Goal: Task Accomplishment & Management: Complete application form

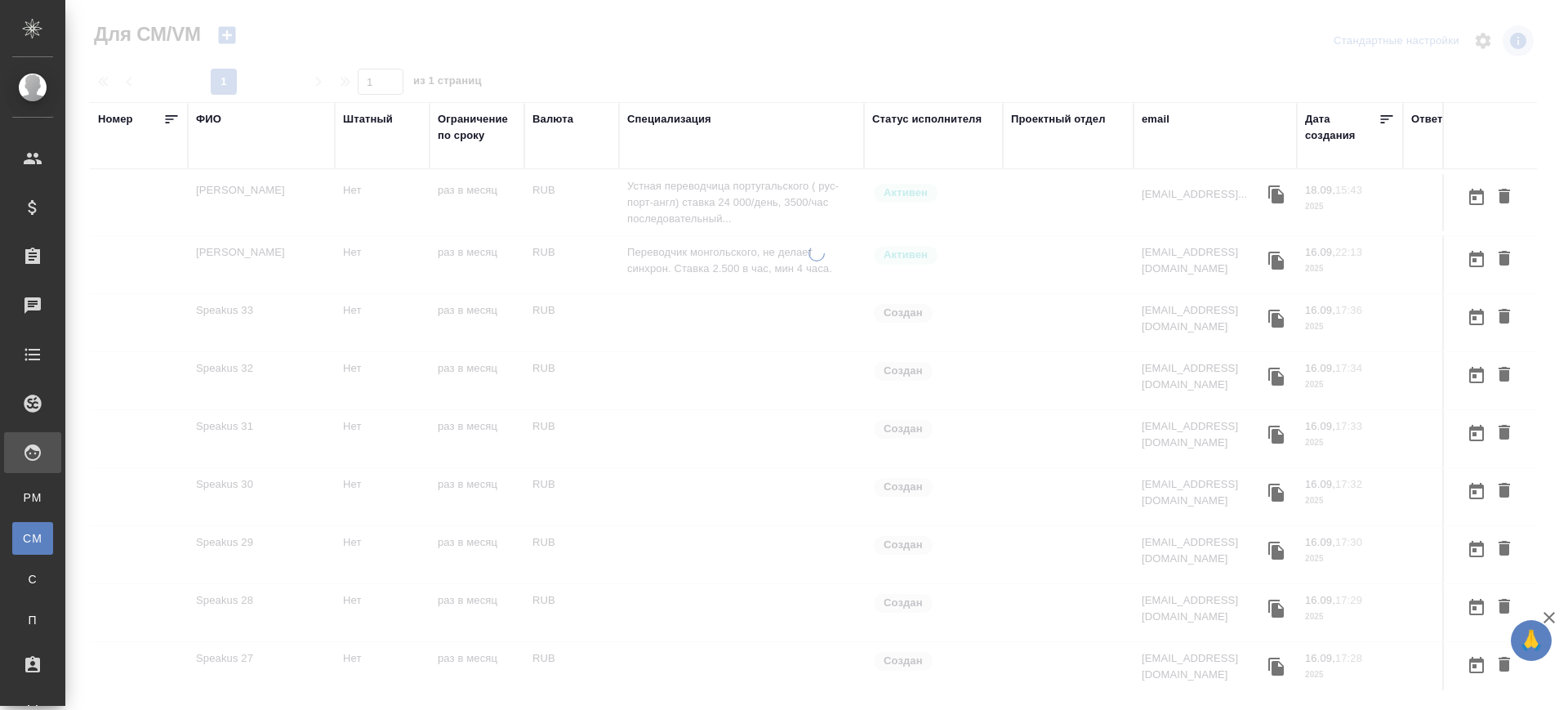
click at [233, 36] on div at bounding box center [817, 349] width 1503 height 699
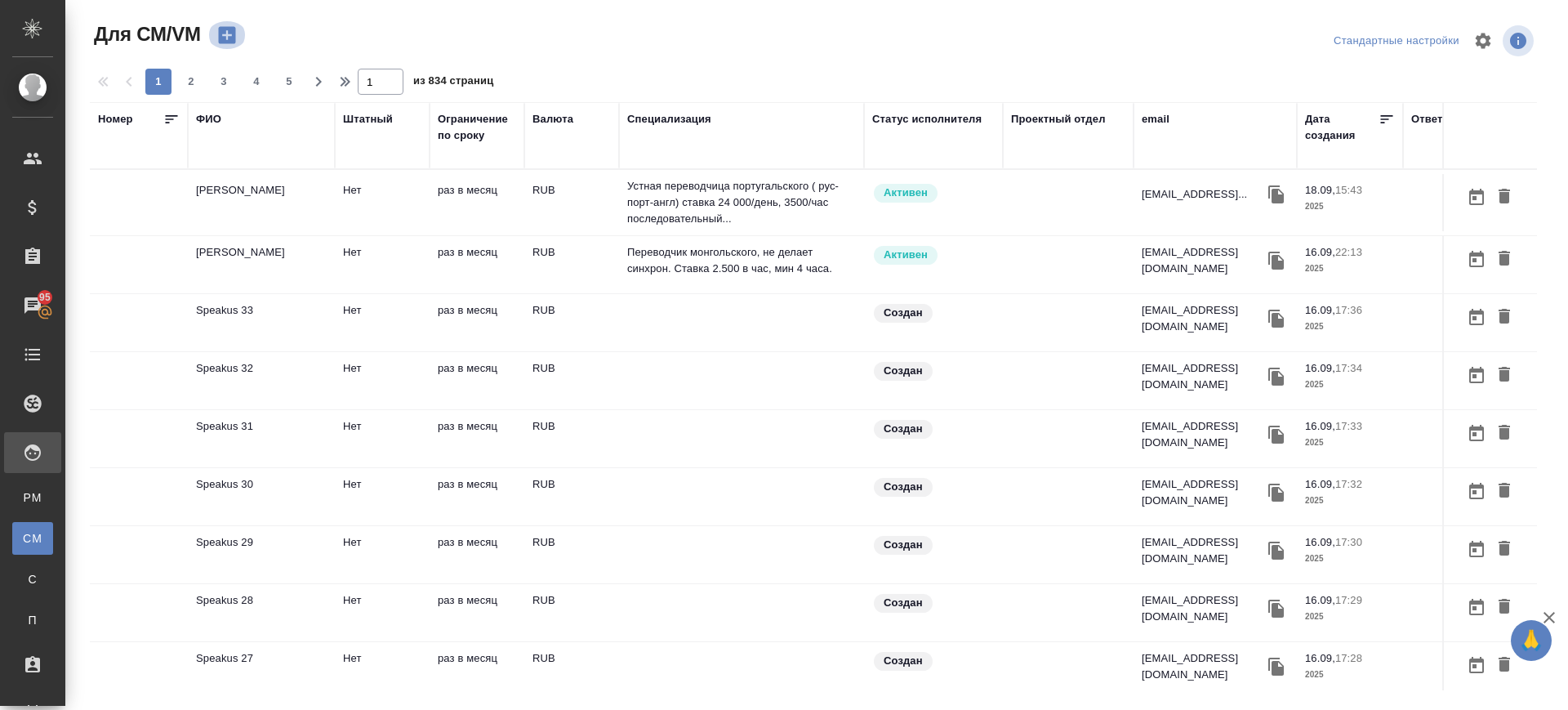
click at [233, 36] on icon "button" at bounding box center [226, 36] width 17 height 17
drag, startPoint x: 218, startPoint y: 113, endPoint x: 1311, endPoint y: 314, distance: 1111.3
click at [218, 113] on div "ФИО" at bounding box center [209, 119] width 25 height 16
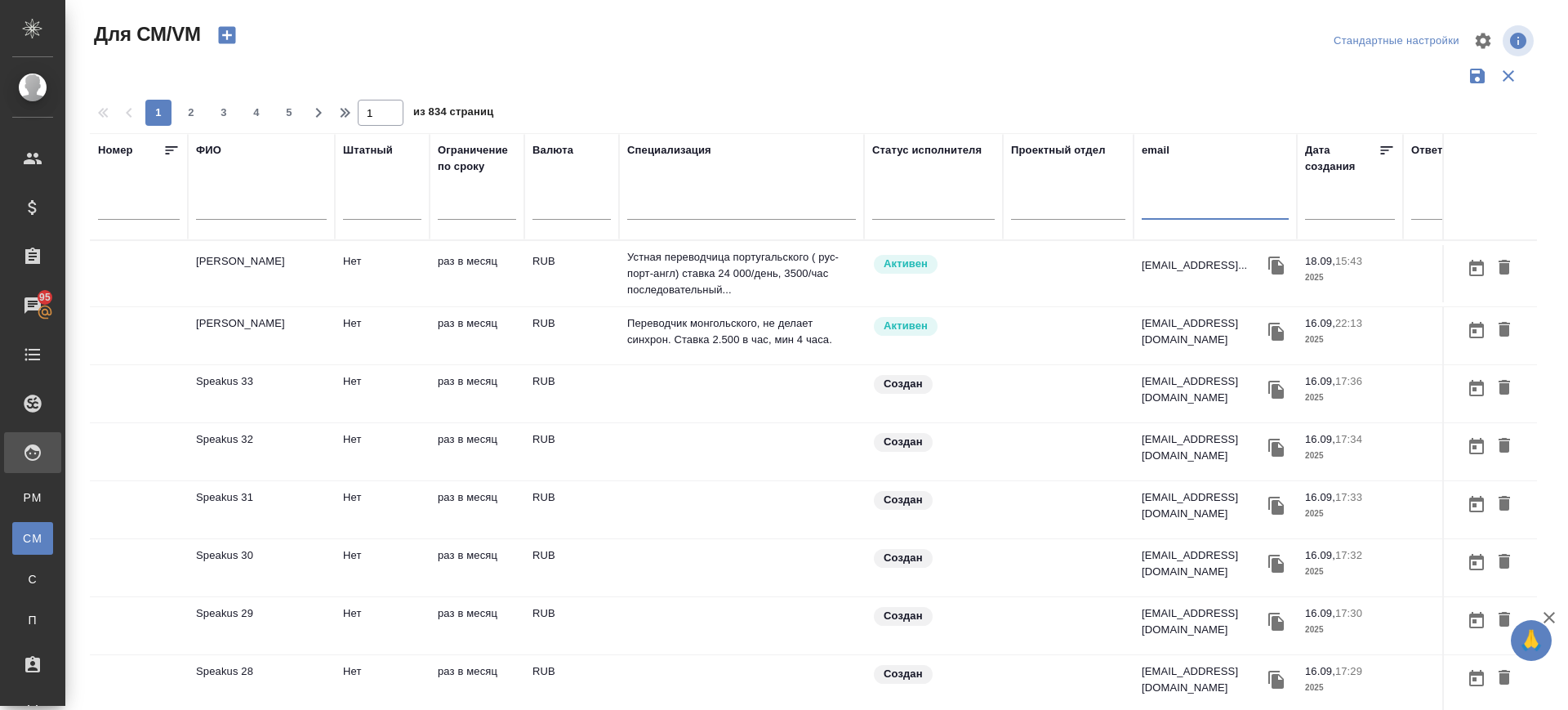
click at [1194, 212] on input "text" at bounding box center [1215, 209] width 147 height 20
drag, startPoint x: 1177, startPoint y: 207, endPoint x: 1064, endPoint y: 193, distance: 113.9
click at [1064, 193] on tr "Номер ФИО Штатный Ограничение по сроку Валюта Специализация Статус исполнителя …" at bounding box center [962, 187] width 1744 height 107
paste input "marchioness@mail.ru"
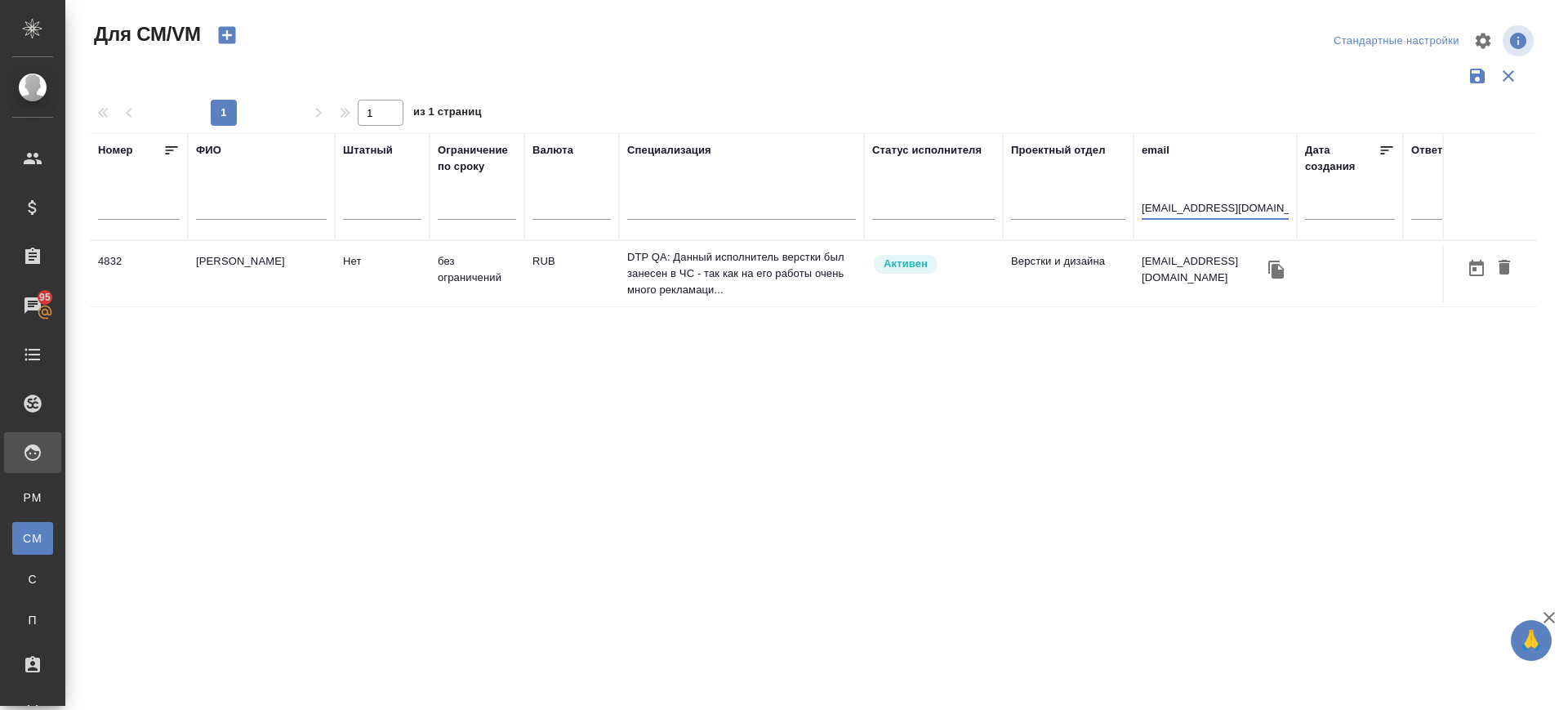
type input "marchioness@mail.ru"
click at [259, 270] on td "Шарина Юлия Викторовна" at bounding box center [261, 273] width 147 height 57
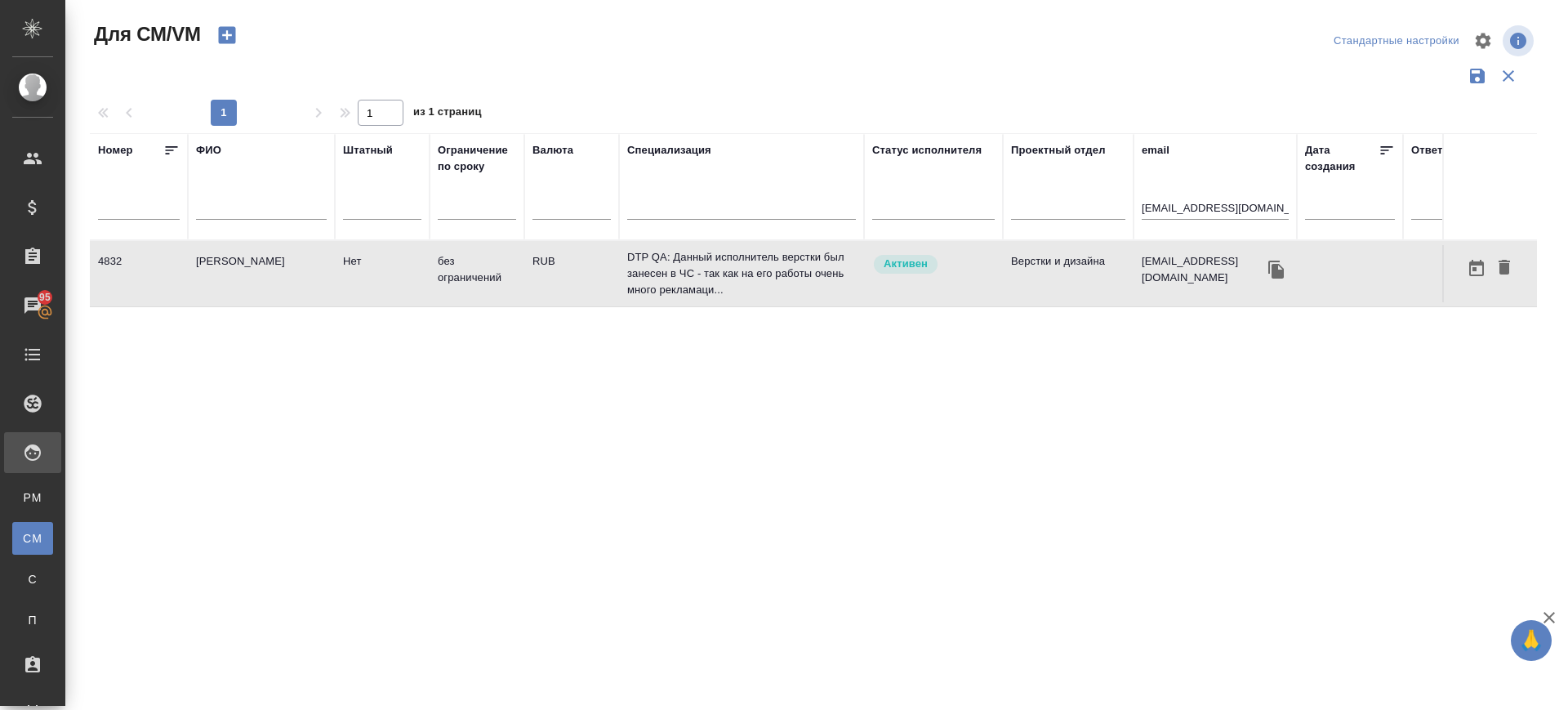
click at [259, 270] on td "Шарина Юлия Викторовна" at bounding box center [261, 273] width 147 height 57
drag, startPoint x: 1252, startPoint y: 210, endPoint x: 1050, endPoint y: 196, distance: 202.5
click at [1050, 196] on tr "Номер ФИО Штатный Ограничение по сроку Валюта Специализация Статус исполнителя …" at bounding box center [962, 187] width 1744 height 107
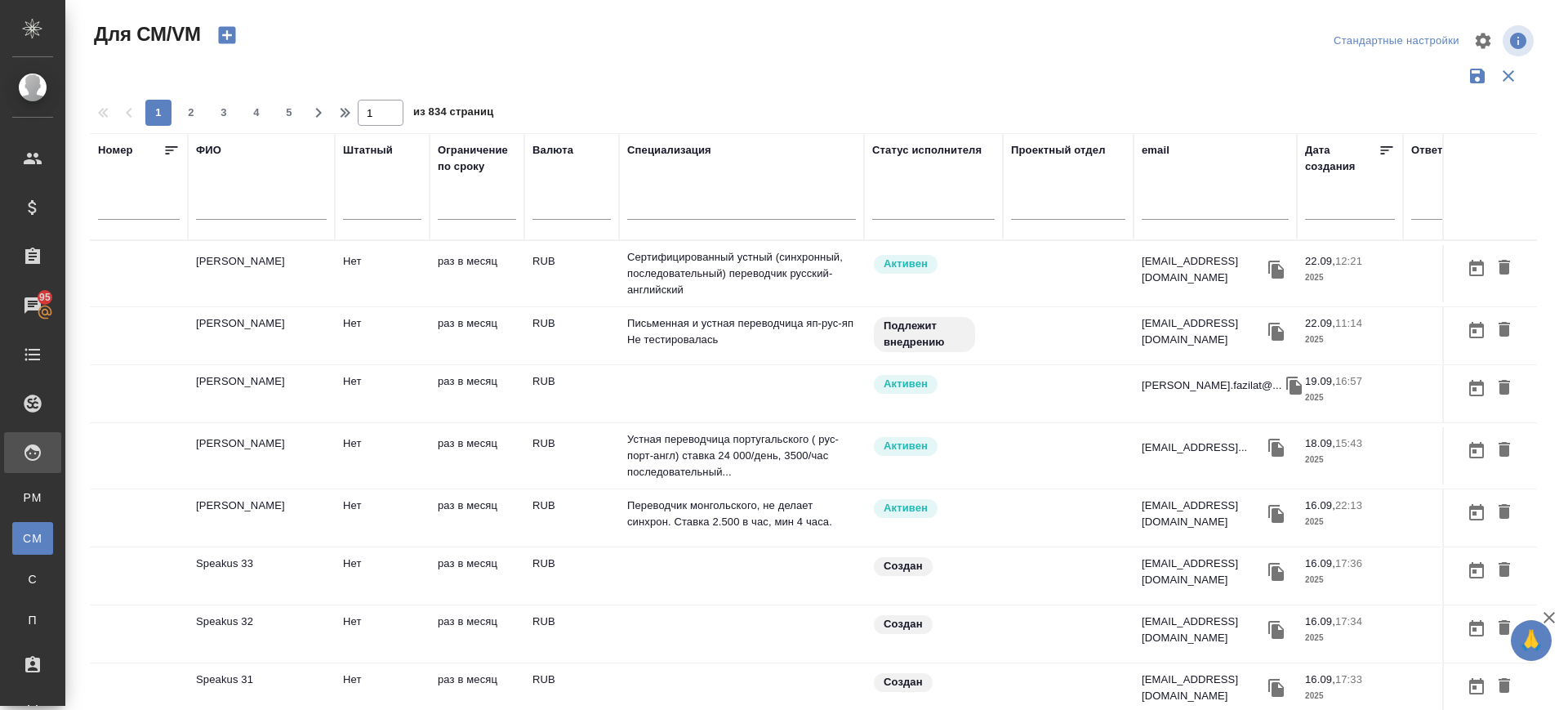
click at [232, 277] on td "[PERSON_NAME]" at bounding box center [261, 273] width 147 height 57
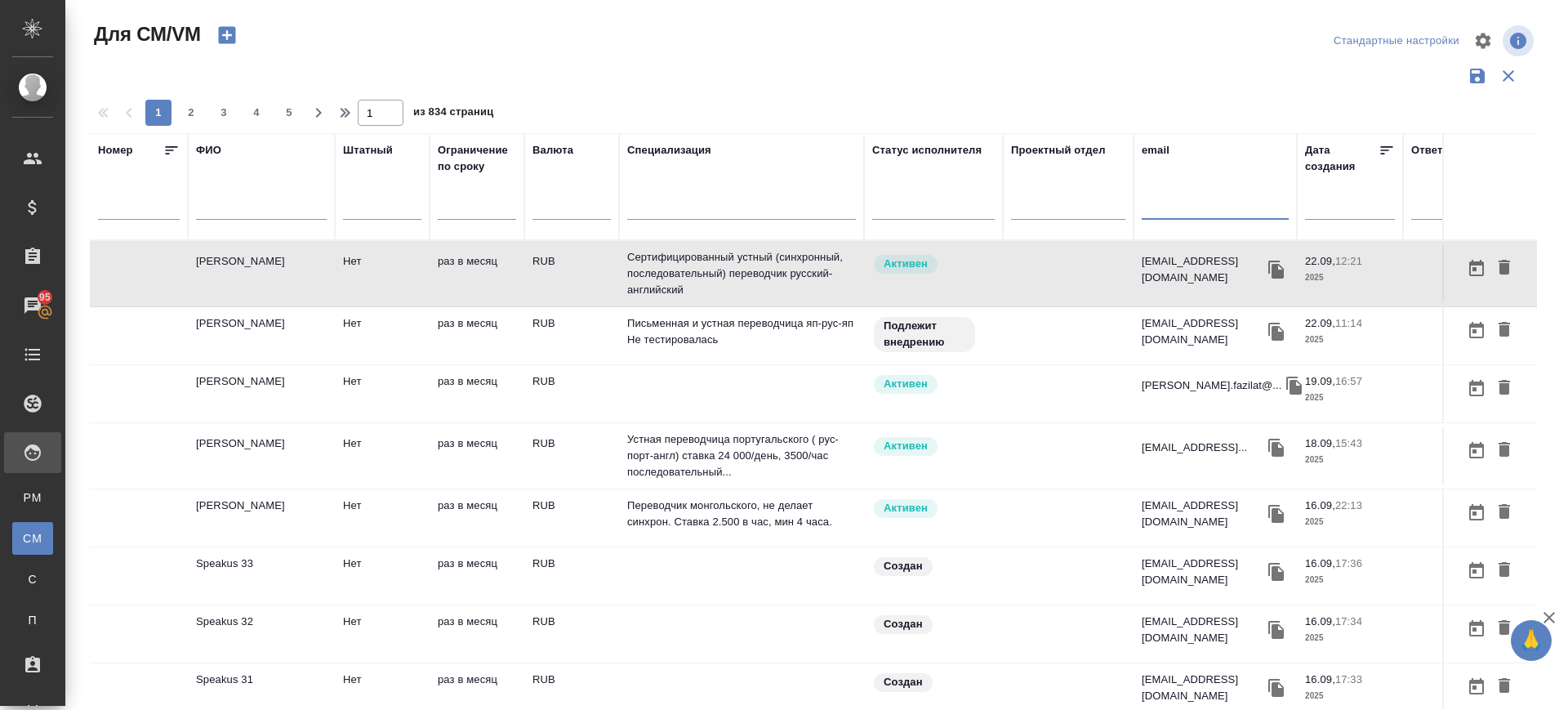
click at [1164, 202] on input "text" at bounding box center [1215, 209] width 147 height 20
paste input "khamzina.nuriya@mail.ru"
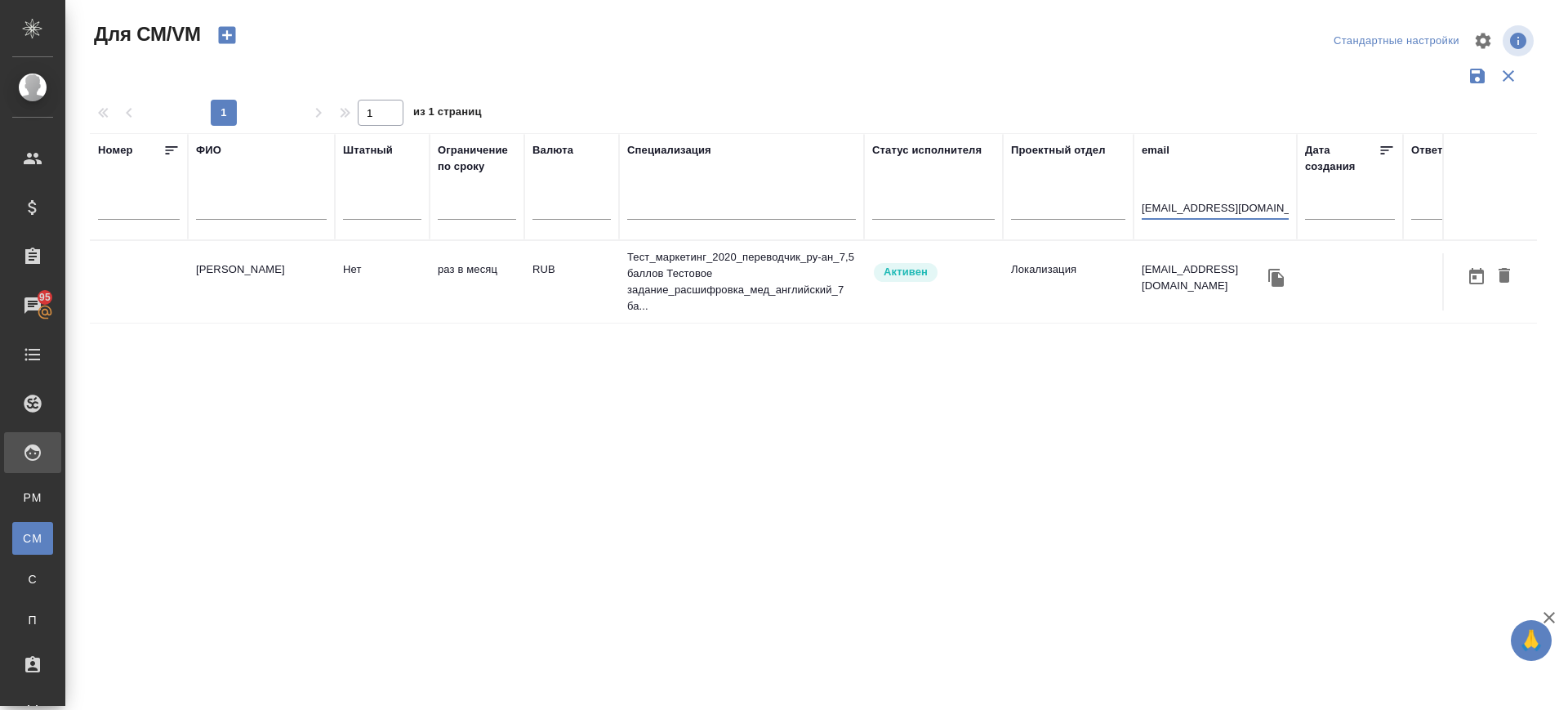
type input "khamzina.nuriya@mail.ru"
click at [207, 270] on td "Хамзина Нурия Шавкатовна" at bounding box center [261, 281] width 147 height 57
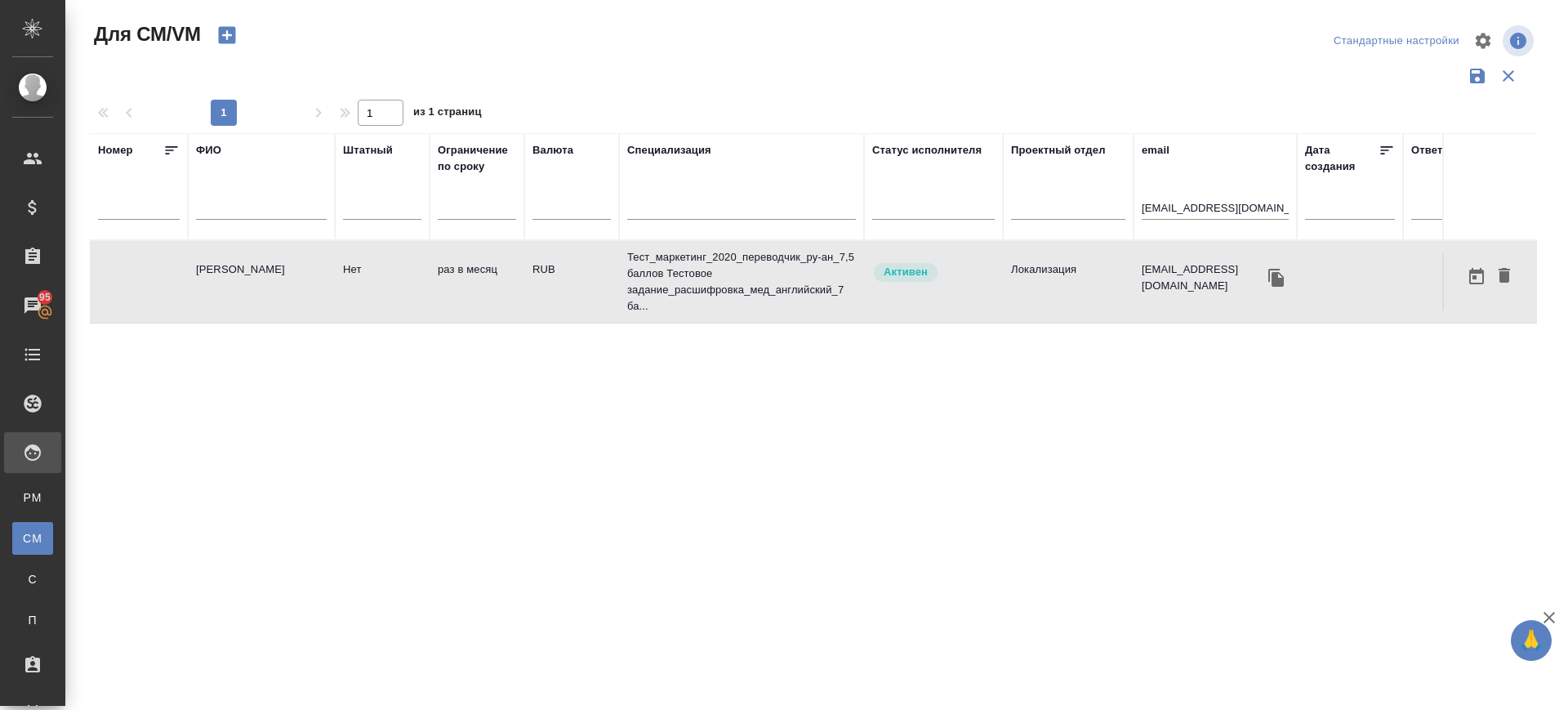
click at [207, 270] on td "Хамзина Нурия Шавкатовна" at bounding box center [261, 281] width 147 height 57
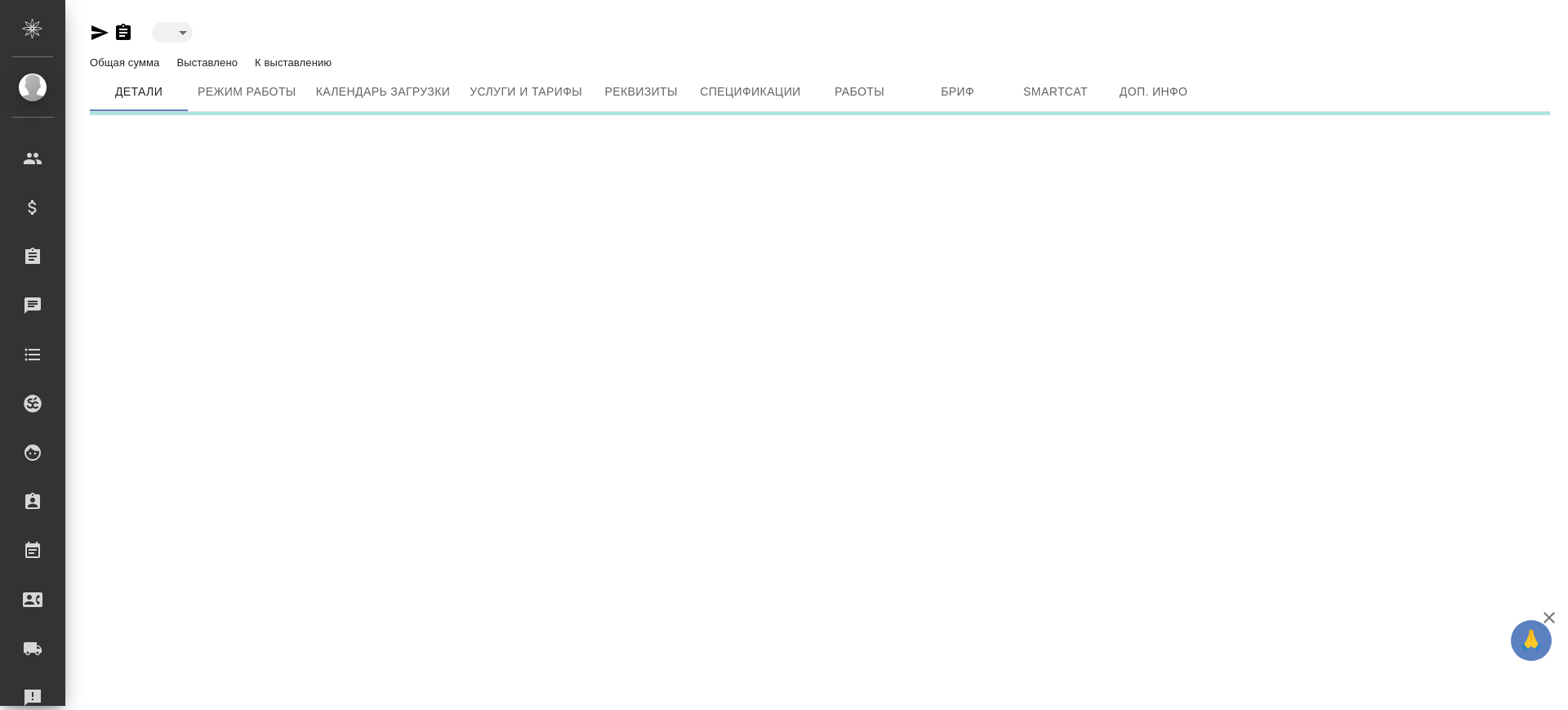
type input "created"
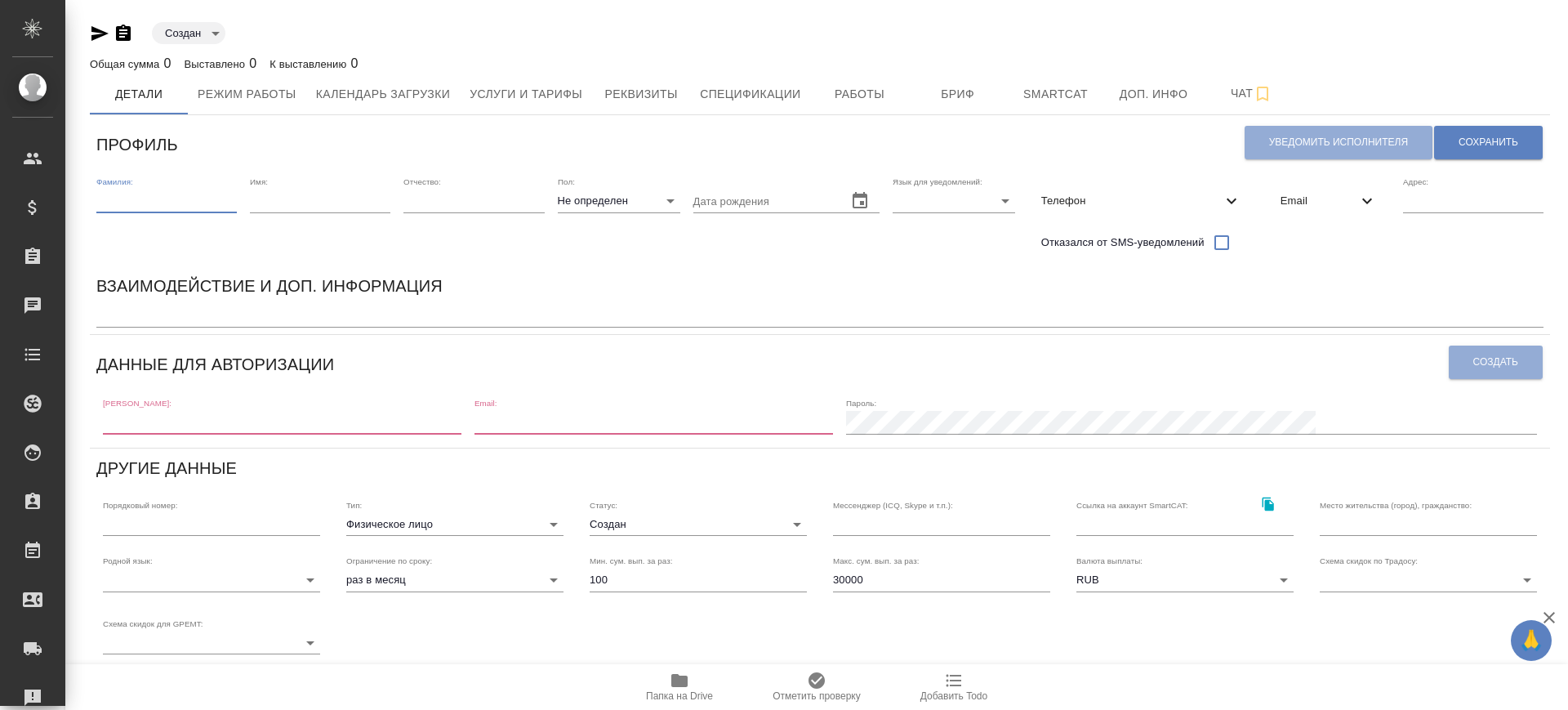
click at [164, 211] on input "text" at bounding box center [166, 201] width 140 height 23
type input "[PERSON_NAME]"
click at [317, 195] on input "text" at bounding box center [319, 201] width 140 height 23
type input "Ольга"
click at [414, 205] on input "text" at bounding box center [473, 201] width 140 height 23
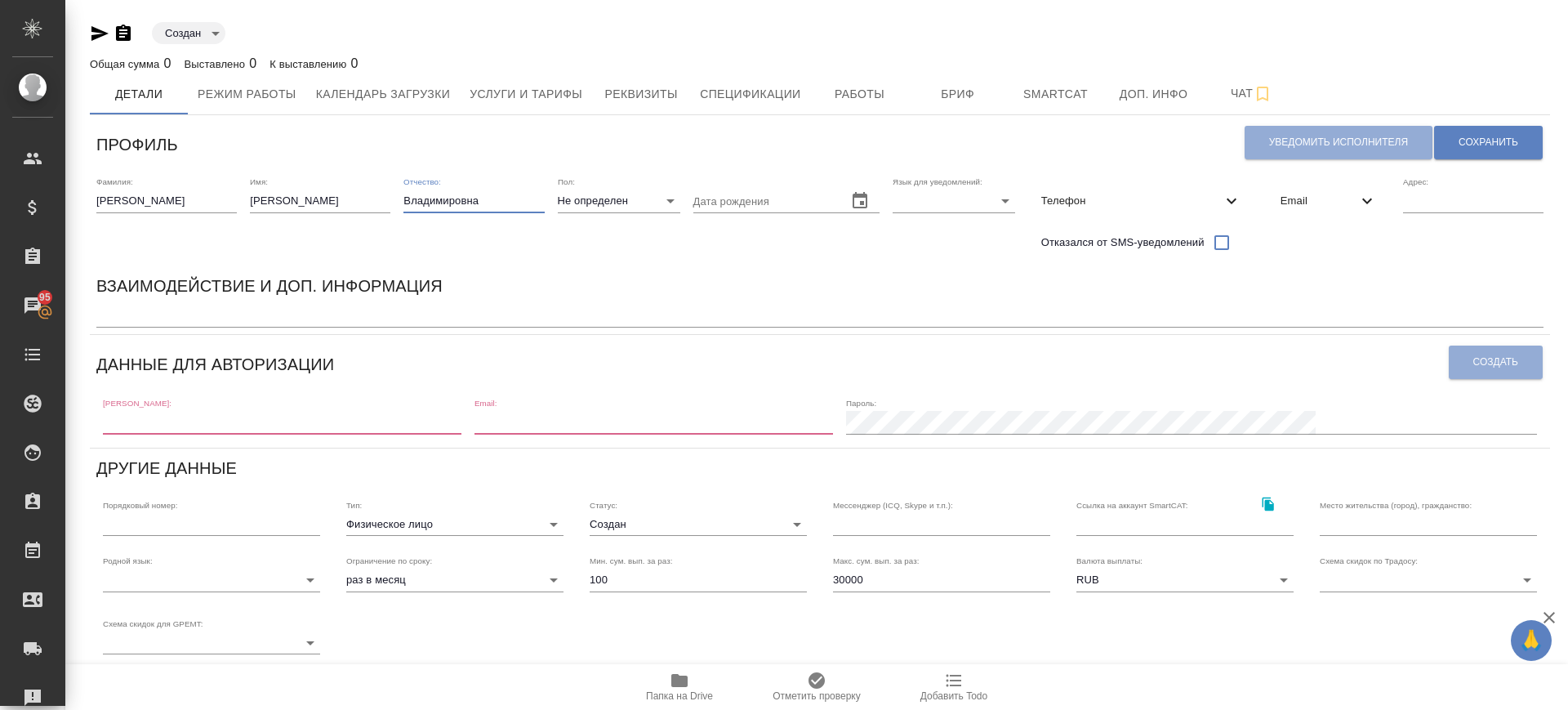
type input "Владимировна"
click at [589, 192] on body "🙏 .cls-1 fill:#fff; AWATERA Саглам Виктория v.saglam Клиенты Спецификации Заказ…" at bounding box center [784, 355] width 1568 height 710
click at [593, 245] on li "Ж" at bounding box center [619, 252] width 123 height 26
type input "[DEMOGRAPHIC_DATA]"
click at [897, 210] on body "🙏 .cls-1 fill:#fff; AWATERA Саглам Виктория v.saglam Клиенты Спецификации Заказ…" at bounding box center [784, 355] width 1568 height 710
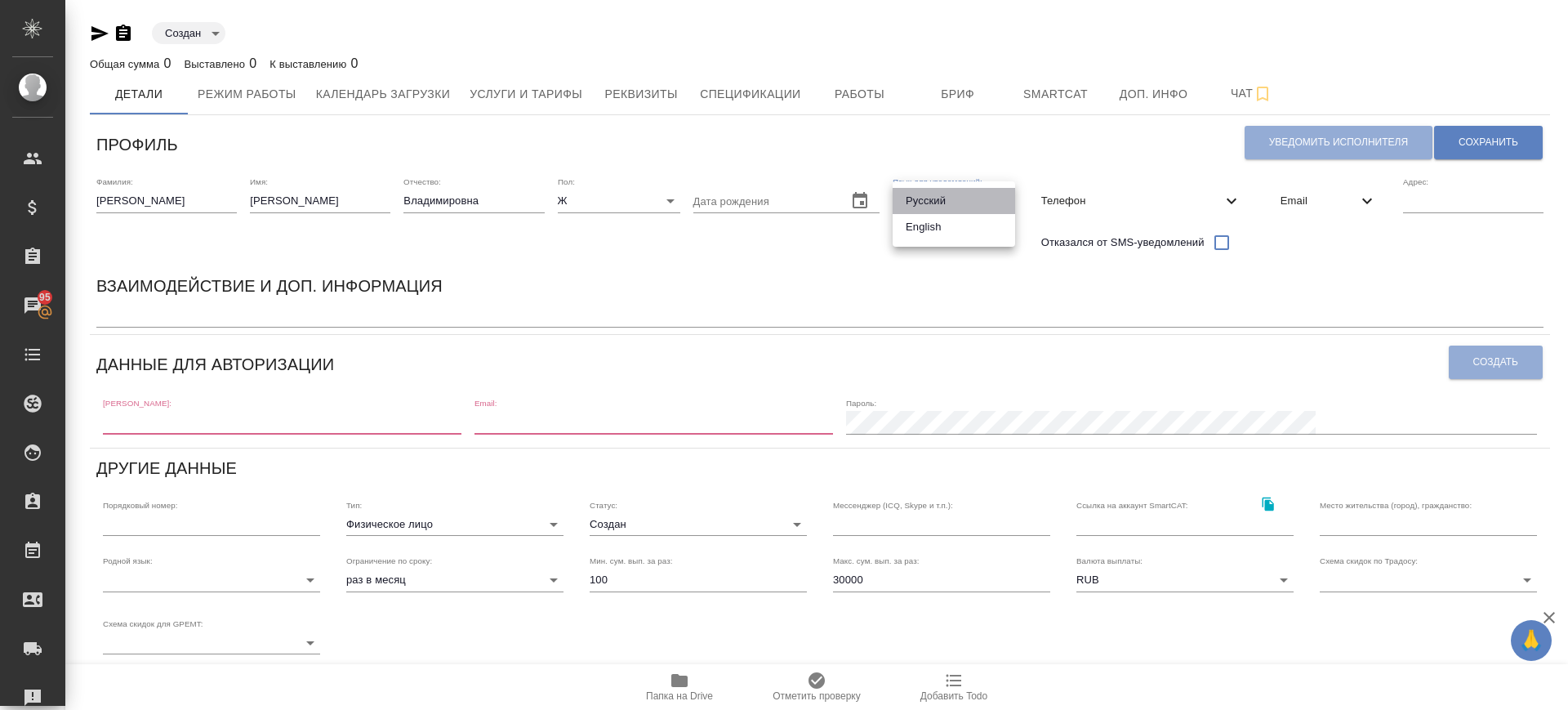
click at [926, 200] on li "Русский" at bounding box center [954, 200] width 123 height 26
type input "RU"
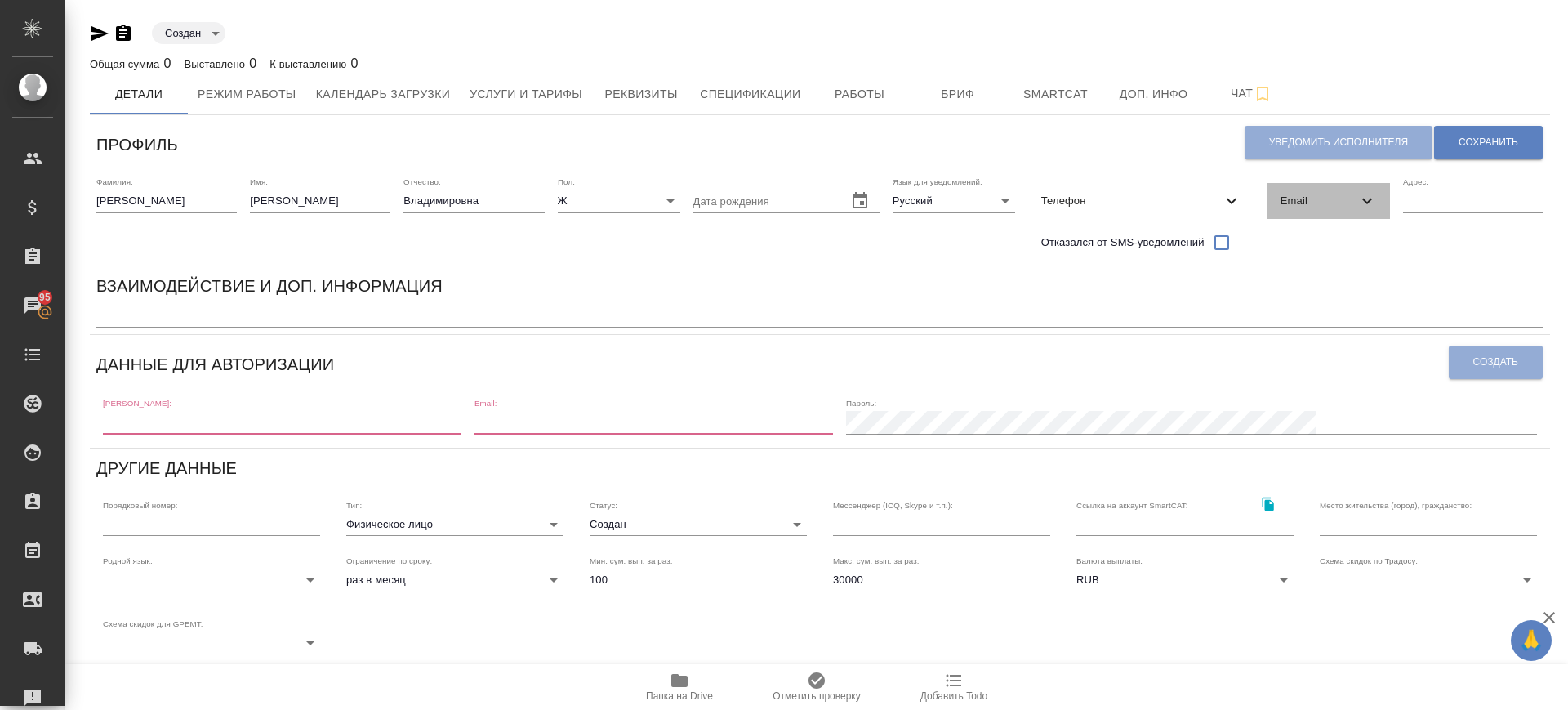
click at [1316, 199] on span "Email" at bounding box center [1318, 200] width 76 height 16
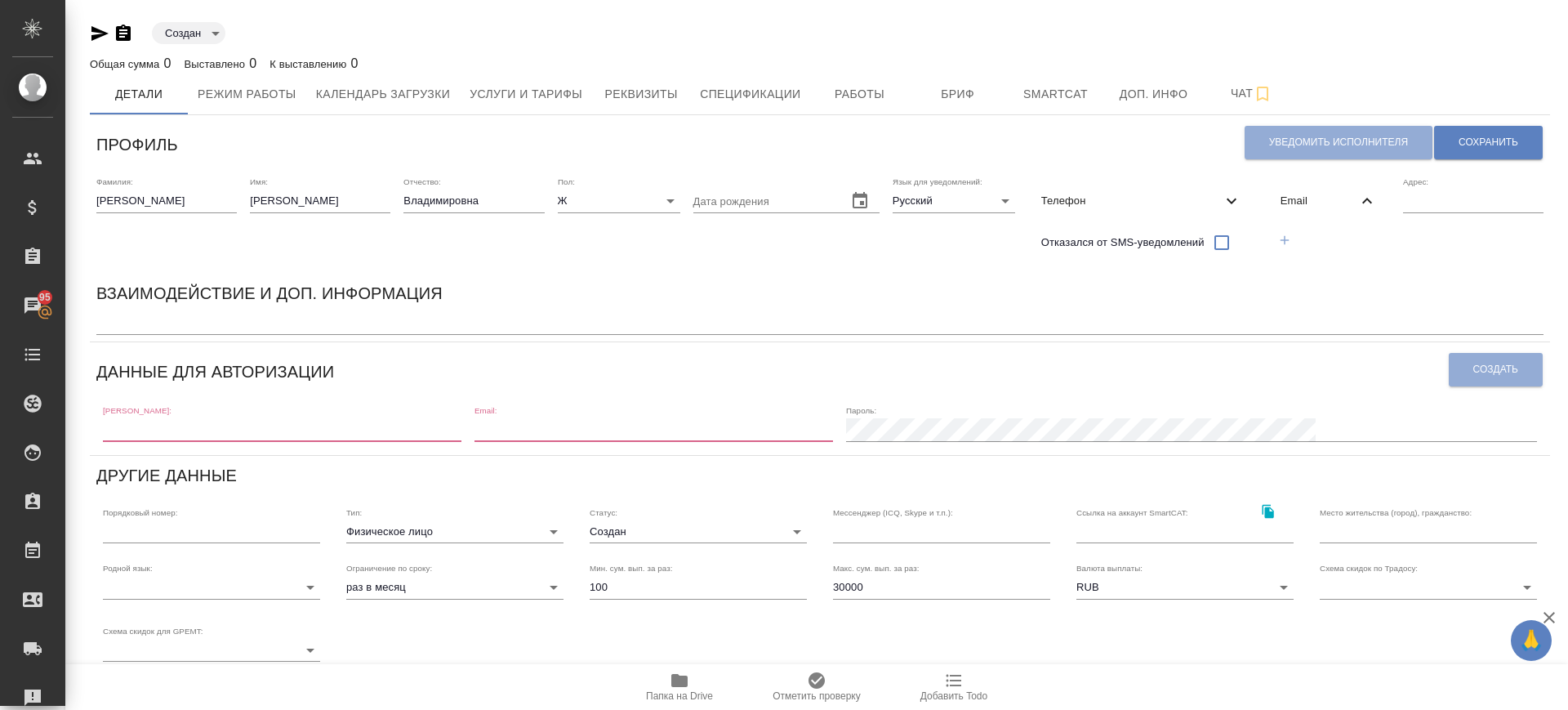
click at [1287, 237] on icon "button" at bounding box center [1284, 240] width 15 height 15
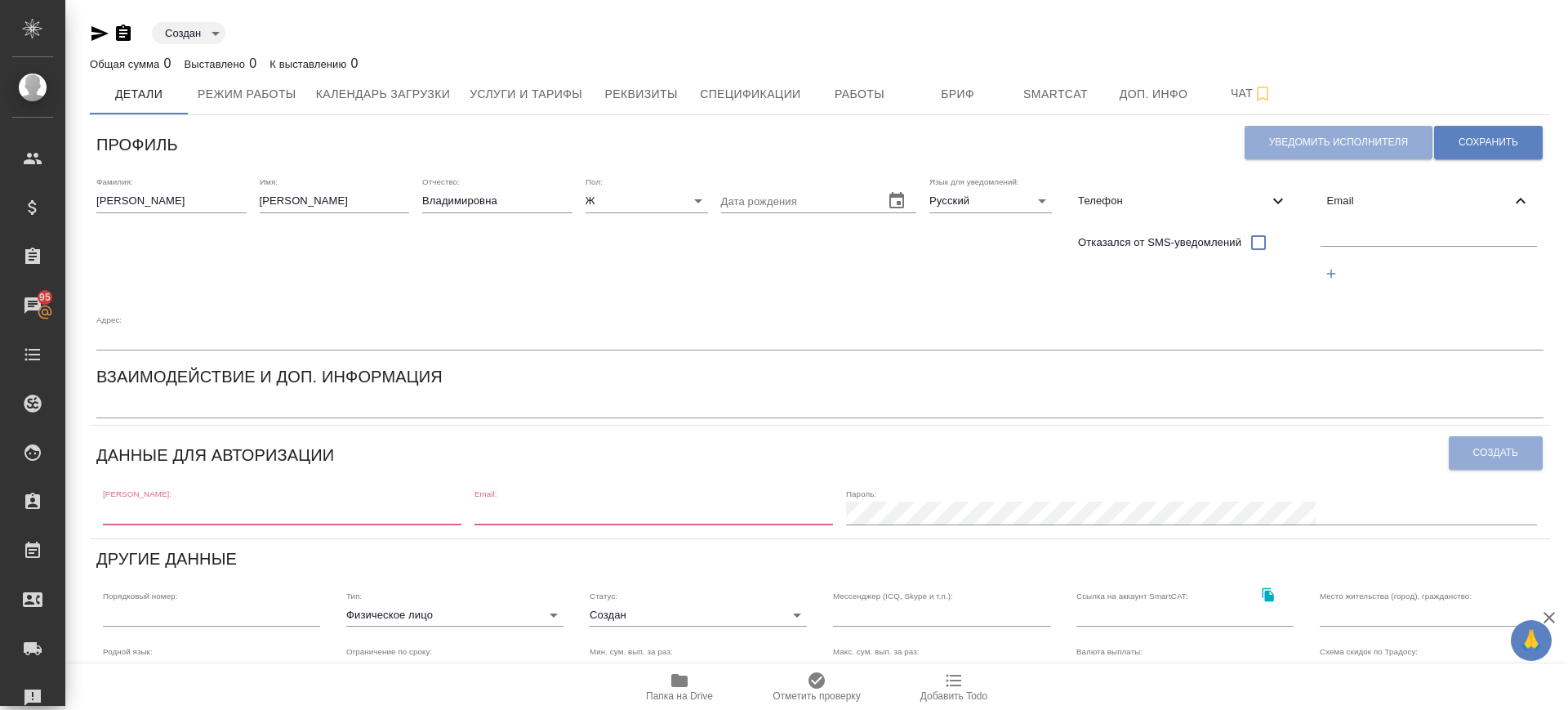
click at [1335, 237] on input "text" at bounding box center [1429, 235] width 218 height 20
paste input "[EMAIL_ADDRESS][DOMAIN_NAME]"
click at [1493, 139] on span "Сохранить" at bounding box center [1489, 142] width 60 height 14
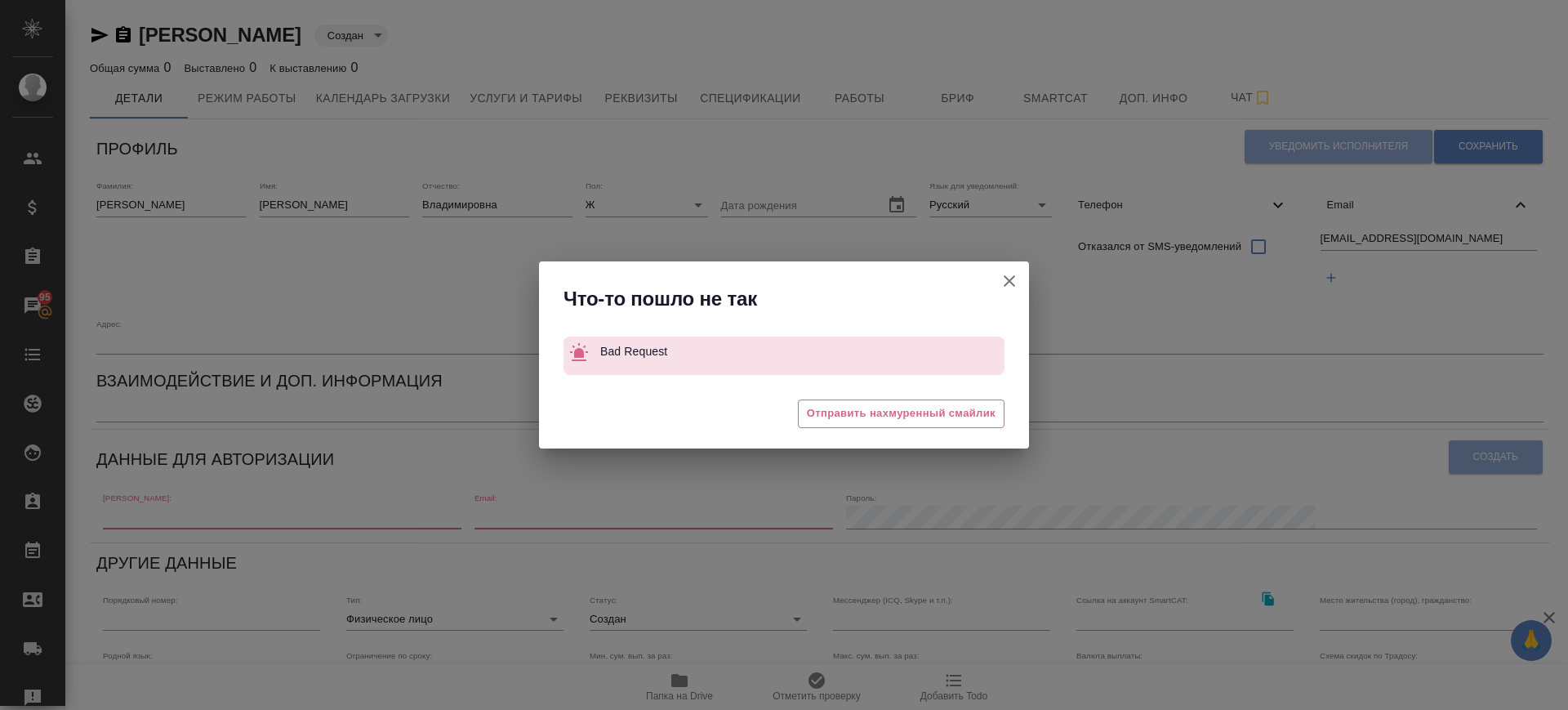
click at [1019, 276] on icon "button" at bounding box center [1009, 281] width 19 height 19
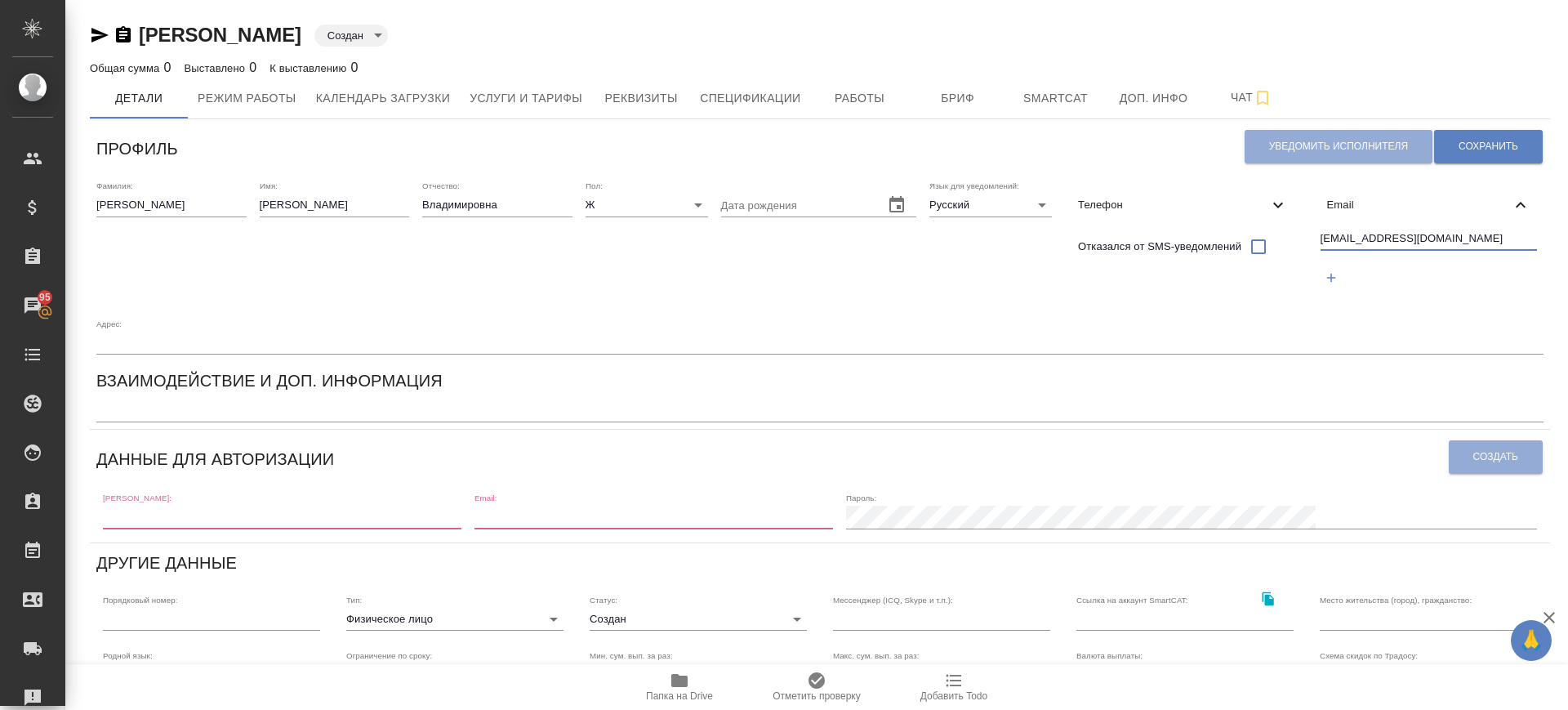
click at [1471, 234] on input "[EMAIL_ADDRESS][DOMAIN_NAME]" at bounding box center [1429, 239] width 218 height 20
type input "[EMAIL_ADDRESS][DOMAIN_NAME]"
click at [1453, 148] on button "Сохранить" at bounding box center [1489, 146] width 108 height 34
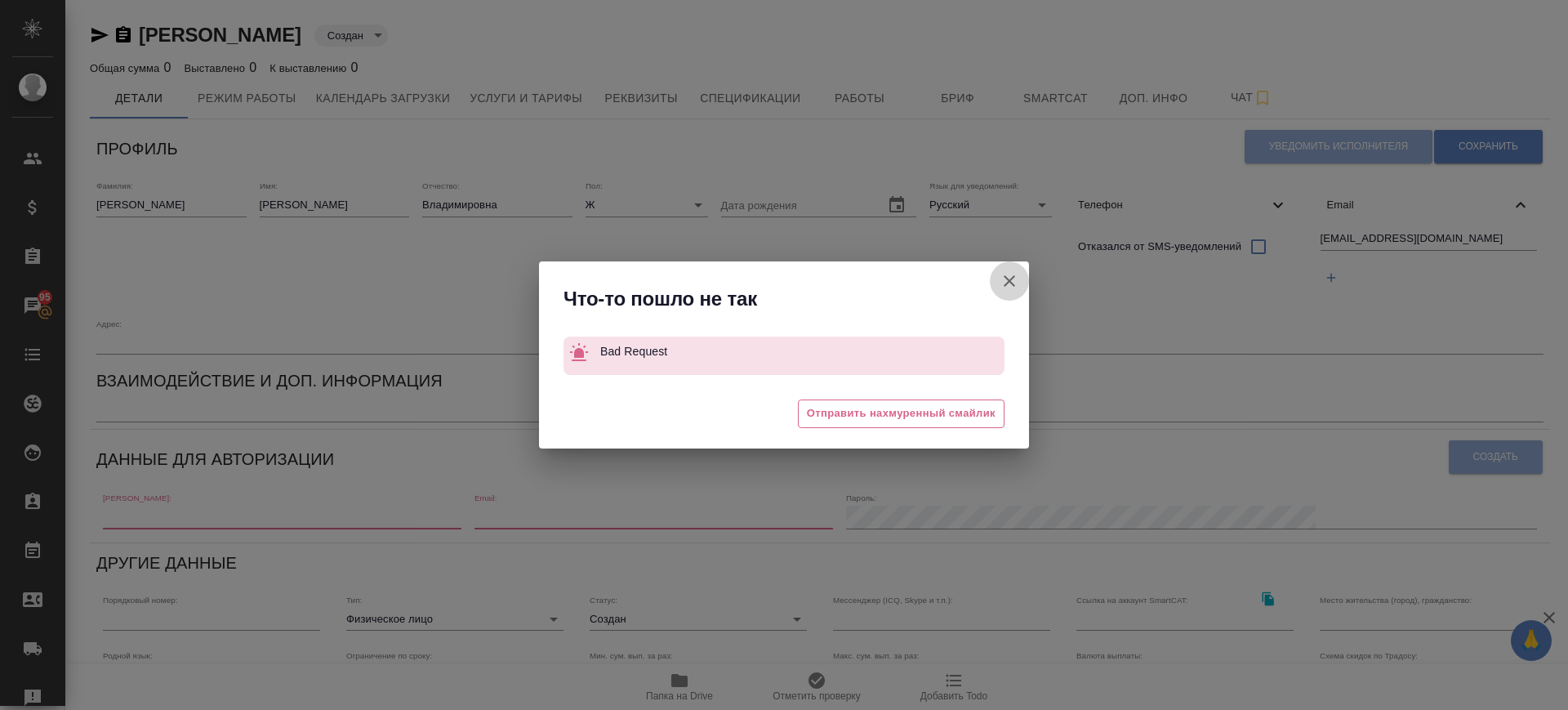
click at [1004, 276] on icon "button" at bounding box center [1009, 281] width 19 height 19
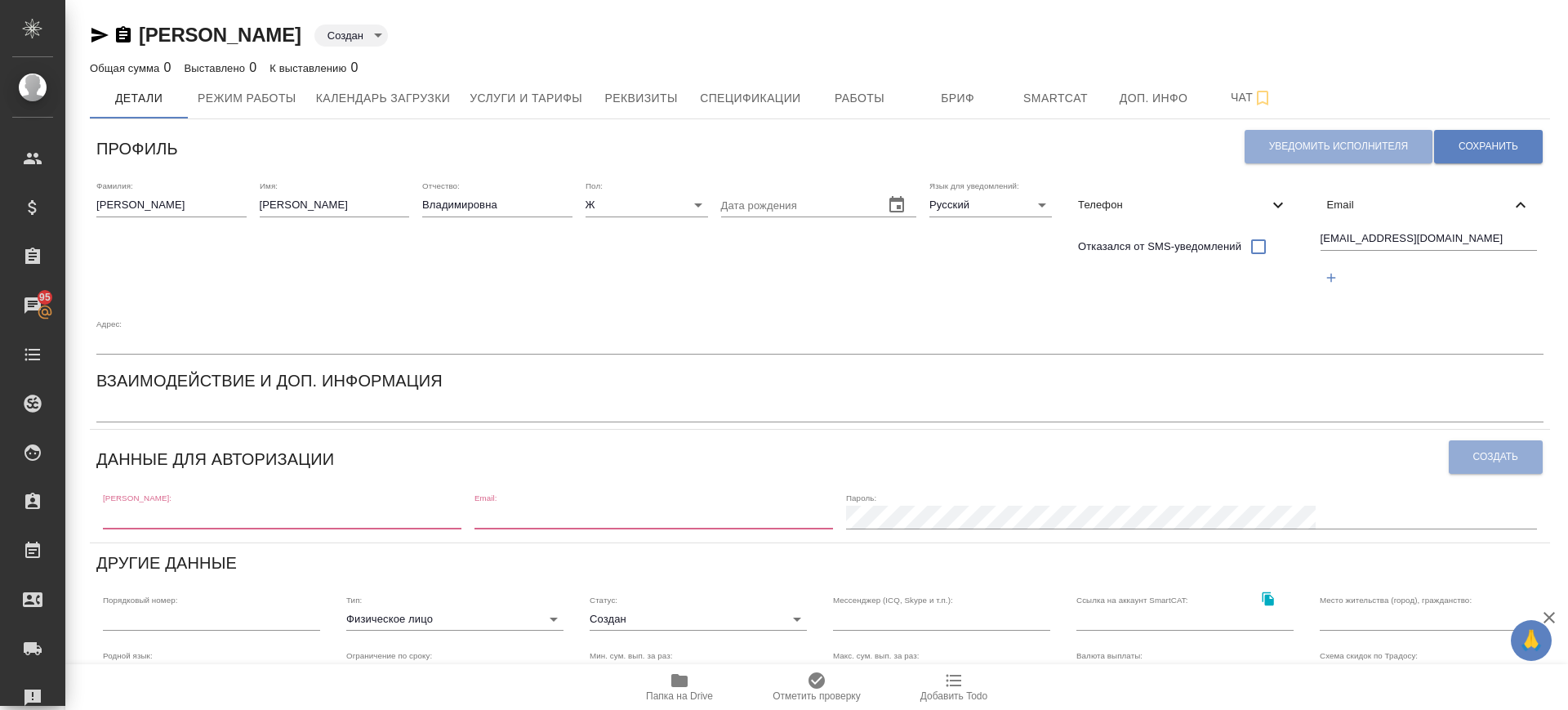
click at [191, 512] on input "text" at bounding box center [281, 518] width 359 height 23
paste input "[EMAIL_ADDRESS][DOMAIN_NAME]"
type input "[EMAIL_ADDRESS][DOMAIN_NAME]"
click at [614, 512] on input "email" at bounding box center [654, 518] width 359 height 23
paste input "[EMAIL_ADDRESS][DOMAIN_NAME]"
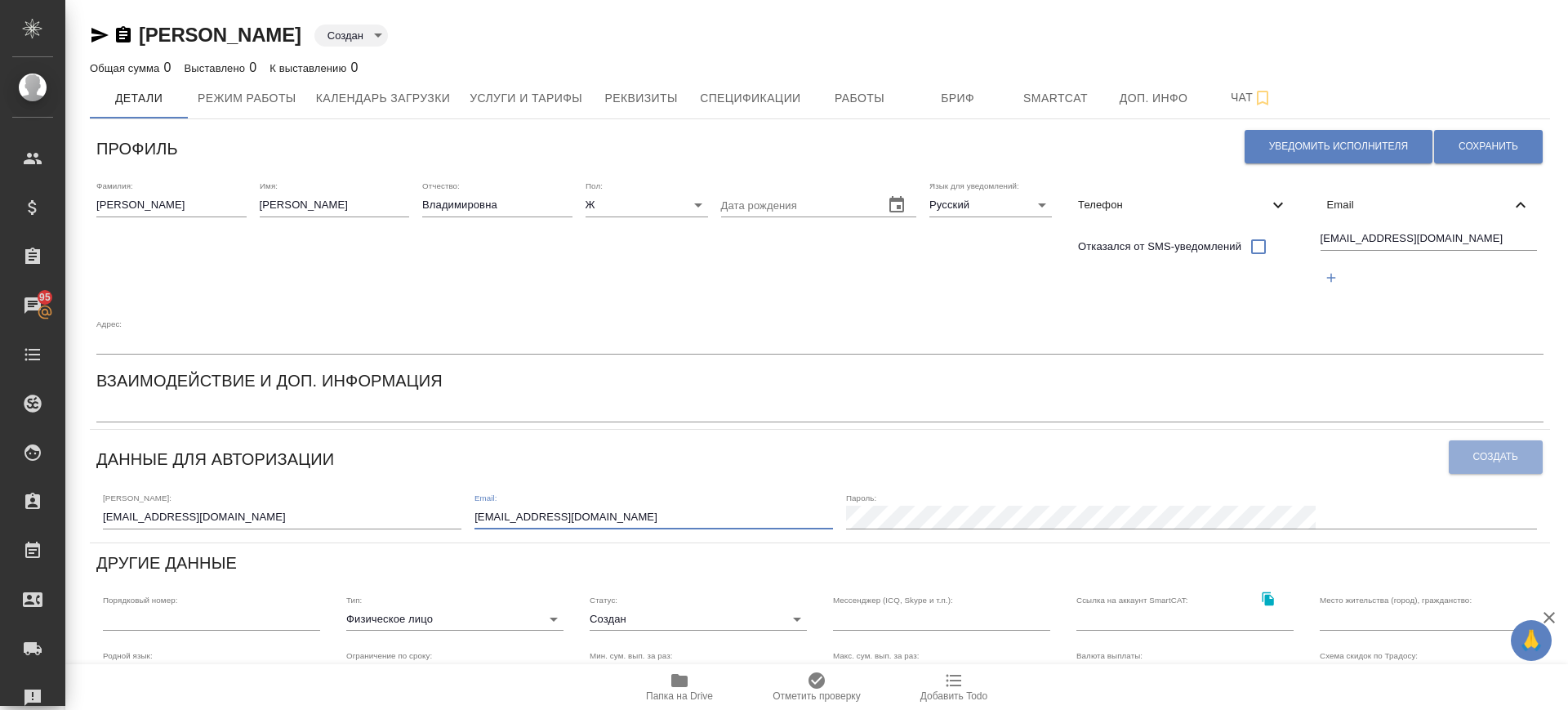
type input "[EMAIL_ADDRESS][DOMAIN_NAME]"
click at [1484, 456] on span "Создать" at bounding box center [1495, 457] width 44 height 14
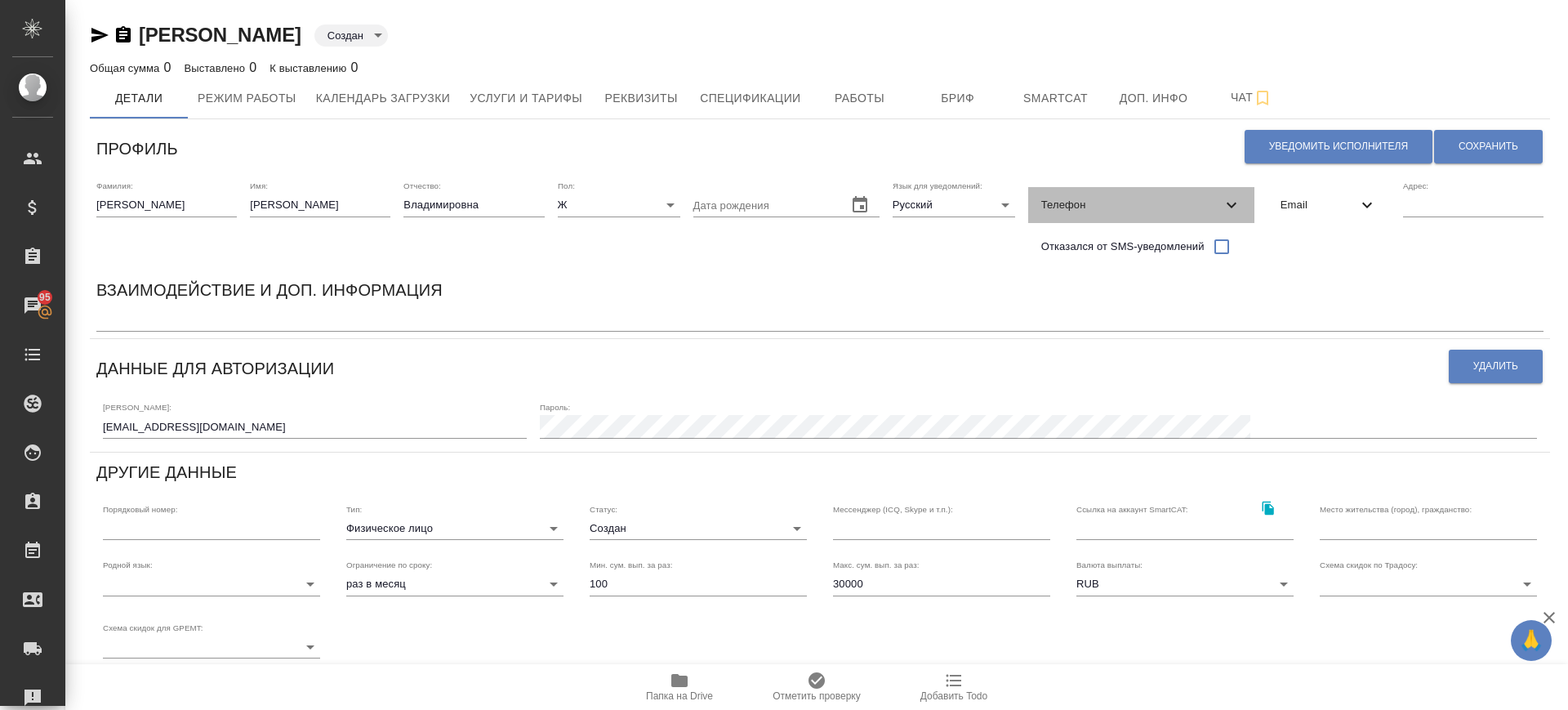
click at [1146, 202] on span "Телефон" at bounding box center [1131, 204] width 181 height 16
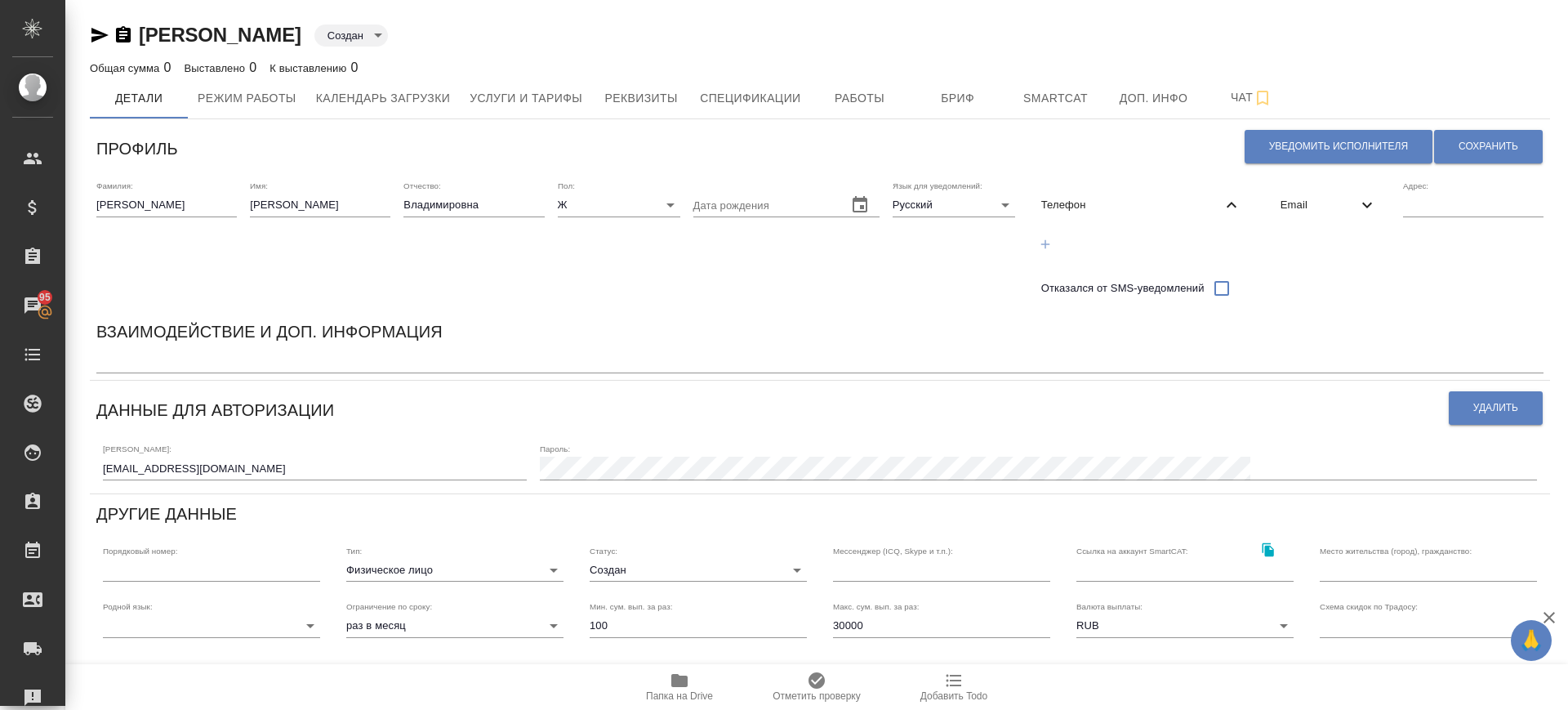
click at [1049, 240] on icon "button" at bounding box center [1045, 244] width 15 height 15
select select "RU"
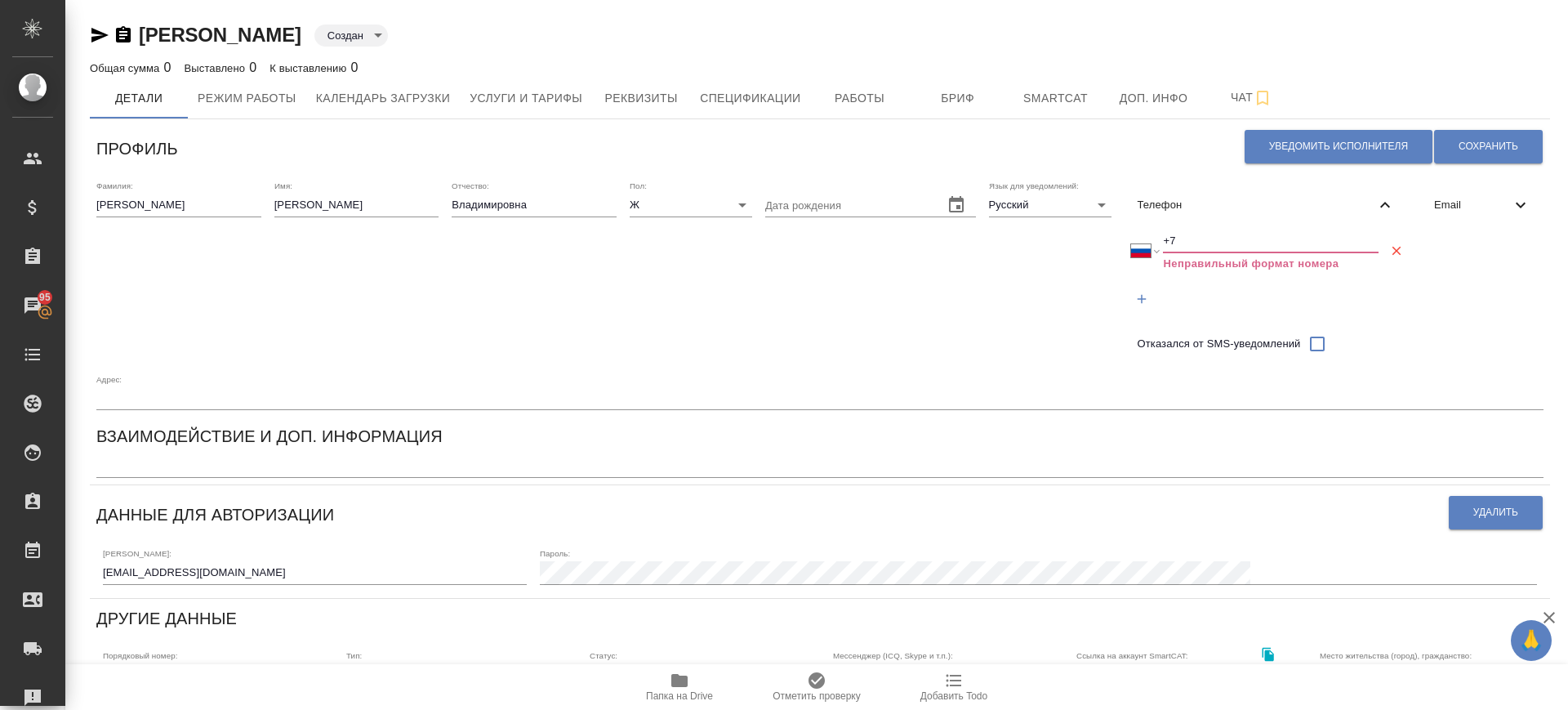
click at [1190, 243] on input "+7" at bounding box center [1270, 241] width 216 height 23
paste input "8911 2441 442"
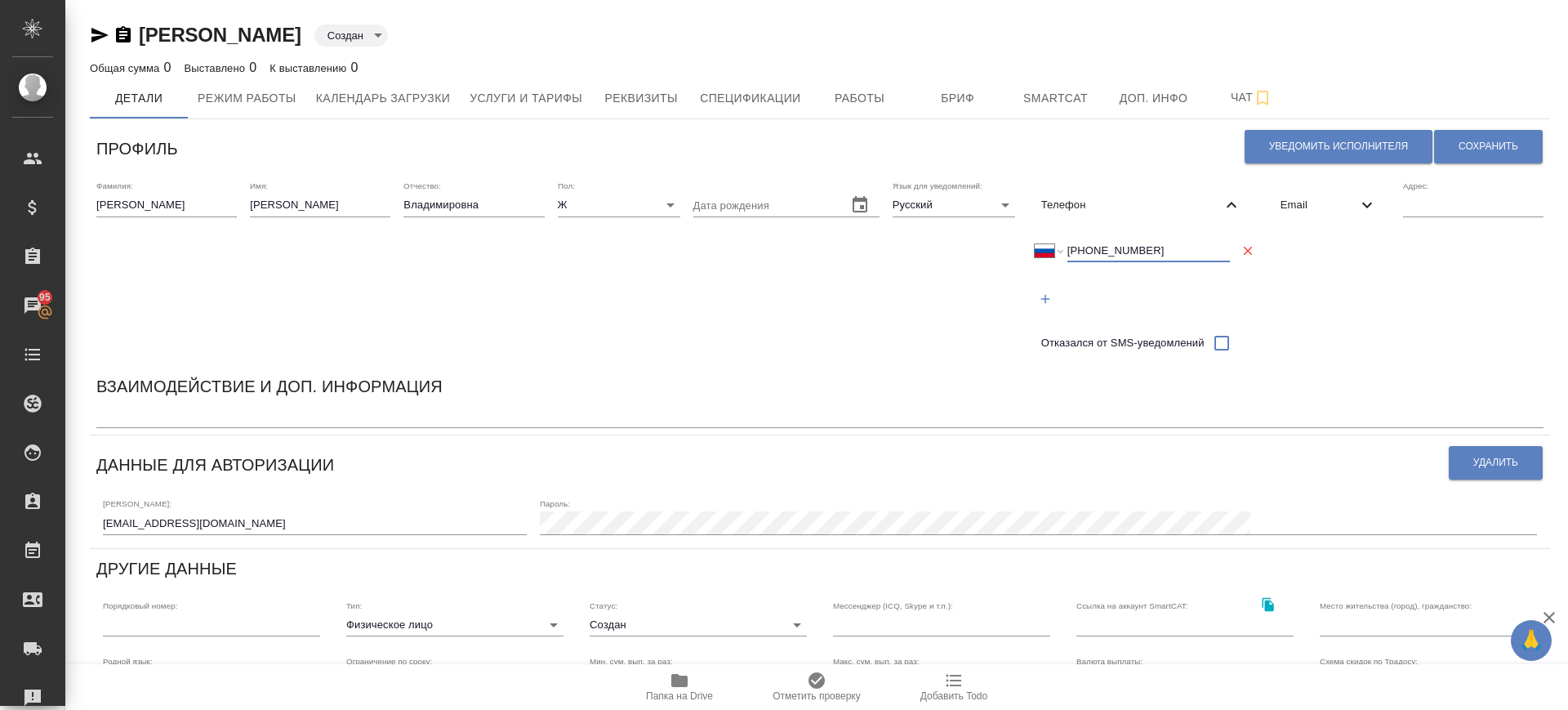
click at [1084, 248] on input "+7 8911 2441 442" at bounding box center [1148, 251] width 163 height 23
type input "+7 911 244 14 42"
click at [1471, 159] on button "Сохранить" at bounding box center [1489, 146] width 108 height 34
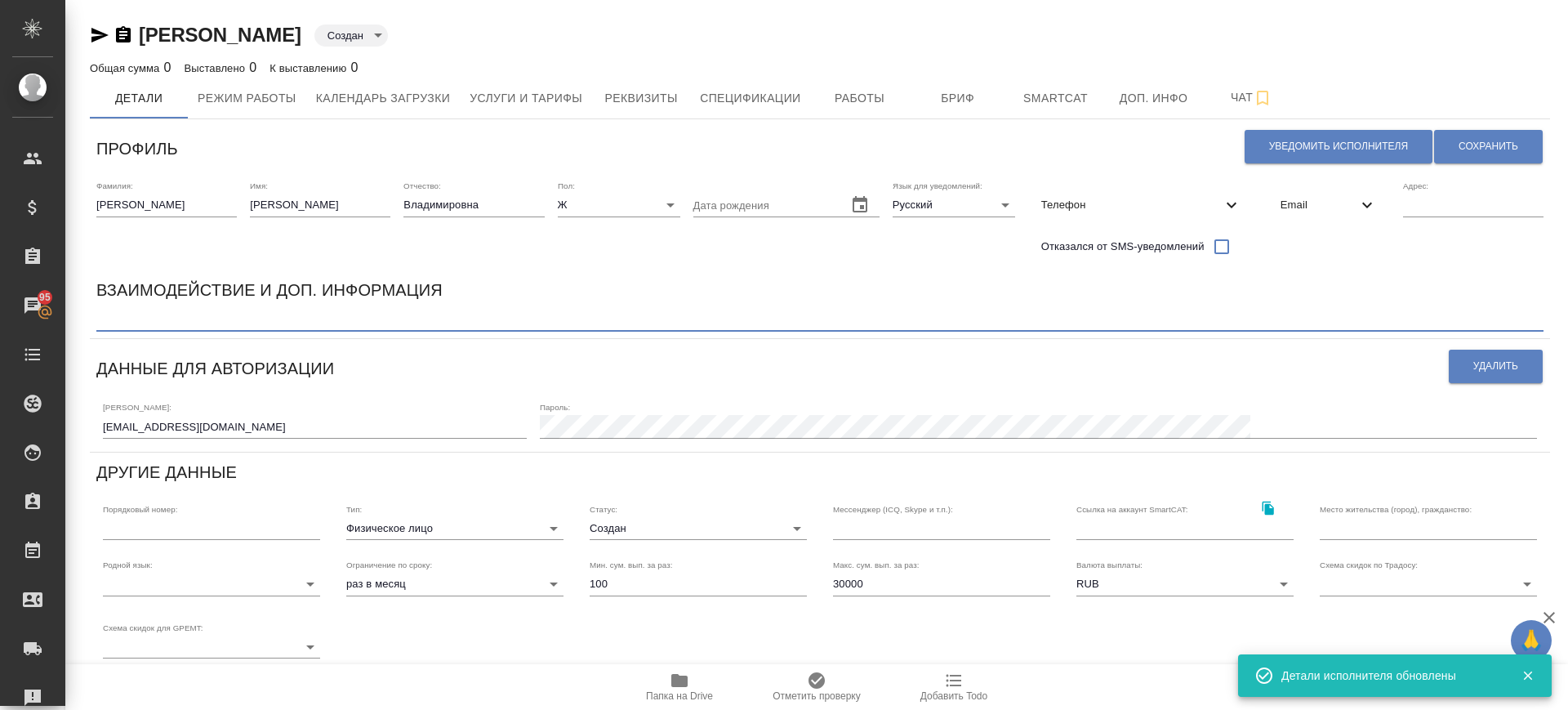
paste textarea "Сертифицированный устный (синхронный, последовательный) переводчик"
click at [369, 318] on textarea "Сертифицированный устный (синхронный, последовательный) переводчик" at bounding box center [820, 319] width 1447 height 13
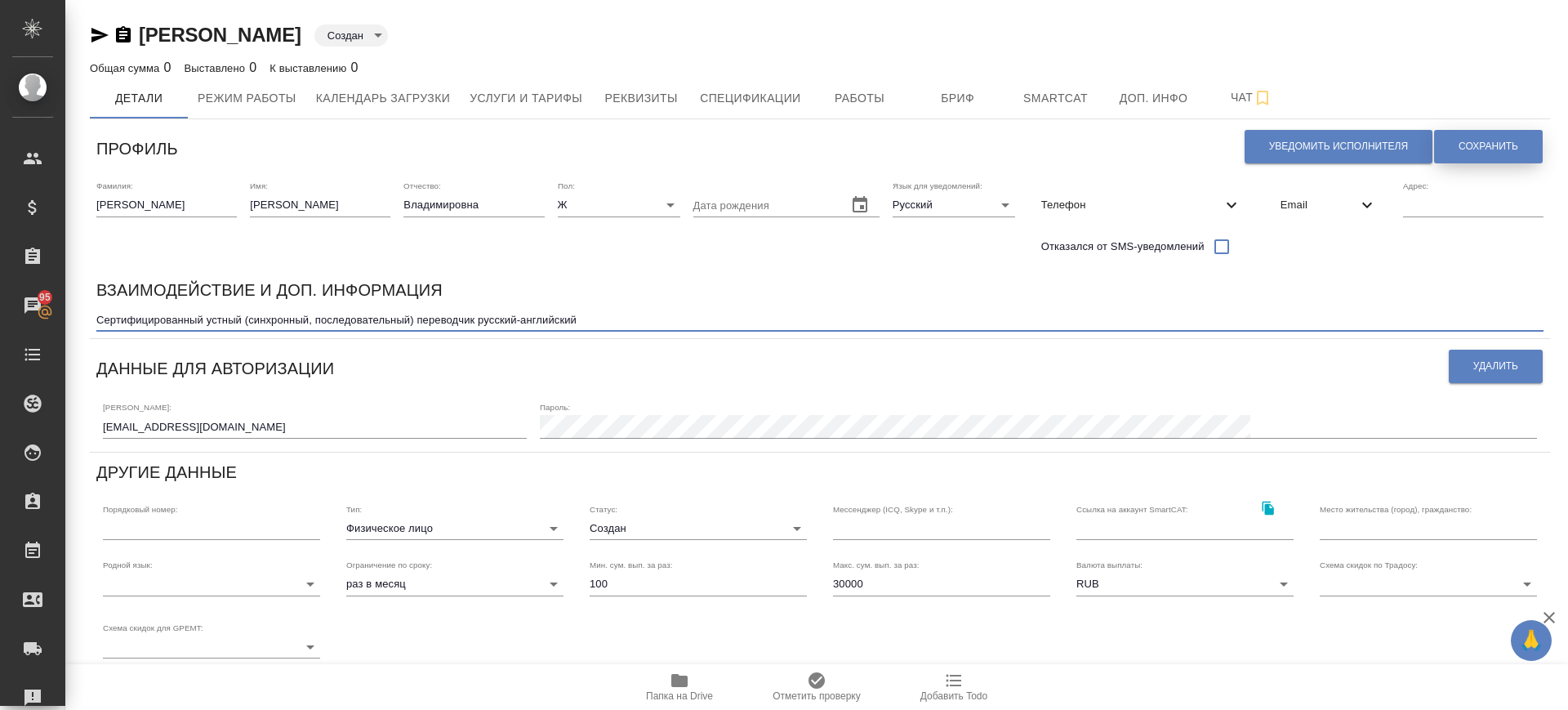
type textarea "Сертифицированный устный (синхронный, последовательный) переводчик русский-англ…"
click at [1489, 141] on span "Сохранить" at bounding box center [1489, 146] width 60 height 14
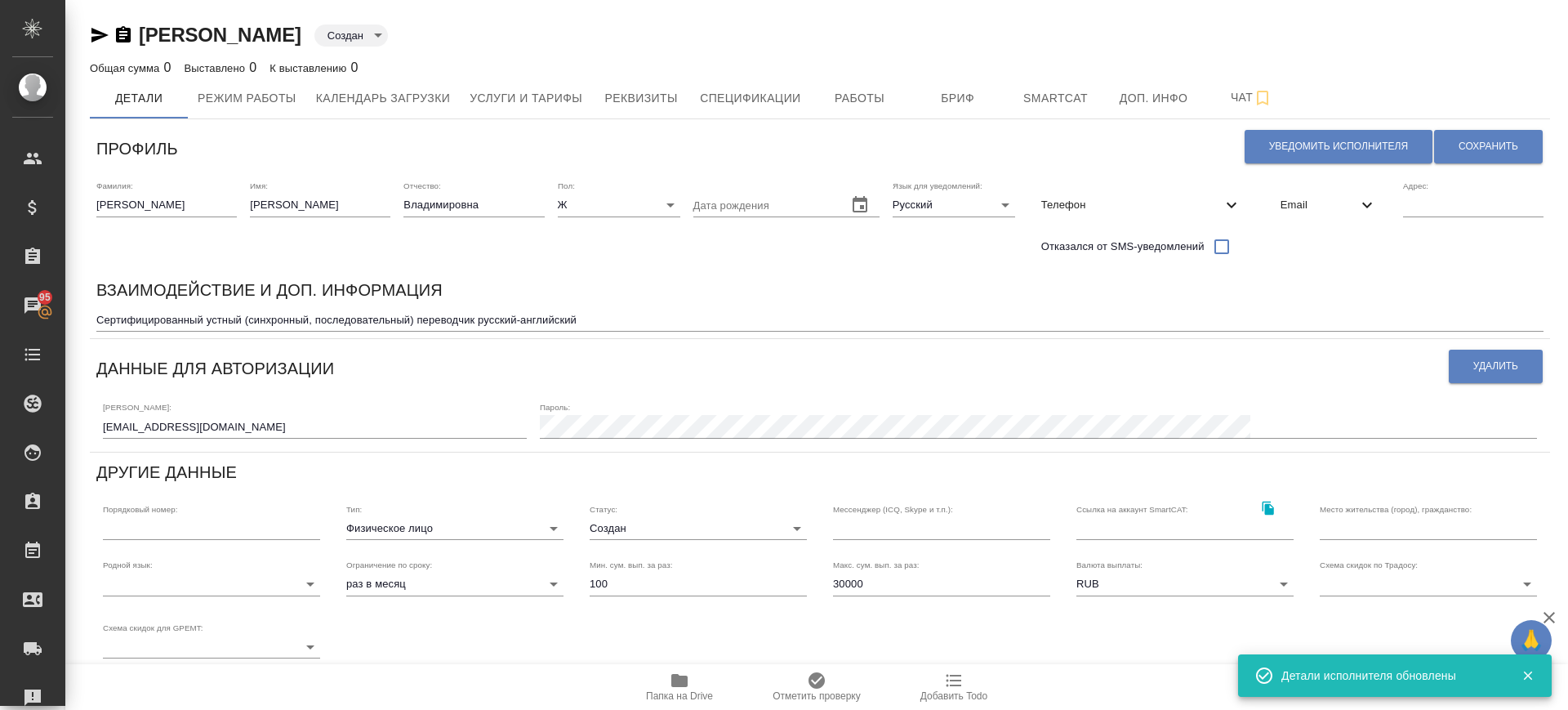
click at [1444, 215] on input "text" at bounding box center [1472, 205] width 140 height 23
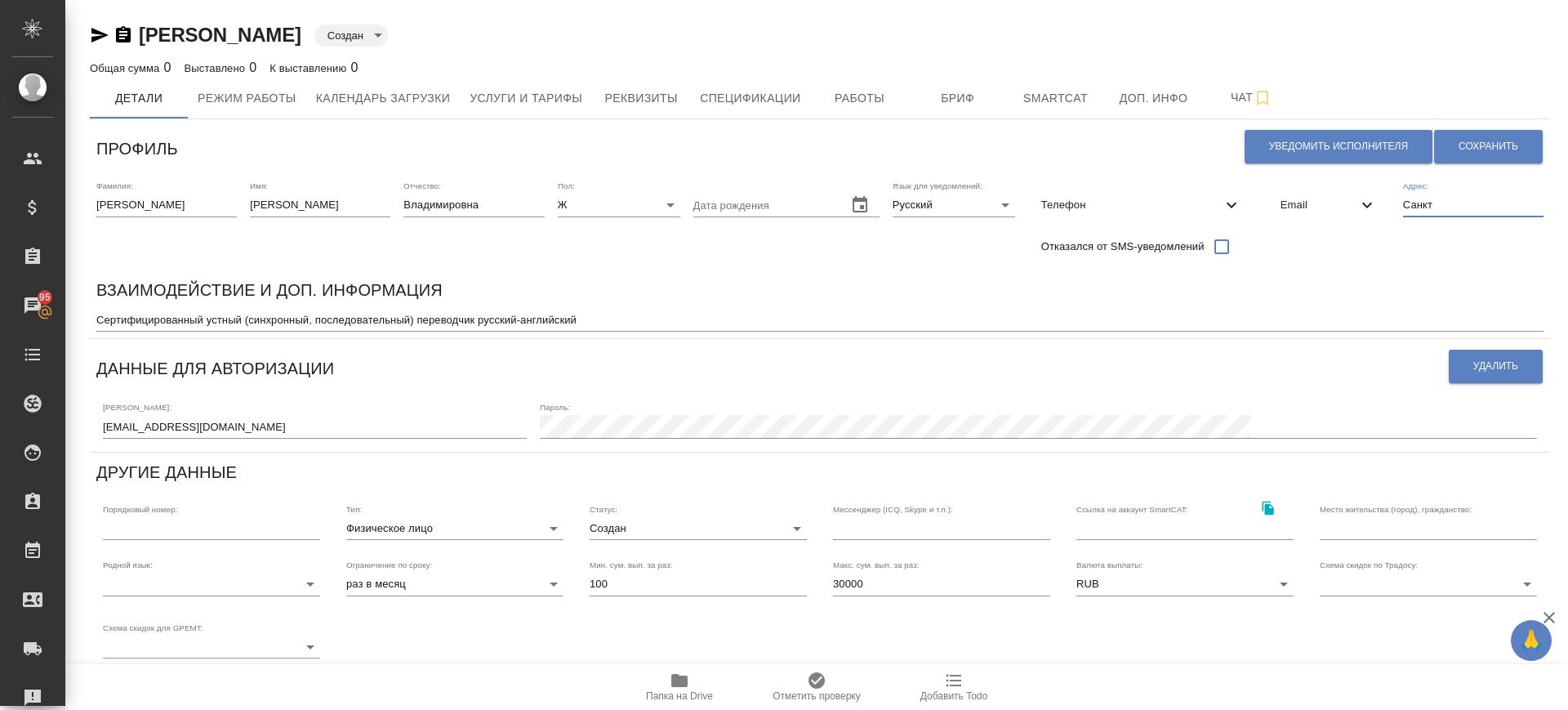
type input "Санкт-Петербург"
type input "RU"
type input "Санкт-Петербург"
type input "RU"
click at [1479, 148] on span "Сохранить" at bounding box center [1489, 146] width 60 height 14
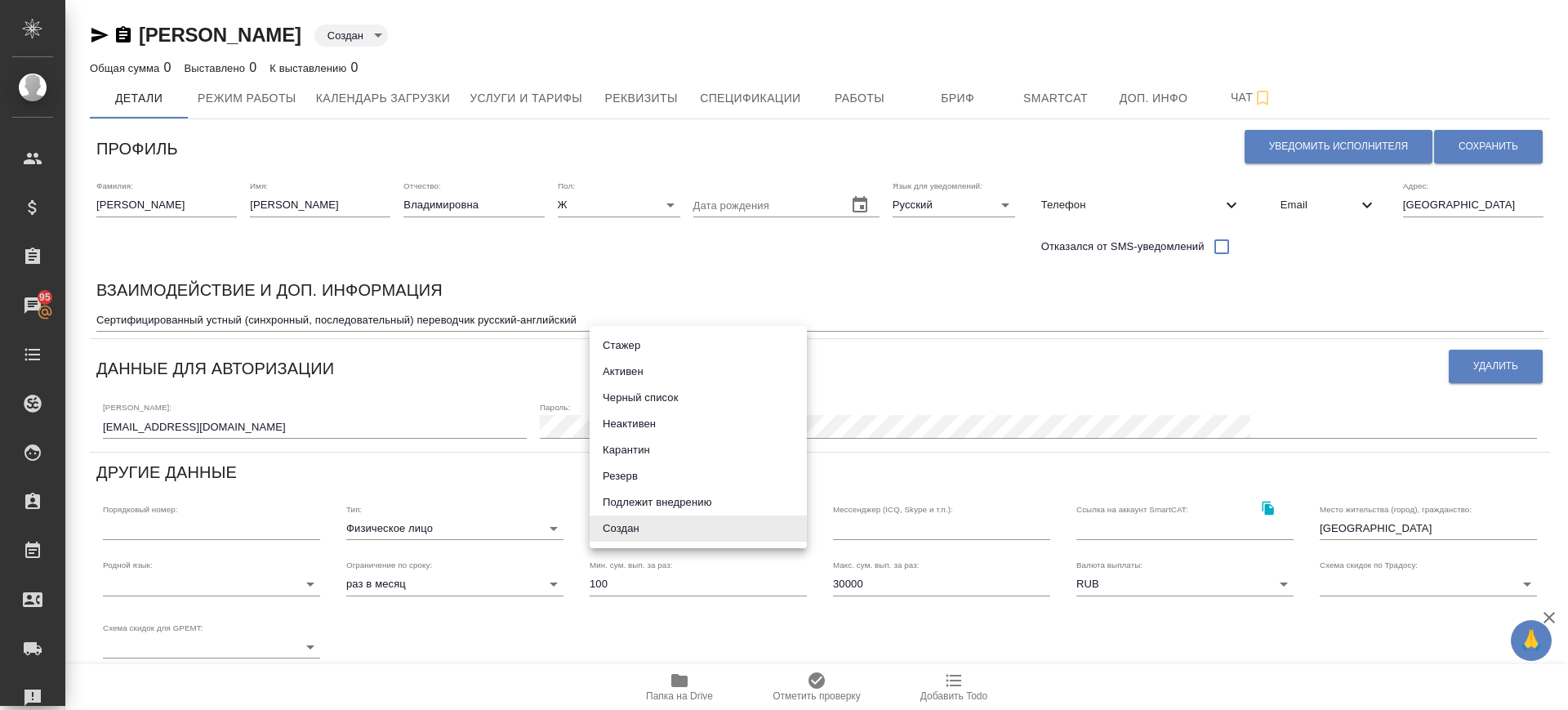
click at [666, 532] on body "🙏 .cls-1 fill:#fff; AWATERA Саглам Виктория v.saglam Клиенты Спецификации Заказ…" at bounding box center [784, 355] width 1568 height 710
click at [726, 534] on li "Создан" at bounding box center [698, 528] width 218 height 26
click at [782, 524] on body "🙏 .cls-1 fill:#fff; AWATERA Саглам Виктория v.saglam Клиенты Спецификации Заказ…" at bounding box center [784, 355] width 1568 height 710
click at [672, 375] on li "Активен" at bounding box center [698, 371] width 218 height 26
type input "active"
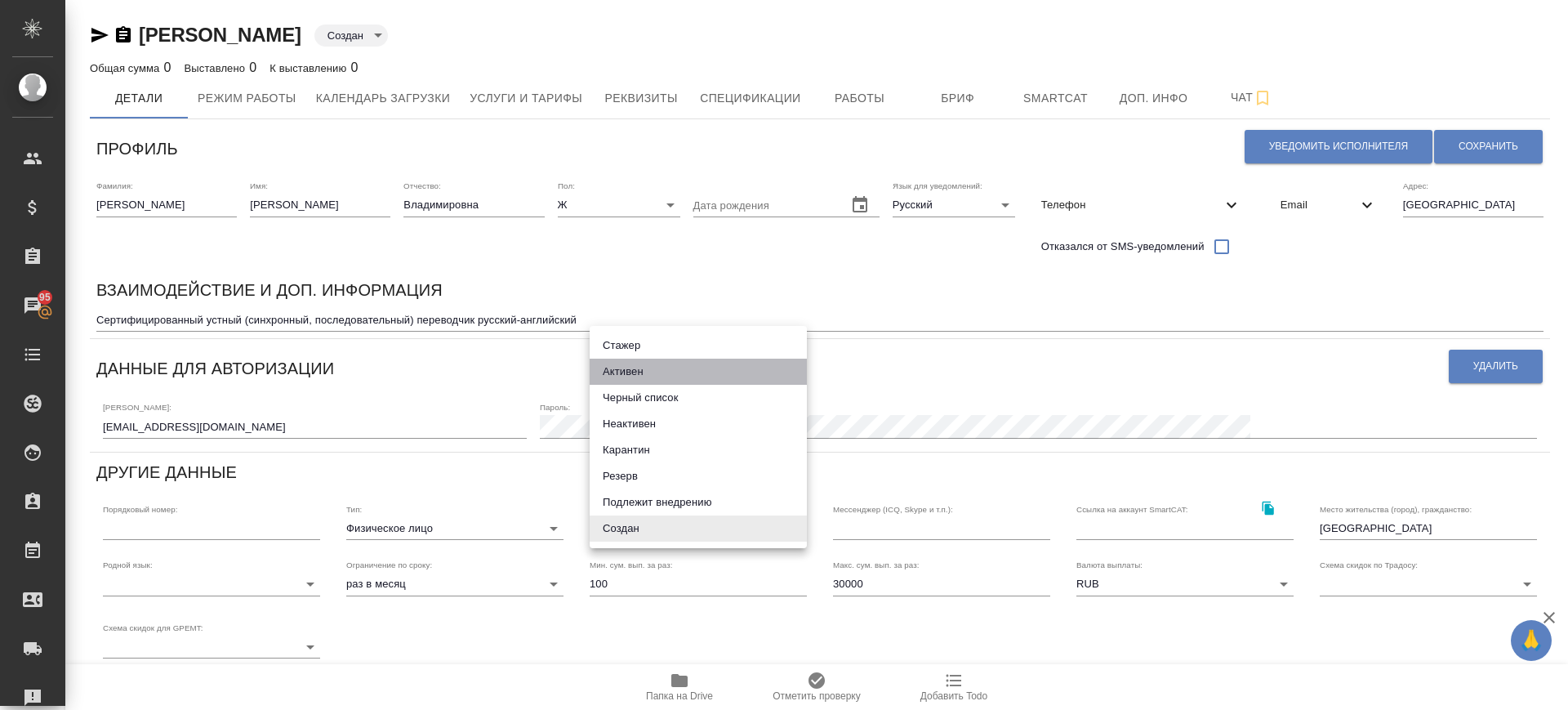
type input "active"
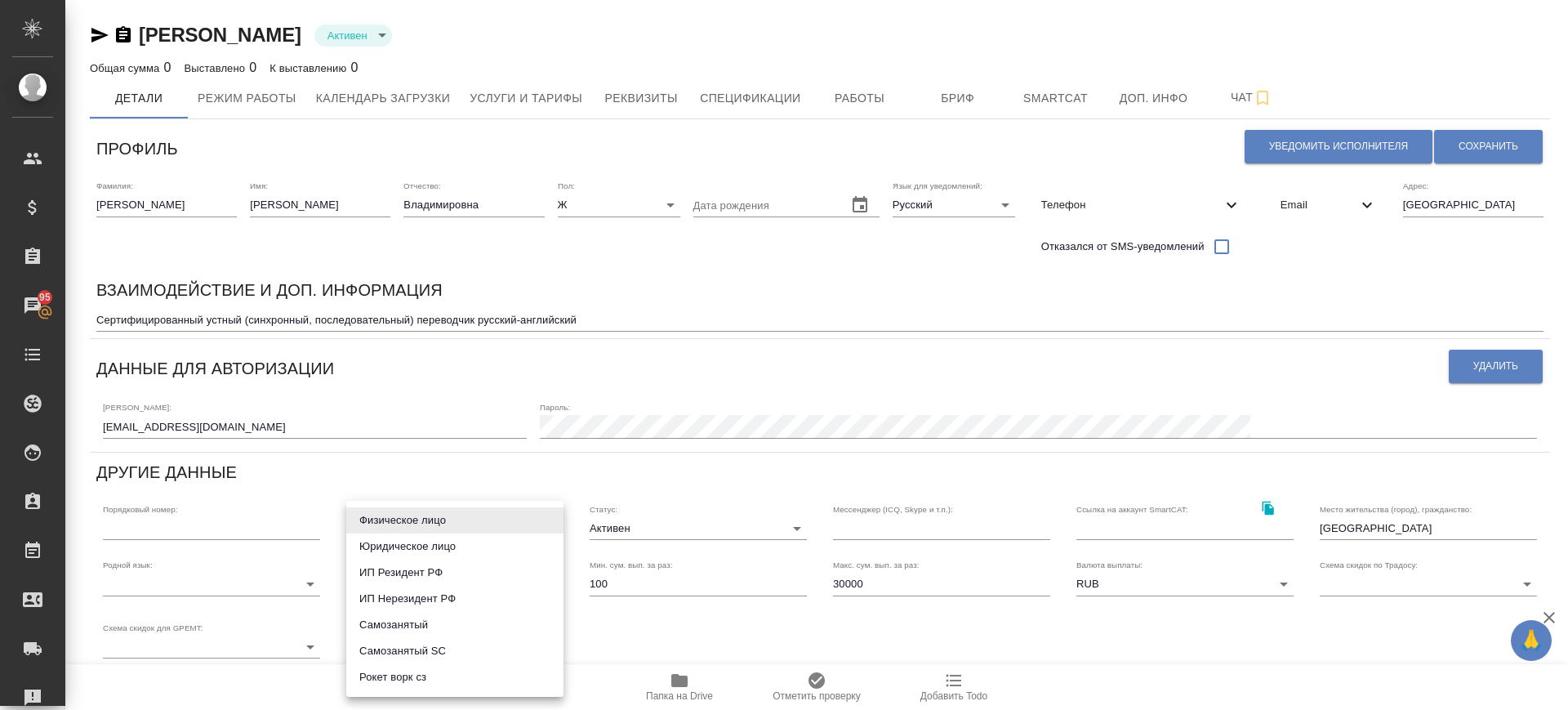
click at [501, 536] on body "🙏 .cls-1 fill:#fff; AWATERA Саглам Виктория v.saglam Клиенты Спецификации Заказ…" at bounding box center [784, 355] width 1568 height 710
click at [443, 580] on li "ИП Резидент РФ" at bounding box center [455, 572] width 218 height 26
type input "individualResidentRF"
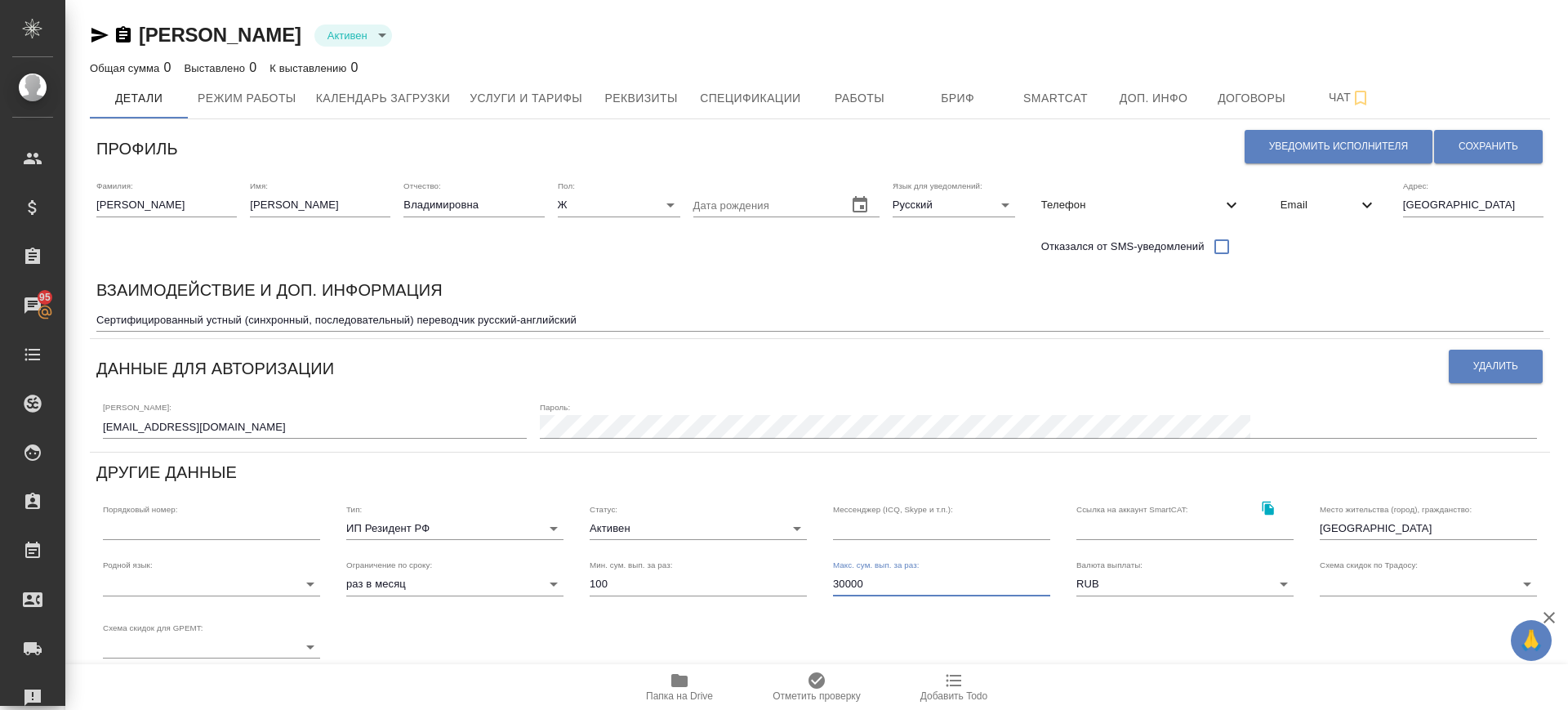
click at [840, 580] on input "30000" at bounding box center [941, 584] width 218 height 23
click at [847, 580] on input "100000" at bounding box center [941, 584] width 218 height 23
click at [853, 582] on input "100000" at bounding box center [941, 584] width 218 height 23
type input "100000"
click at [1490, 150] on span "Сохранить" at bounding box center [1489, 146] width 60 height 14
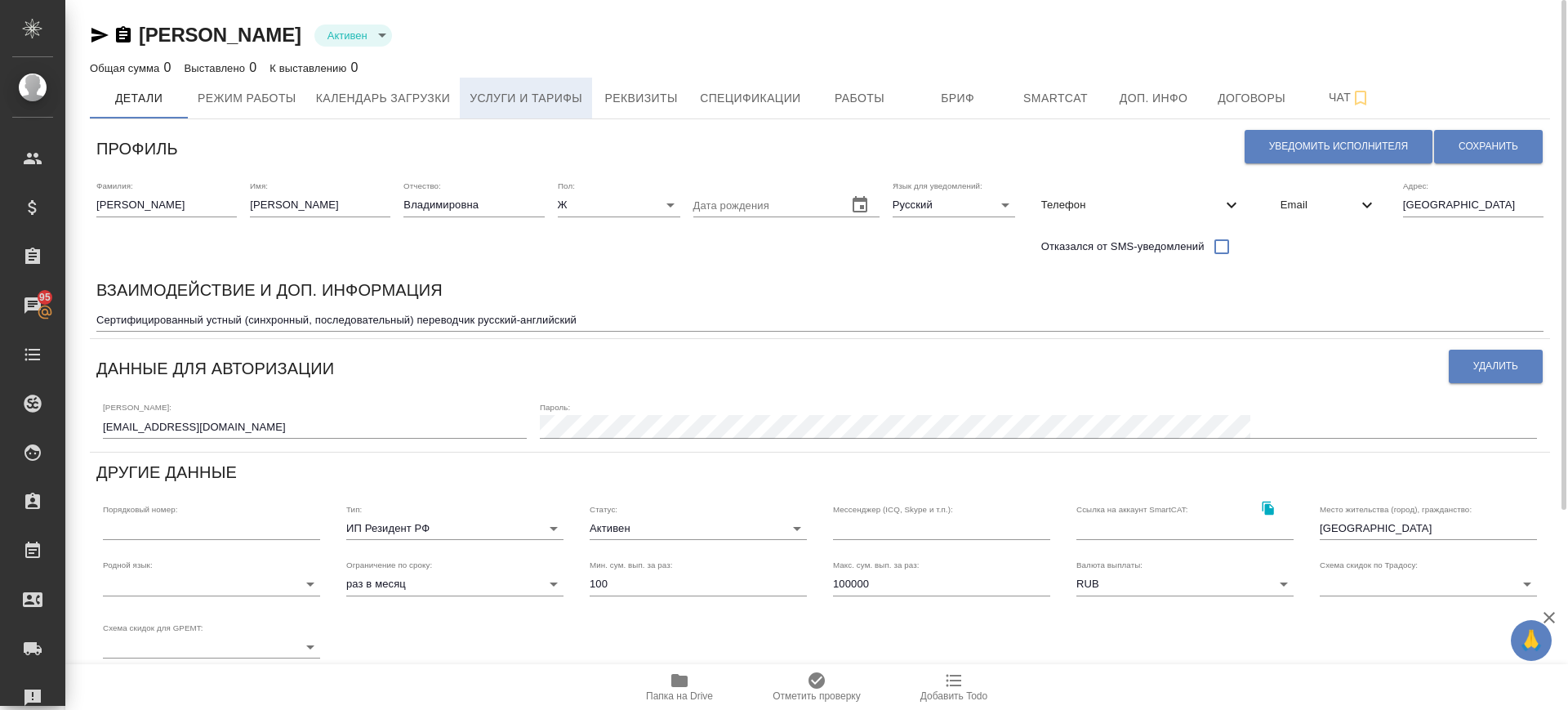
click at [523, 98] on span "Услуги и тарифы" at bounding box center [525, 98] width 113 height 20
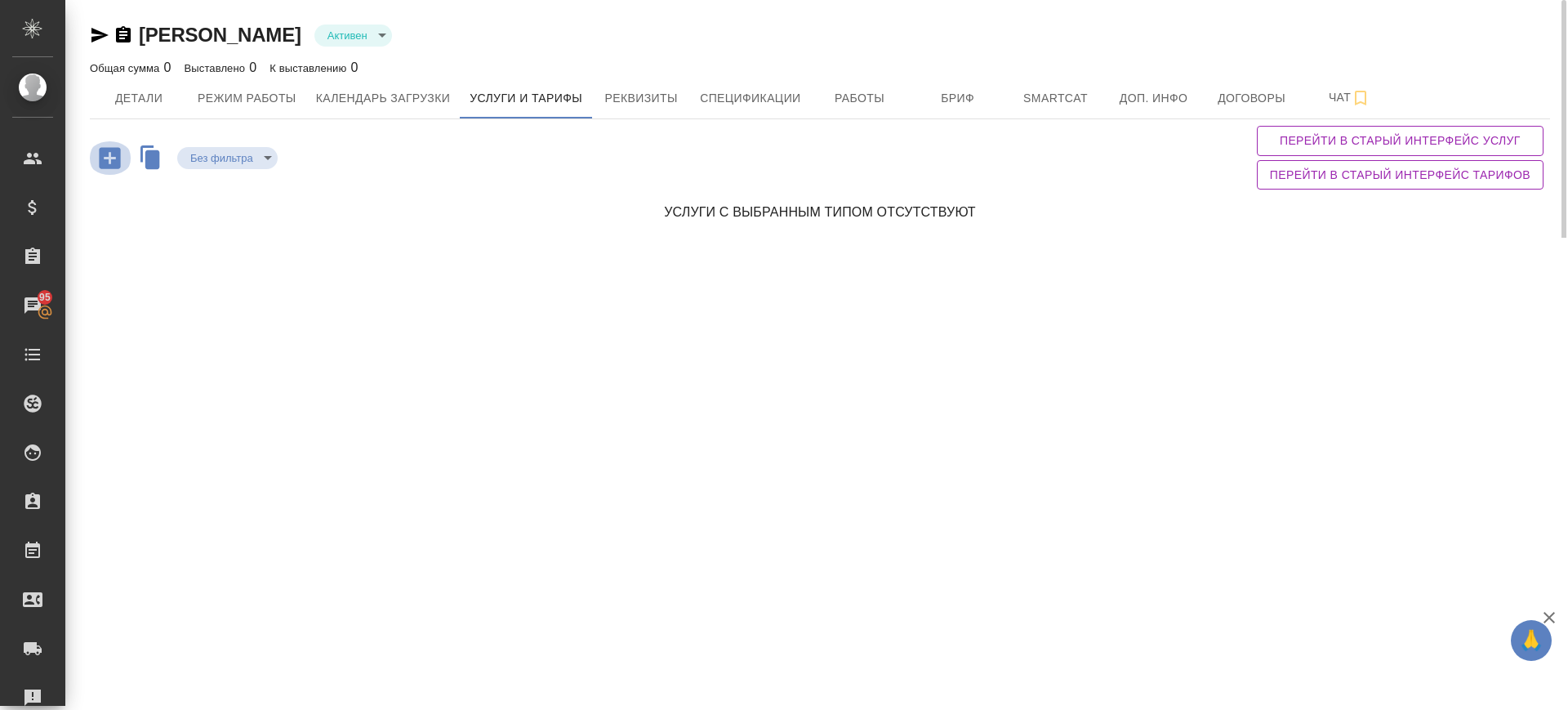
click at [111, 158] on icon "button" at bounding box center [110, 159] width 29 height 29
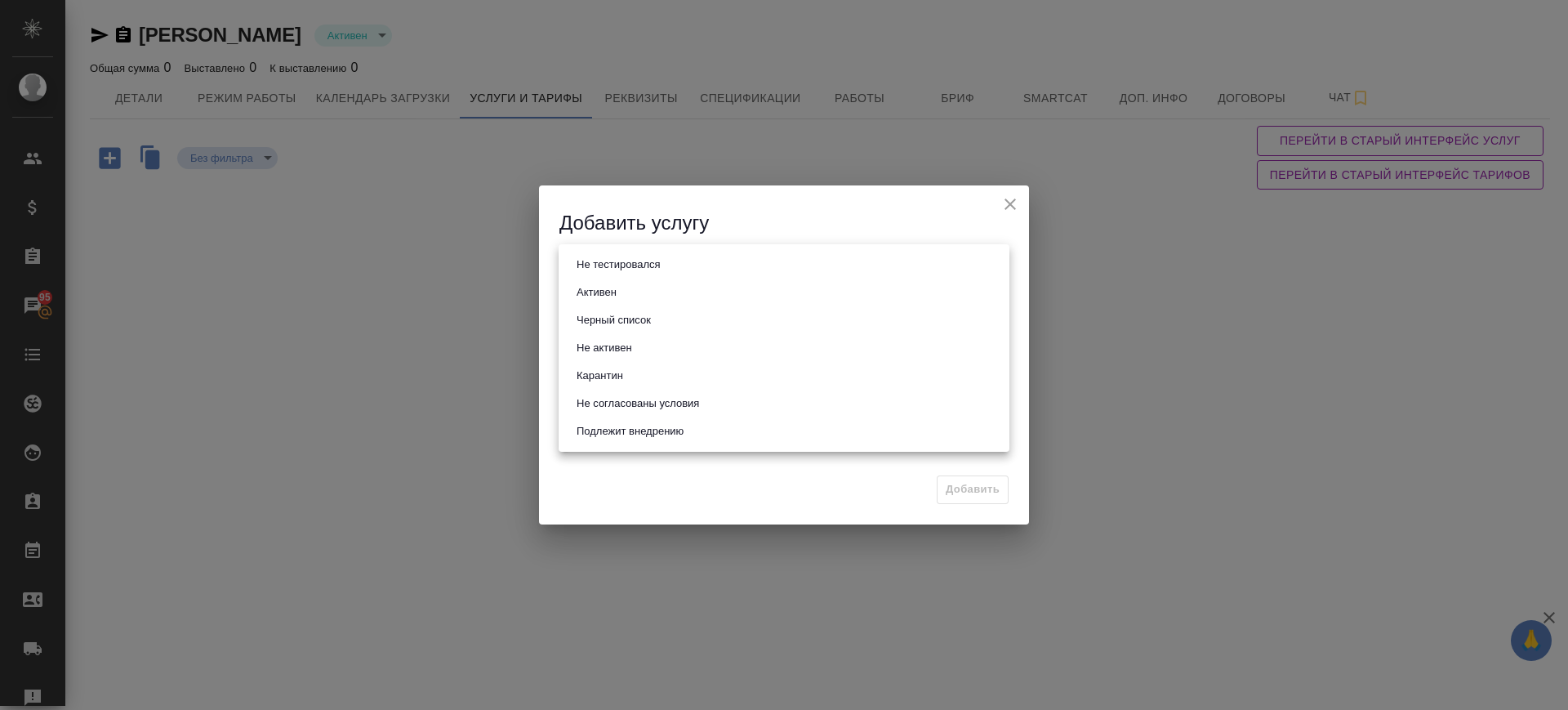
click at [616, 254] on body "🙏 .cls-1 fill:#fff; AWATERA Саглам Виктория v.saglam Клиенты Спецификации Заказ…" at bounding box center [784, 355] width 1568 height 710
click at [623, 291] on li "Активен" at bounding box center [784, 292] width 451 height 28
type input "active"
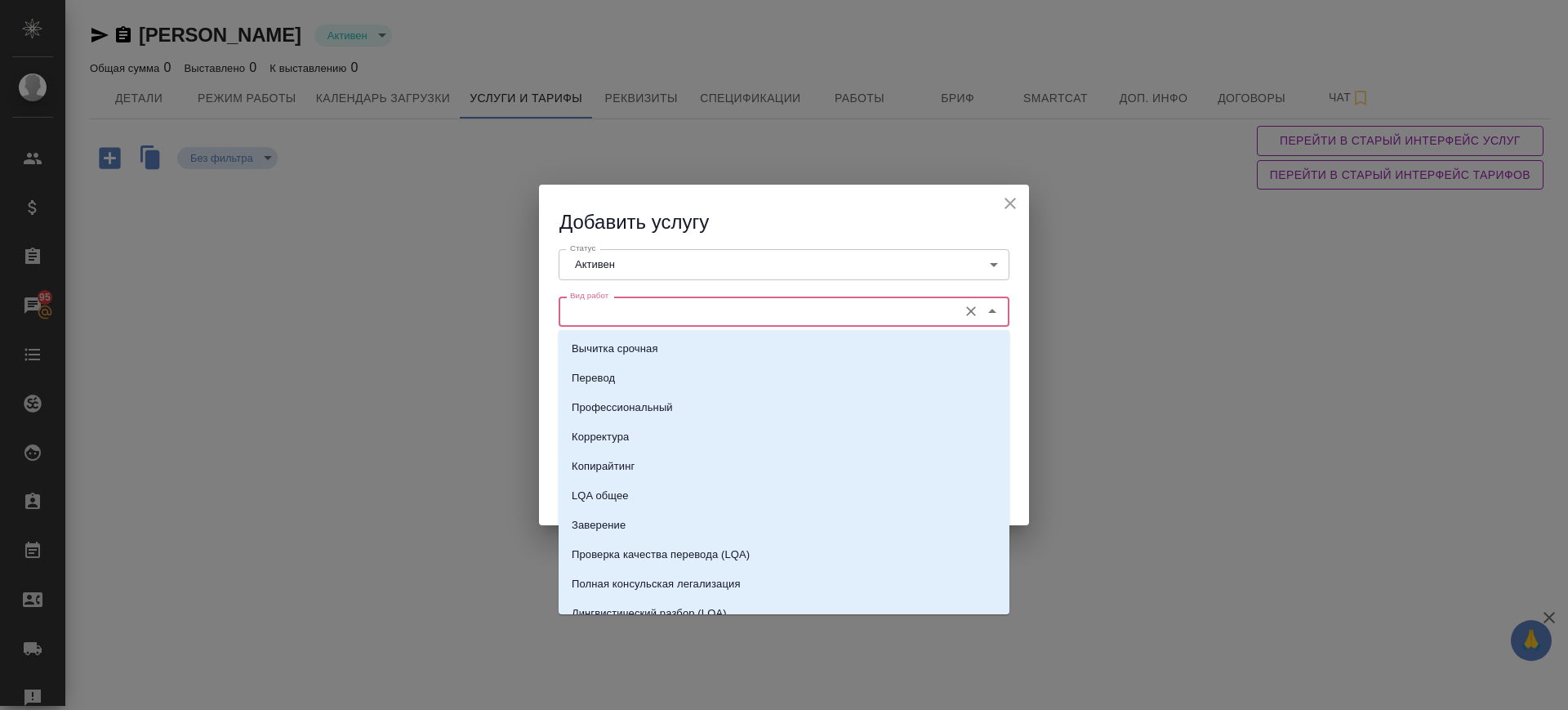
click at [625, 319] on input "Вид работ" at bounding box center [756, 311] width 386 height 19
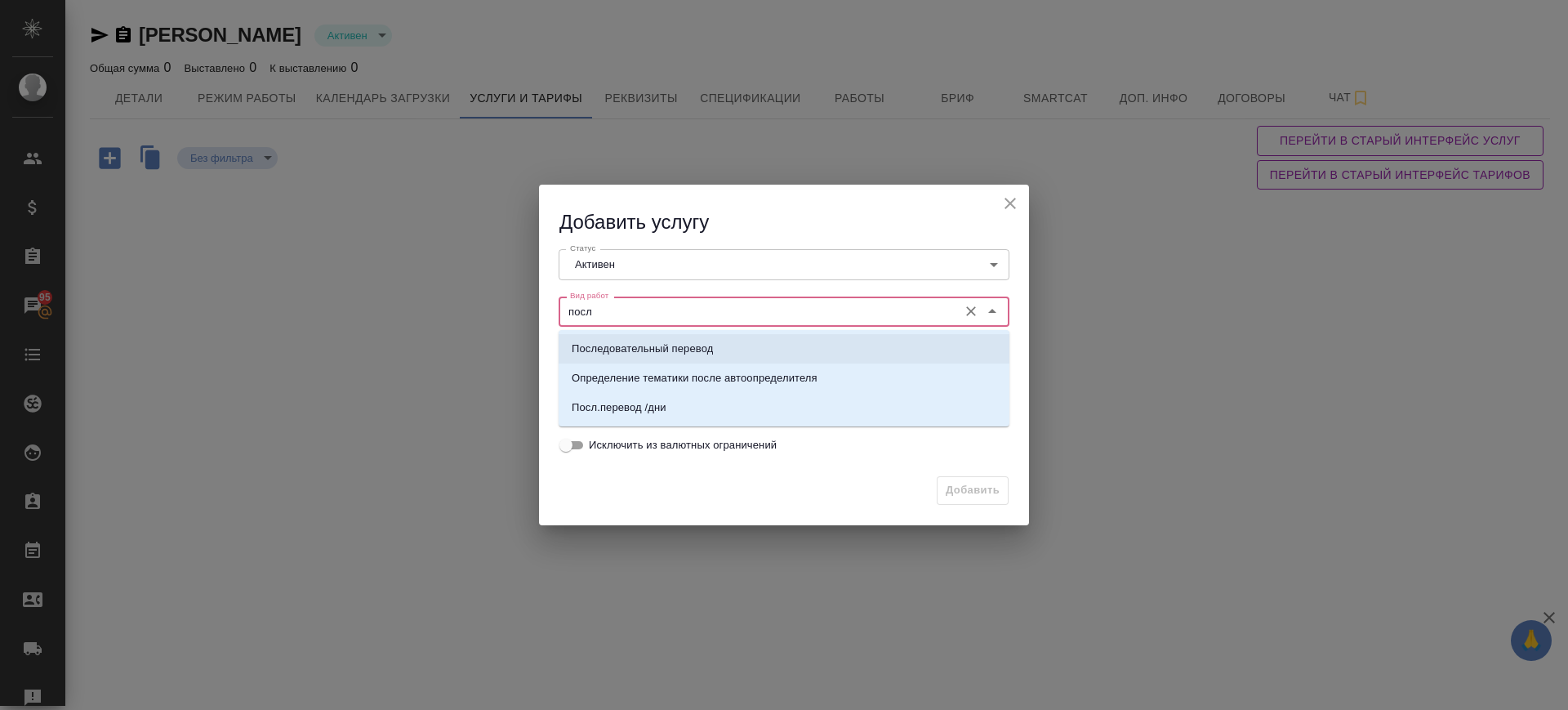
click at [644, 335] on li "Последовательный перевод" at bounding box center [784, 348] width 451 height 29
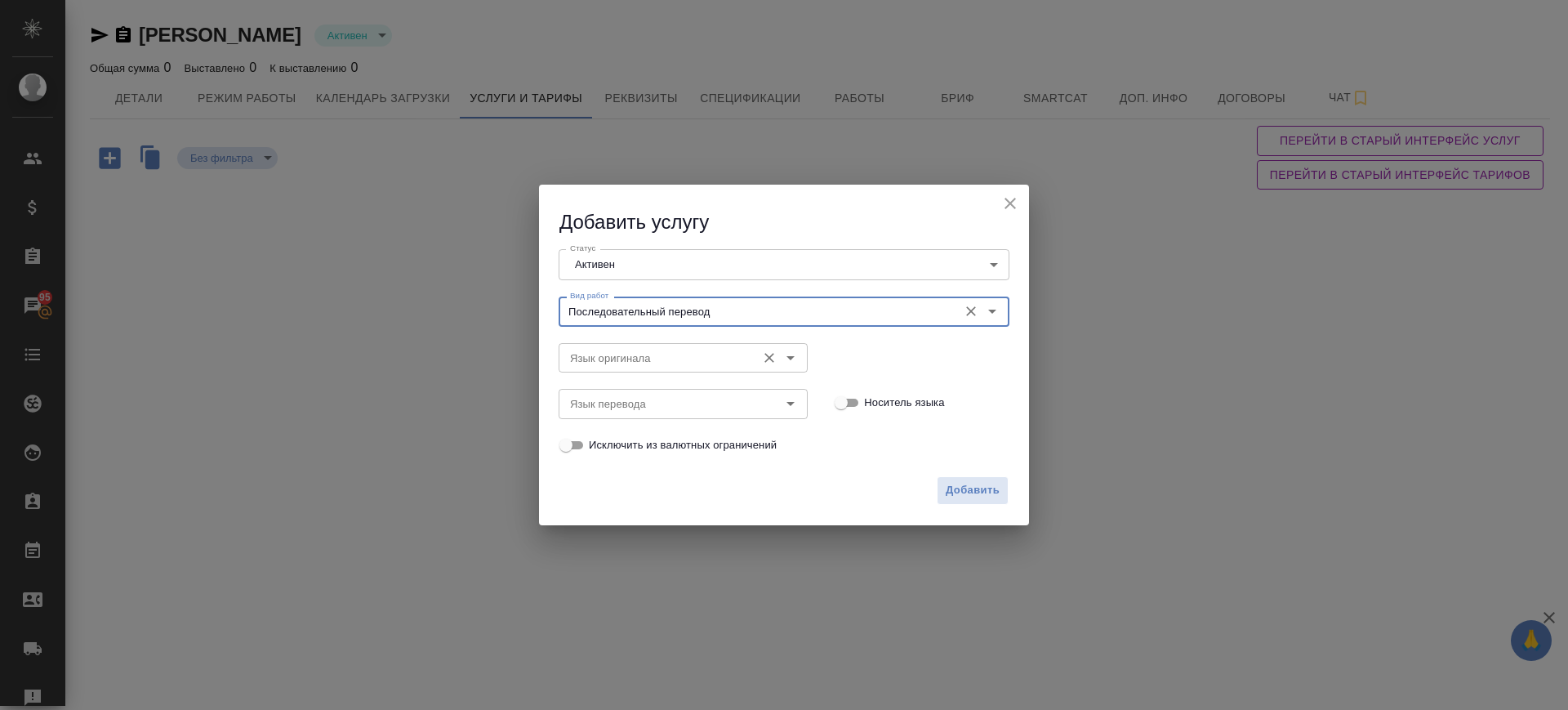
type input "Последовательный перевод"
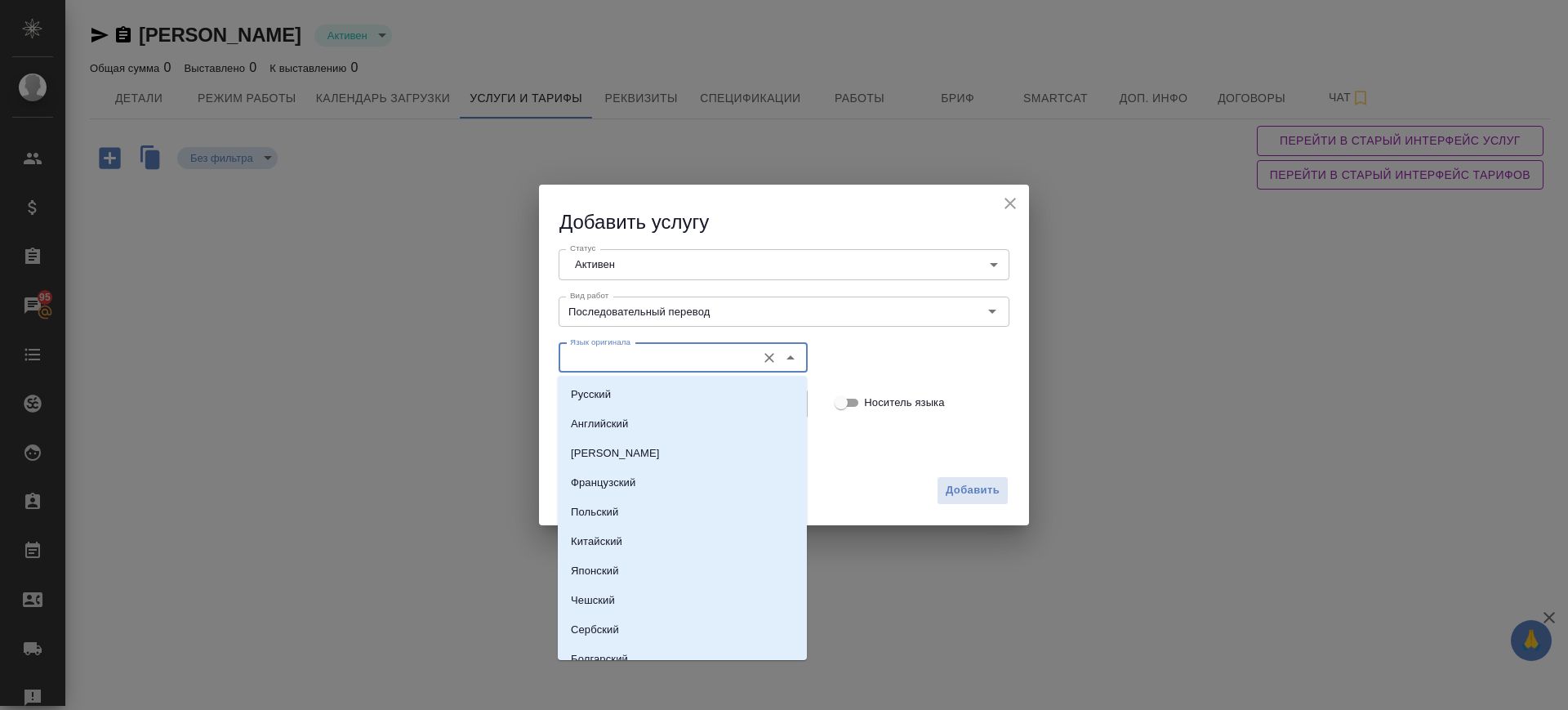
click at [643, 351] on input "Язык оригинала" at bounding box center [656, 358] width 185 height 19
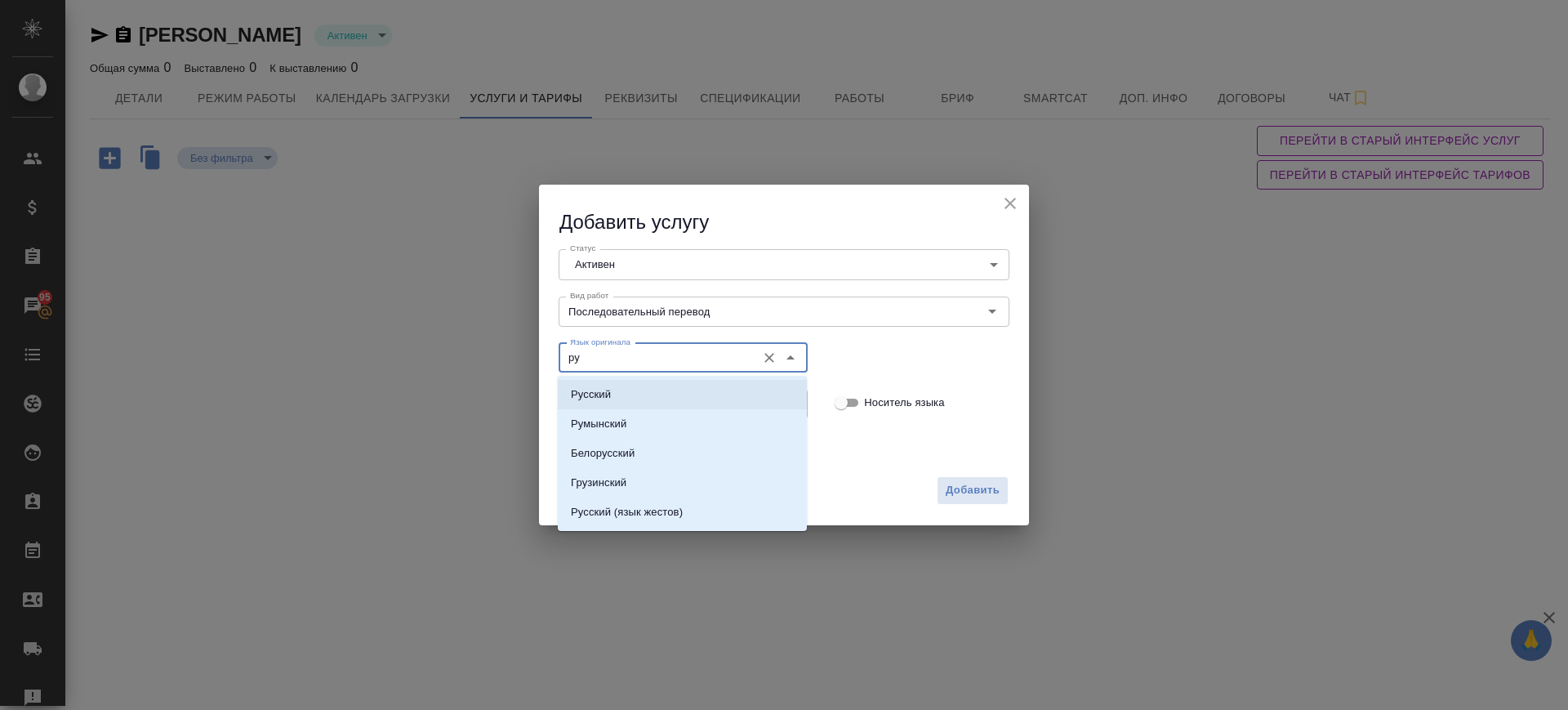
click at [639, 388] on li "Русский" at bounding box center [683, 395] width 250 height 29
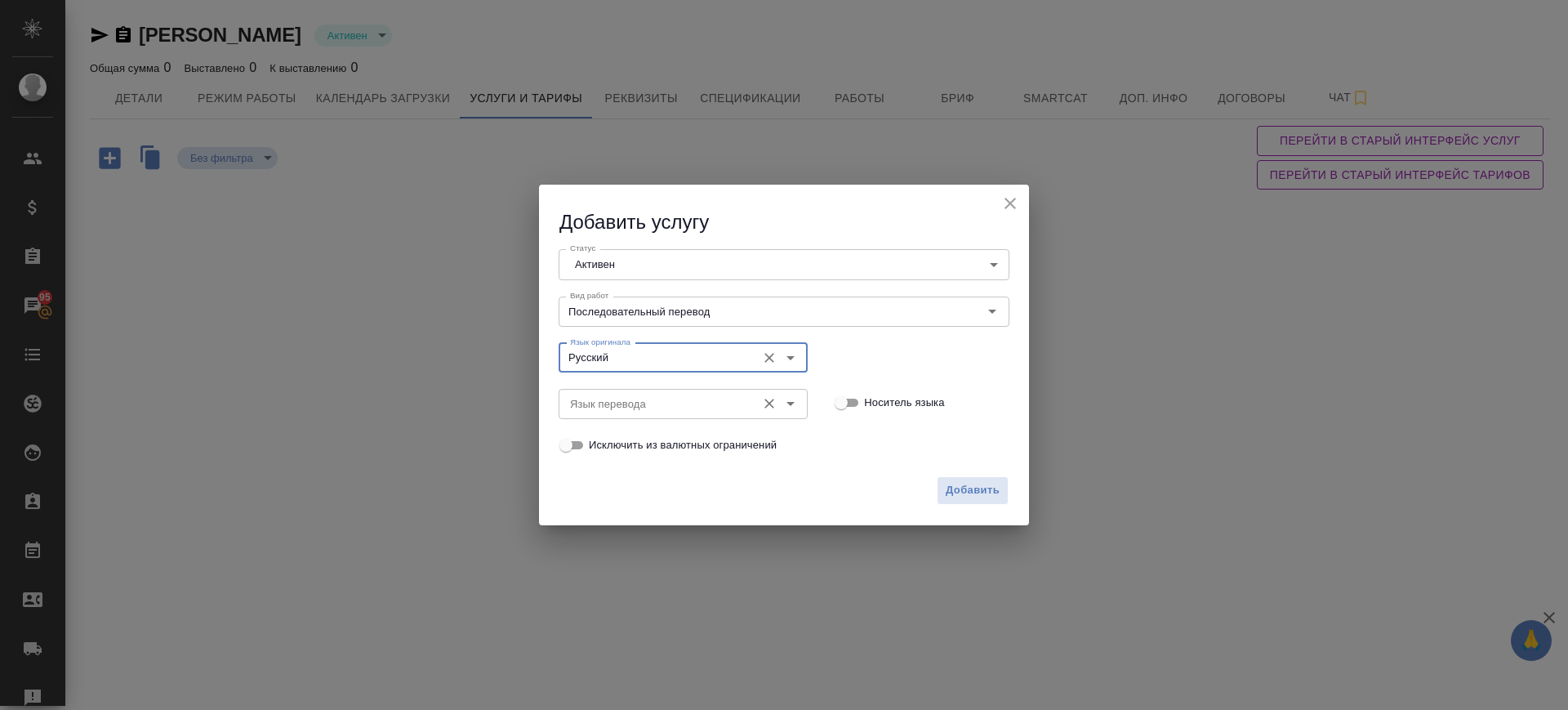
type input "Русский"
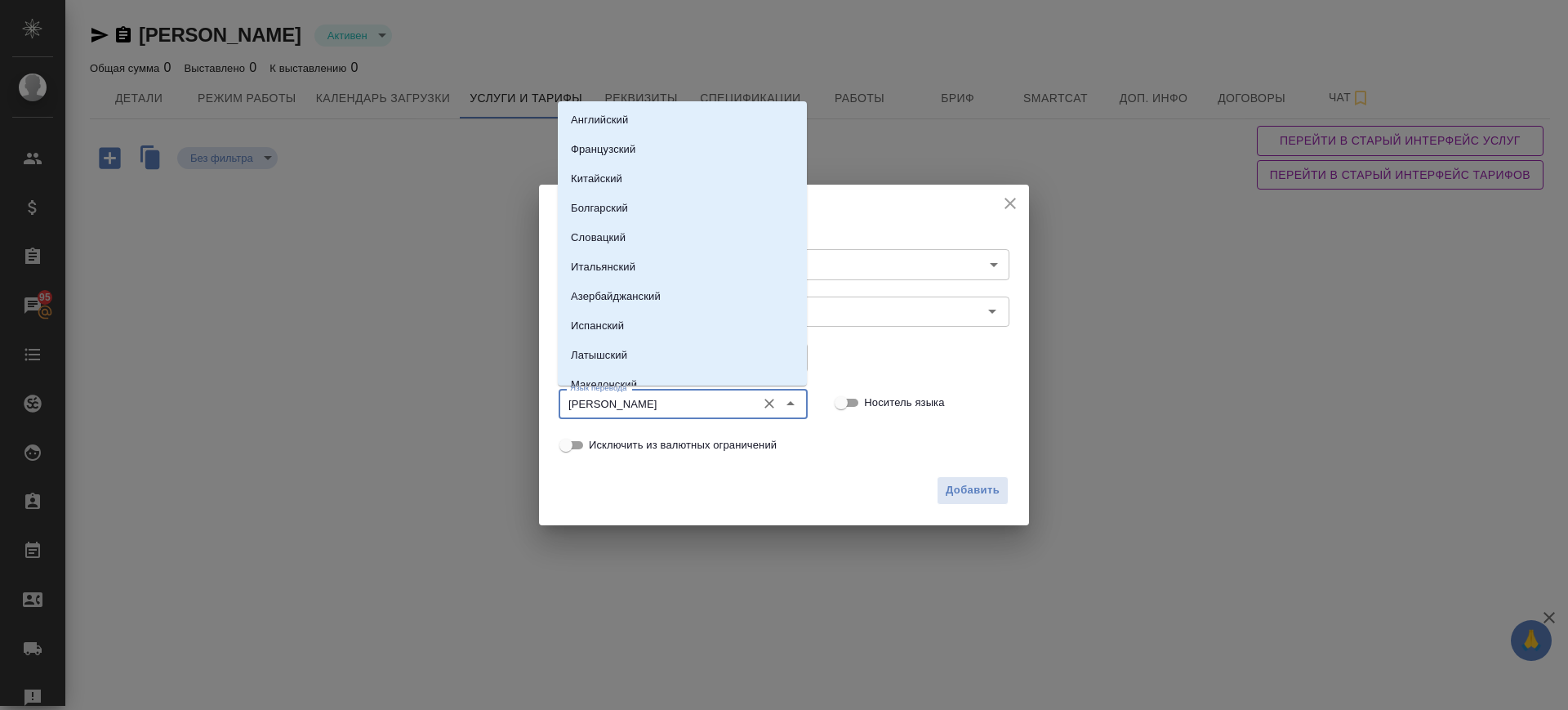
click at [637, 412] on input "а" at bounding box center [656, 403] width 185 height 19
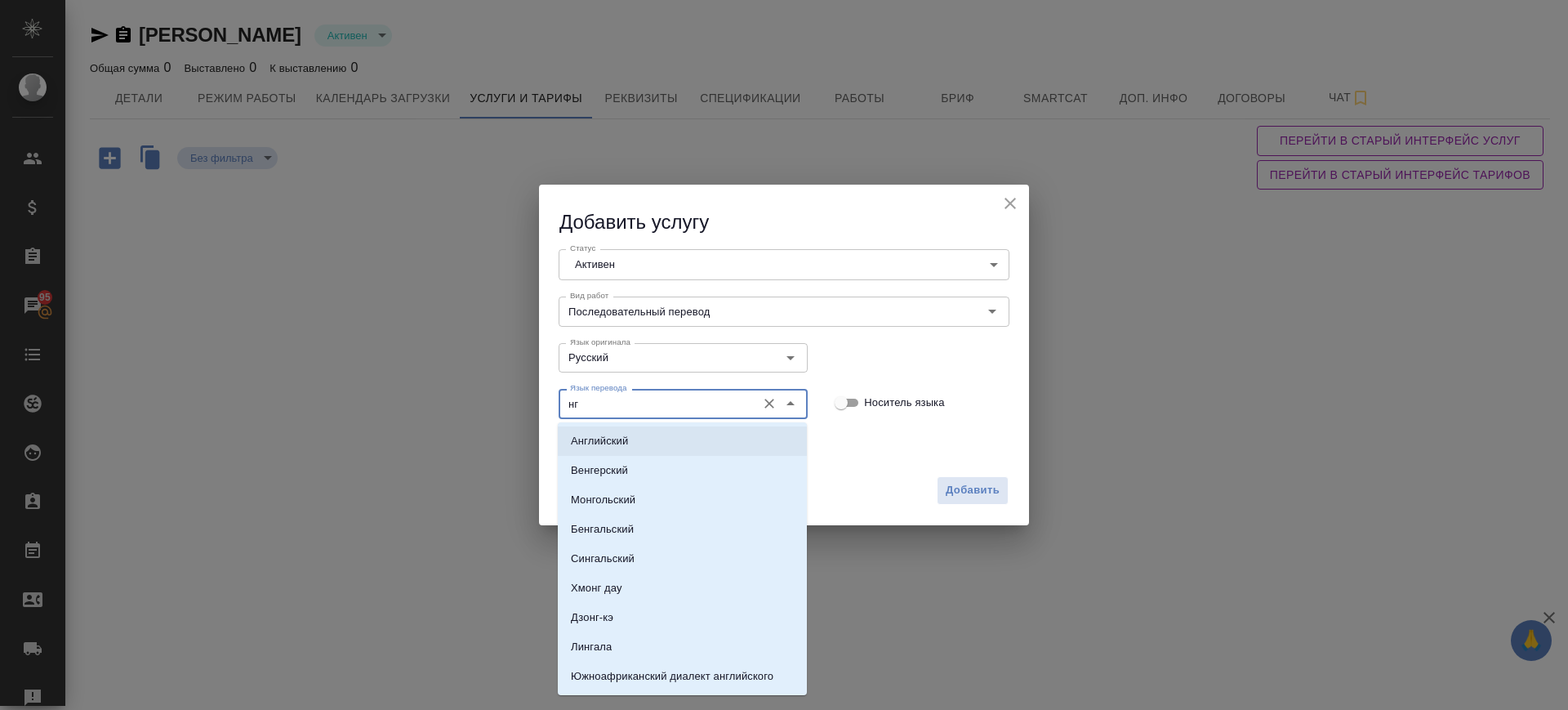
click at [642, 438] on li "Английский" at bounding box center [683, 441] width 250 height 29
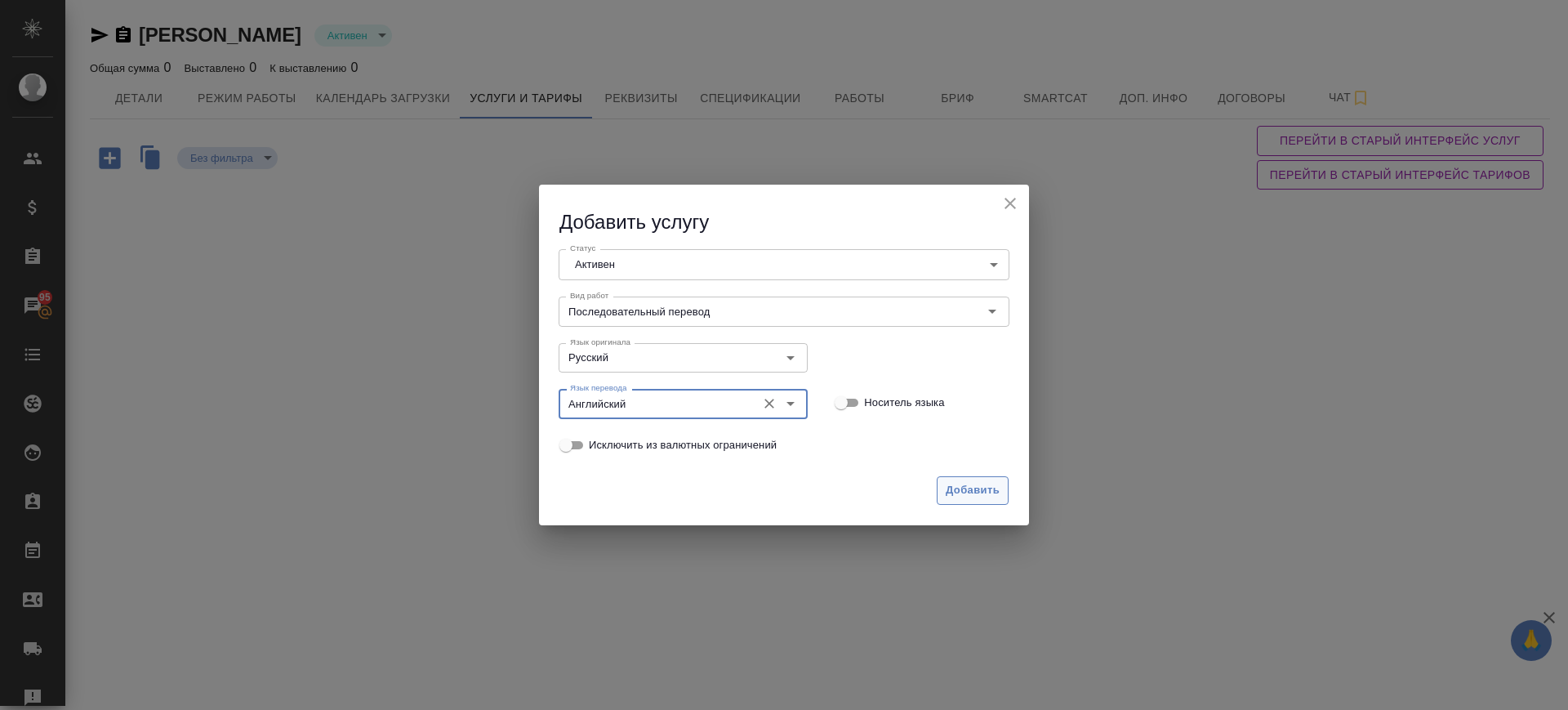
type input "Английский"
click at [994, 486] on span "Добавить" at bounding box center [973, 489] width 54 height 18
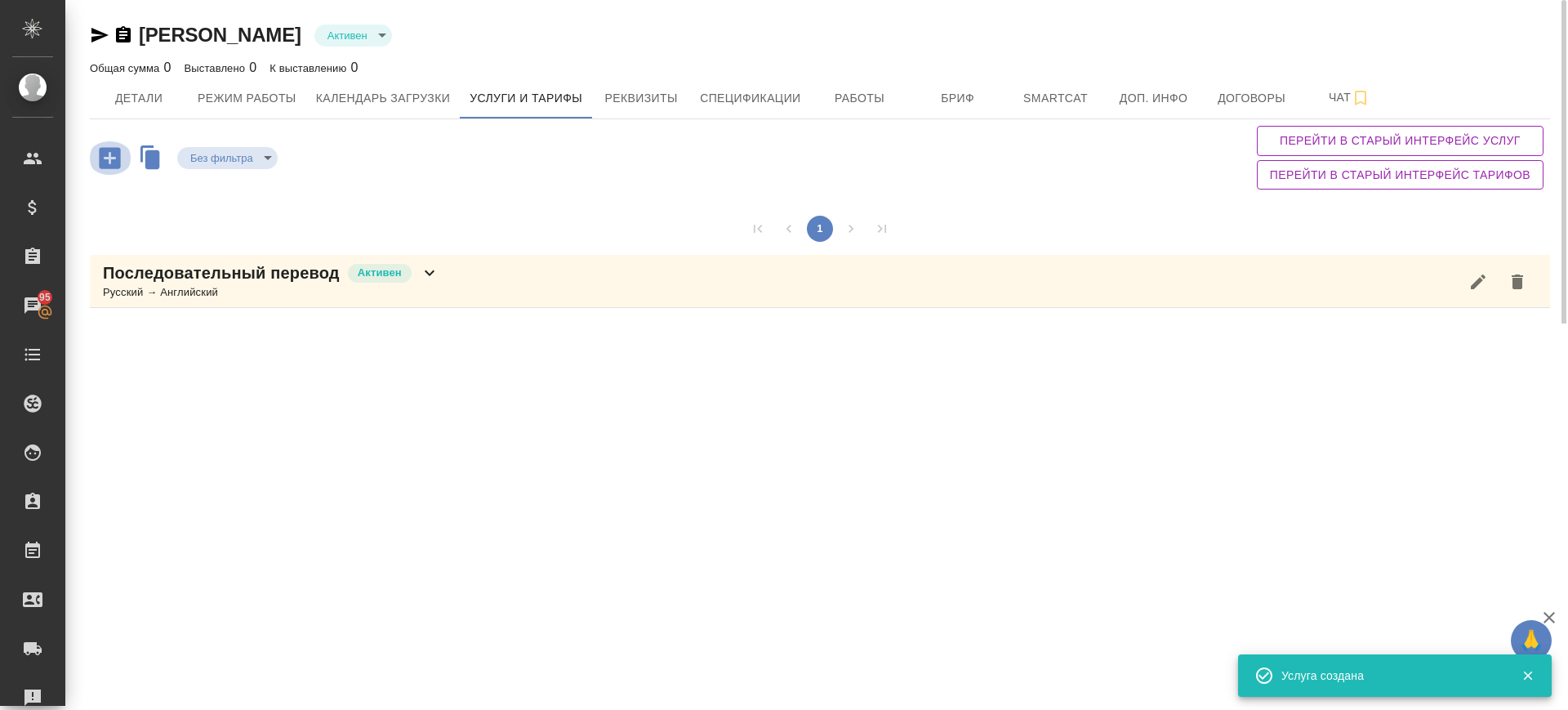
click at [118, 155] on icon "button" at bounding box center [109, 158] width 21 height 21
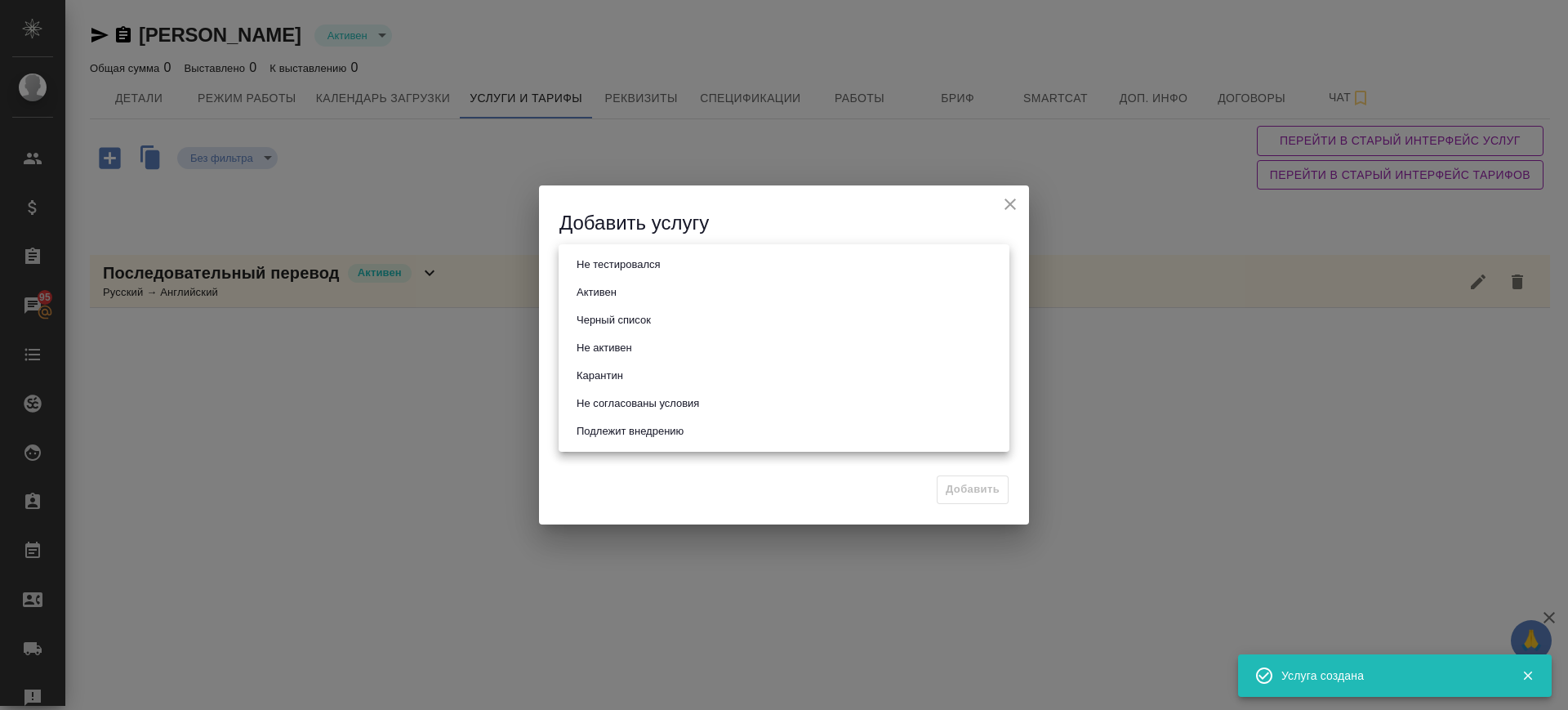
click at [711, 274] on body "🙏 .cls-1 fill:#fff; AWATERA Саглам Виктория v.saglam Клиенты Спецификации Заказ…" at bounding box center [784, 355] width 1568 height 710
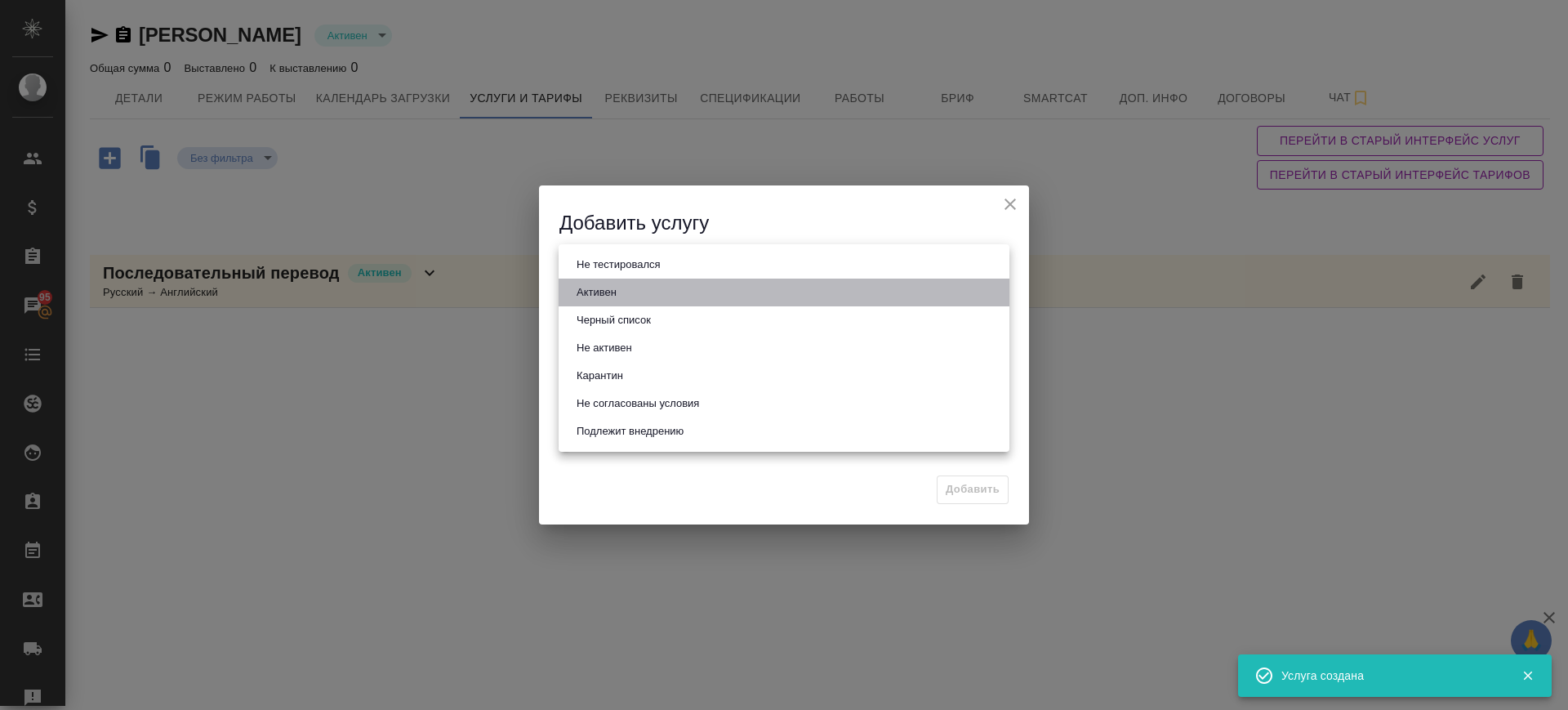
click at [696, 291] on li "Активен" at bounding box center [784, 292] width 451 height 28
type input "active"
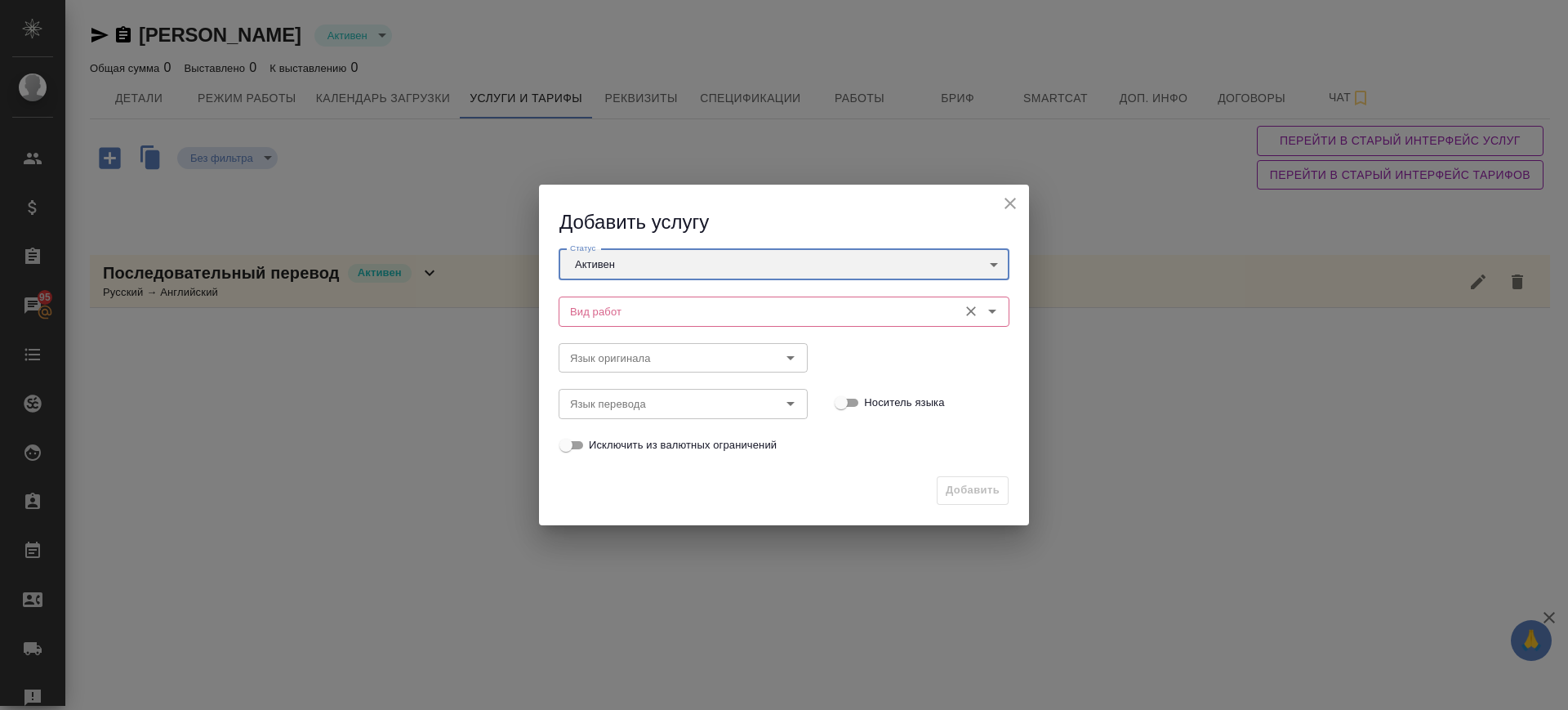
click at [646, 296] on div "Вид работ" at bounding box center [784, 311] width 451 height 29
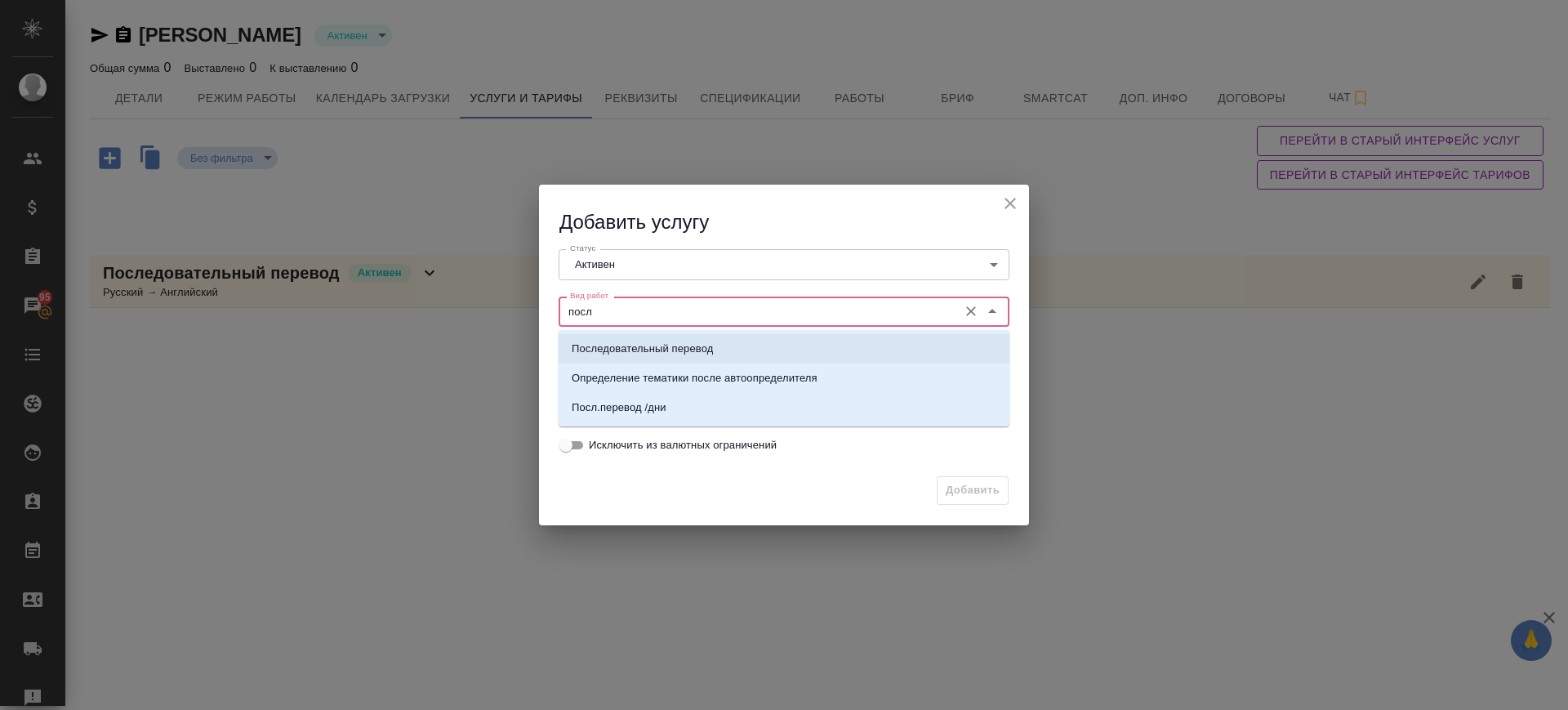
click at [660, 353] on p "Последовательный перевод" at bounding box center [642, 348] width 141 height 16
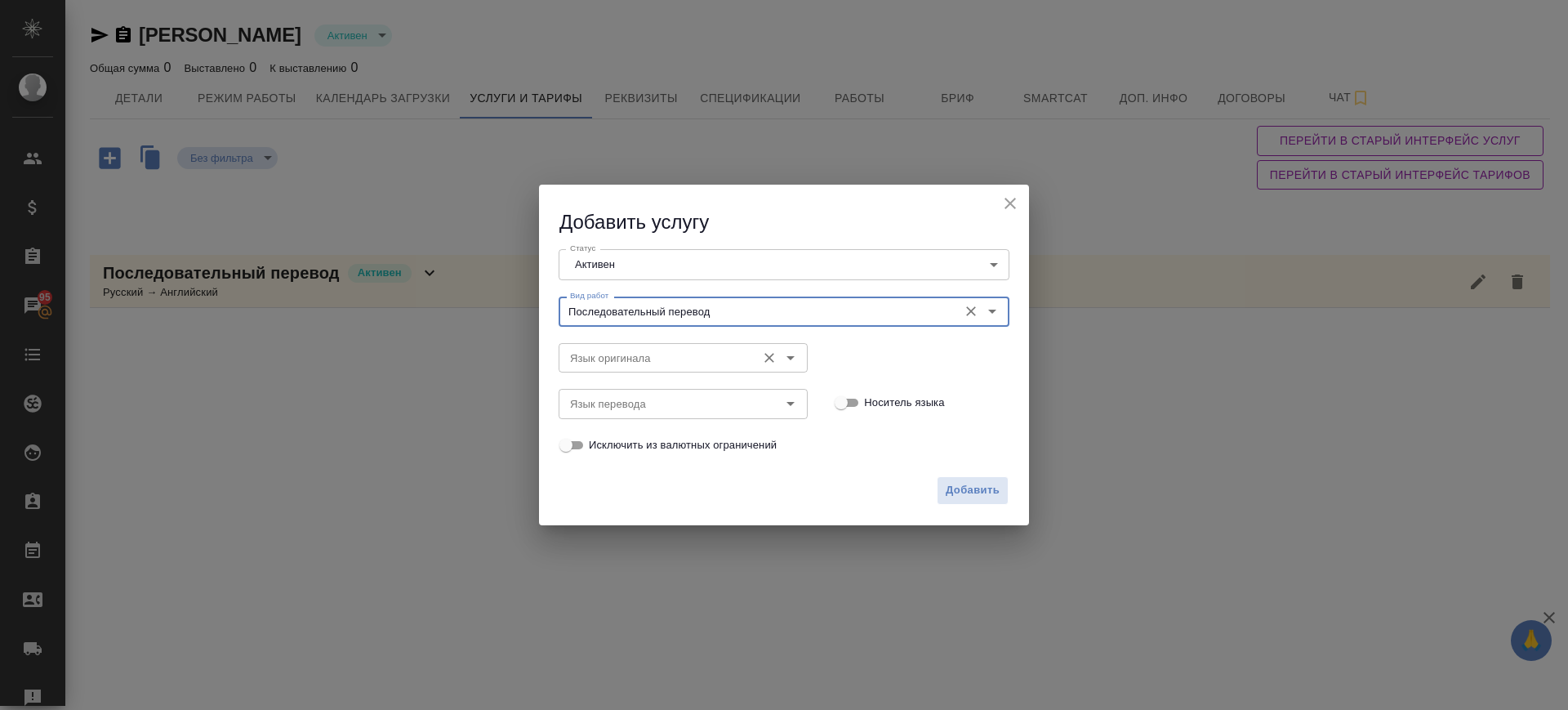
type input "Последовательный перевод"
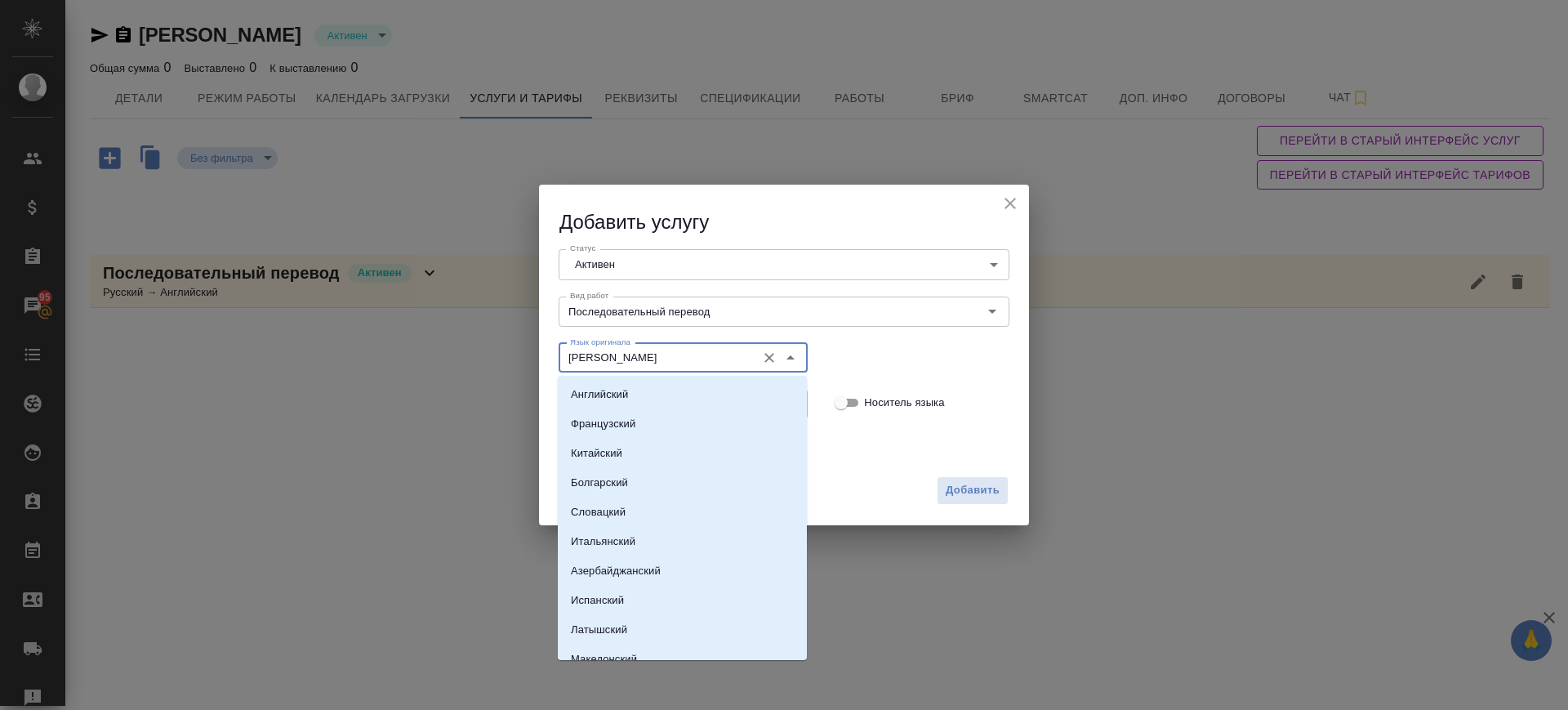
click at [644, 353] on input "а" at bounding box center [656, 358] width 185 height 19
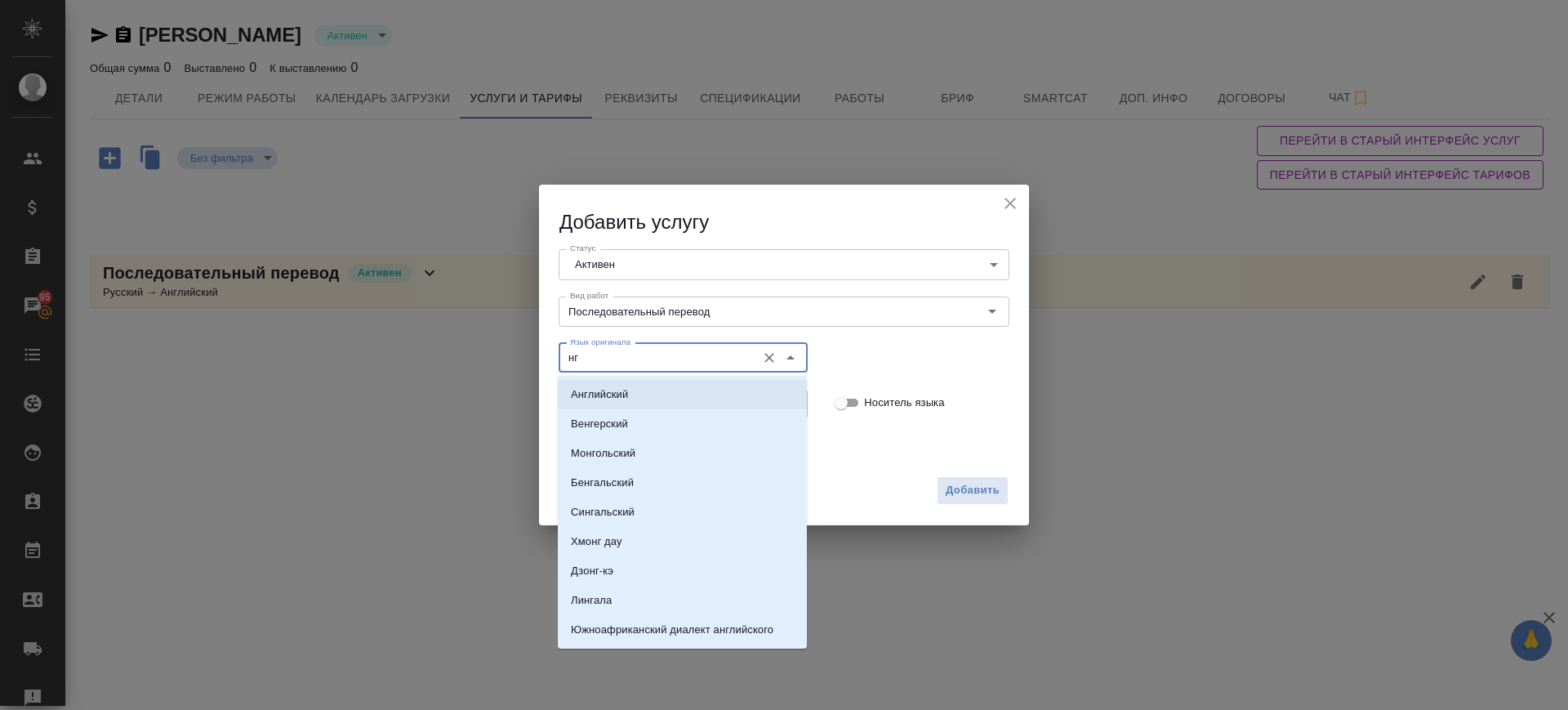
click at [643, 395] on li "Английский" at bounding box center [683, 395] width 250 height 29
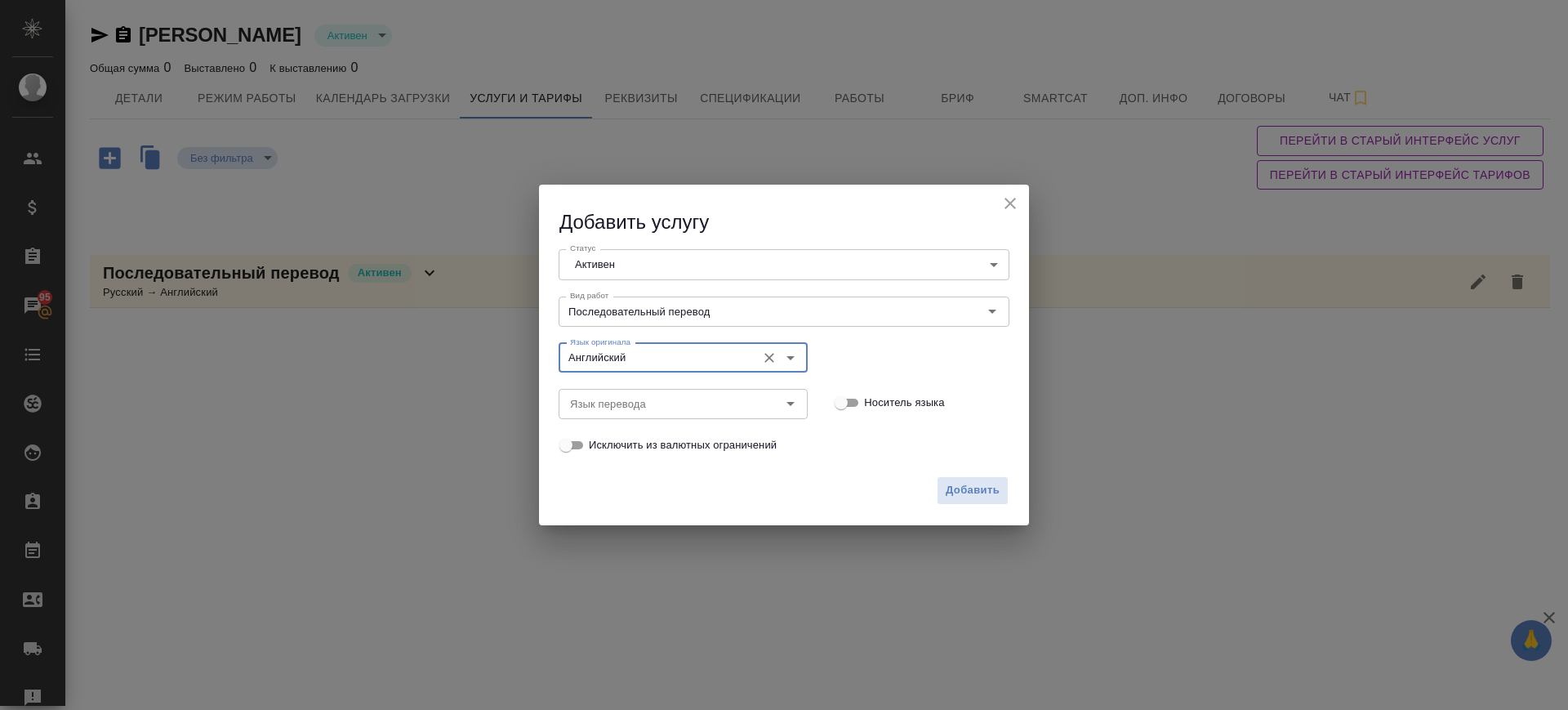
type input "Английский"
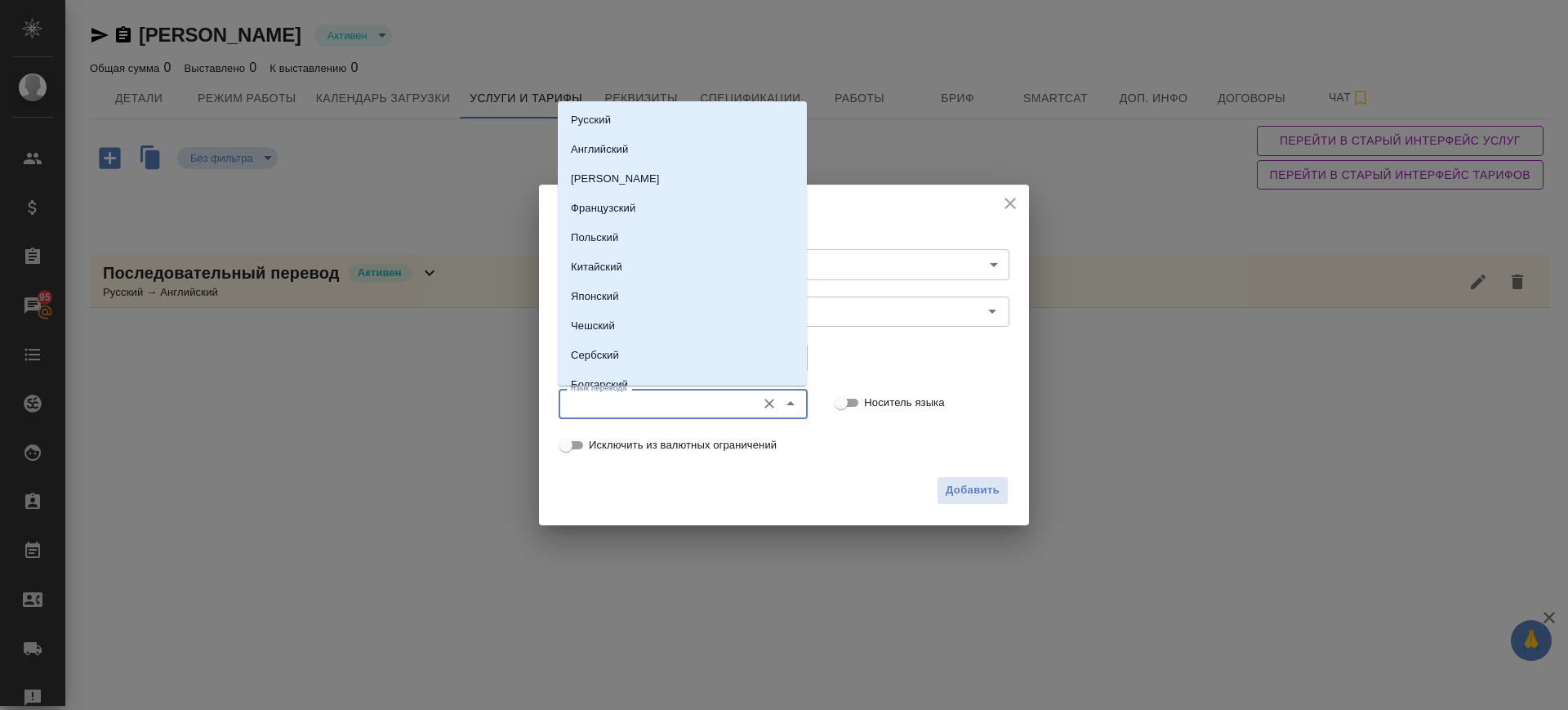
click at [643, 395] on input "Язык перевода" at bounding box center [656, 403] width 185 height 19
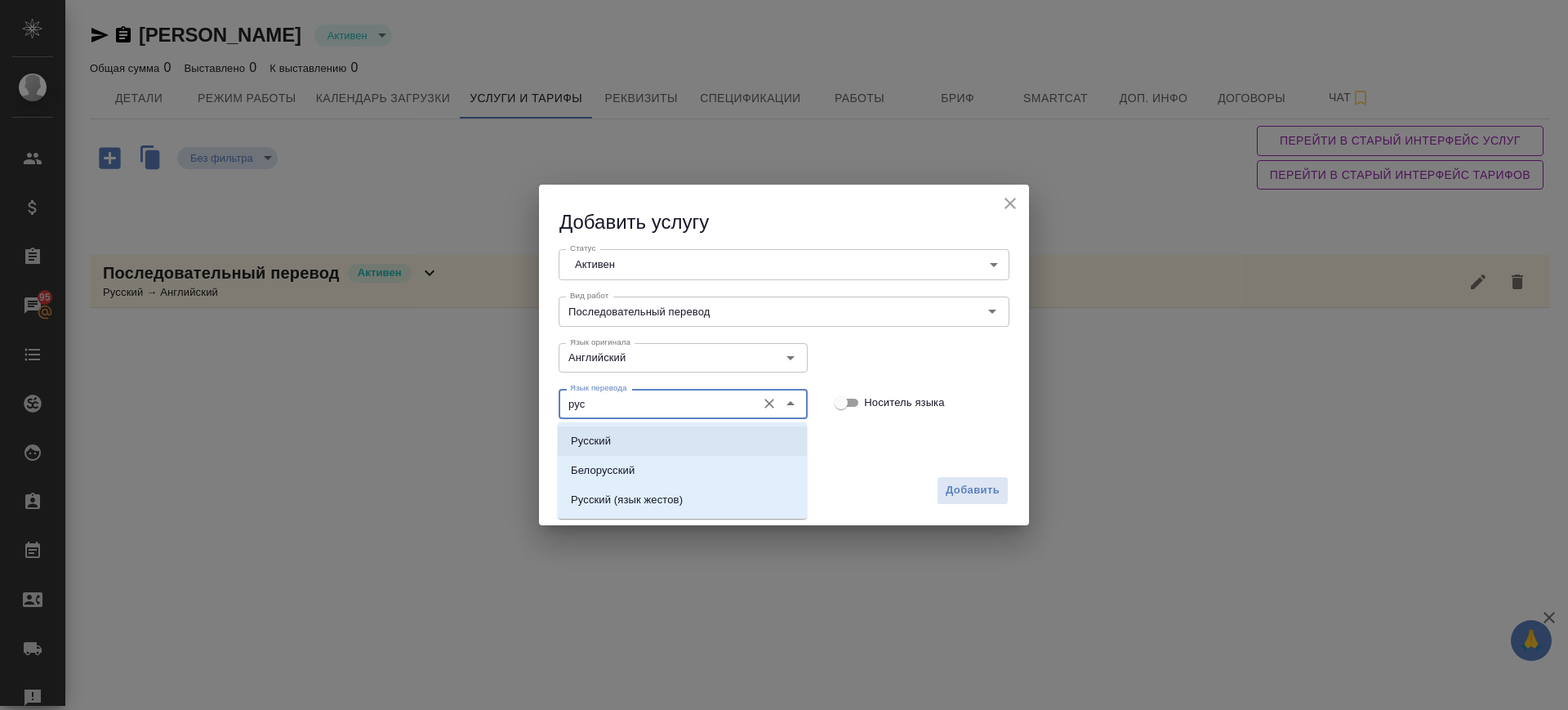
click at [648, 438] on li "Русский" at bounding box center [683, 441] width 250 height 29
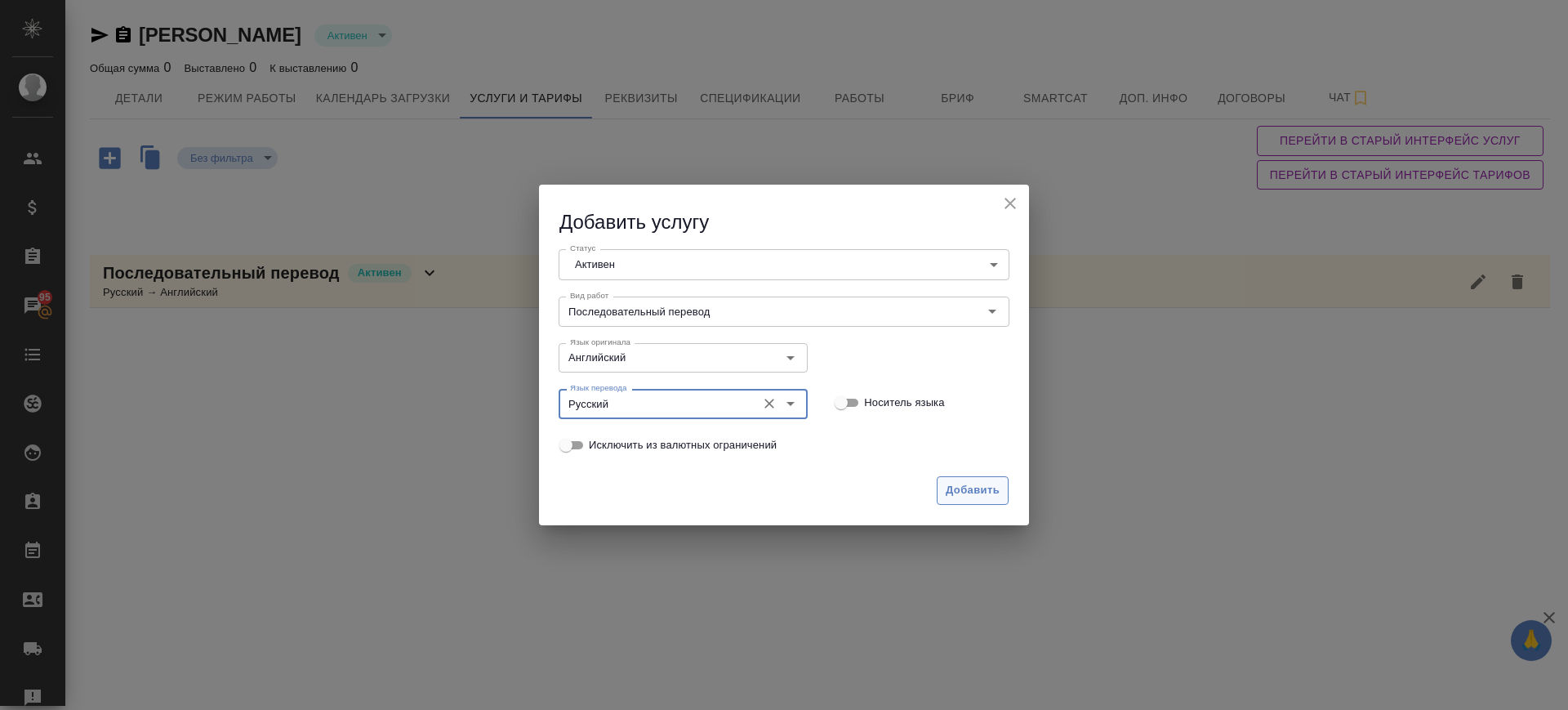
type input "Русский"
click at [961, 489] on span "Добавить" at bounding box center [973, 489] width 54 height 18
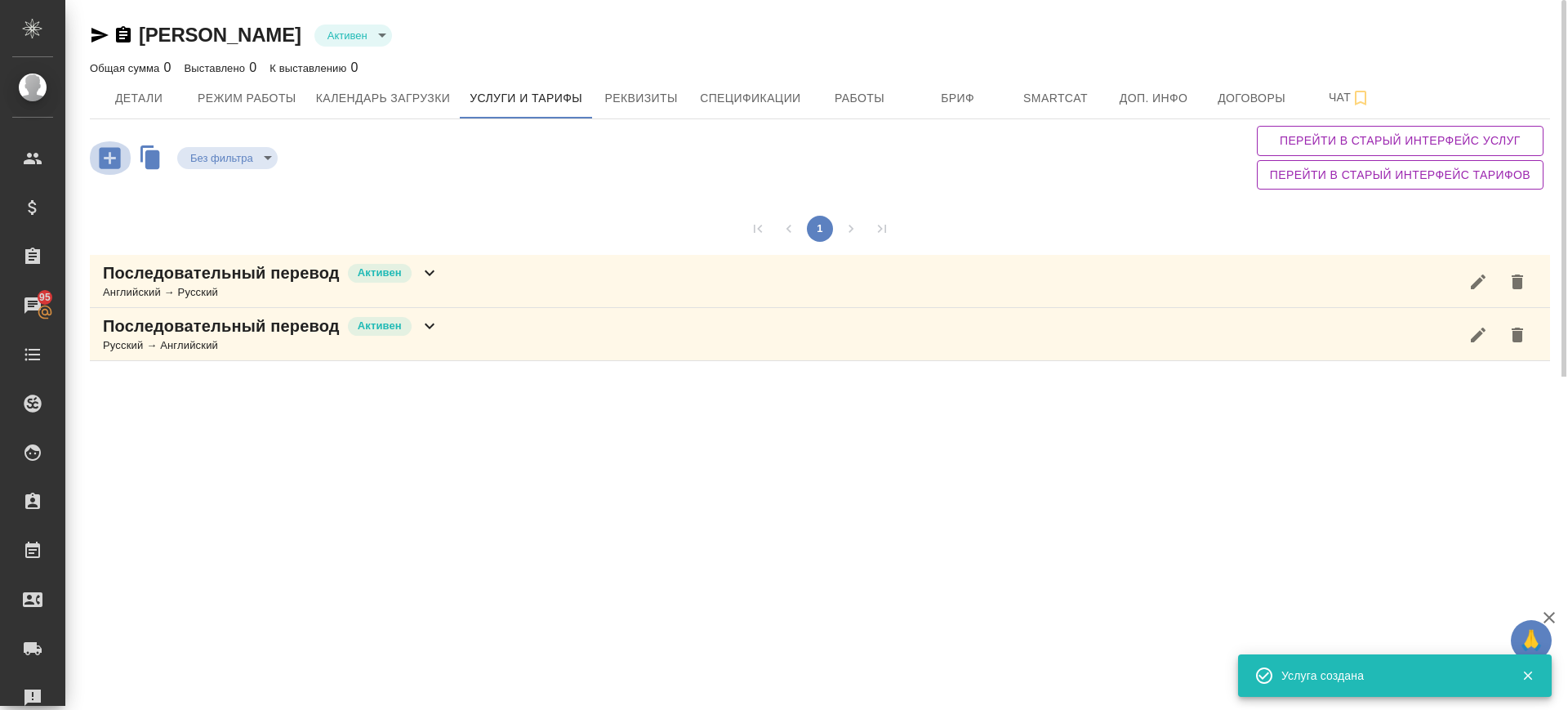
click at [113, 163] on icon "button" at bounding box center [109, 158] width 21 height 21
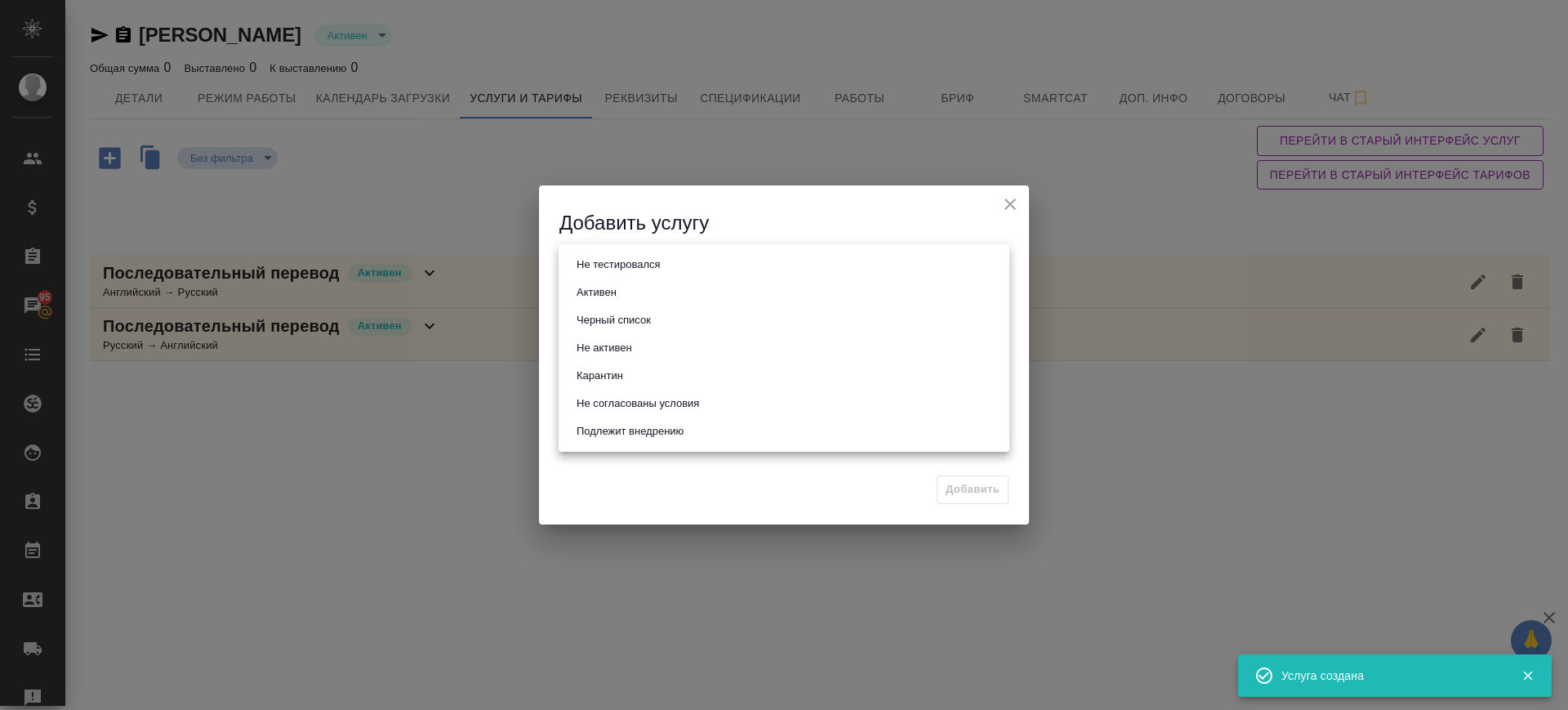
click at [674, 257] on body "🙏 .cls-1 fill:#fff; AWATERA Саглам Виктория v.saglam Клиенты Спецификации Заказ…" at bounding box center [784, 355] width 1568 height 710
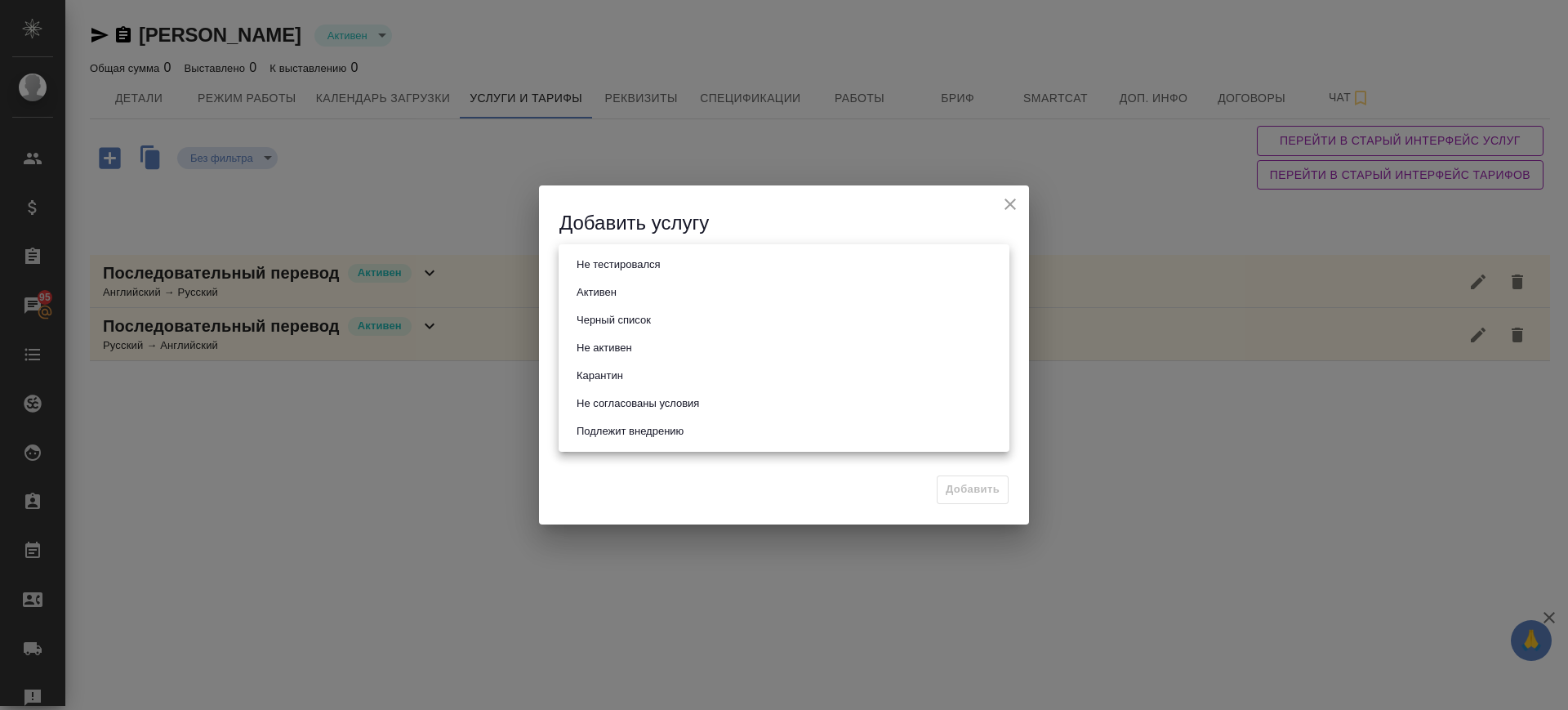
click at [676, 289] on li "Активен" at bounding box center [784, 292] width 451 height 28
type input "active"
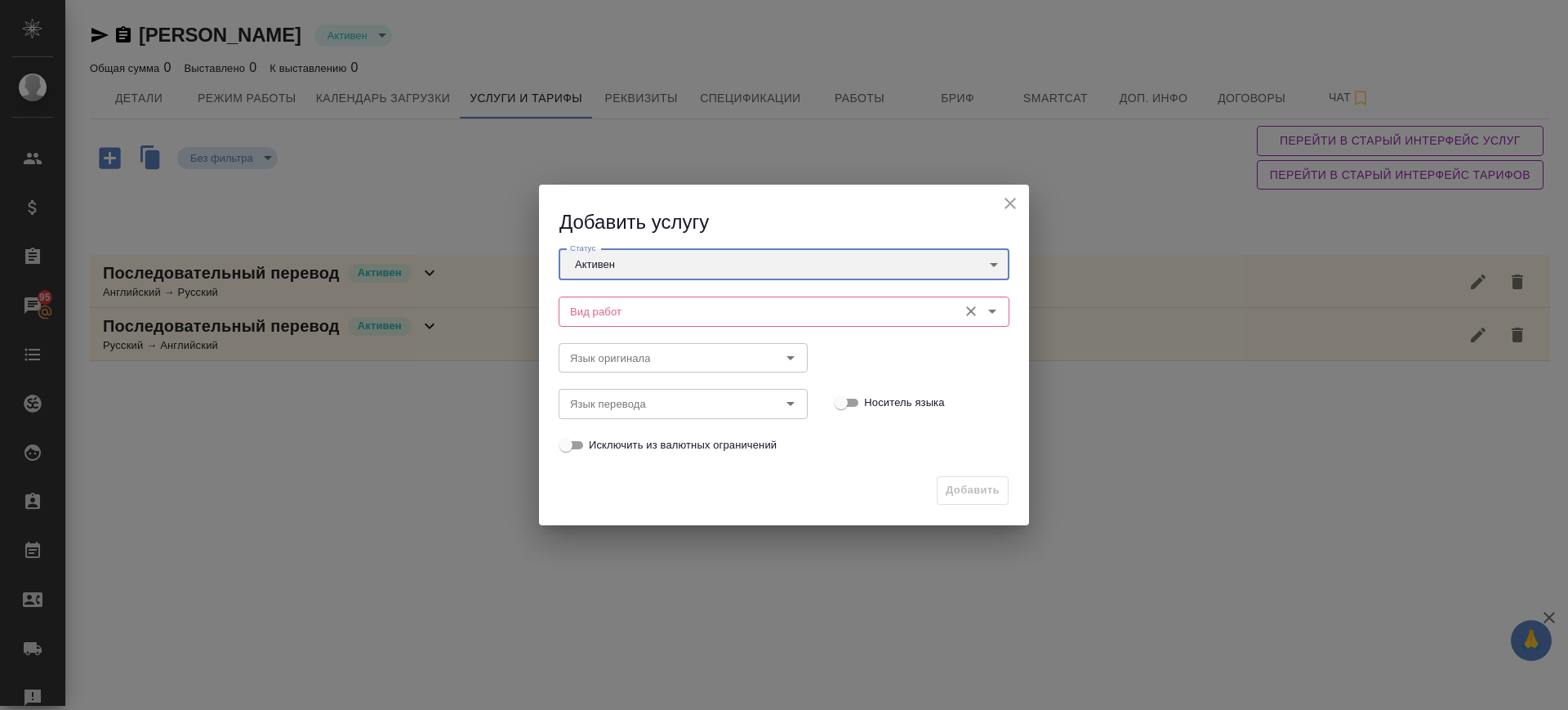
click at [649, 324] on div "Вид работ" at bounding box center [784, 311] width 451 height 29
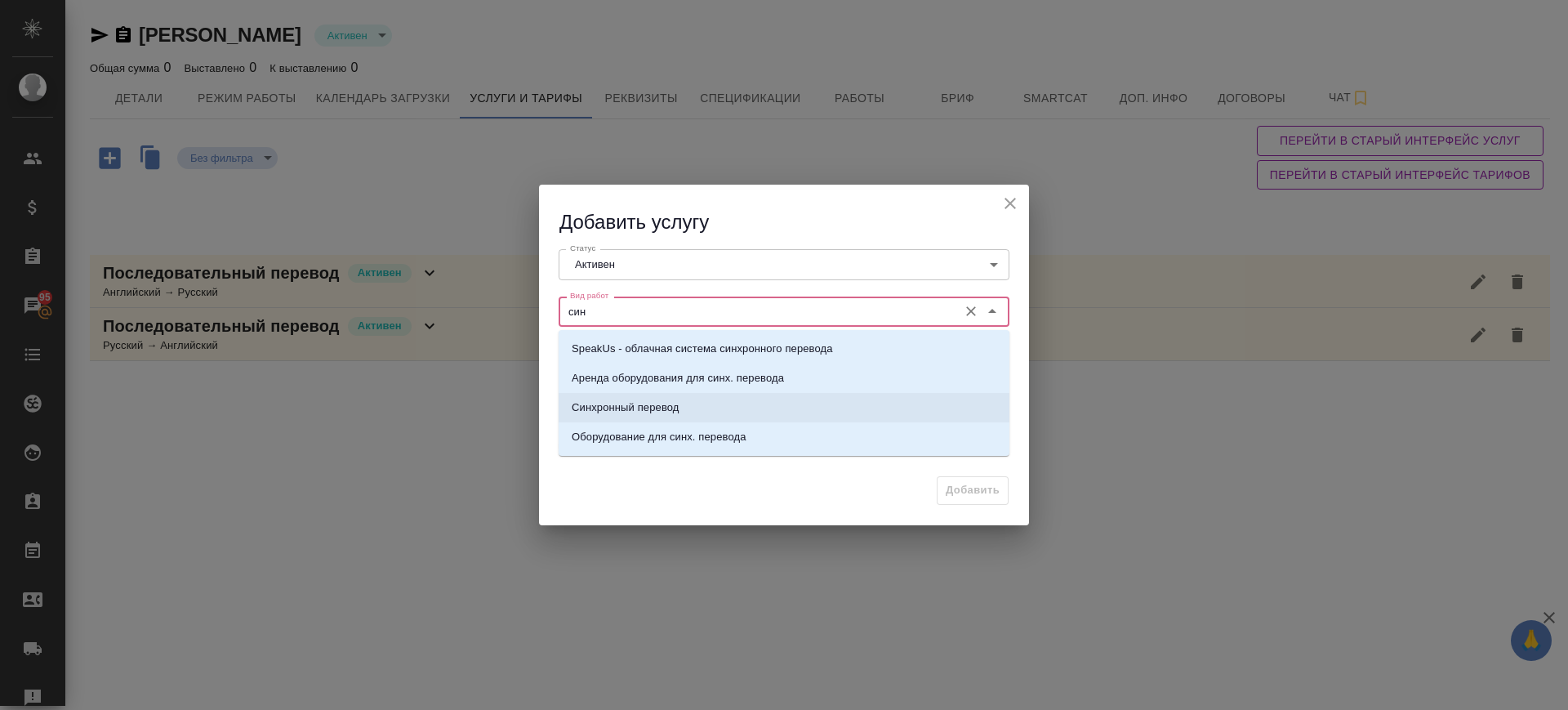
click at [645, 404] on p "Синхронный перевод" at bounding box center [625, 407] width 107 height 16
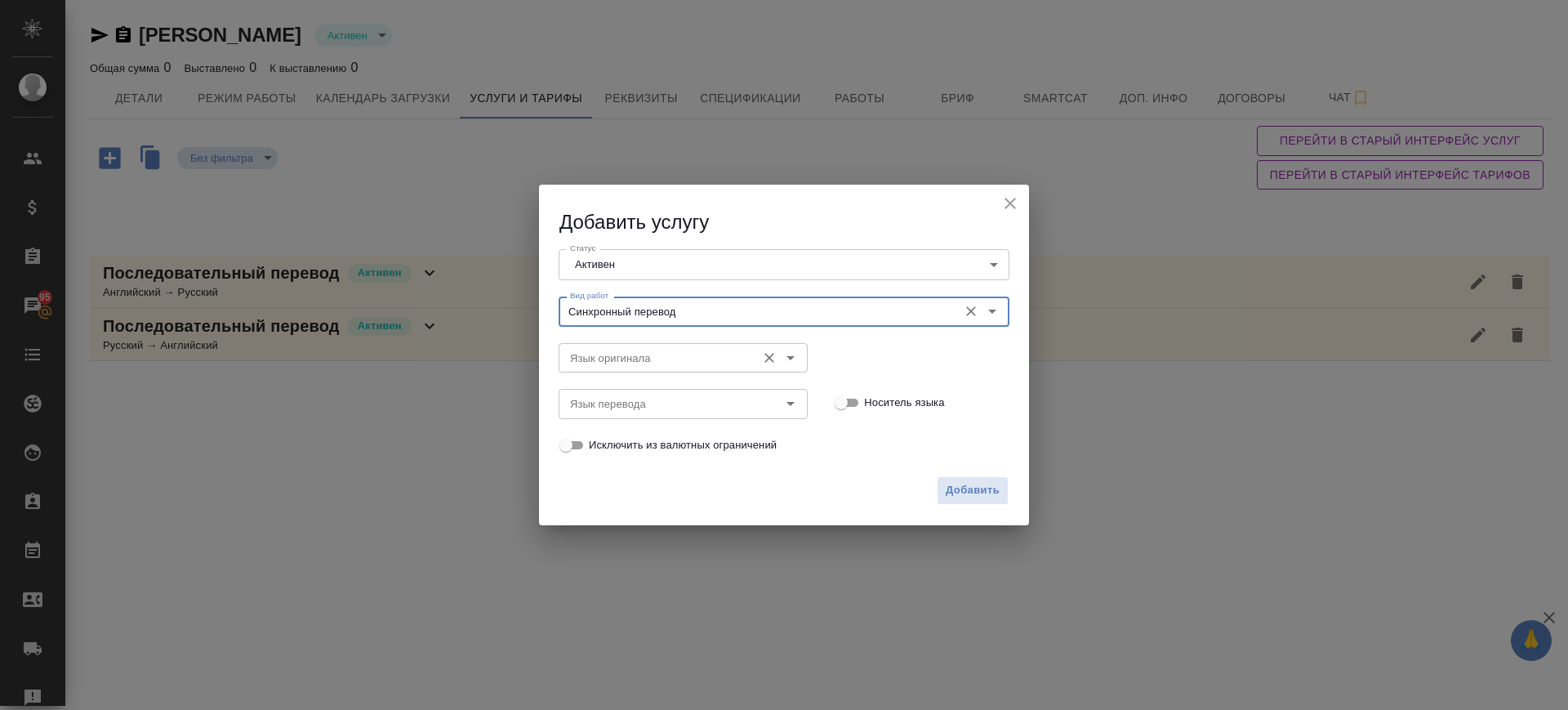
type input "Синхронный перевод"
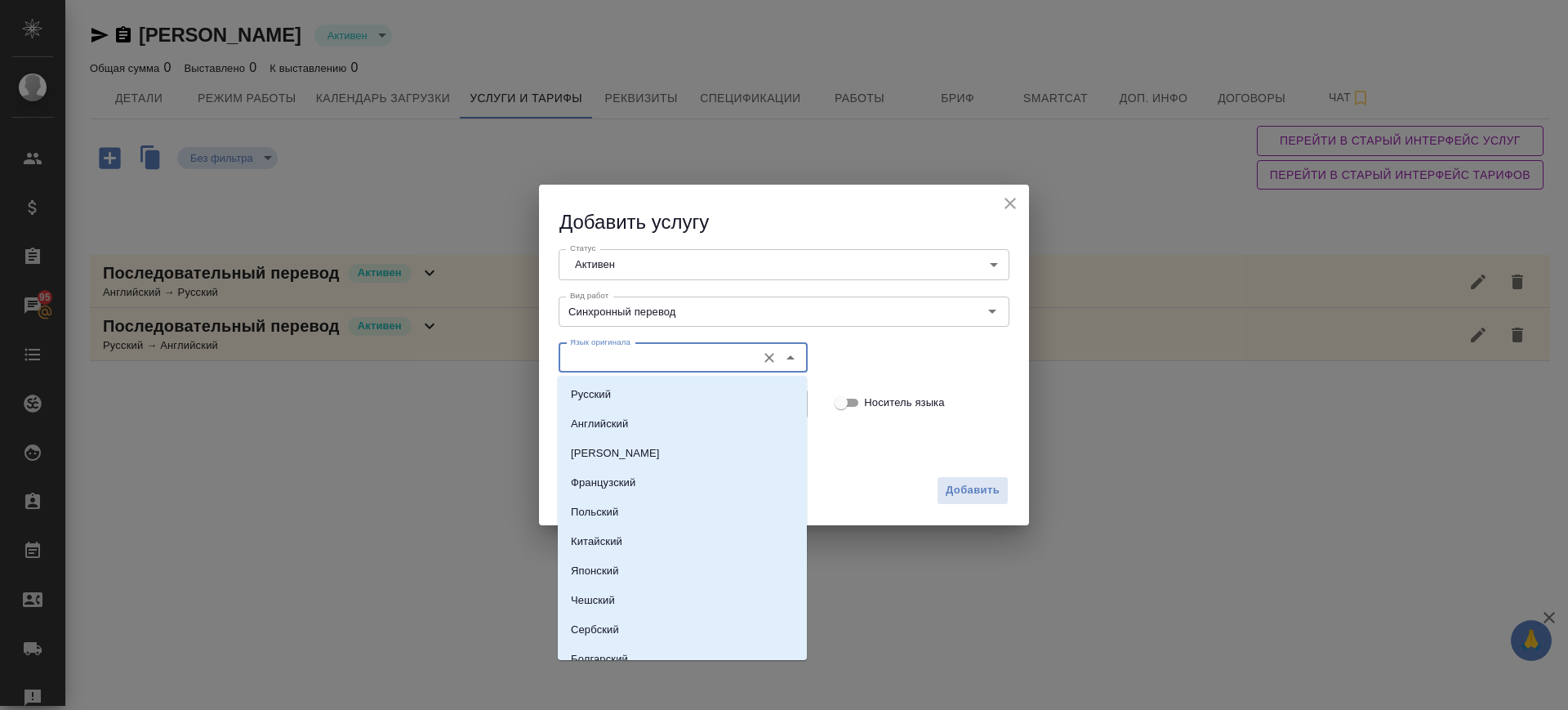
click at [637, 350] on input "Язык оригинала" at bounding box center [656, 358] width 185 height 19
click at [637, 399] on li "Русский" at bounding box center [683, 395] width 250 height 29
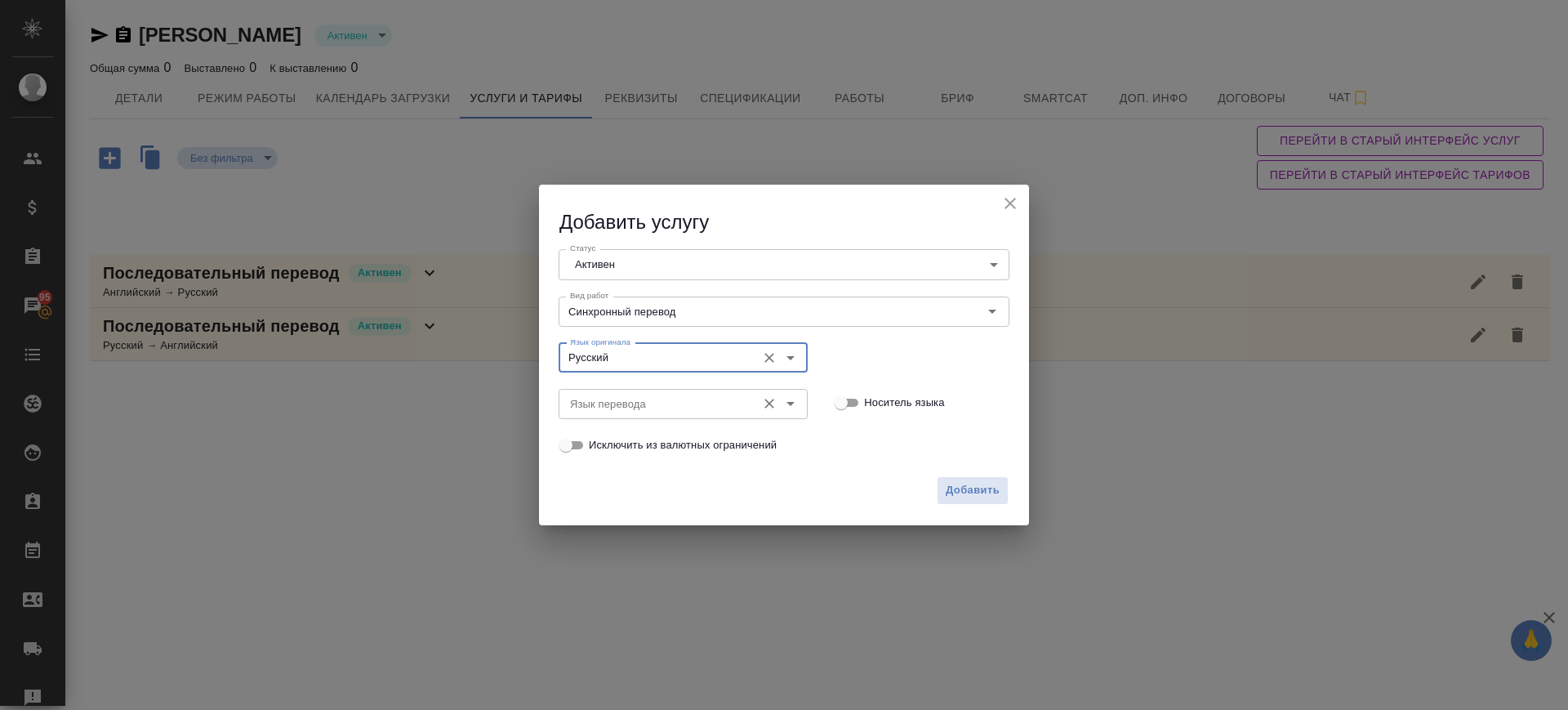
type input "Русский"
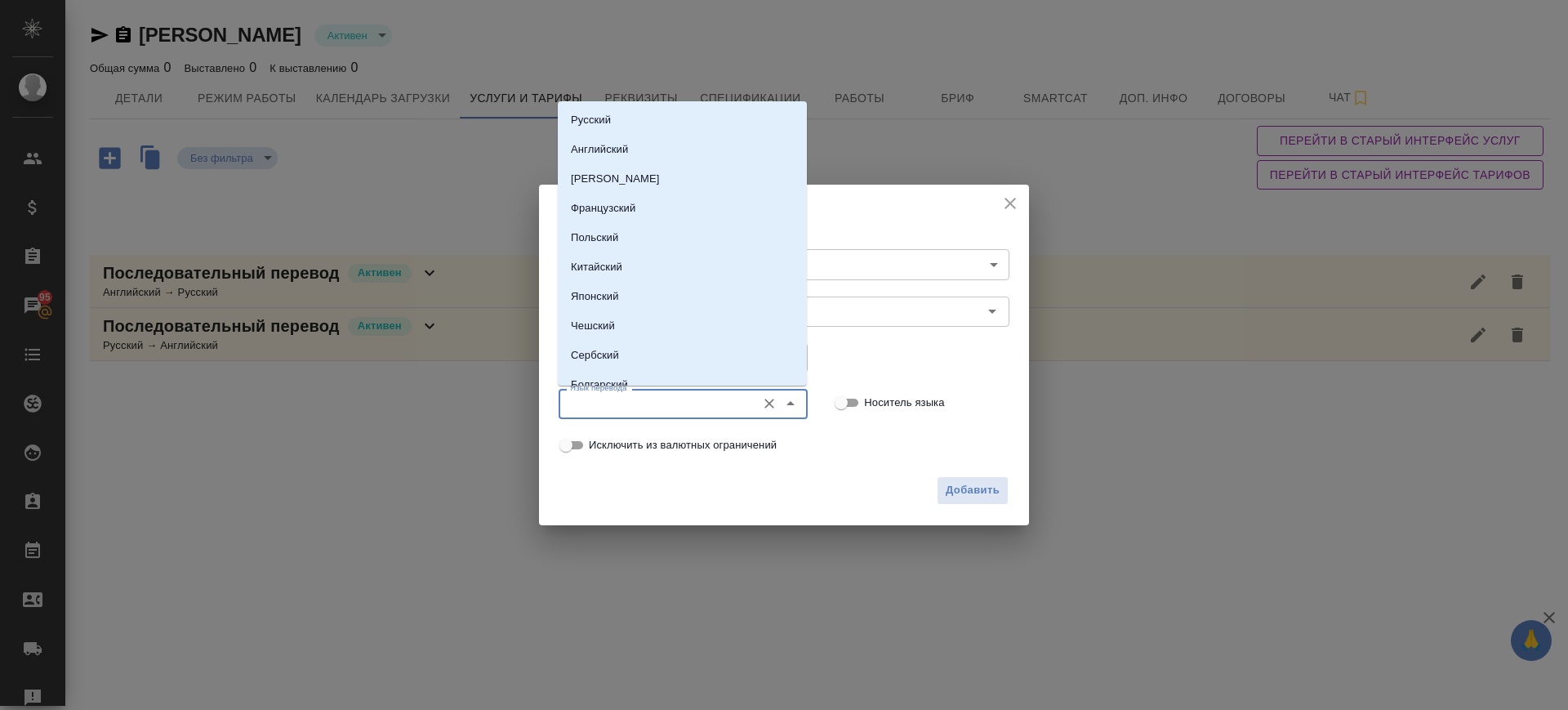
click at [637, 407] on input "Язык перевода" at bounding box center [656, 403] width 185 height 19
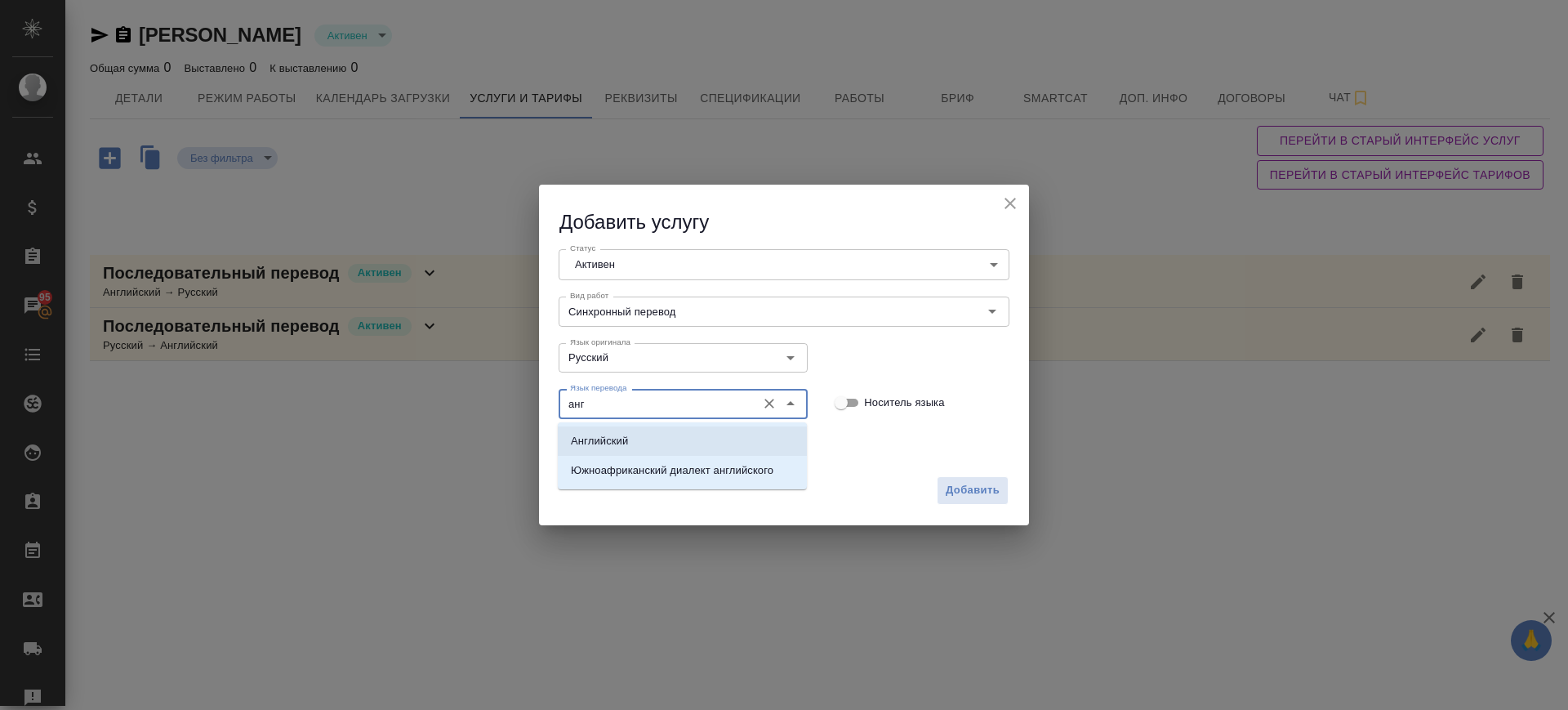
click at [637, 446] on li "Английский" at bounding box center [683, 441] width 250 height 29
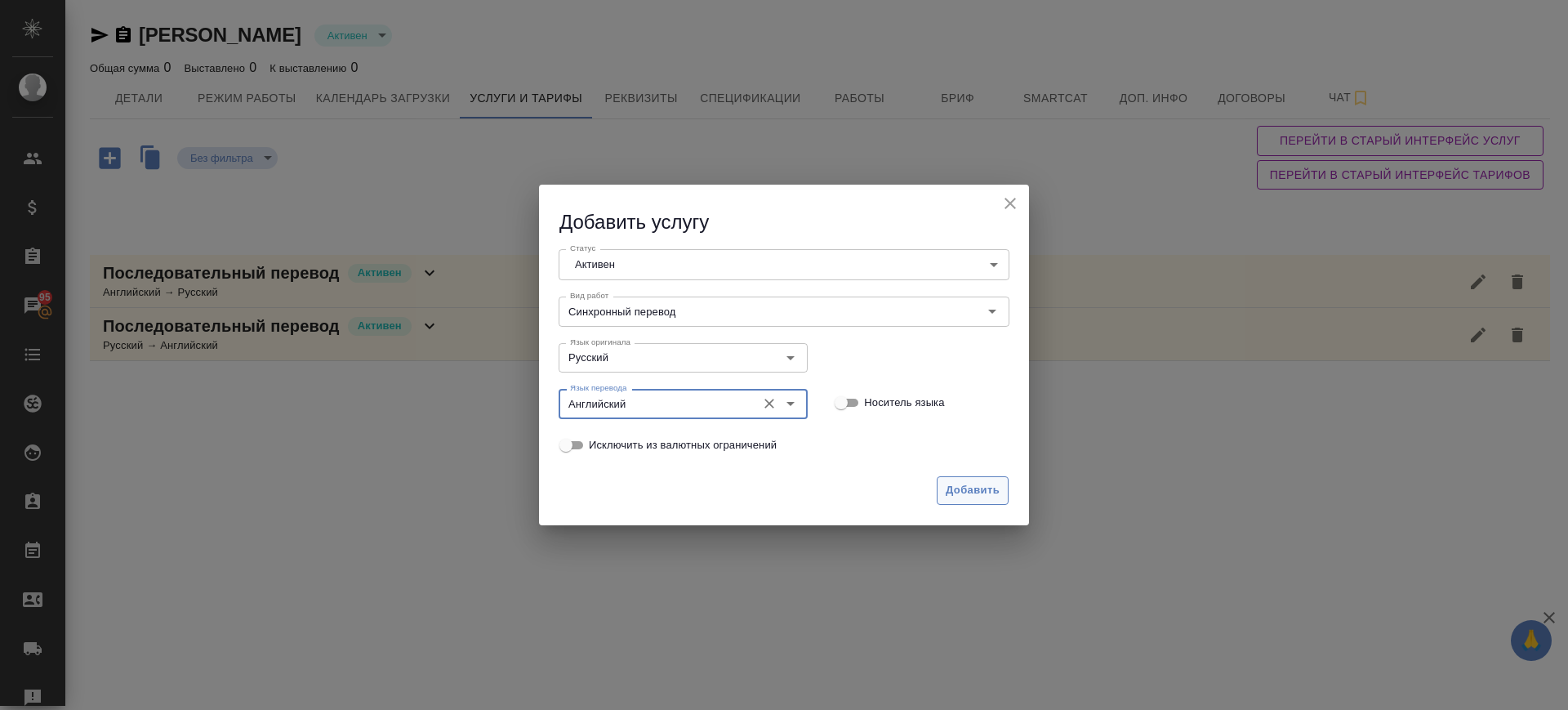
type input "Английский"
click at [982, 486] on span "Добавить" at bounding box center [973, 489] width 54 height 18
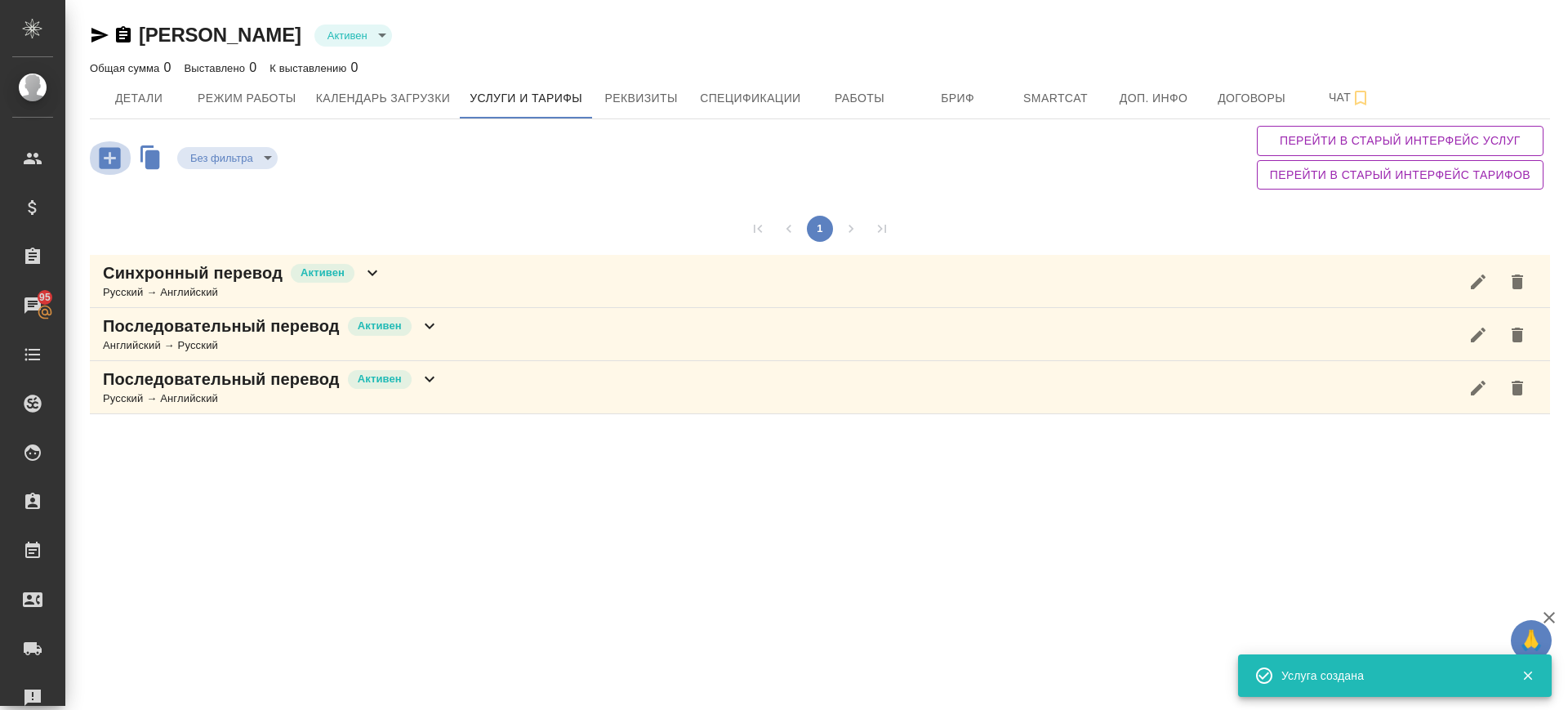
click at [112, 152] on icon "button" at bounding box center [109, 158] width 21 height 21
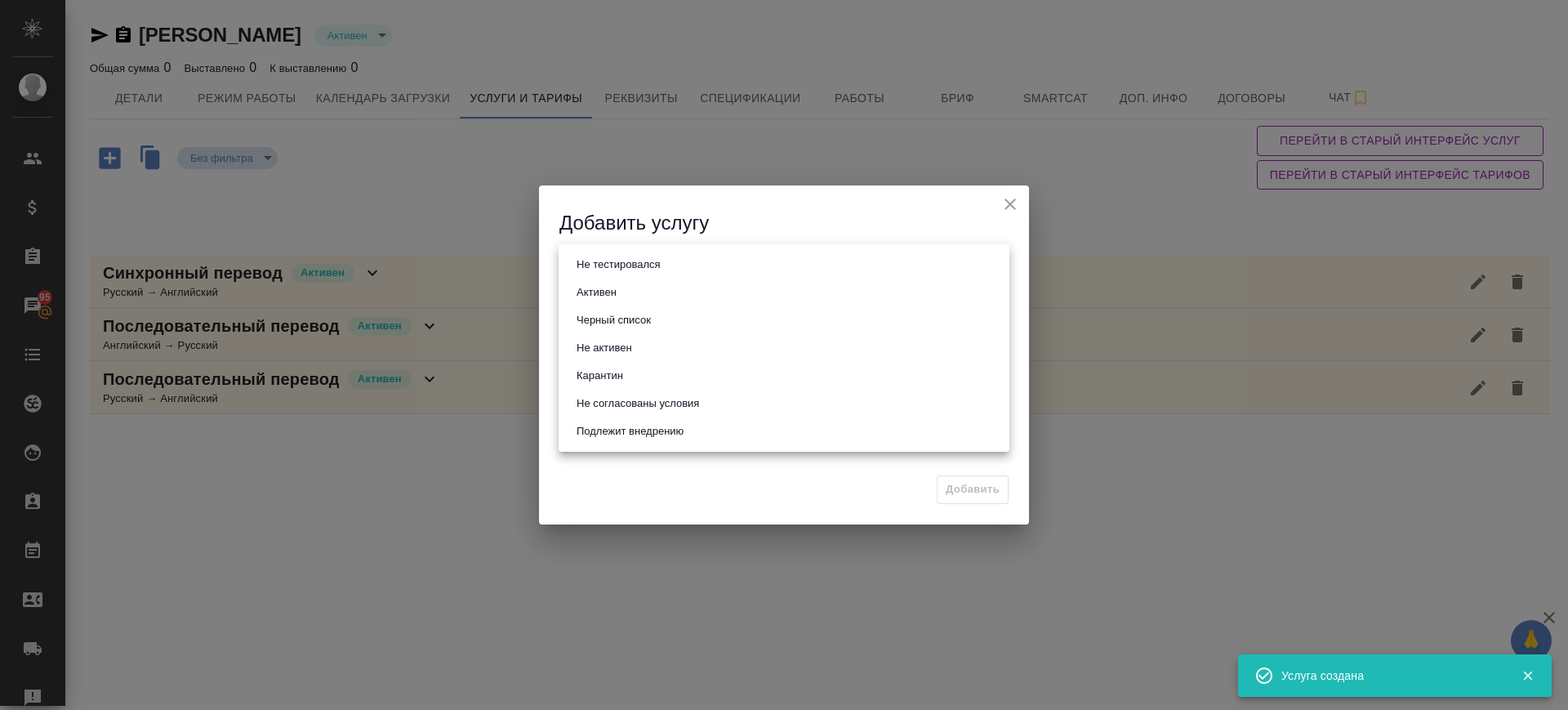
click at [622, 267] on body "🙏 .cls-1 fill:#fff; AWATERA Саглам Виктория v.saglam Клиенты Спецификации Заказ…" at bounding box center [784, 355] width 1568 height 710
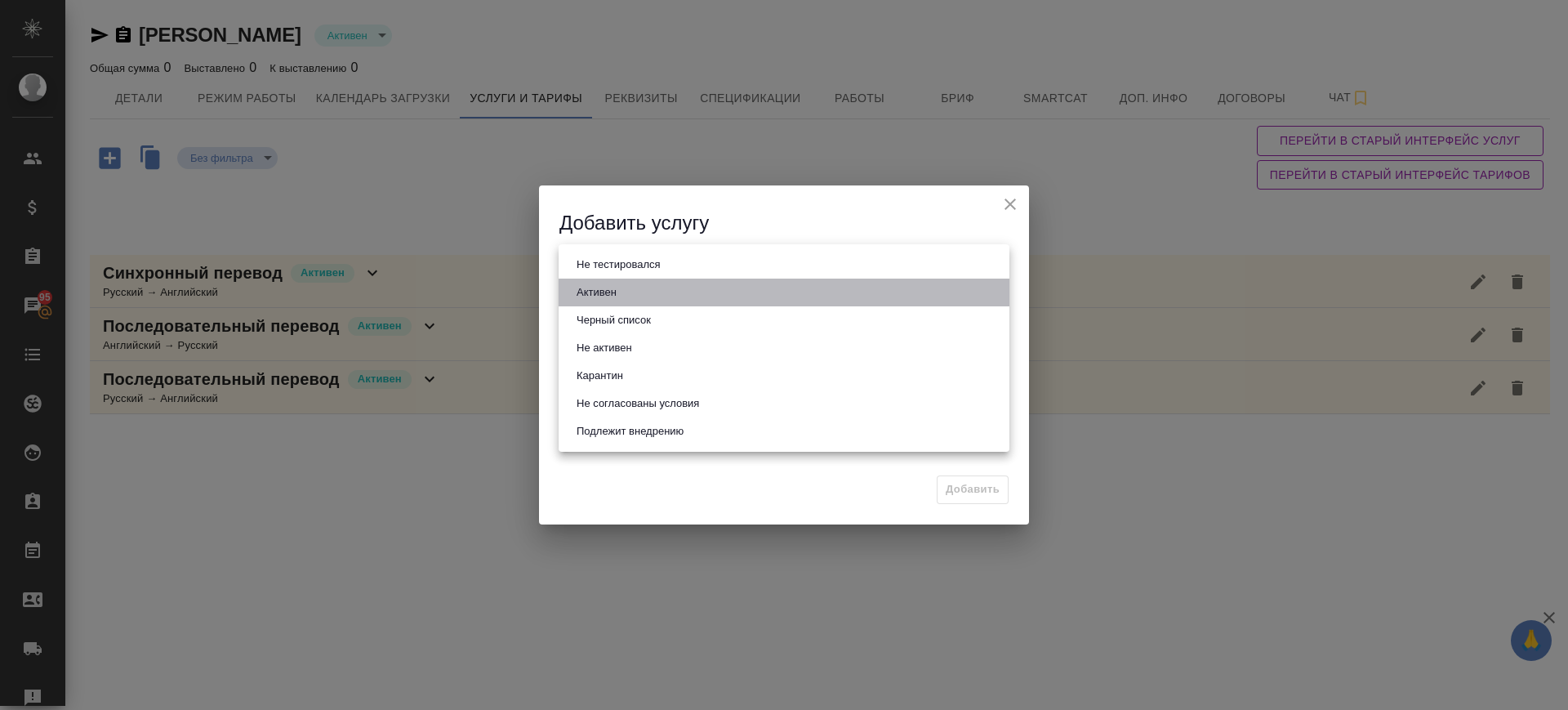
click at [626, 286] on li "Активен" at bounding box center [784, 292] width 451 height 28
type input "active"
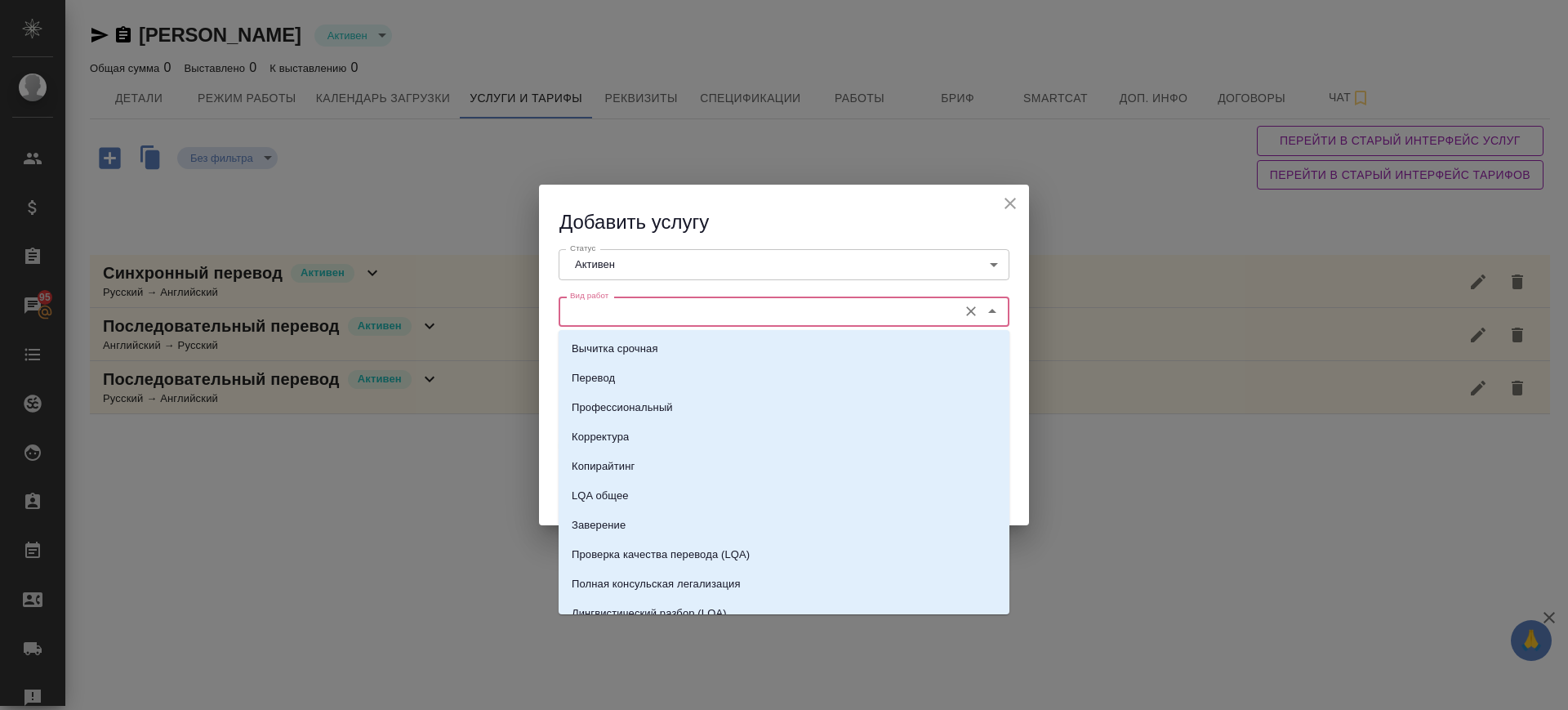
click at [632, 307] on input "Вид работ" at bounding box center [756, 311] width 386 height 19
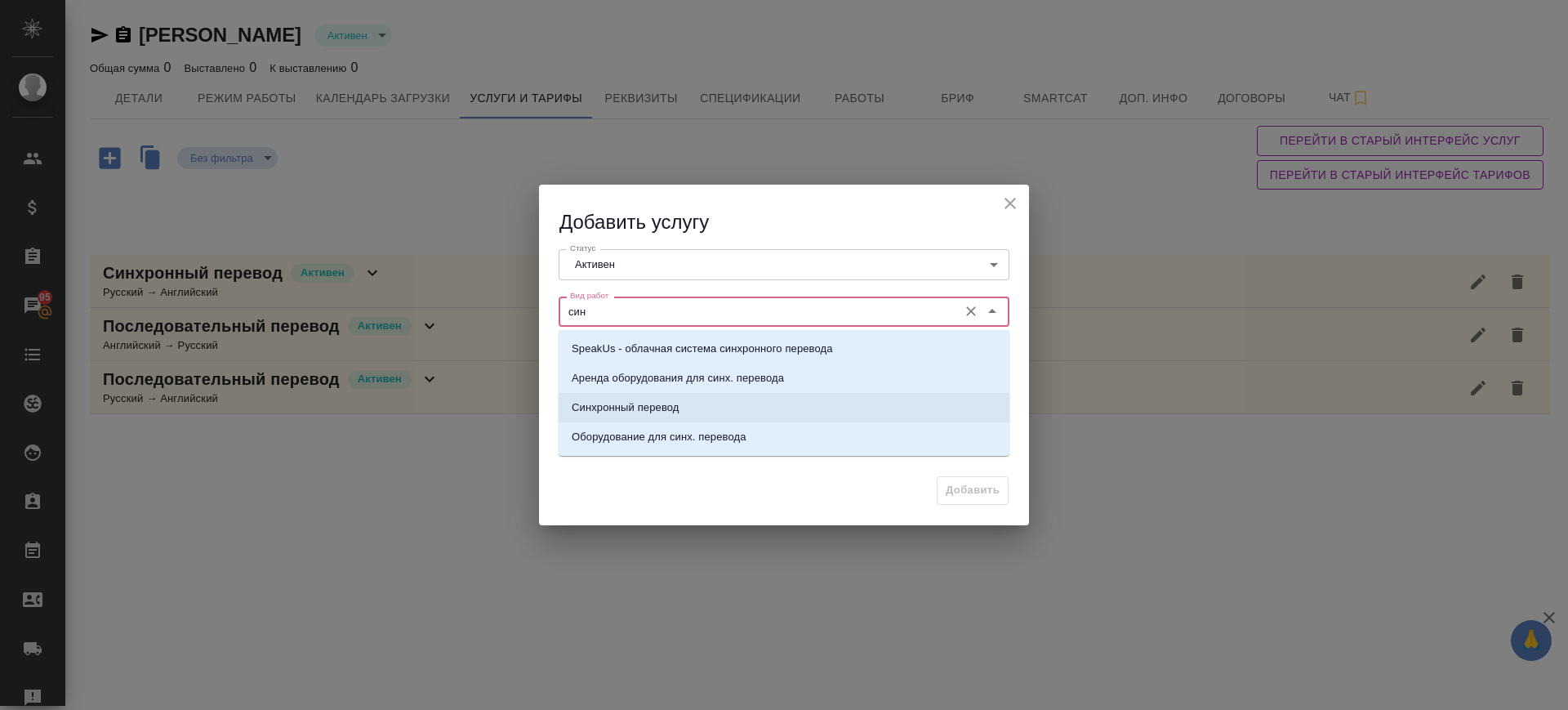
click at [633, 404] on p "Синхронный перевод" at bounding box center [625, 407] width 107 height 16
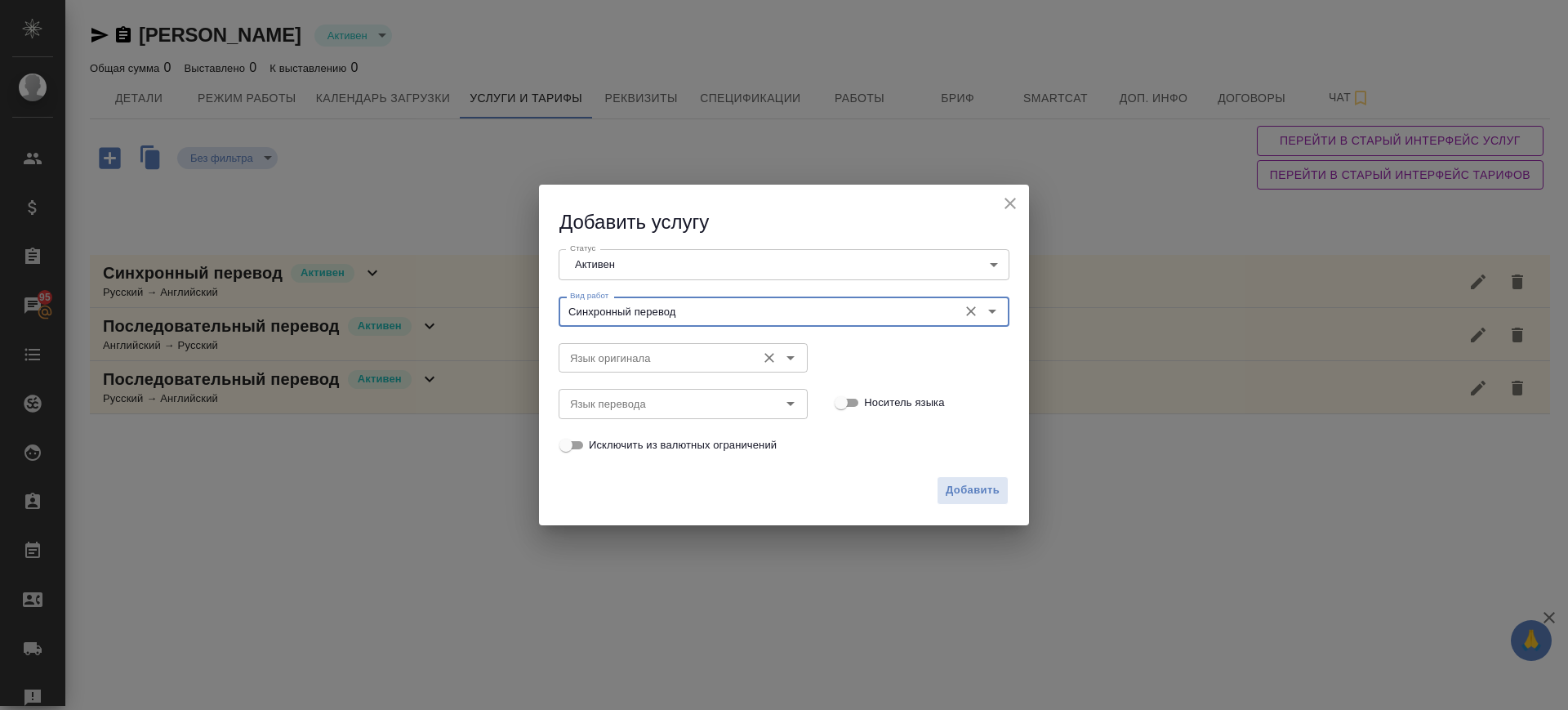
type input "Синхронный перевод"
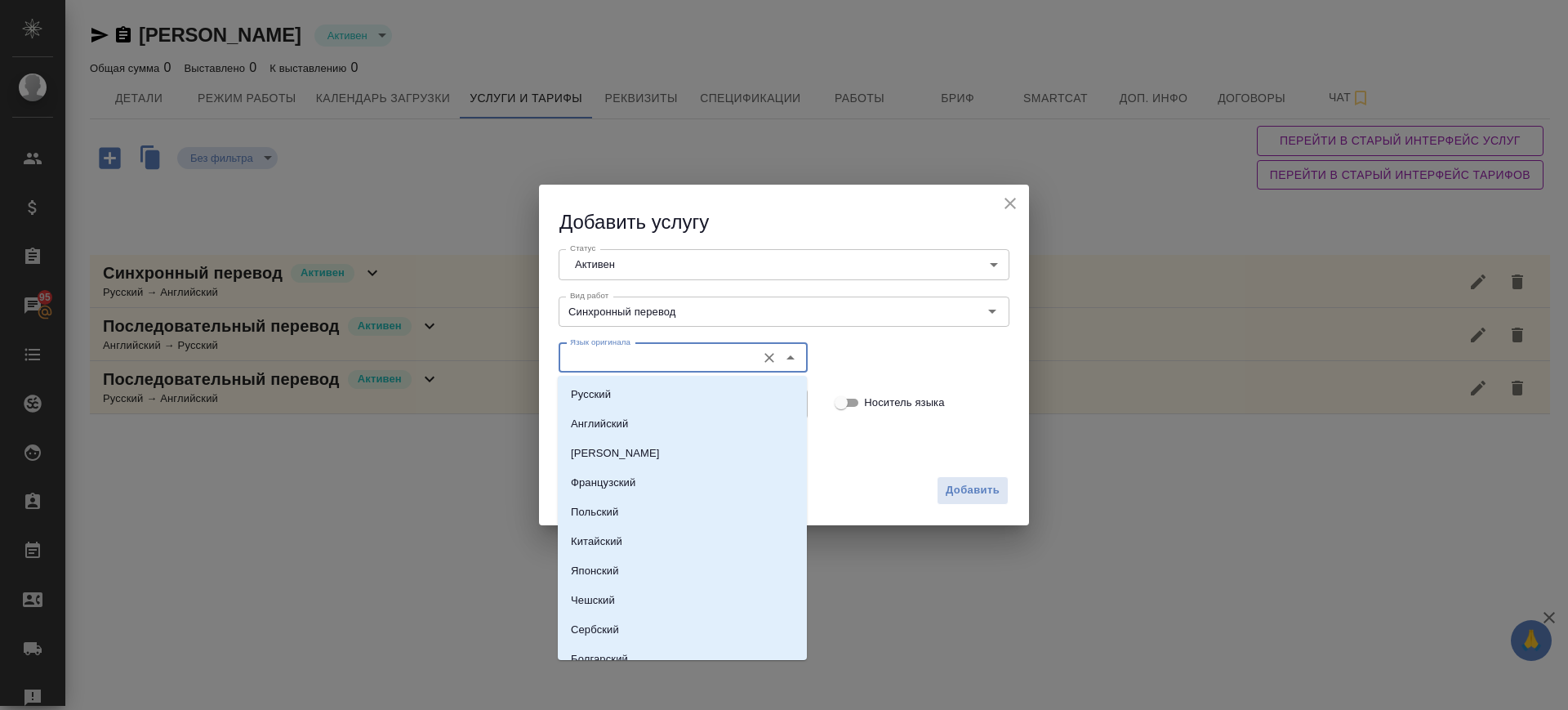
click at [657, 354] on input "Язык оригинала" at bounding box center [656, 358] width 185 height 19
click at [654, 396] on li "Английский" at bounding box center [683, 395] width 250 height 29
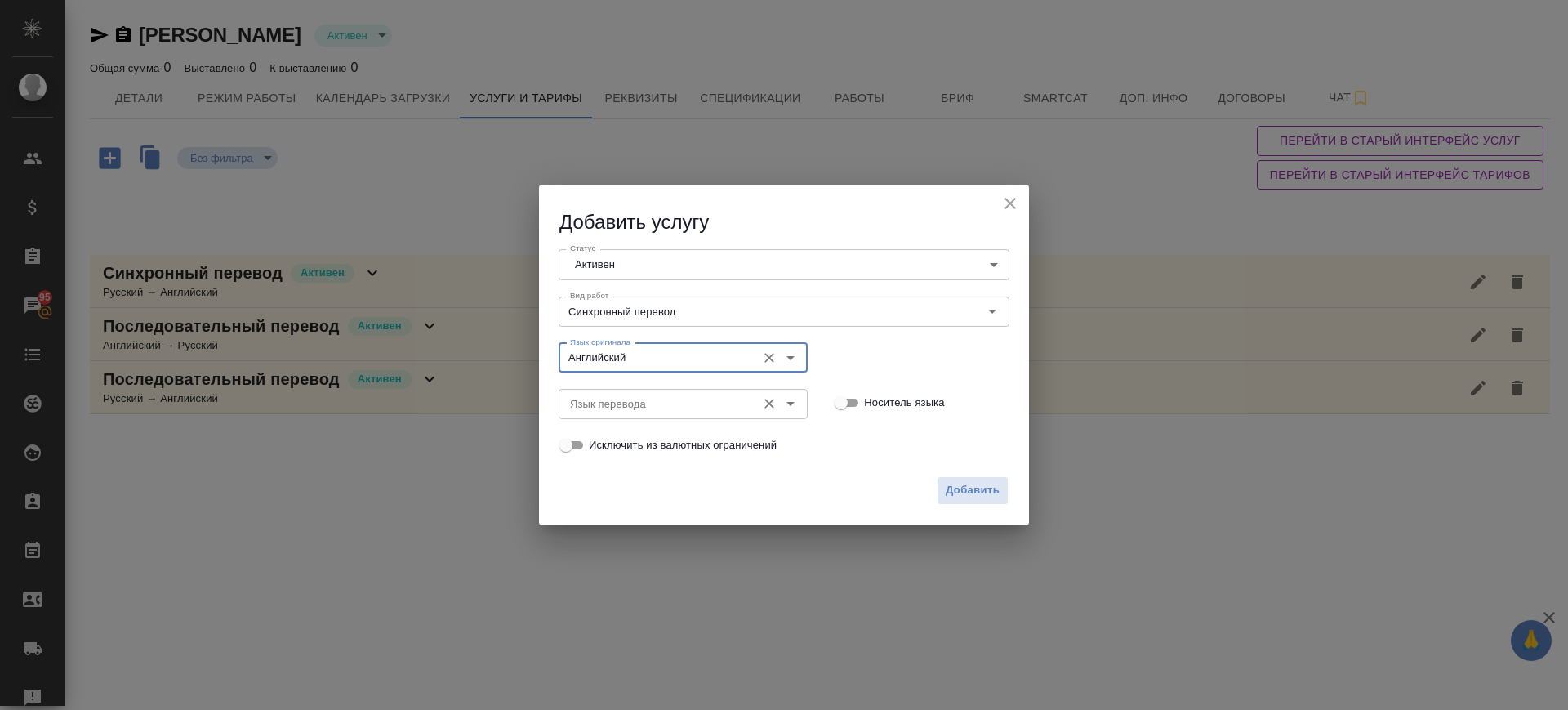
type input "Английский"
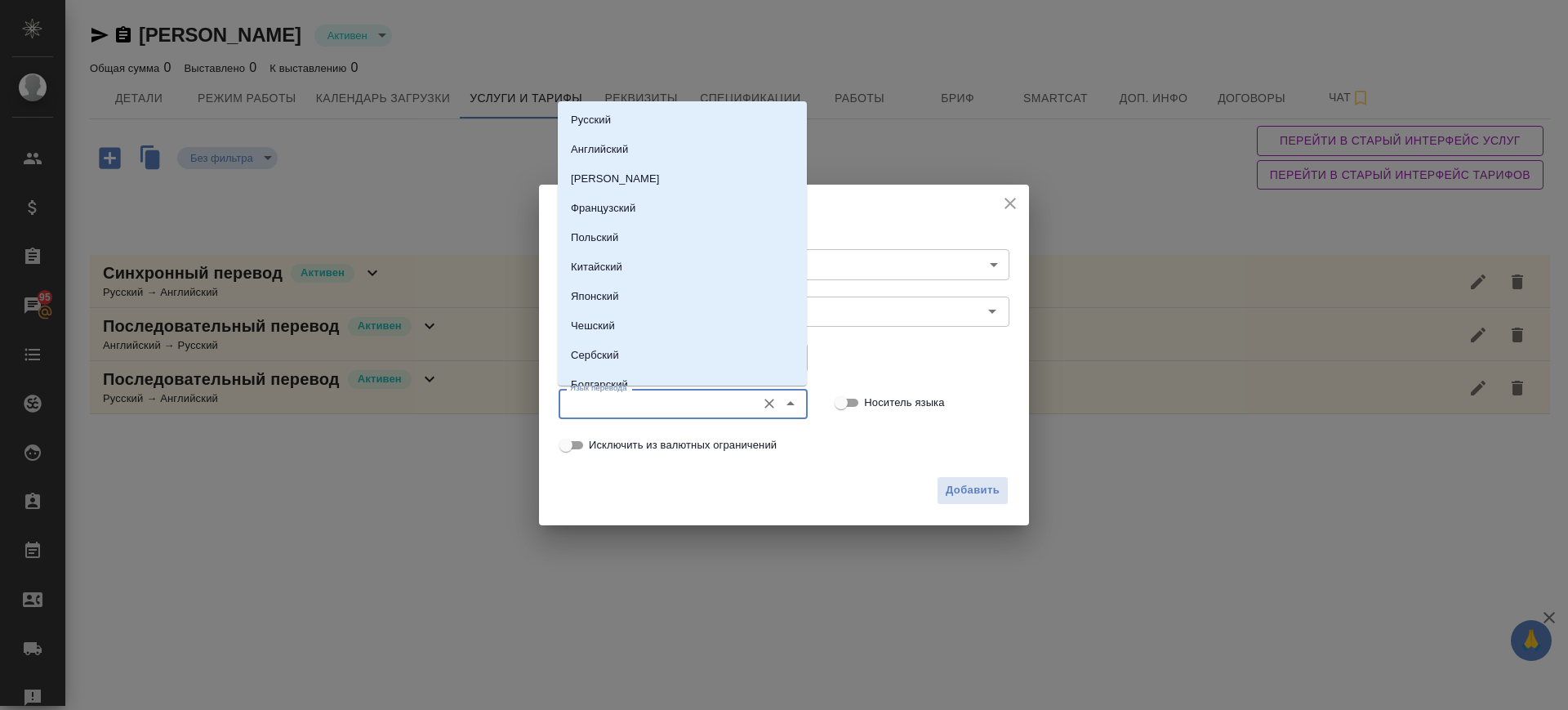
click at [651, 409] on input "Язык перевода" at bounding box center [656, 403] width 185 height 19
click at [639, 113] on li "Русский" at bounding box center [683, 120] width 250 height 29
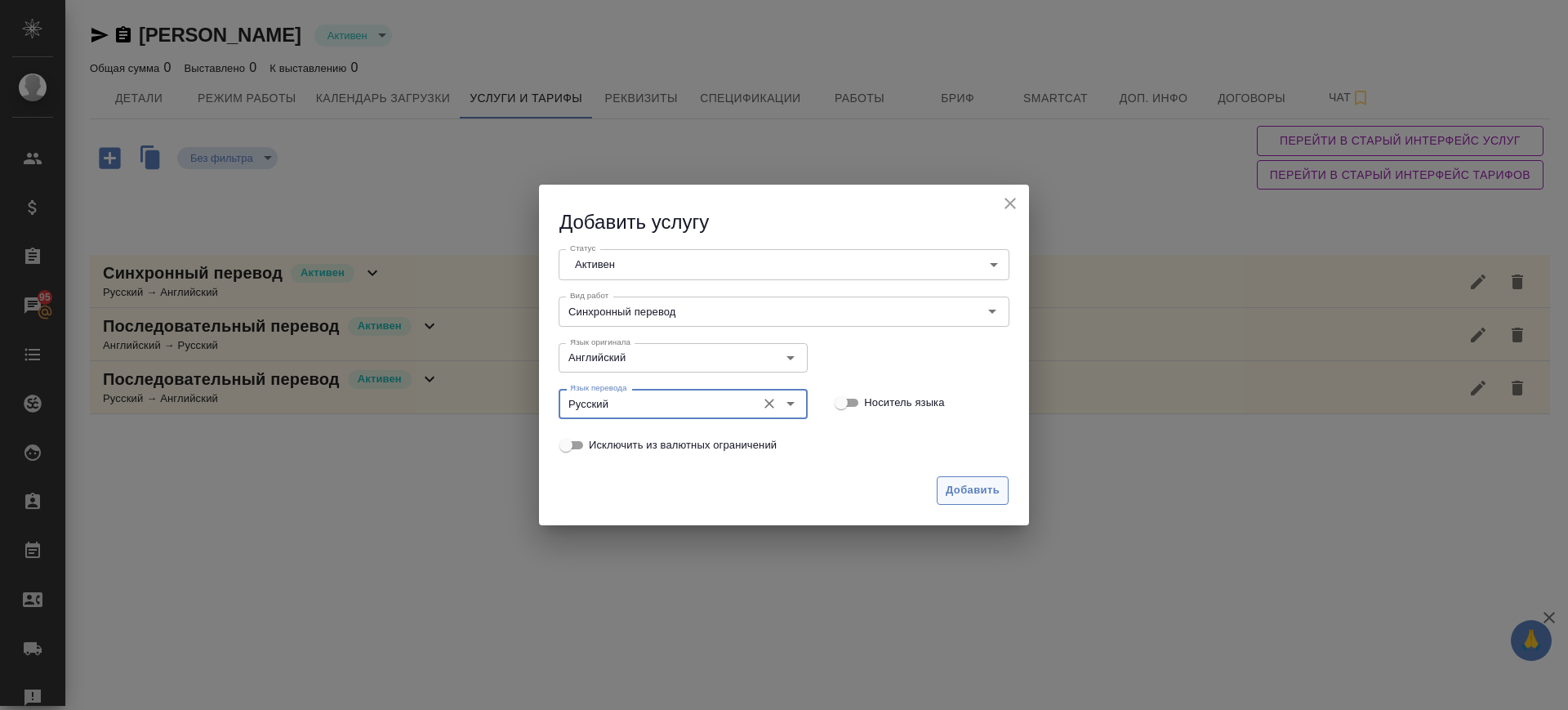
type input "Русский"
click at [967, 490] on span "Добавить" at bounding box center [973, 489] width 54 height 18
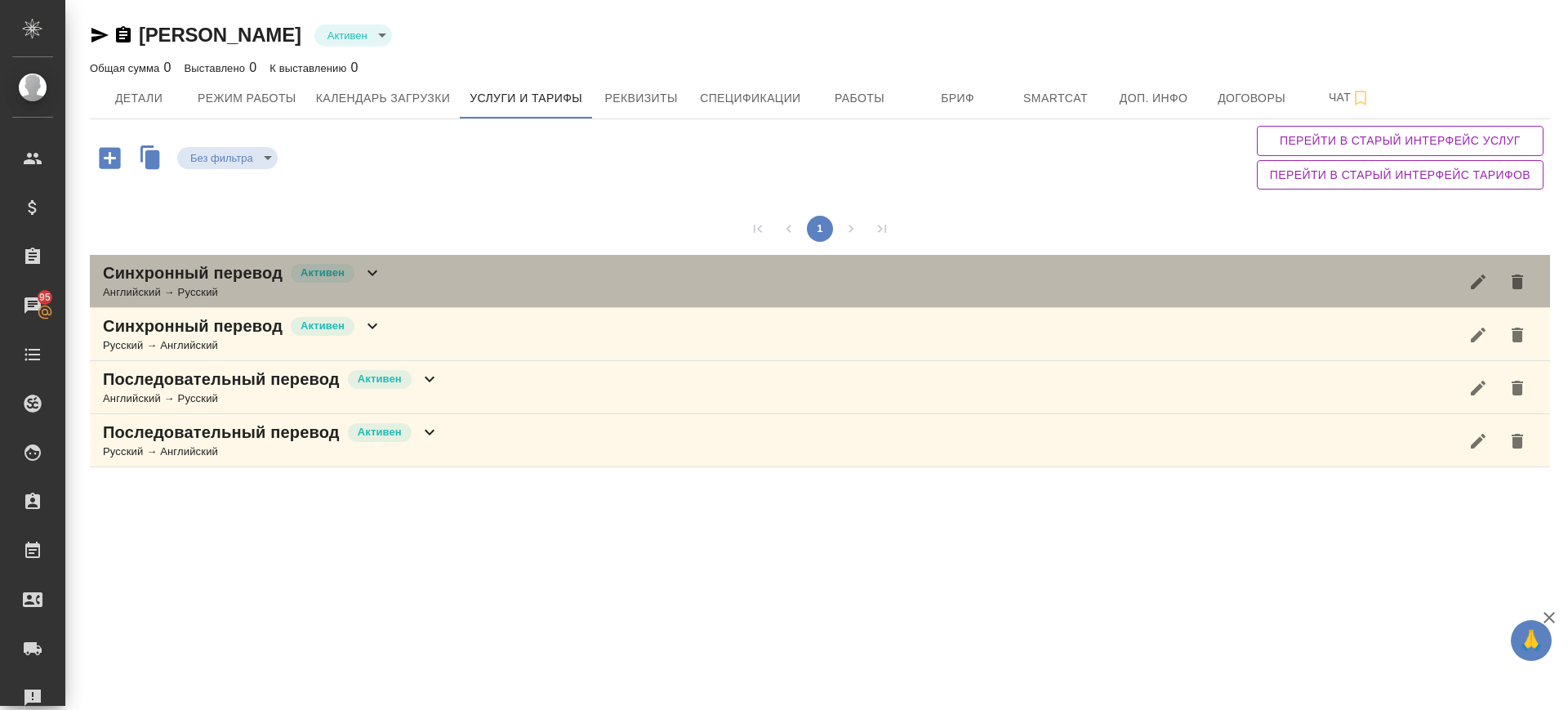
click at [451, 268] on div "Синхронный перевод Активен Английский → Русский" at bounding box center [820, 281] width 1461 height 53
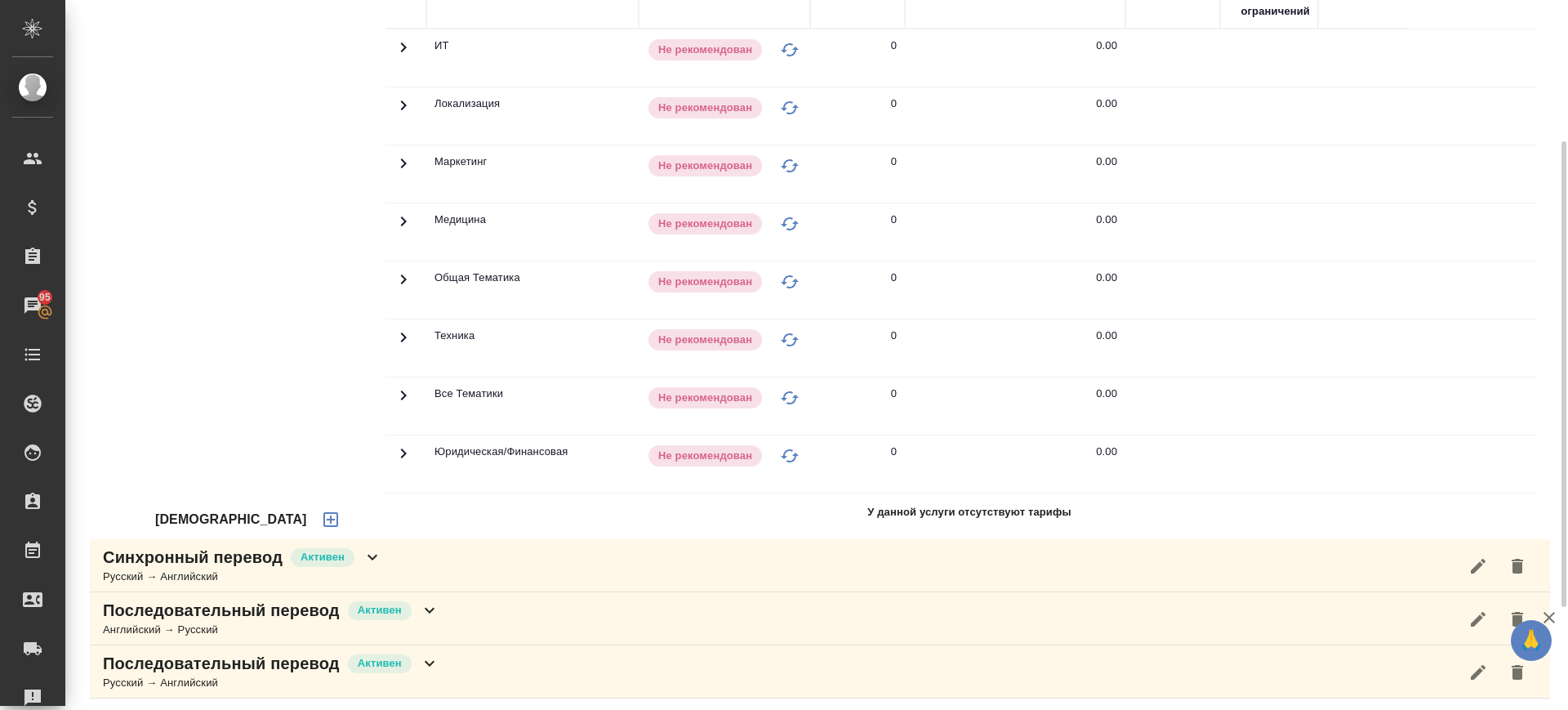
scroll to position [371, 0]
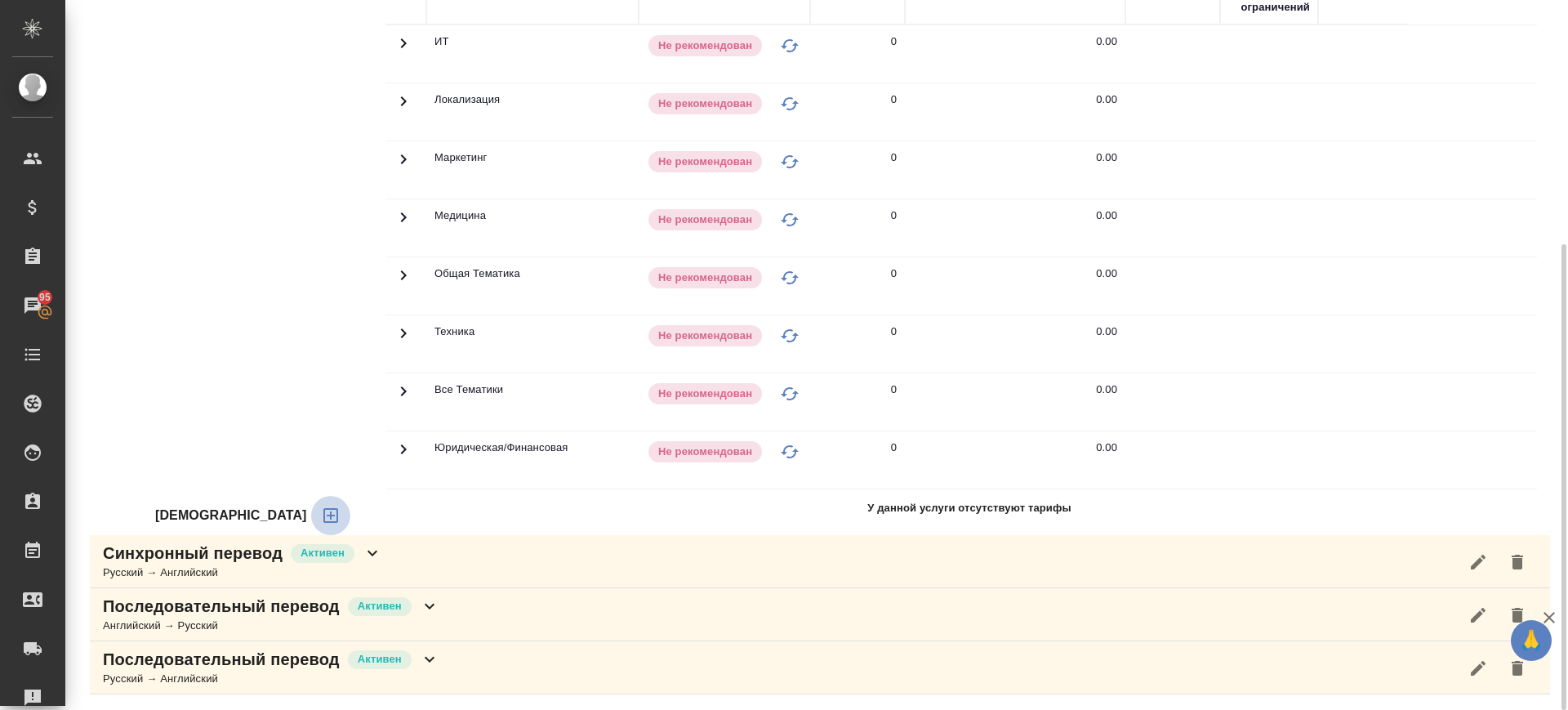
click at [321, 511] on icon "button" at bounding box center [331, 516] width 19 height 19
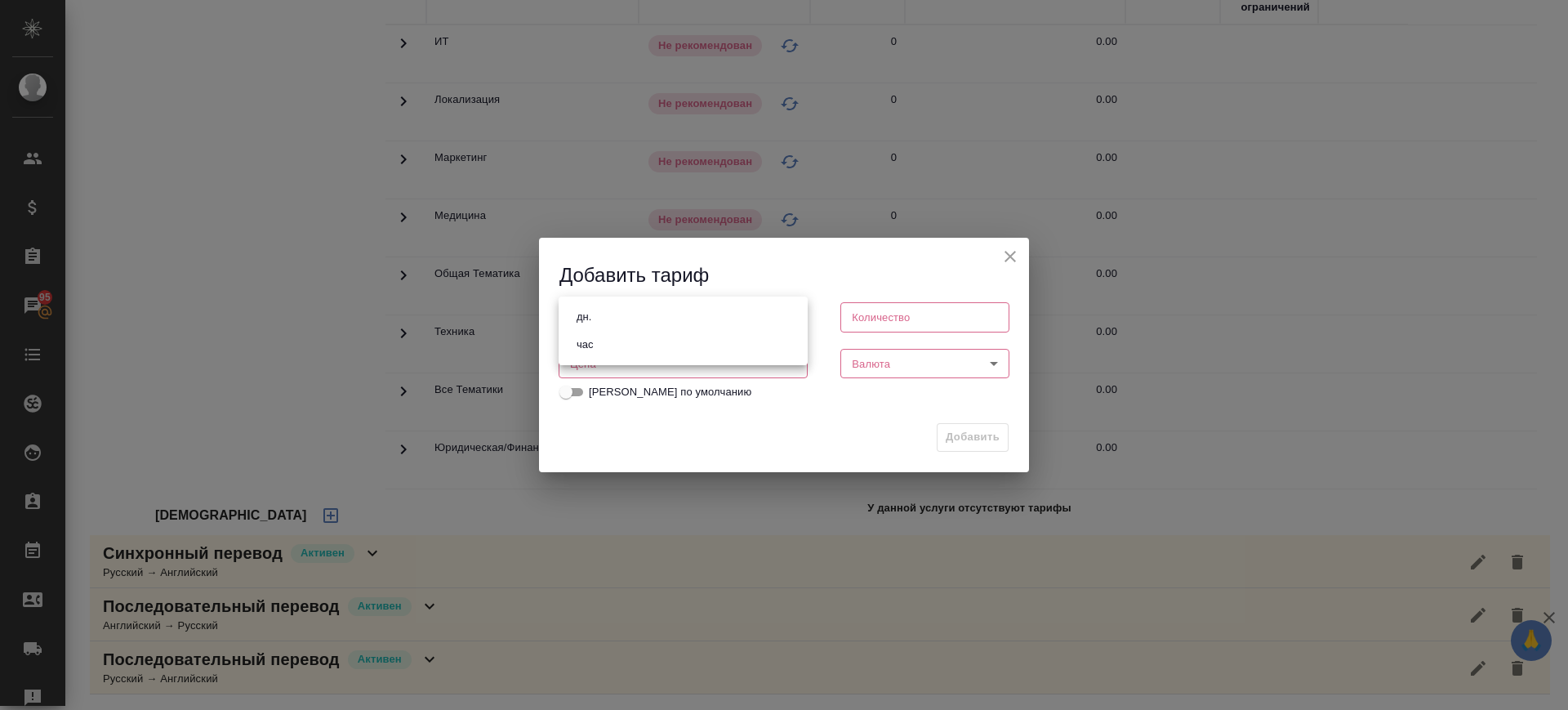
click at [611, 312] on body "🙏 .cls-1 fill:#fff; AWATERA Саглам Виктория v.saglam Клиенты Спецификации Заказ…" at bounding box center [784, 355] width 1568 height 710
click at [598, 339] on li "час" at bounding box center [683, 344] width 250 height 28
type input "5a8b1489cc6b4906c91bfd93"
click at [603, 356] on input "number" at bounding box center [683, 364] width 250 height 29
drag, startPoint x: 612, startPoint y: 367, endPoint x: 495, endPoint y: 368, distance: 117.0
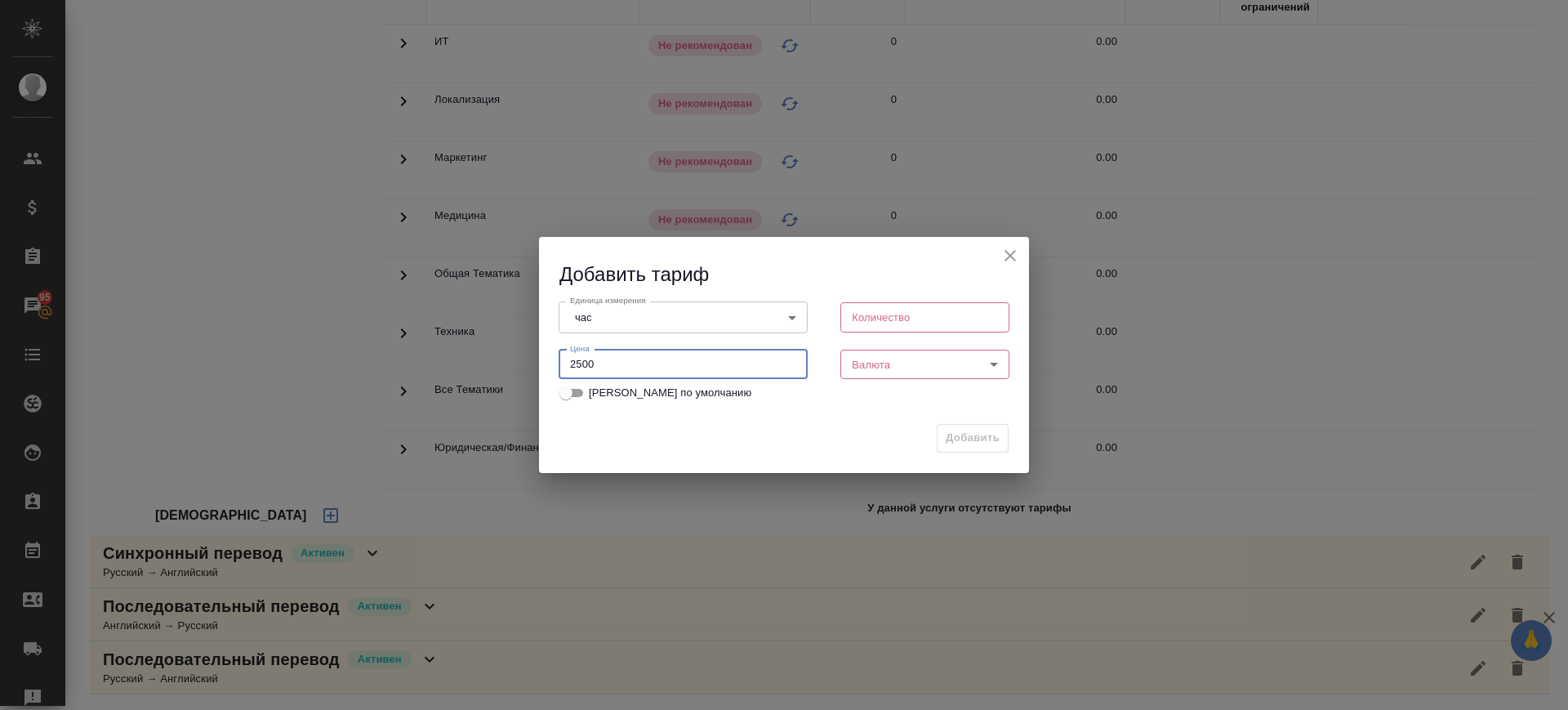
click at [495, 367] on div "Добавить тариф Единица измерения час 5a8b1489cc6b4906c91bfd93 Единица измерения…" at bounding box center [784, 355] width 1568 height 710
type input "2500"
click at [897, 313] on input "number" at bounding box center [925, 316] width 169 height 29
type input "1"
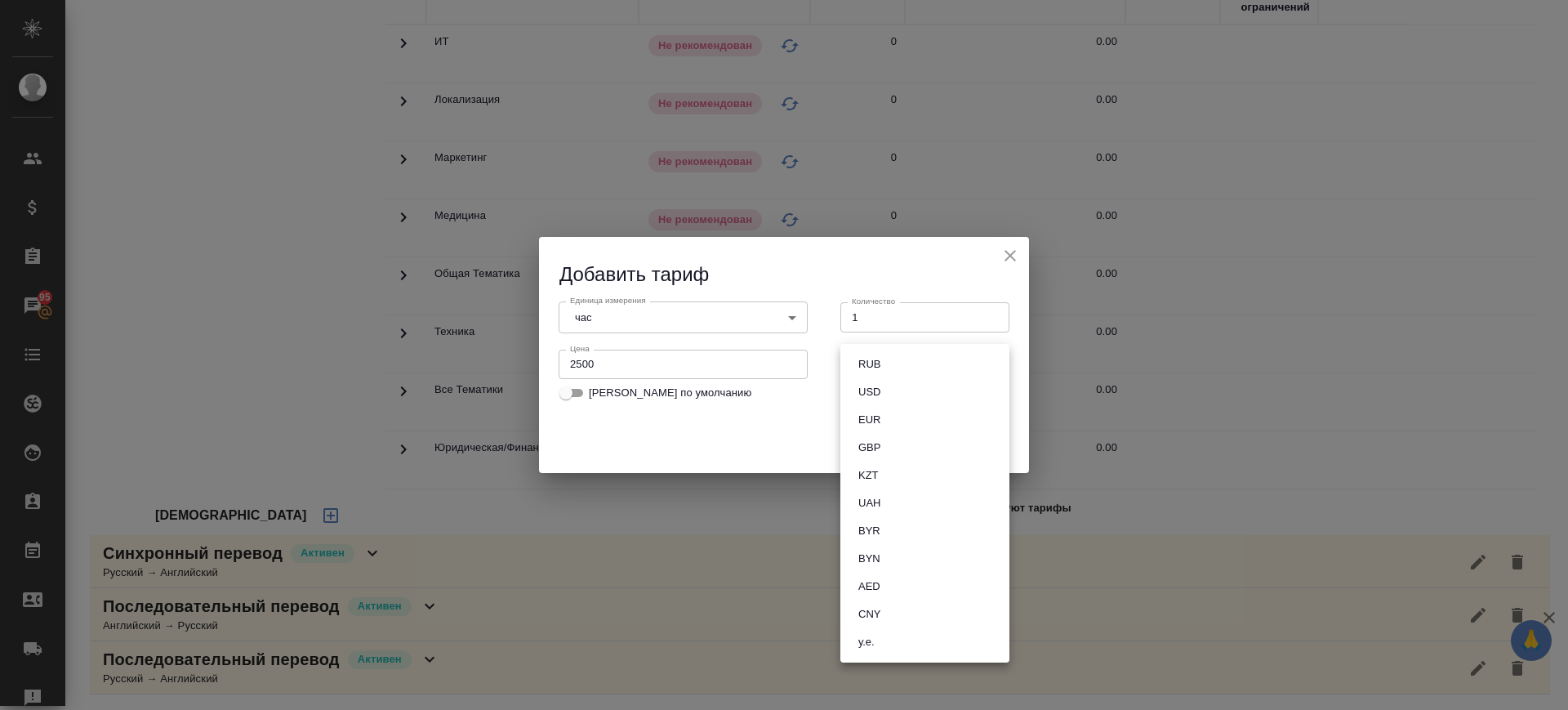
click at [889, 359] on body "🙏 .cls-1 fill:#fff; AWATERA Саглам Виктория v.saglam Клиенты Спецификации Заказ…" at bounding box center [784, 355] width 1568 height 710
click at [881, 363] on button "RUB" at bounding box center [869, 364] width 32 height 18
type input "RUB"
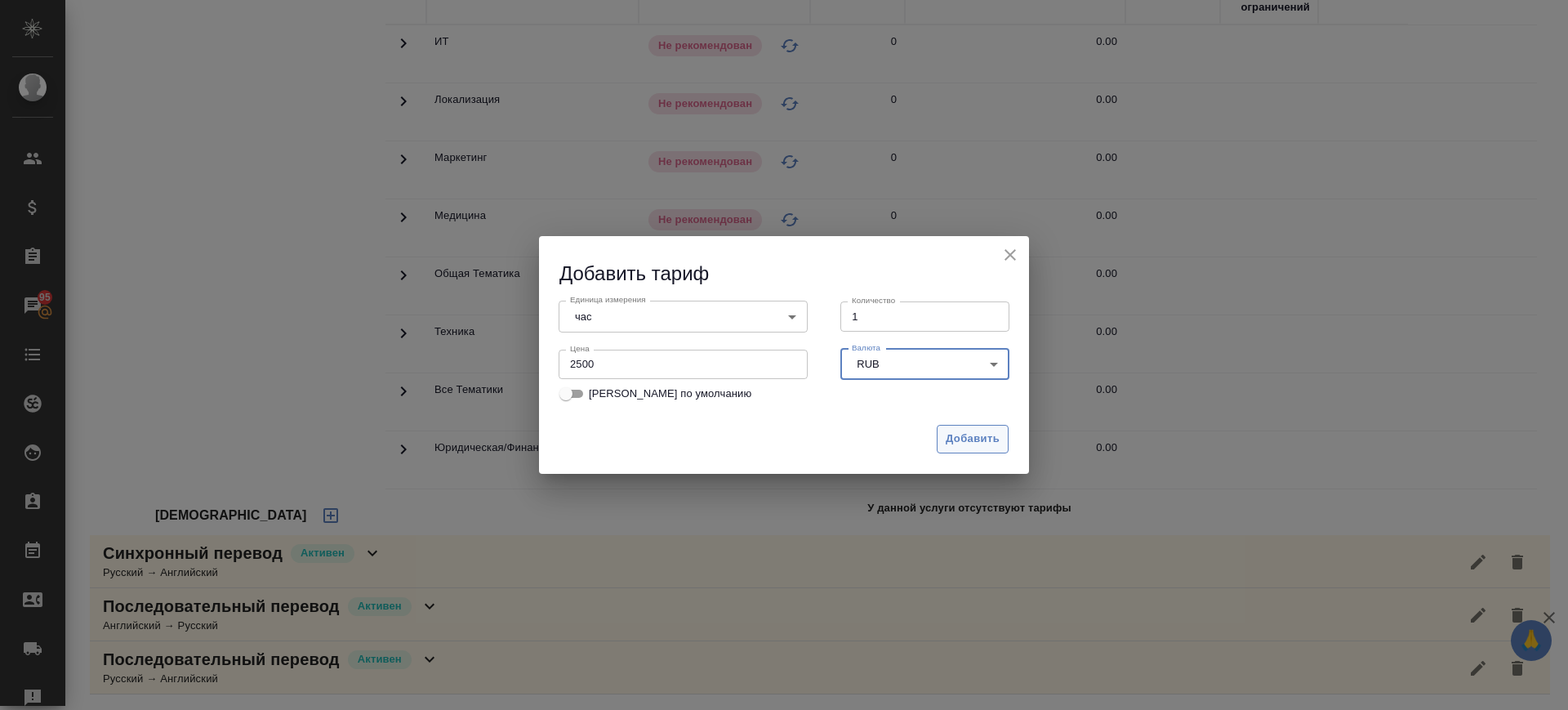
click at [994, 429] on span "Добавить" at bounding box center [973, 438] width 54 height 18
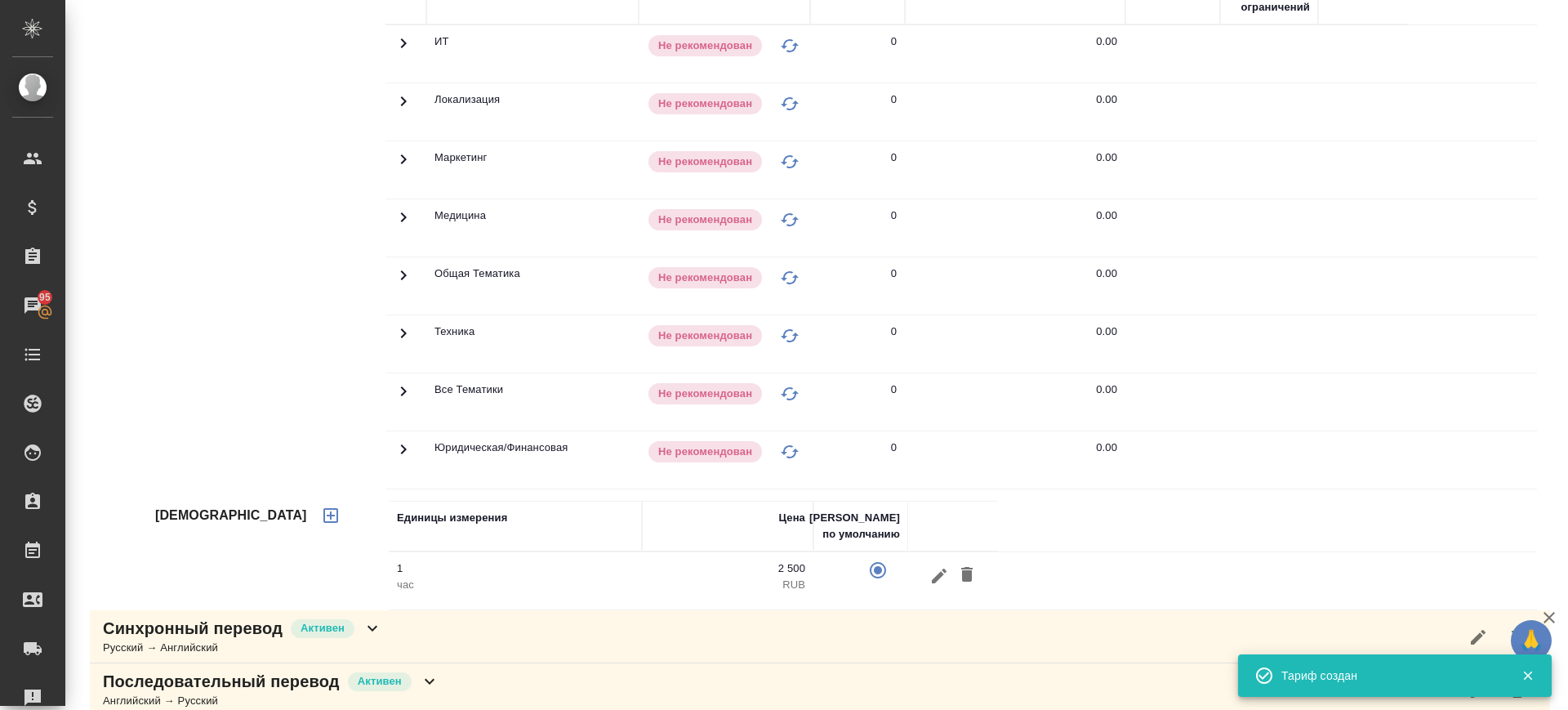
click at [468, 633] on div "Синхронный перевод Активен Русский → Английский" at bounding box center [820, 636] width 1461 height 53
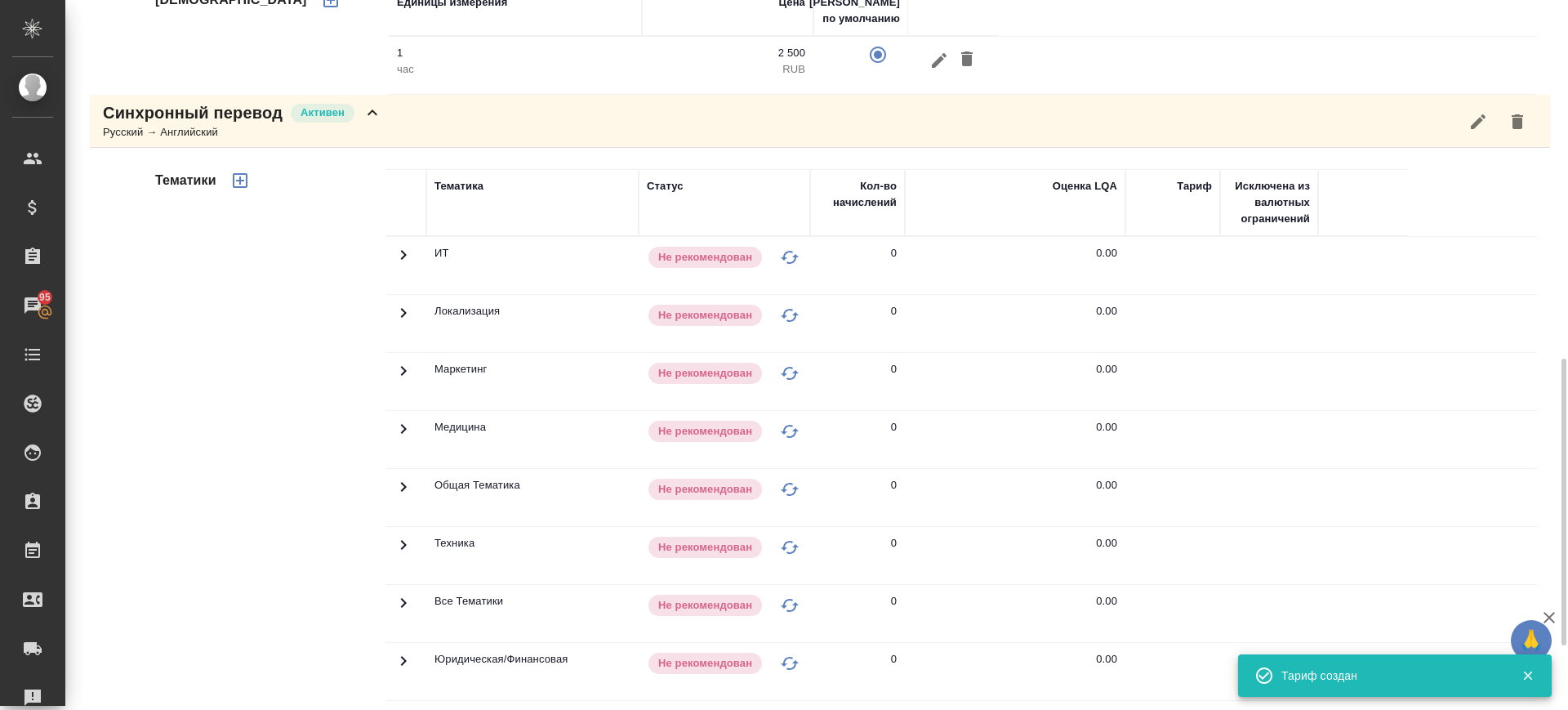
scroll to position [1046, 0]
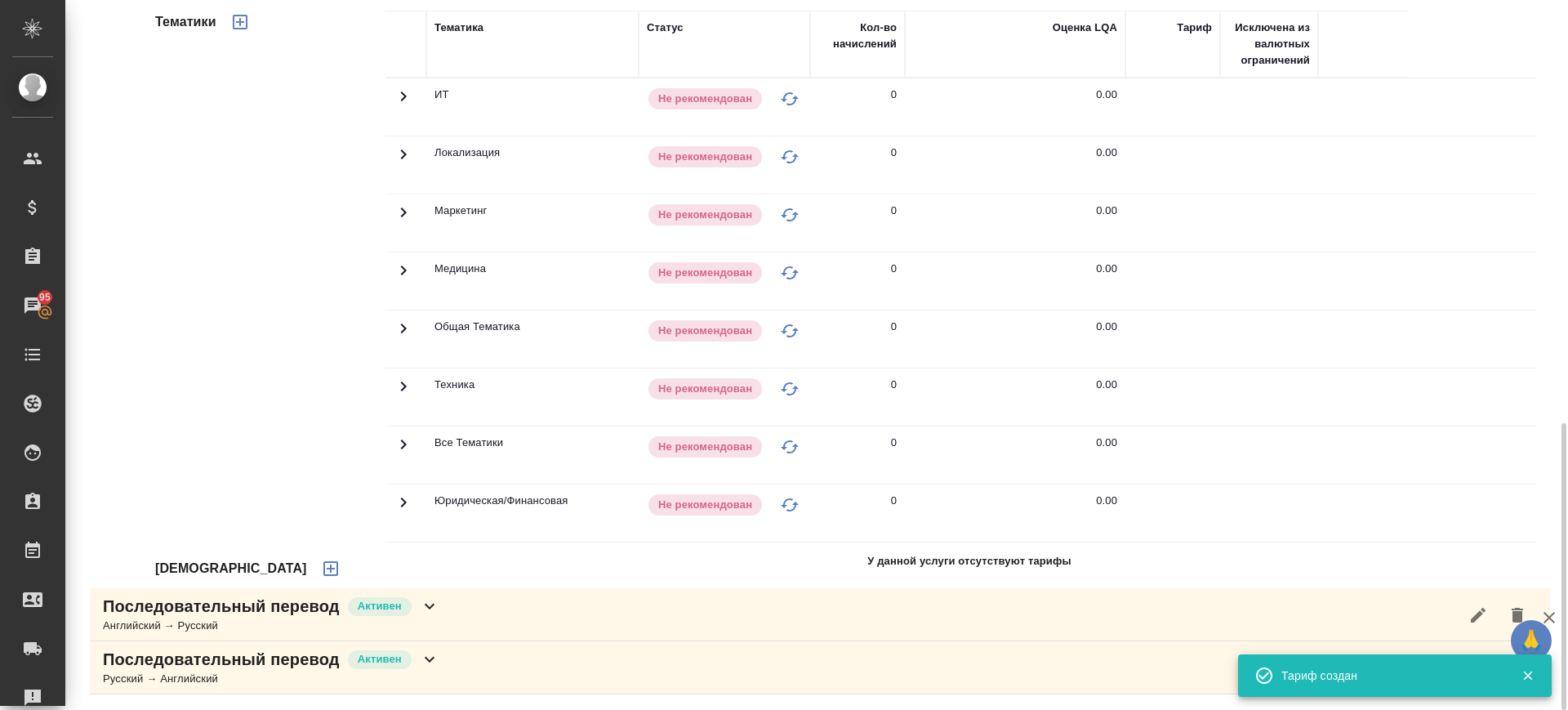
click at [311, 568] on button "button" at bounding box center [331, 568] width 40 height 40
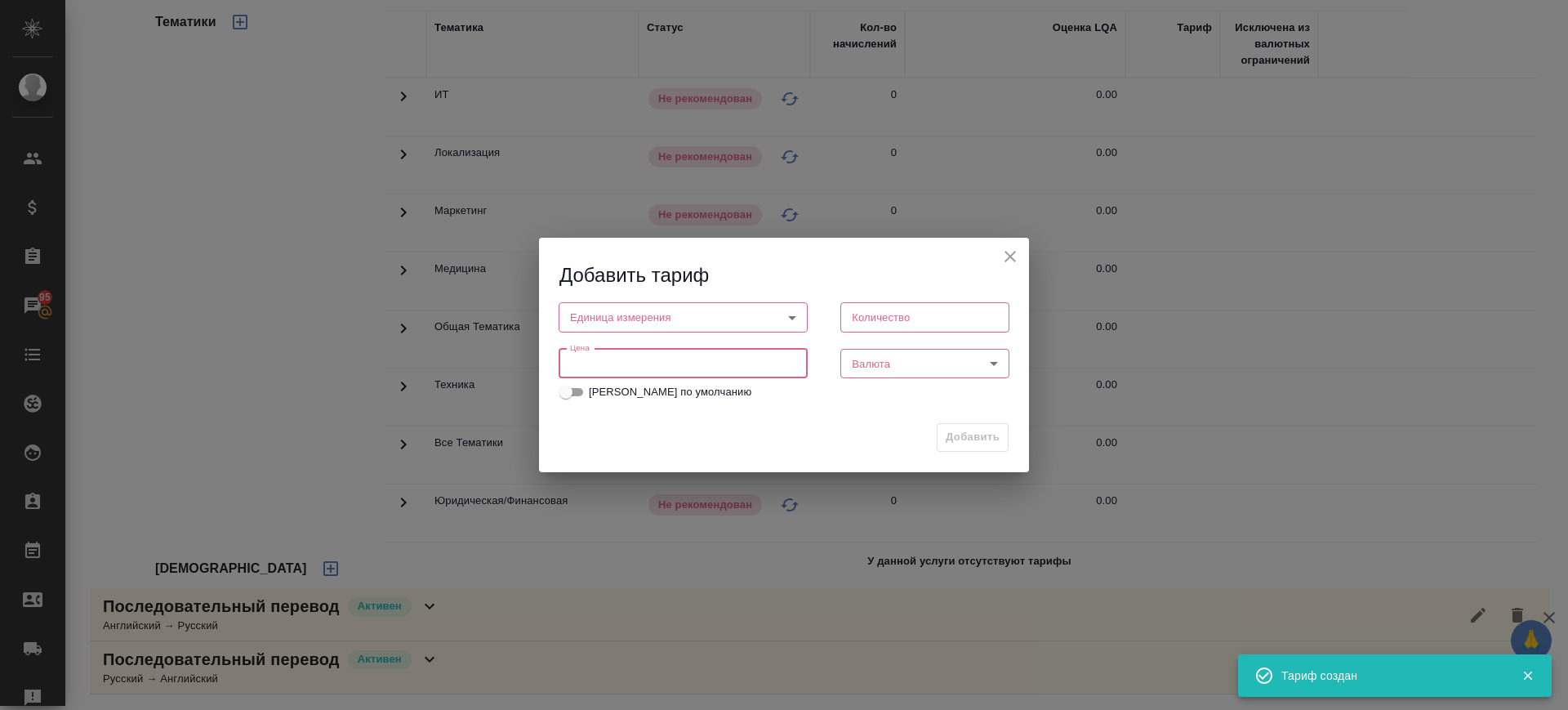
click at [641, 359] on input "number" at bounding box center [683, 364] width 250 height 29
paste input "2500"
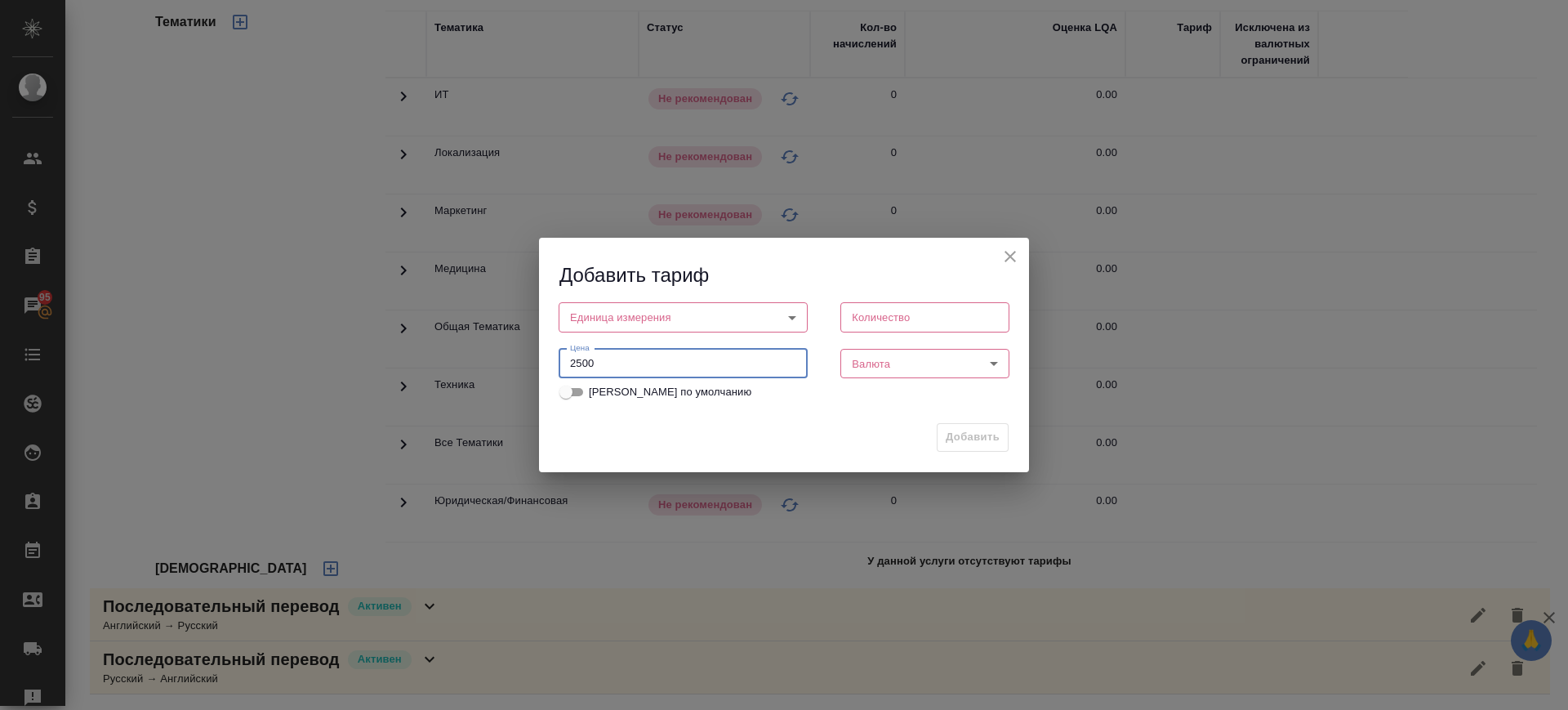
type input "2500"
click at [654, 317] on body "🙏 .cls-1 fill:#fff; AWATERA Саглам Виктория v.saglam Клиенты Спецификации Заказ…" at bounding box center [784, 355] width 1568 height 710
click at [637, 341] on li "час" at bounding box center [683, 344] width 250 height 28
type input "5a8b1489cc6b4906c91bfd93"
click at [911, 317] on input "number" at bounding box center [925, 316] width 169 height 29
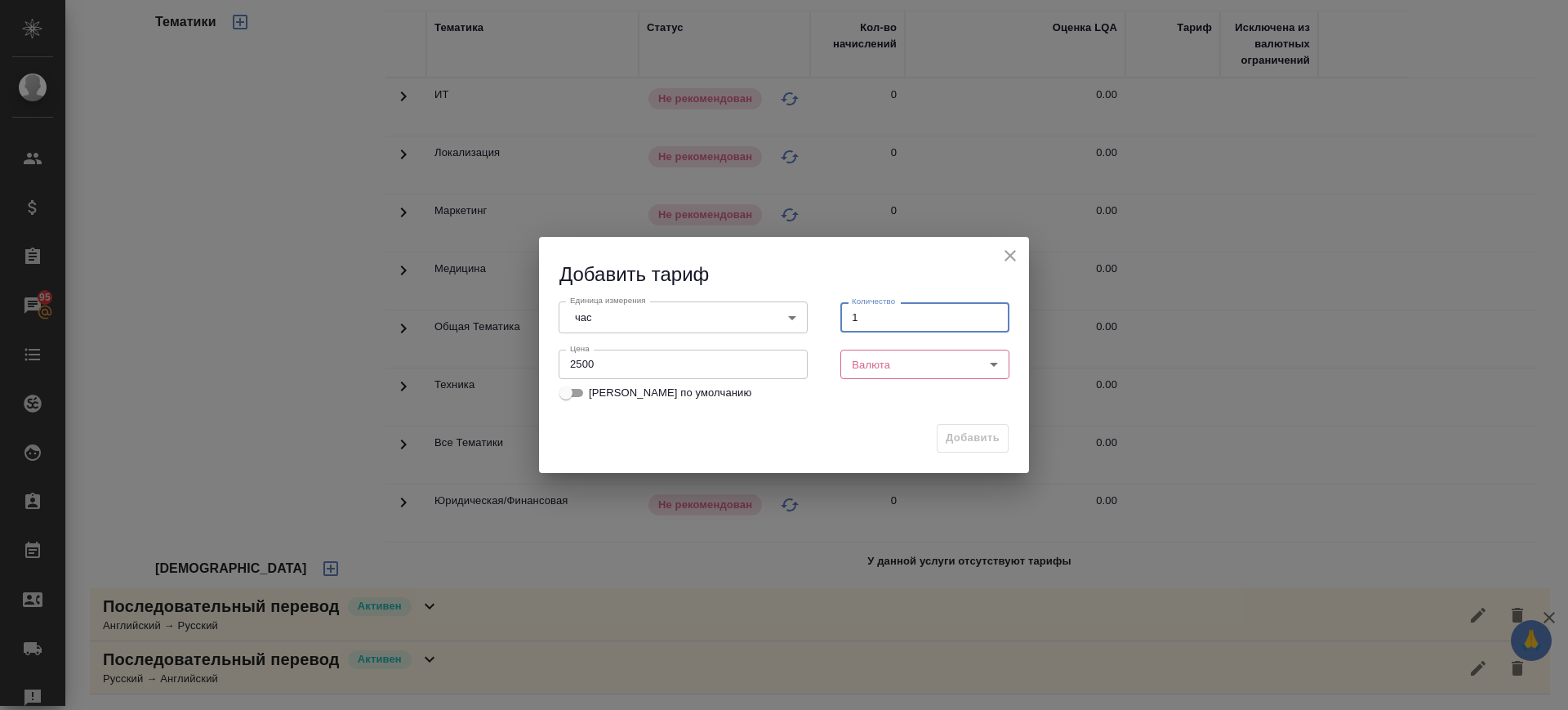
type input "1"
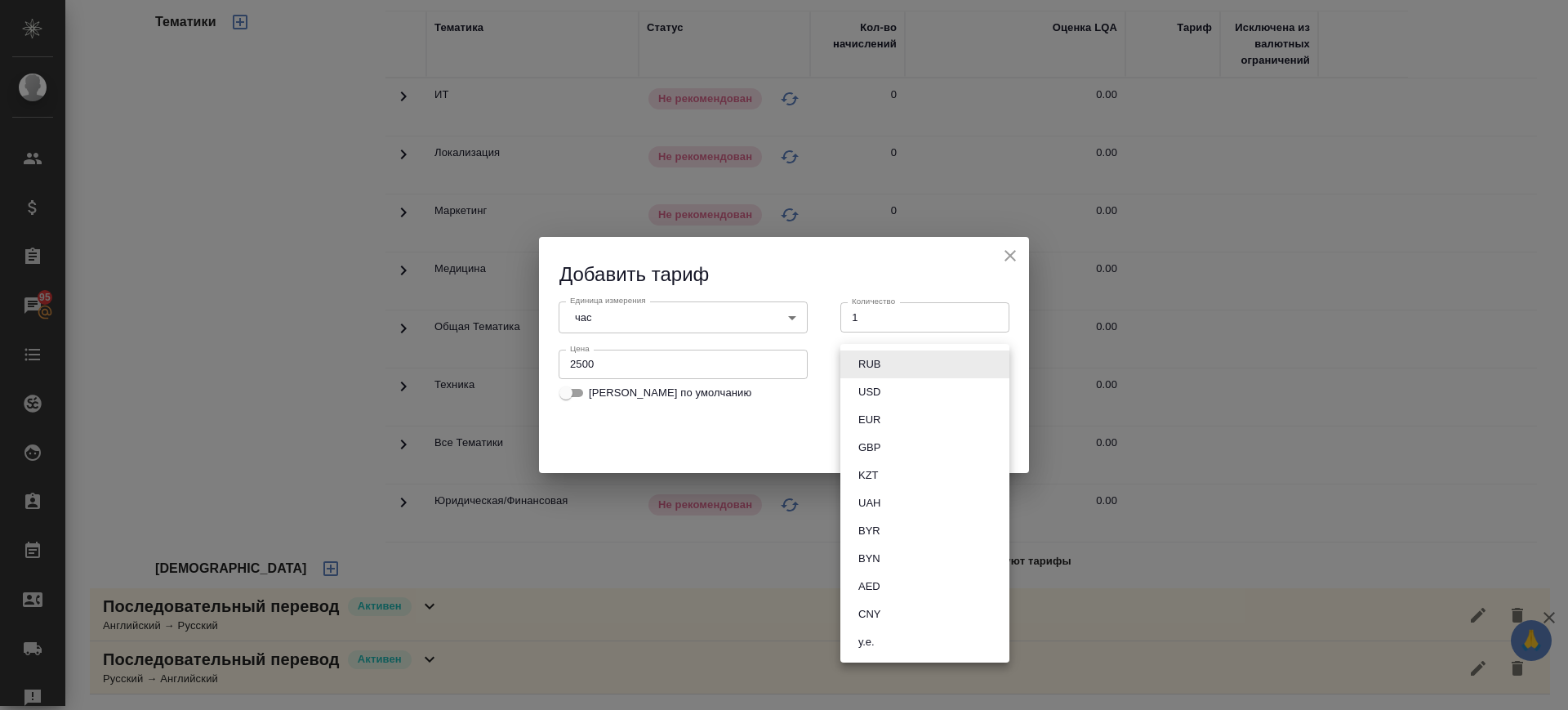
click at [888, 370] on body "🙏 .cls-1 fill:#fff; AWATERA Саглам Виктория v.saglam Клиенты Спецификации Заказ…" at bounding box center [784, 355] width 1568 height 710
drag, startPoint x: 888, startPoint y: 359, endPoint x: 893, endPoint y: 384, distance: 25.5
click at [888, 357] on li "RUB" at bounding box center [925, 364] width 169 height 28
type input "RUB"
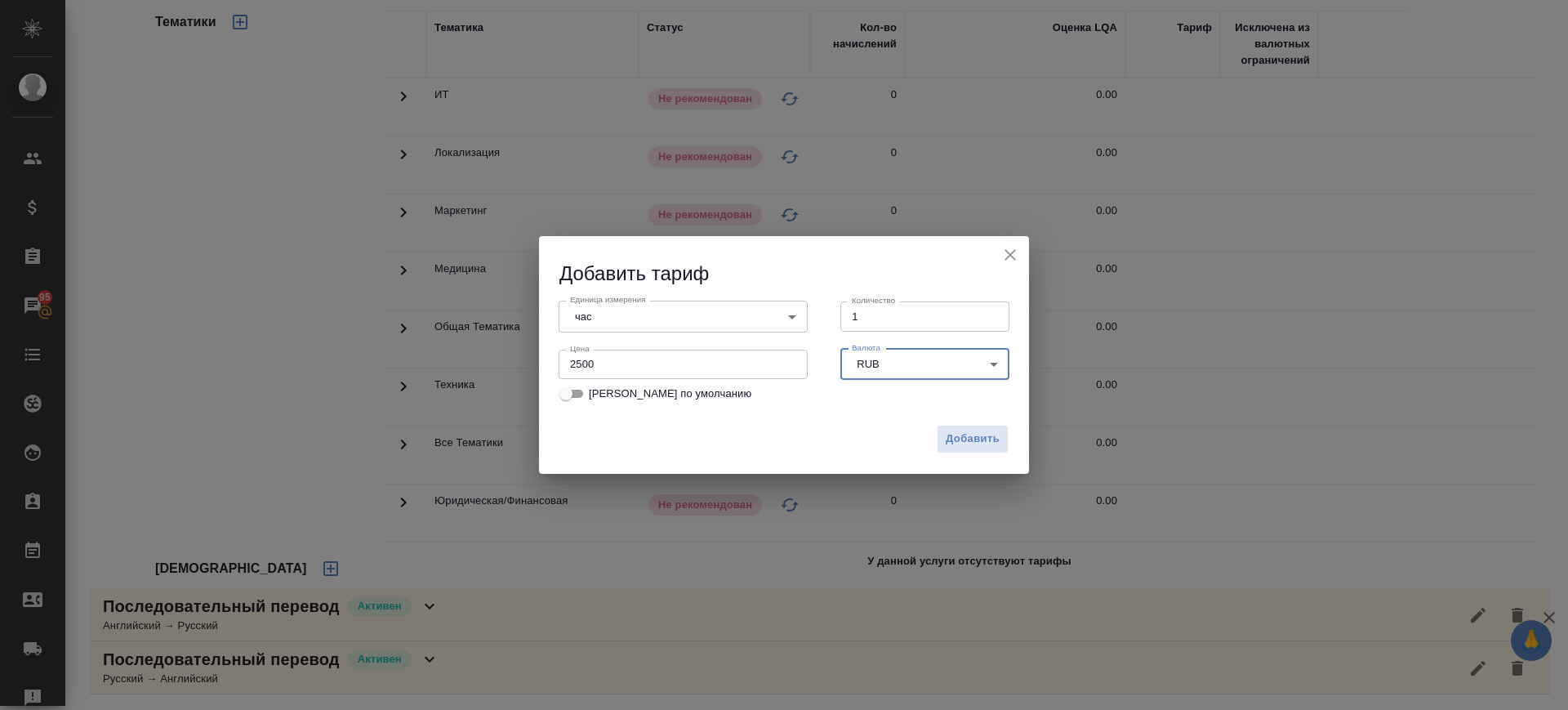
click at [964, 441] on span "Добавить" at bounding box center [973, 438] width 54 height 18
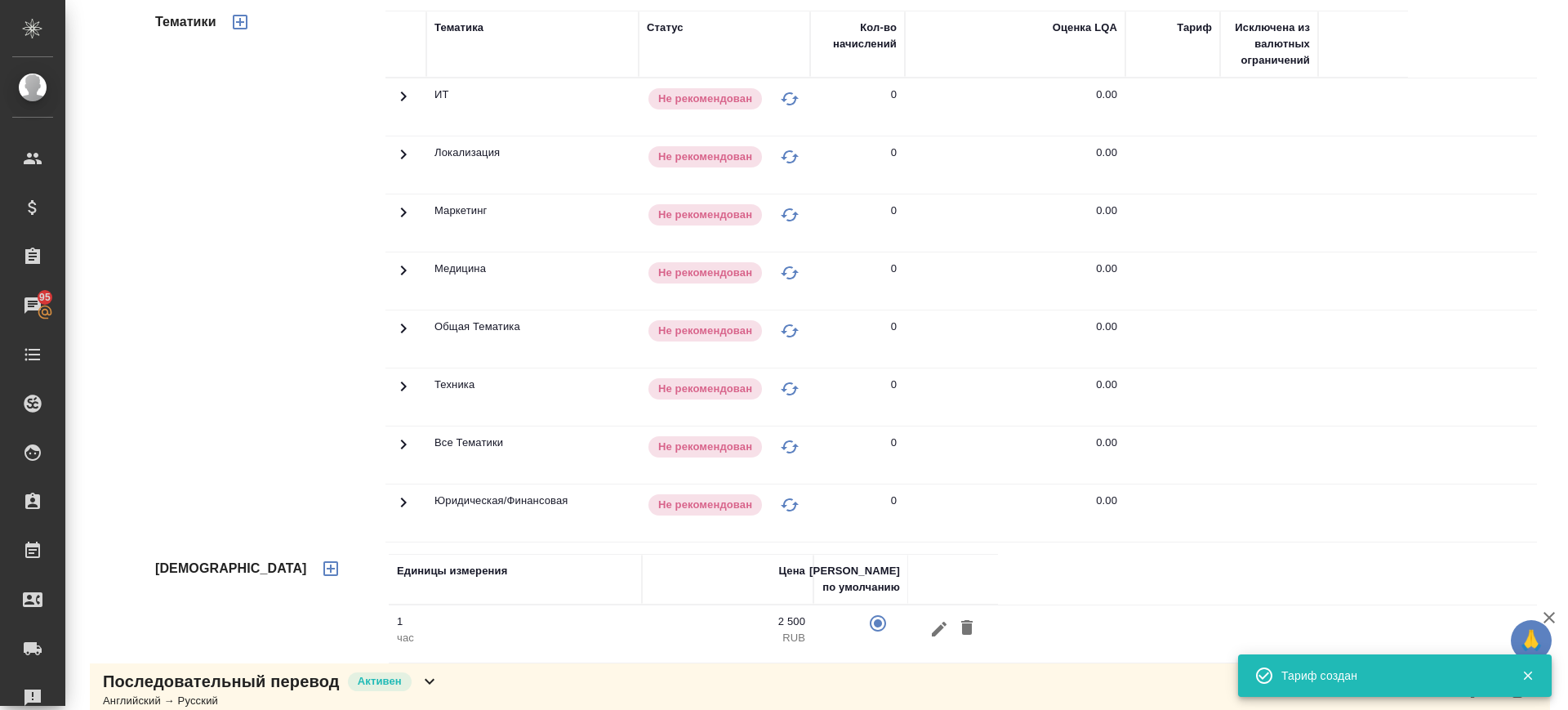
click at [244, 23] on icon "button" at bounding box center [240, 22] width 19 height 19
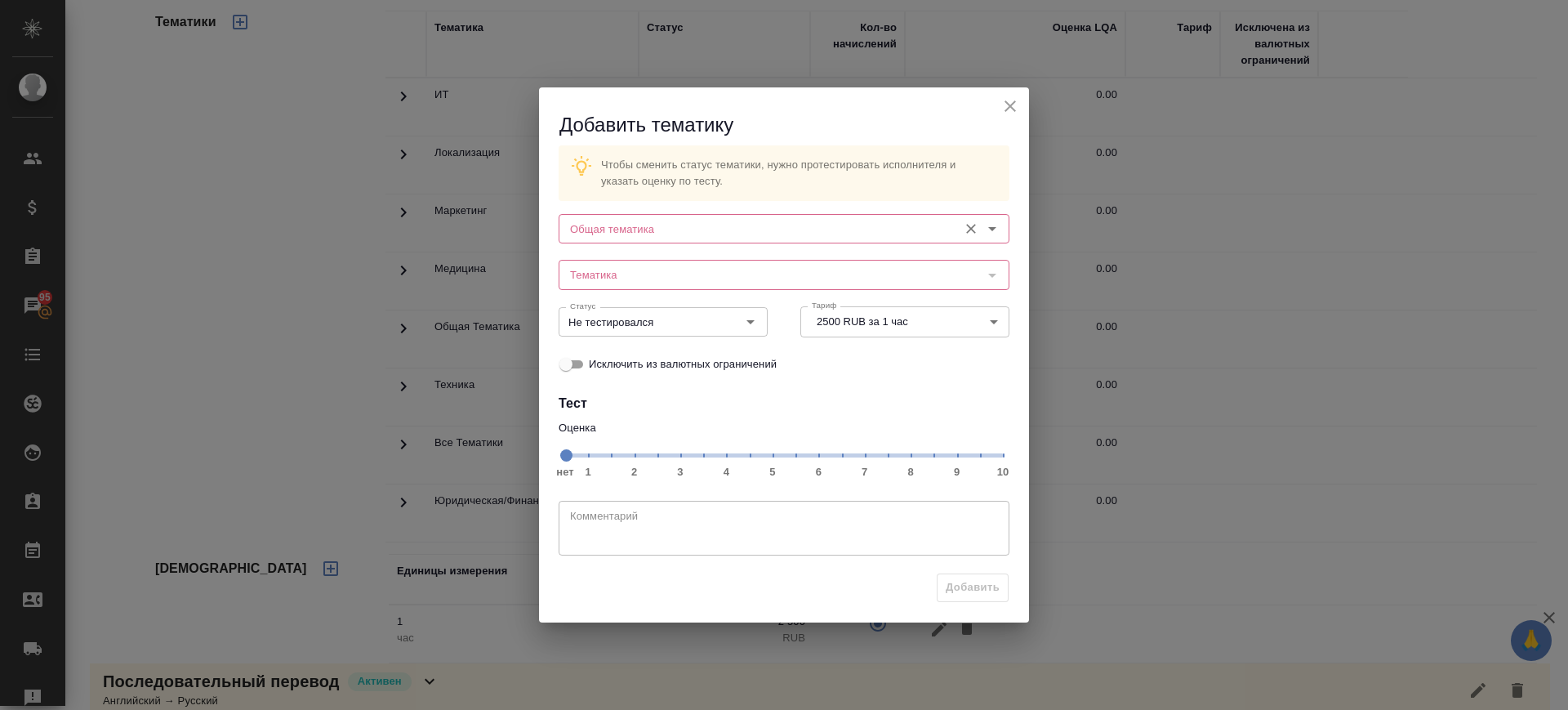
click at [658, 228] on input "Общая тематика" at bounding box center [756, 228] width 386 height 19
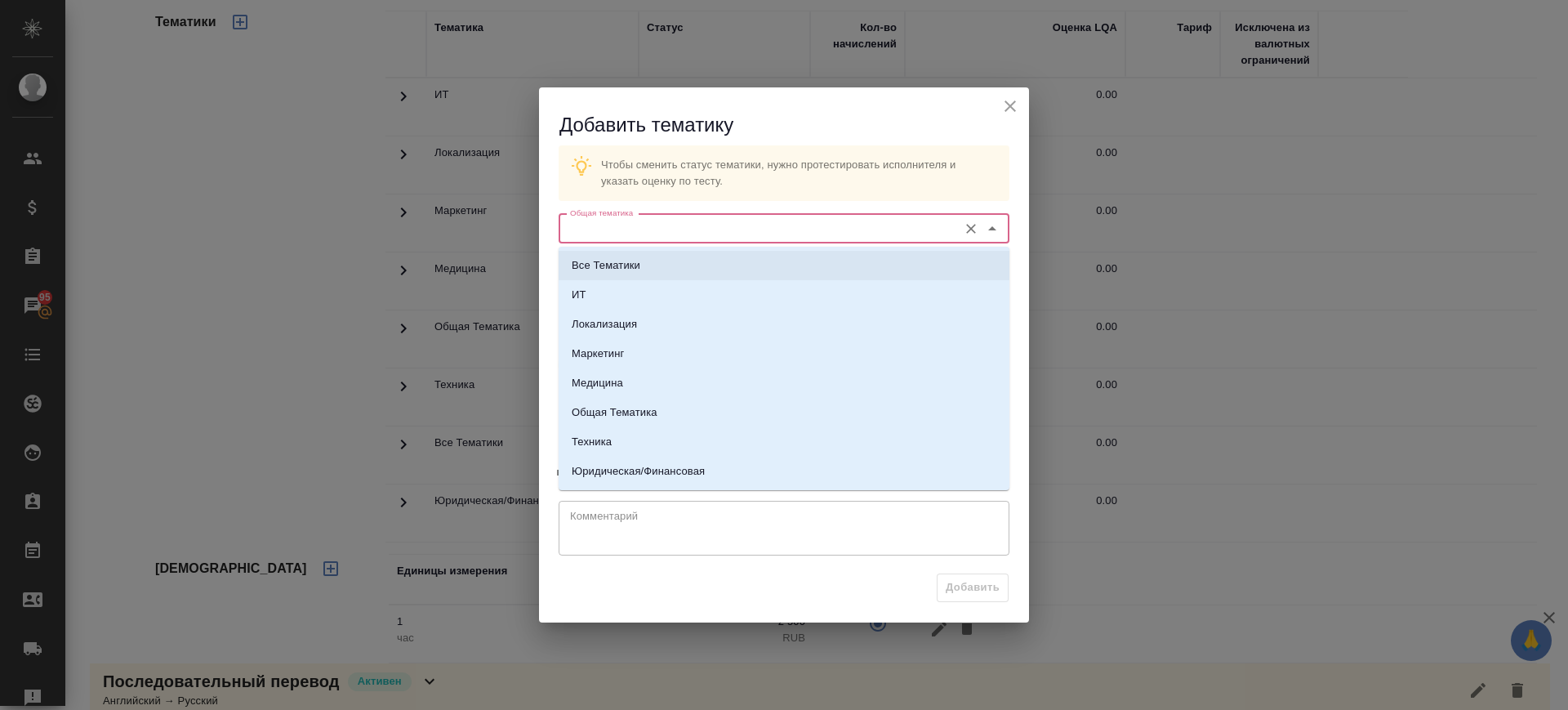
drag, startPoint x: 636, startPoint y: 266, endPoint x: 638, endPoint y: 279, distance: 13.2
click at [637, 266] on p "Все Тематики" at bounding box center [606, 265] width 69 height 16
type input "Все Тематики"
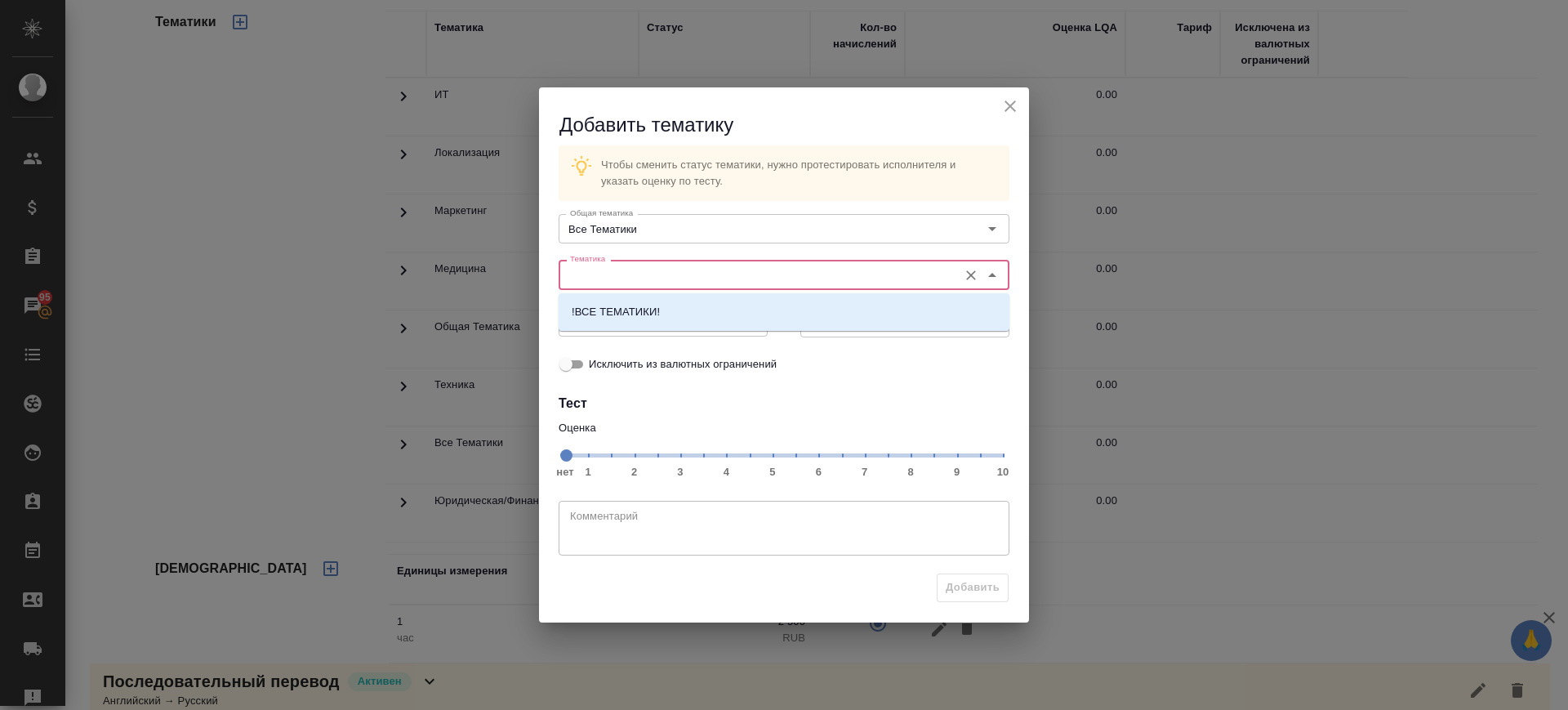
click at [637, 283] on input "Тематика" at bounding box center [756, 275] width 386 height 19
drag, startPoint x: 642, startPoint y: 311, endPoint x: 885, endPoint y: 453, distance: 281.4
click at [643, 312] on p "!ВСЕ ТЕМАТИКИ!" at bounding box center [615, 311] width 88 height 16
type input "!ВСЕ ТЕМАТИКИ!"
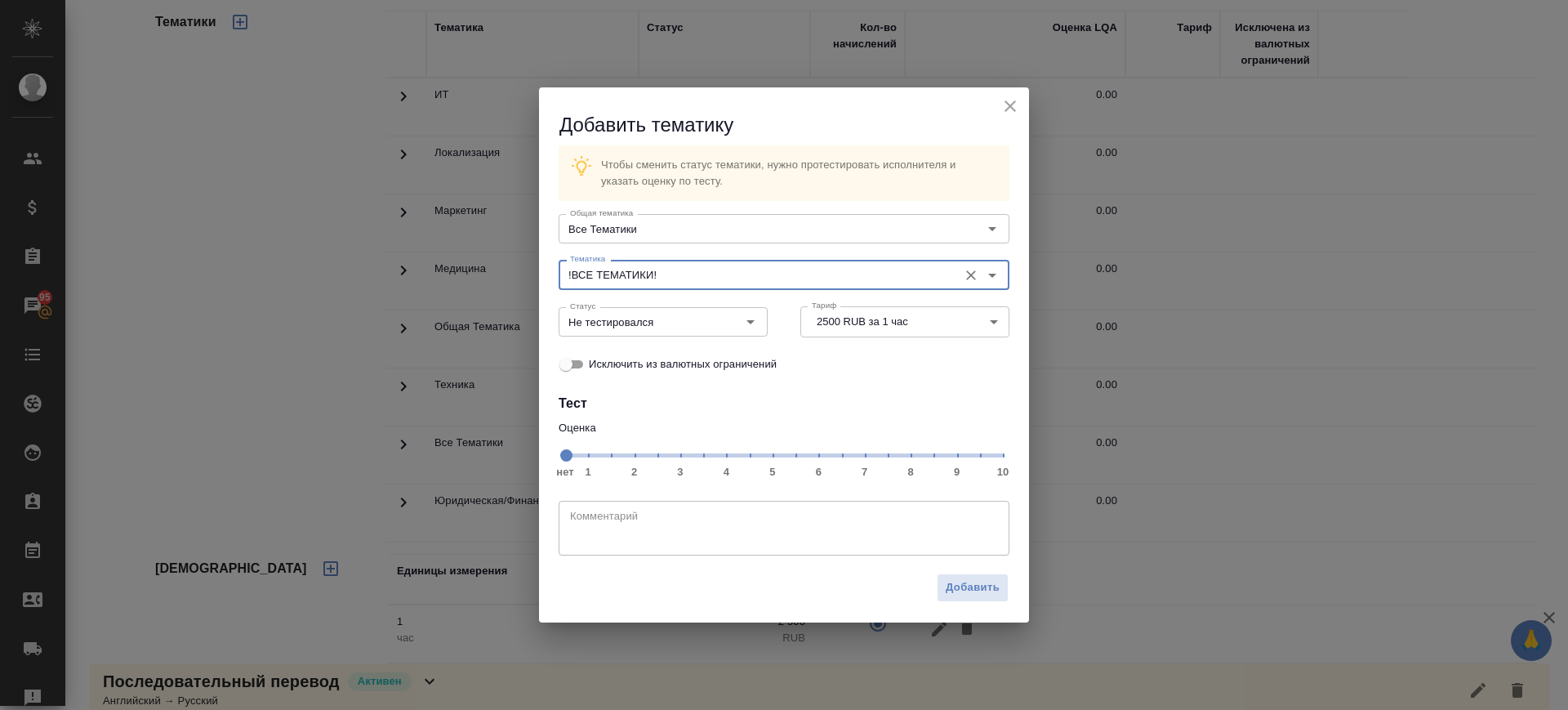
click at [865, 449] on span "нет 1 2 3 4 5 6 7 8 9 10" at bounding box center [784, 455] width 438 height 23
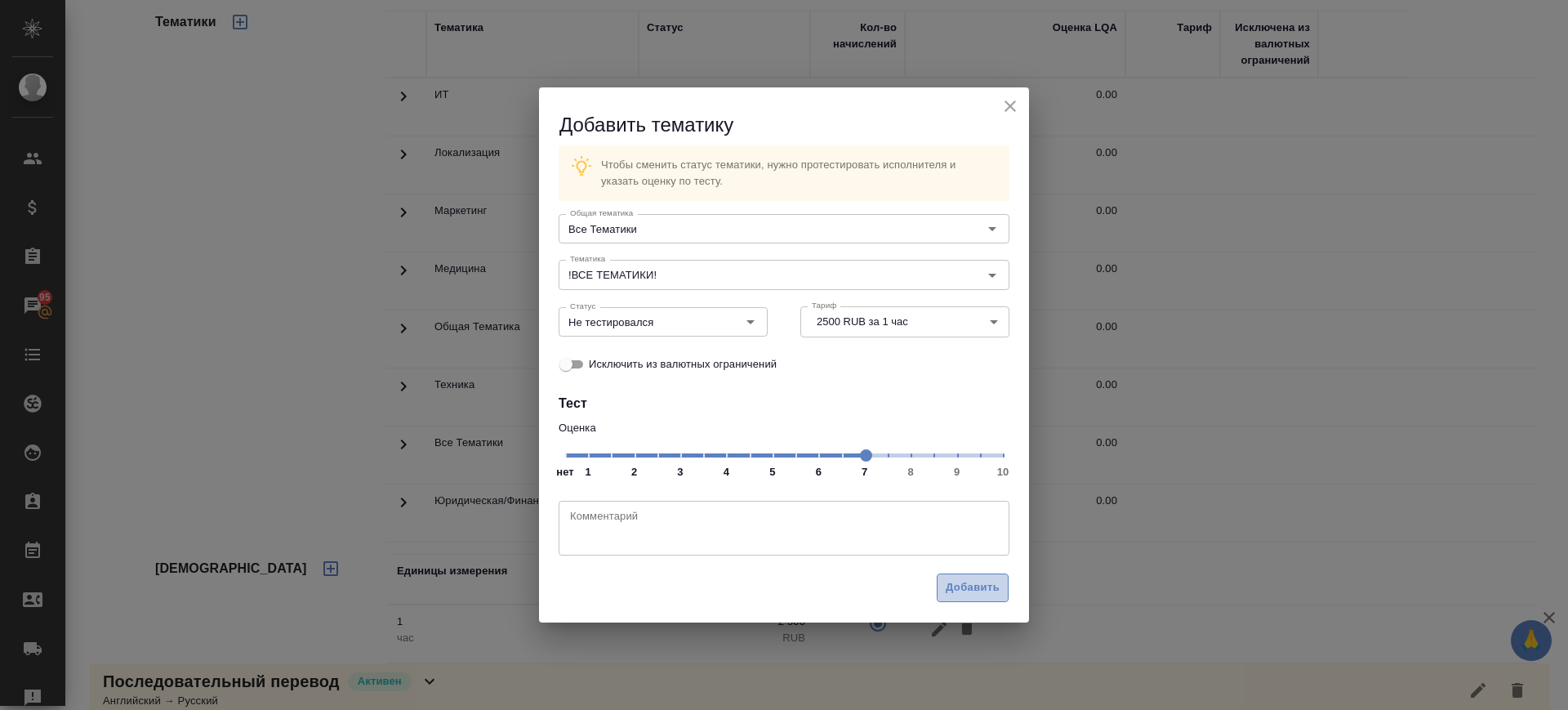
click at [981, 579] on span "Добавить" at bounding box center [973, 587] width 54 height 18
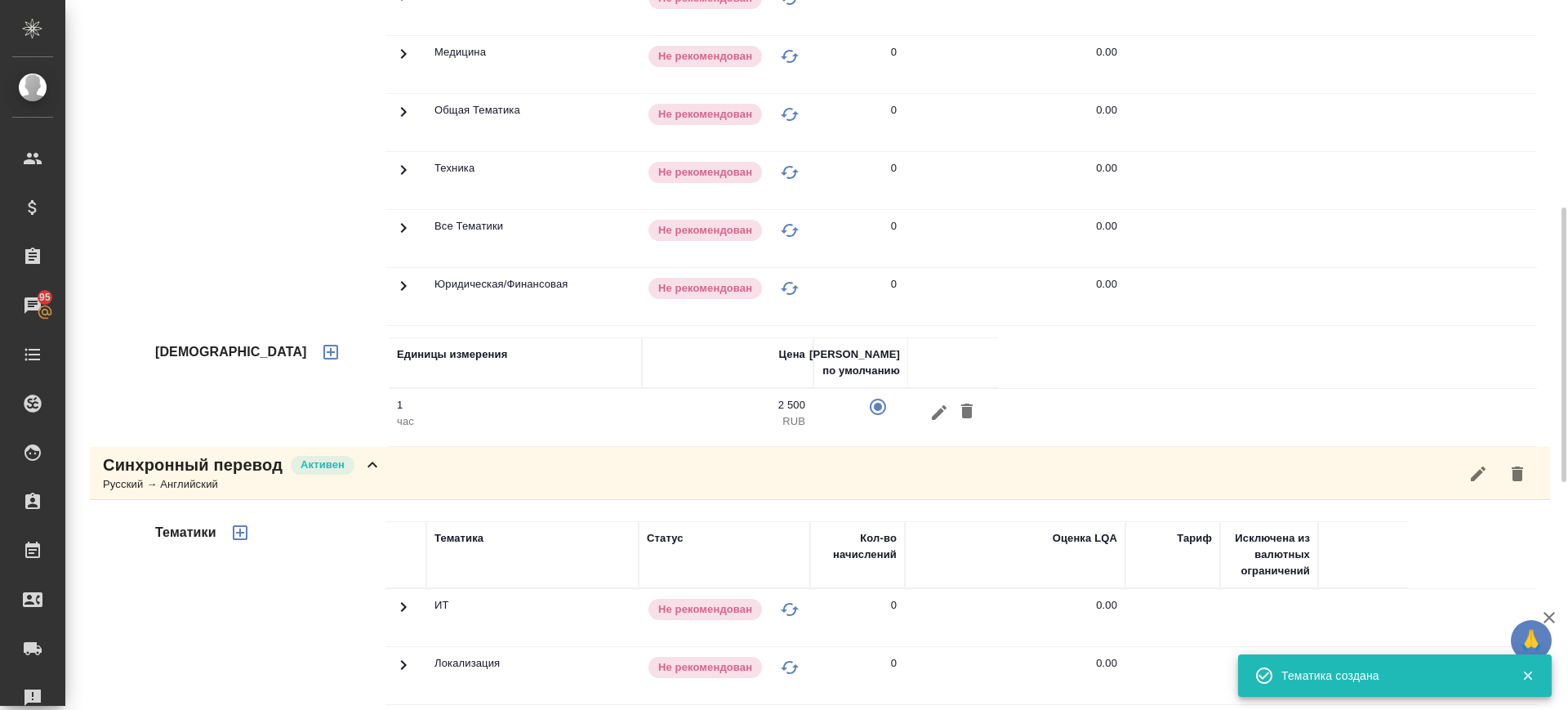
scroll to position [127, 0]
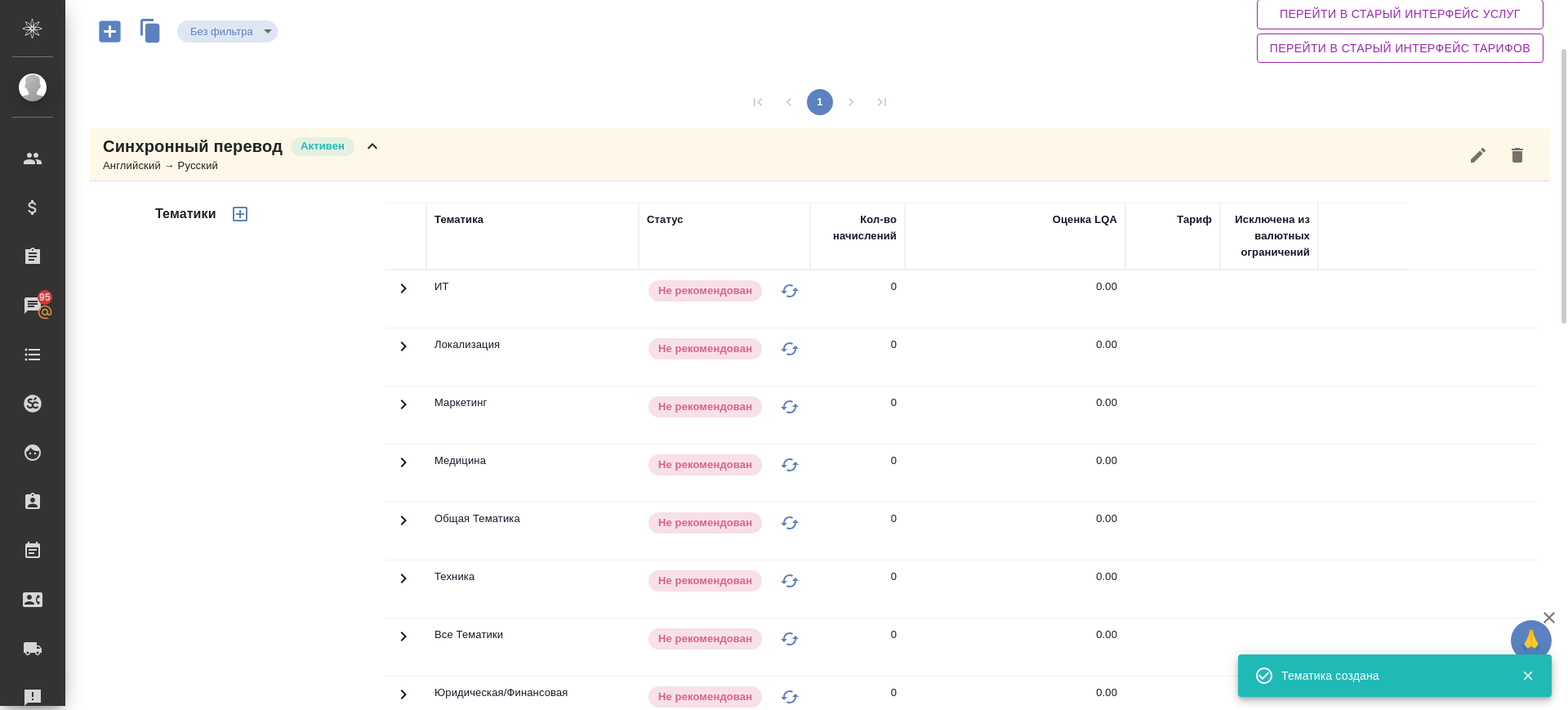
click at [233, 207] on icon "button" at bounding box center [240, 214] width 15 height 15
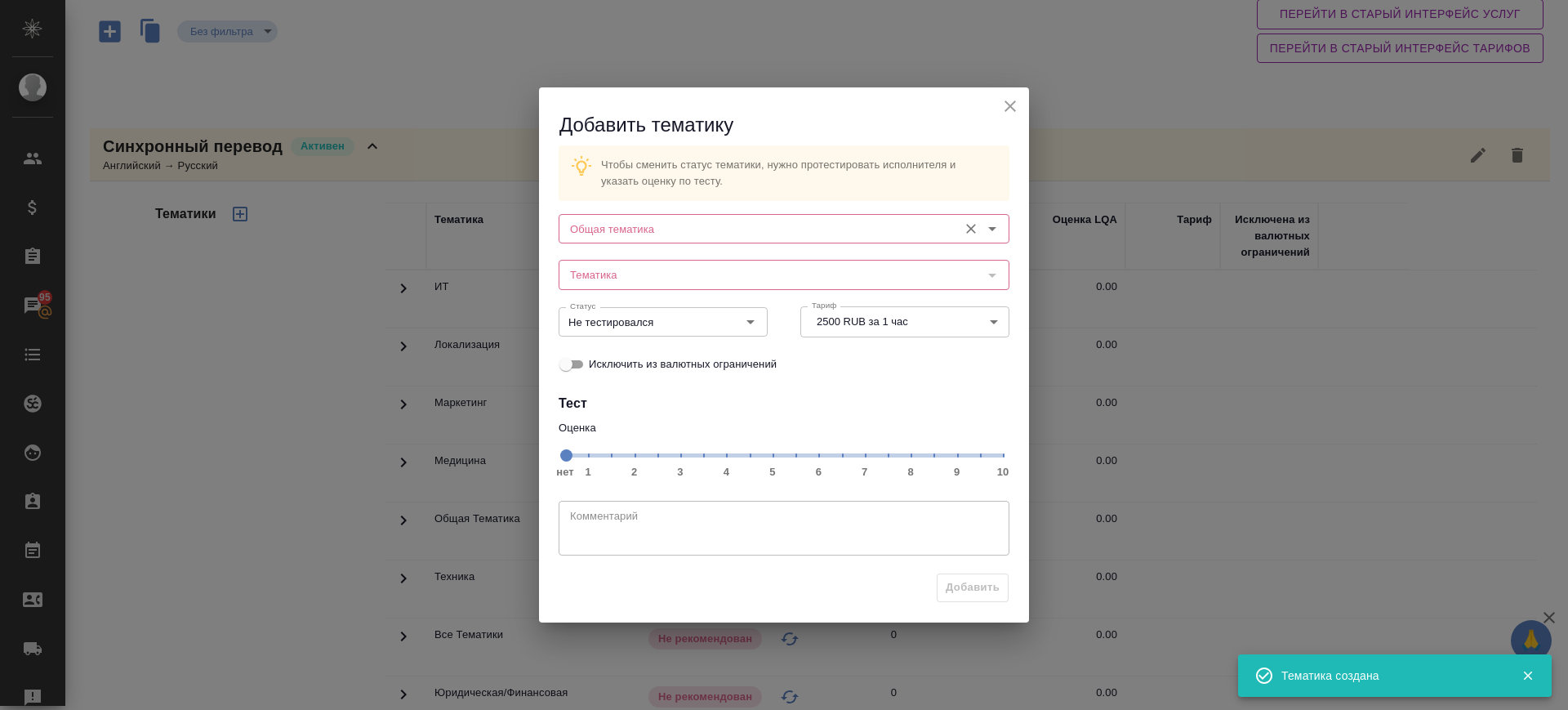
click at [711, 227] on input "Общая тематика" at bounding box center [756, 228] width 386 height 19
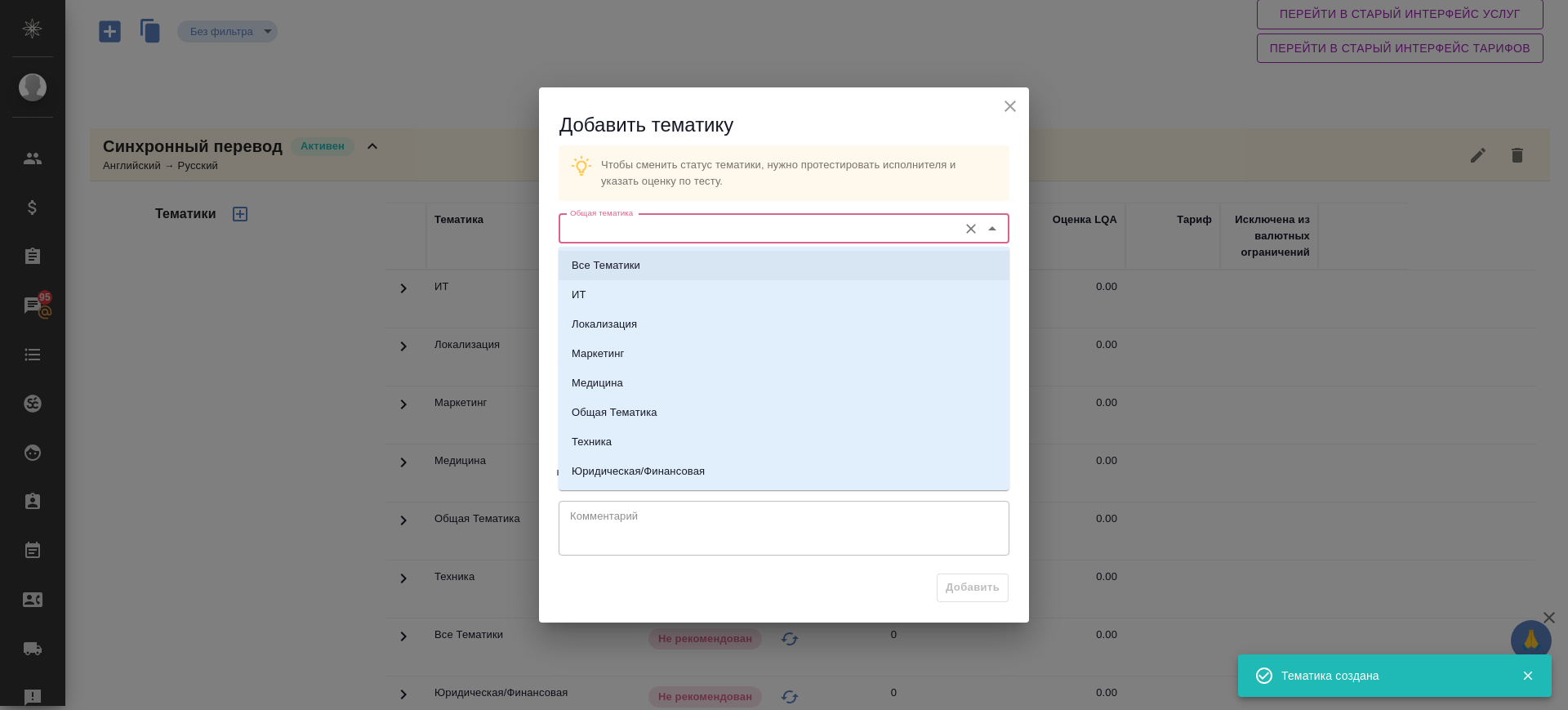
click at [697, 274] on li "Все Тематики" at bounding box center [784, 265] width 451 height 29
type input "Все Тематики"
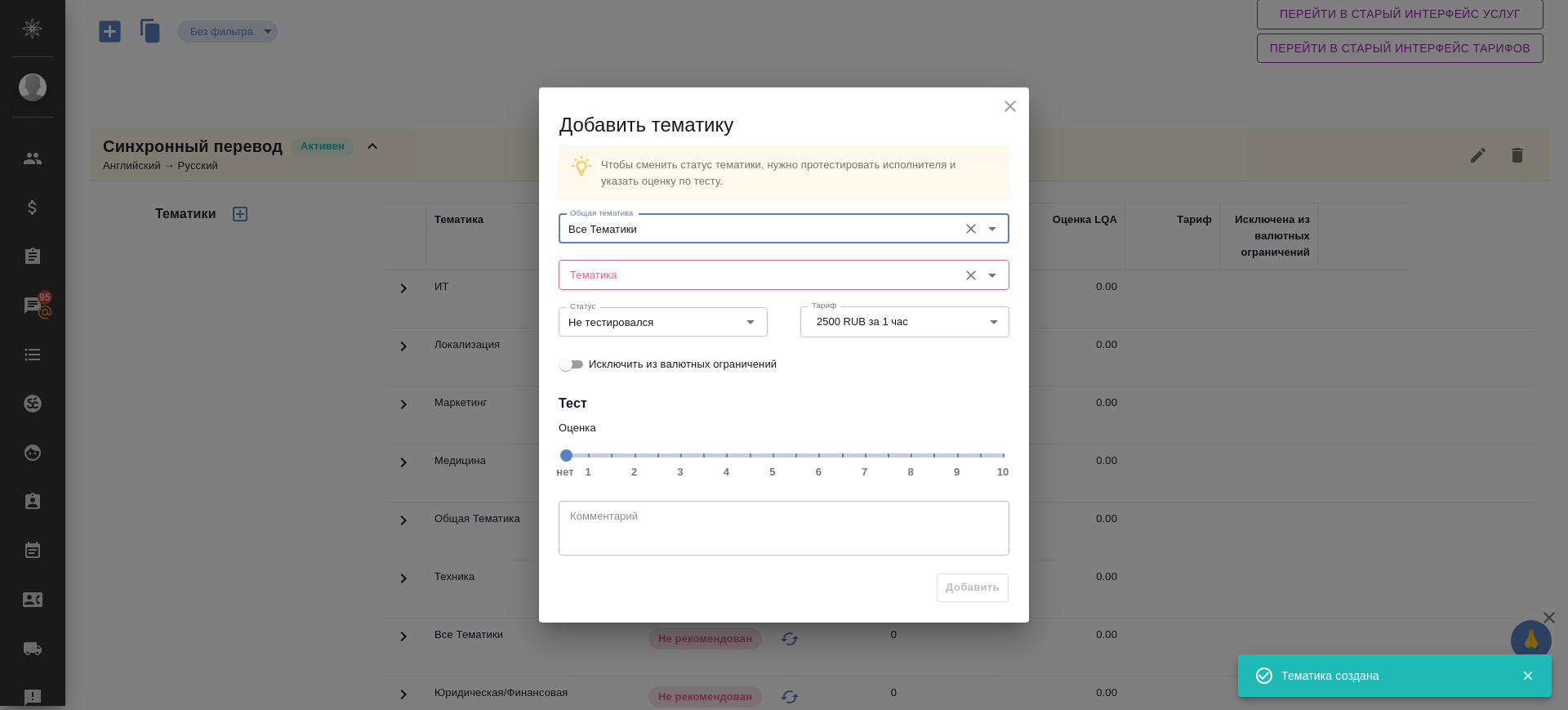
click at [685, 267] on input "Тематика" at bounding box center [756, 275] width 386 height 19
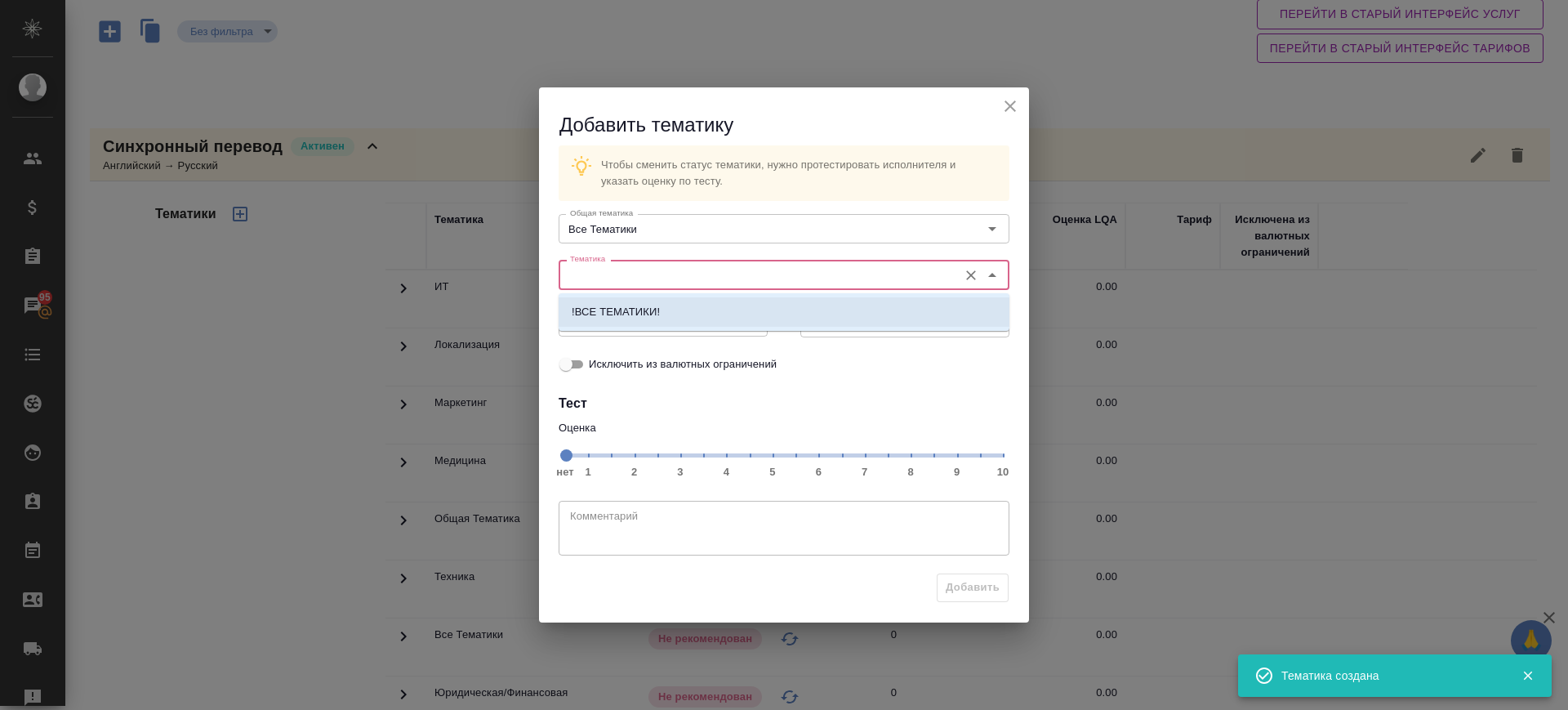
click at [678, 312] on li "!ВСЕ ТЕМАТИКИ!" at bounding box center [784, 311] width 451 height 29
type input "!ВСЕ ТЕМАТИКИ!"
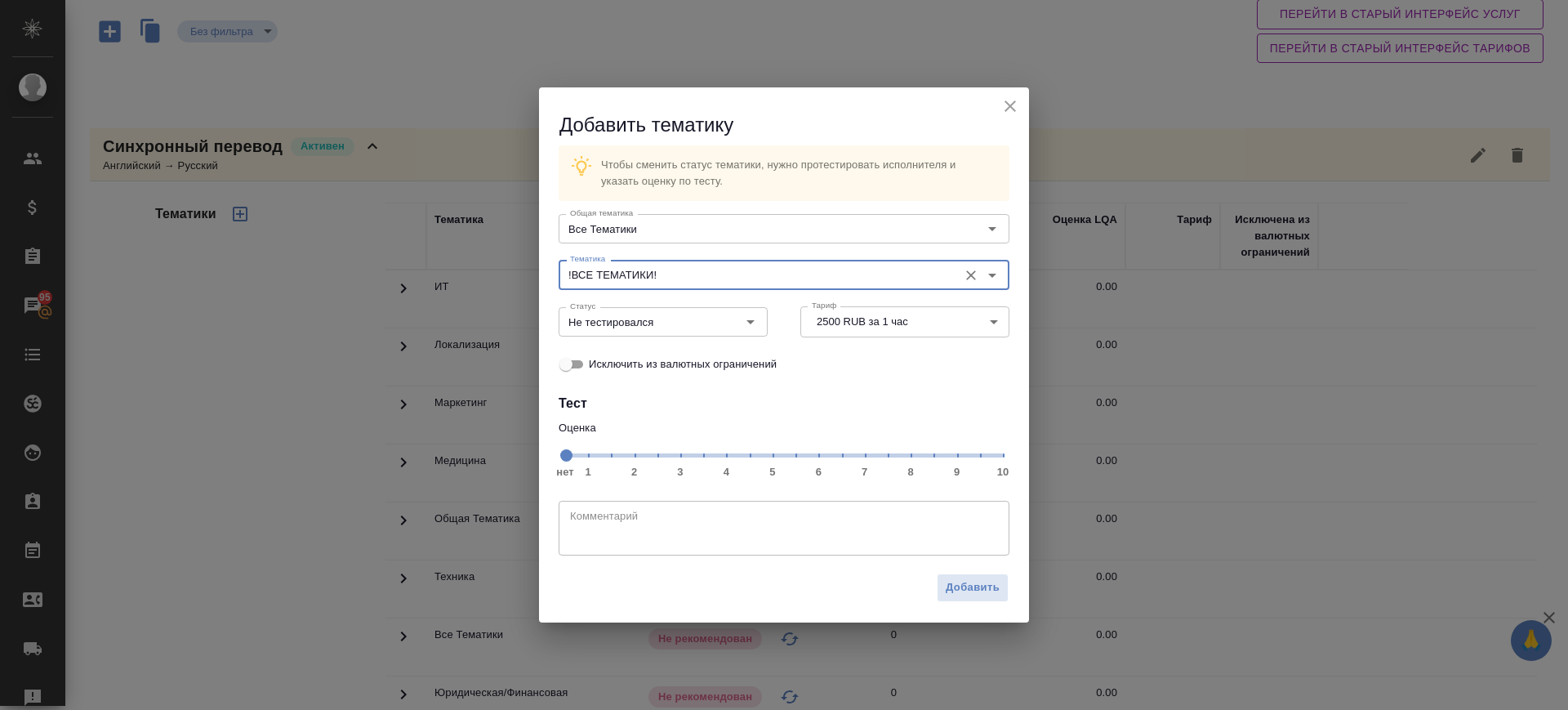
click at [863, 455] on span "нет 1 2 3 4 5 6 7 8 9 10" at bounding box center [784, 455] width 438 height 23
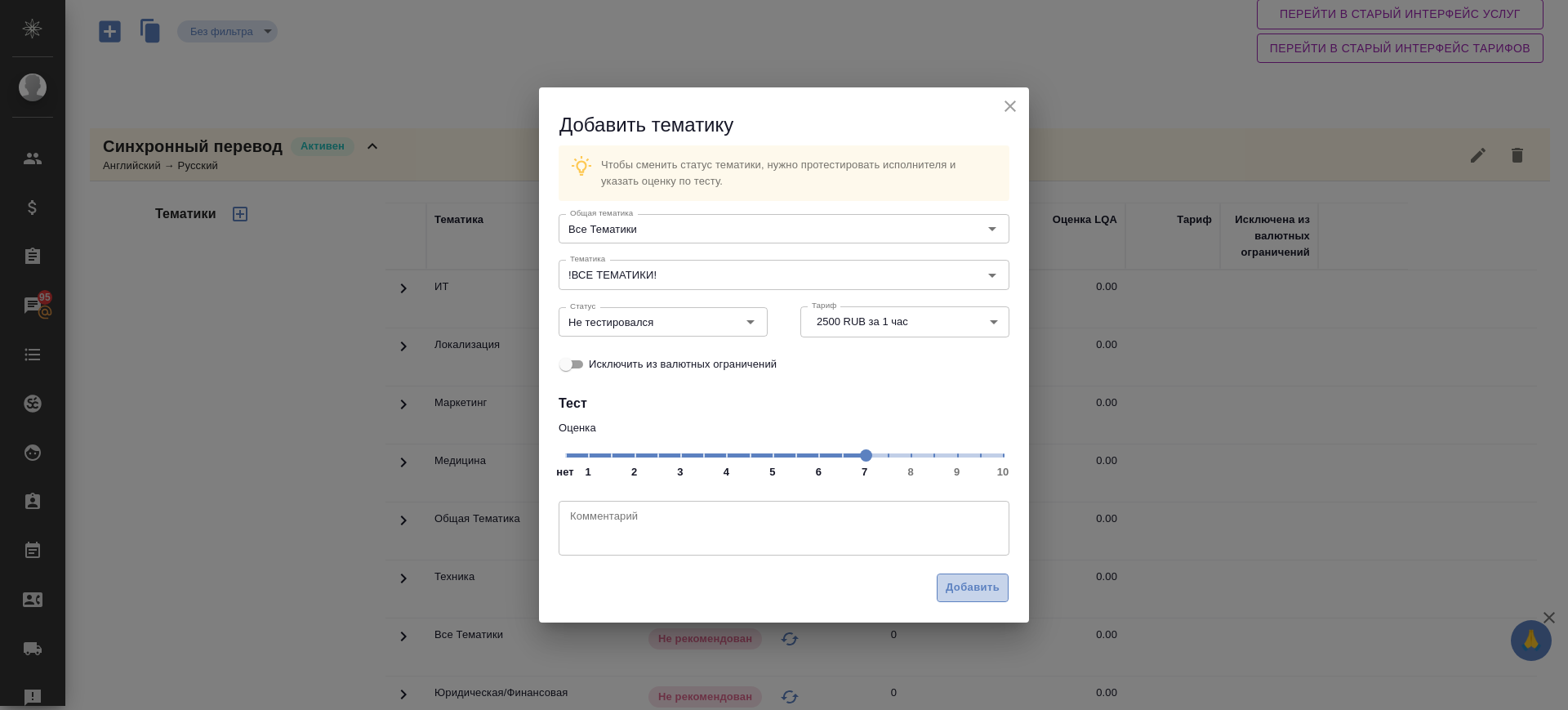
click at [978, 574] on button "Добавить" at bounding box center [972, 588] width 72 height 29
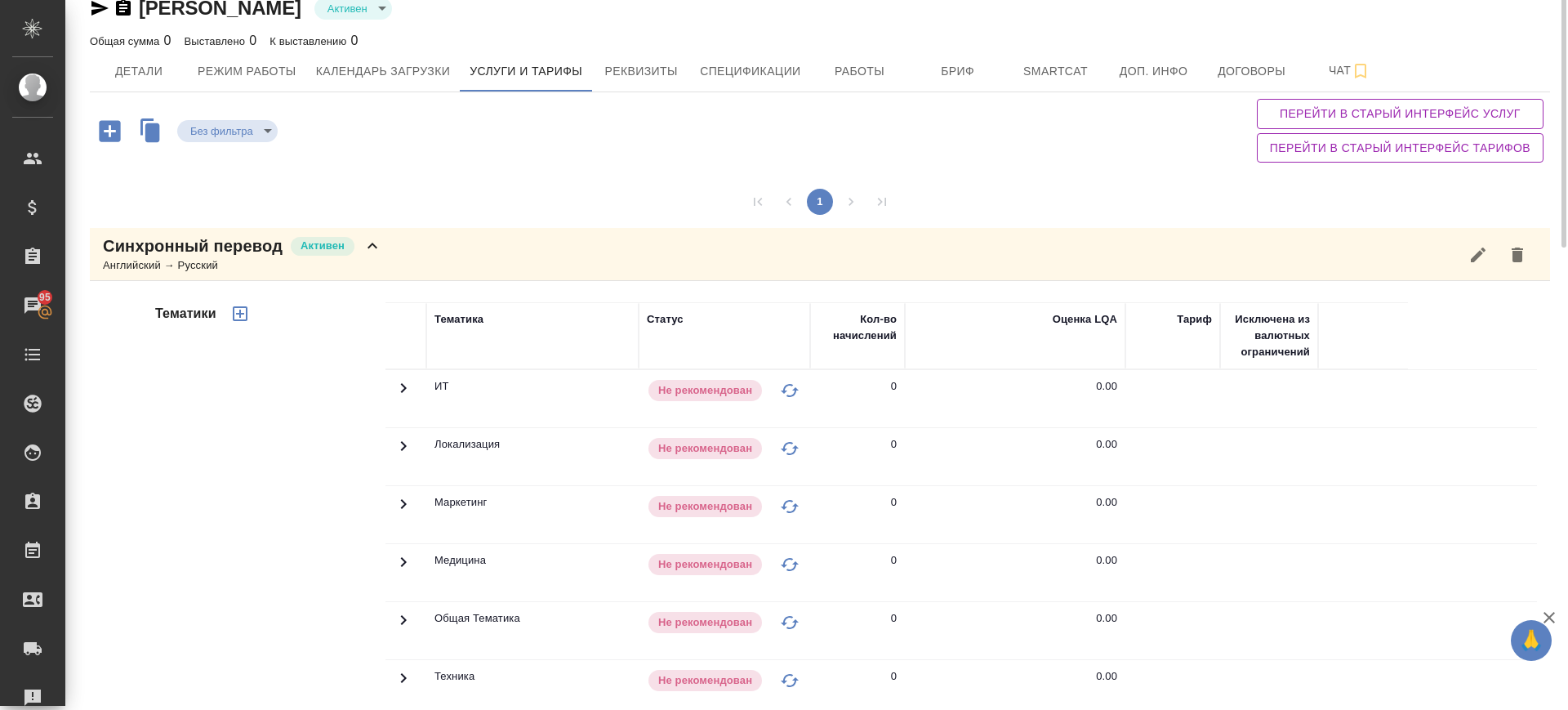
scroll to position [0, 0]
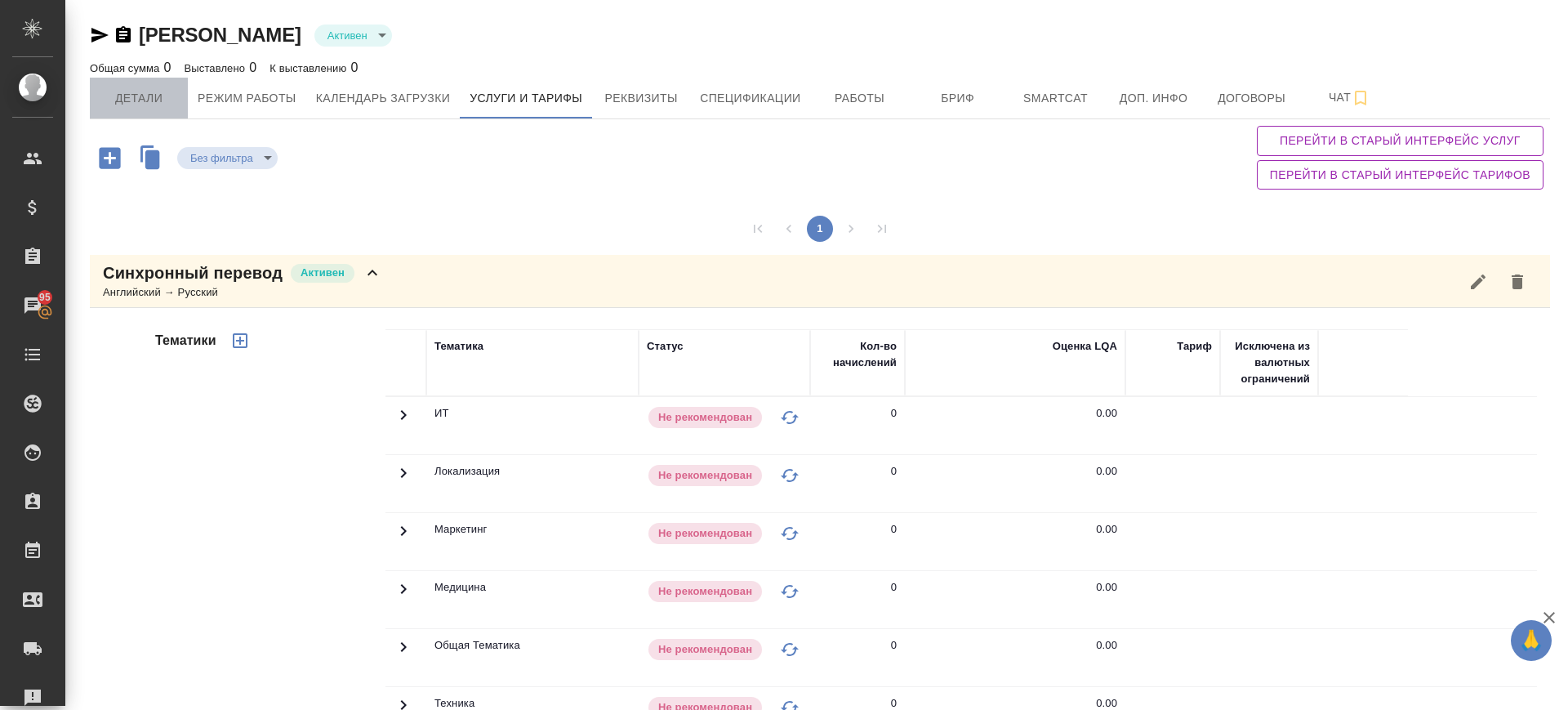
click at [145, 81] on button "Детали" at bounding box center [138, 98] width 98 height 41
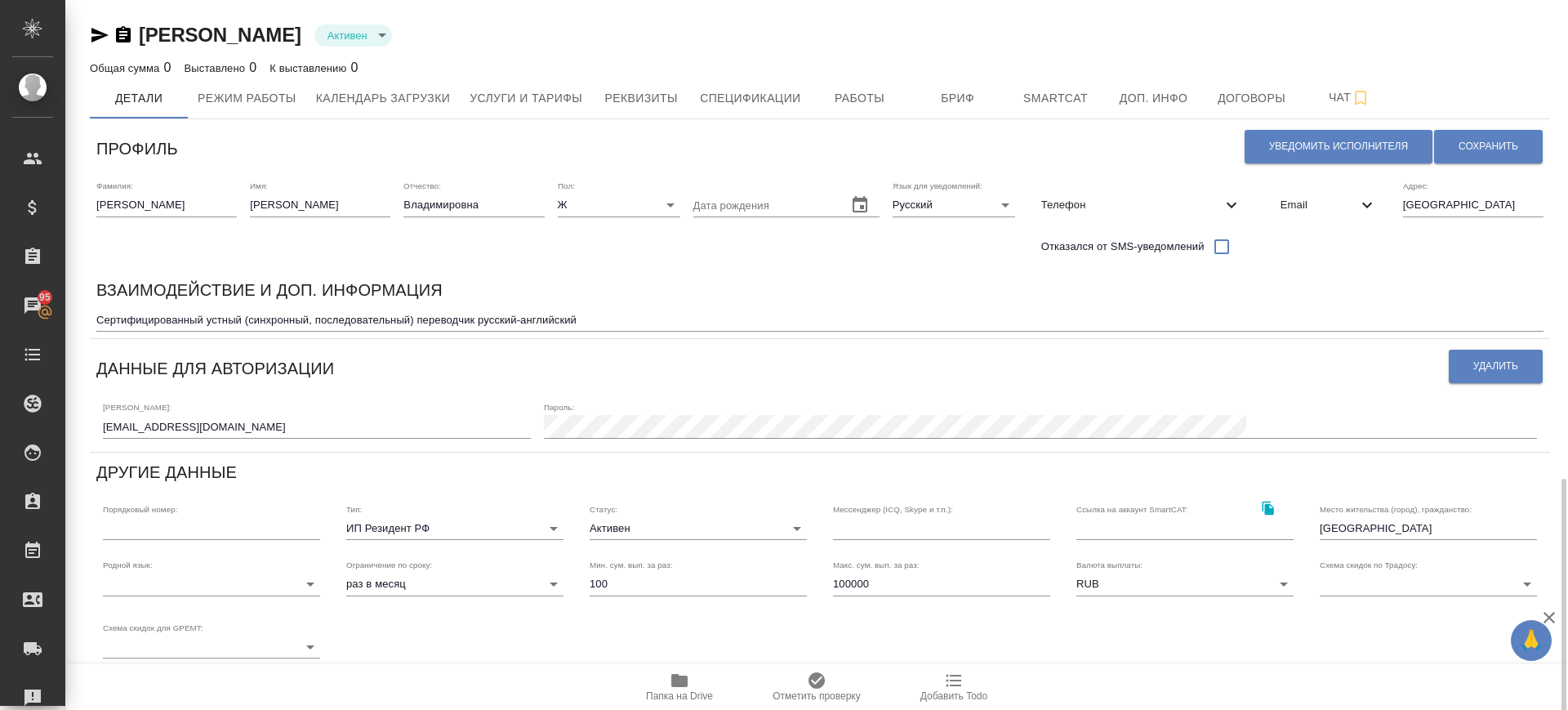
scroll to position [279, 0]
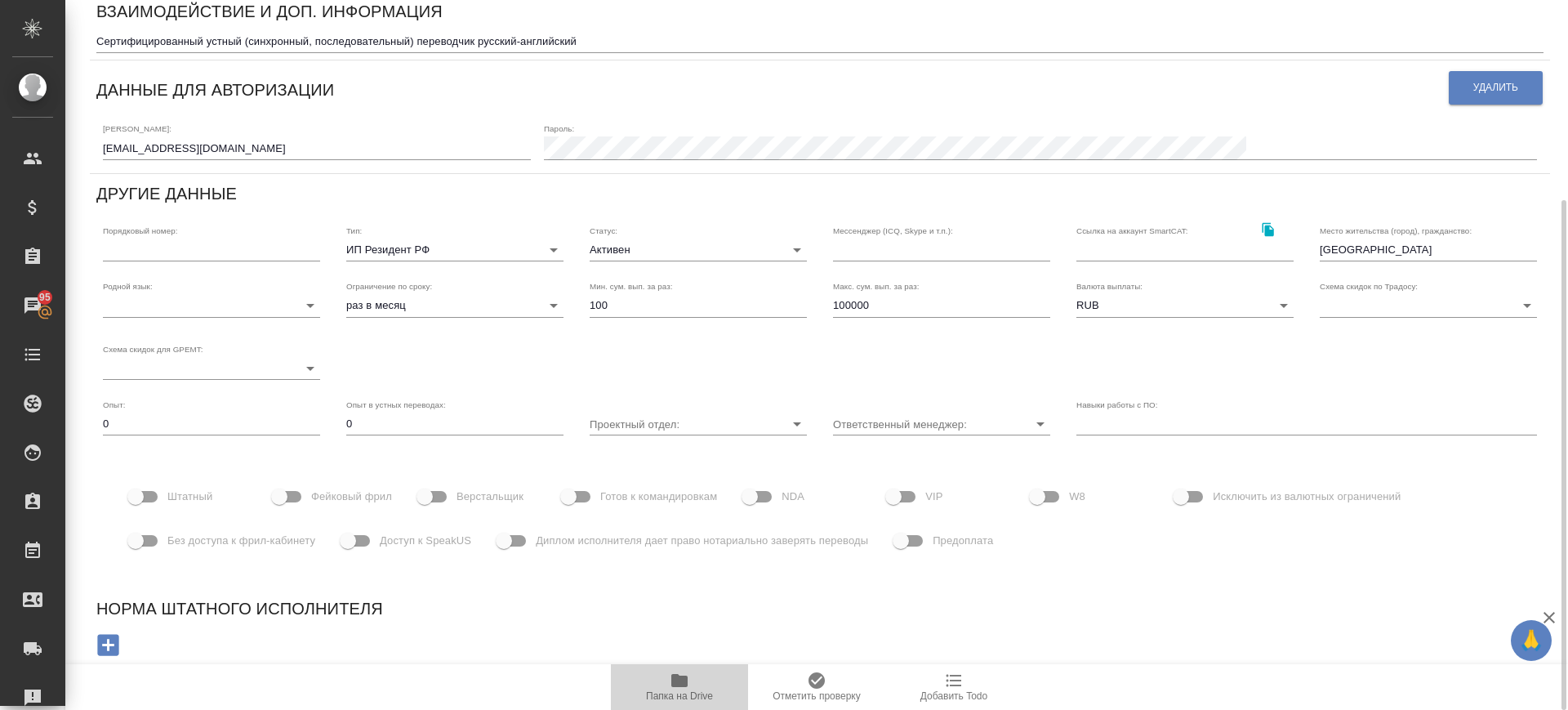
click at [685, 685] on icon "button" at bounding box center [679, 681] width 16 height 14
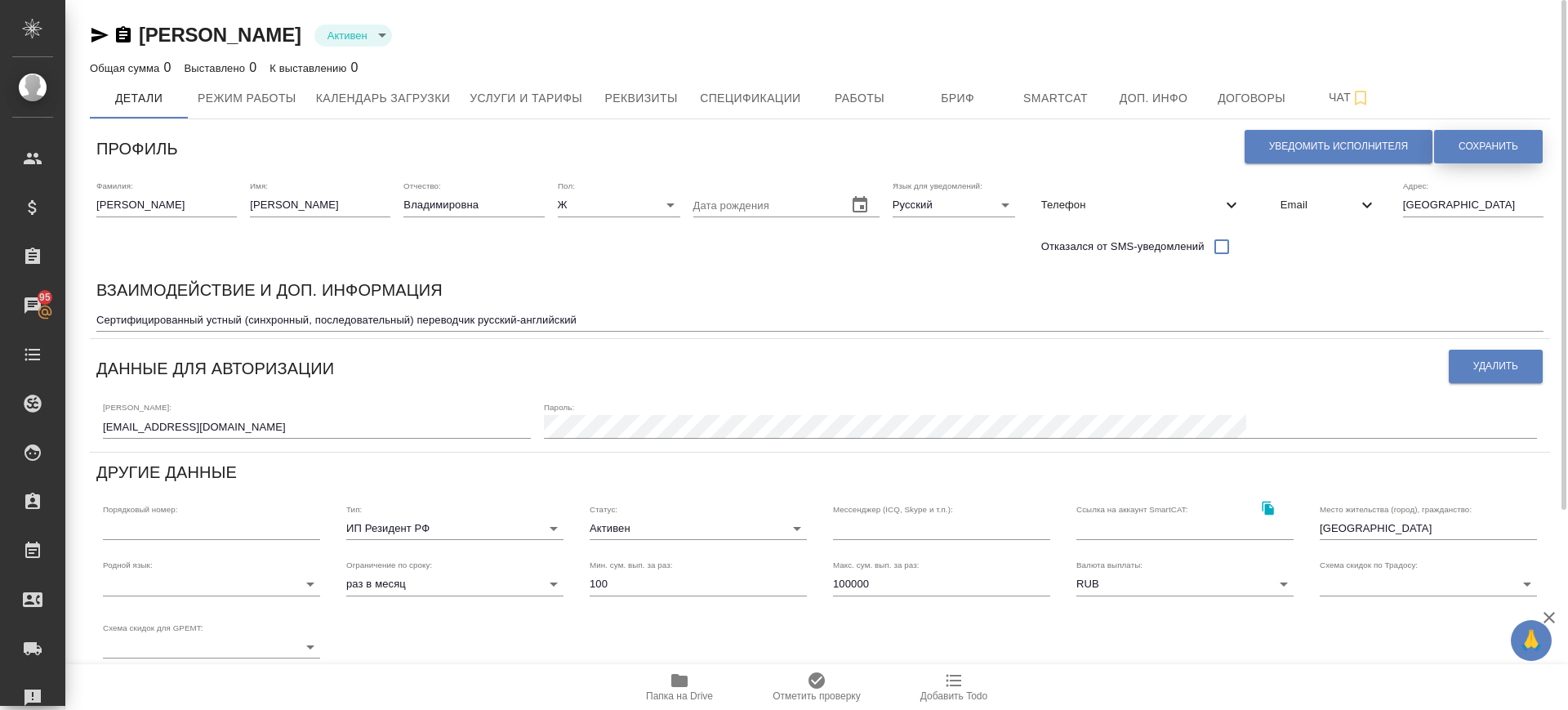
click at [1479, 151] on span "Сохранить" at bounding box center [1489, 146] width 60 height 14
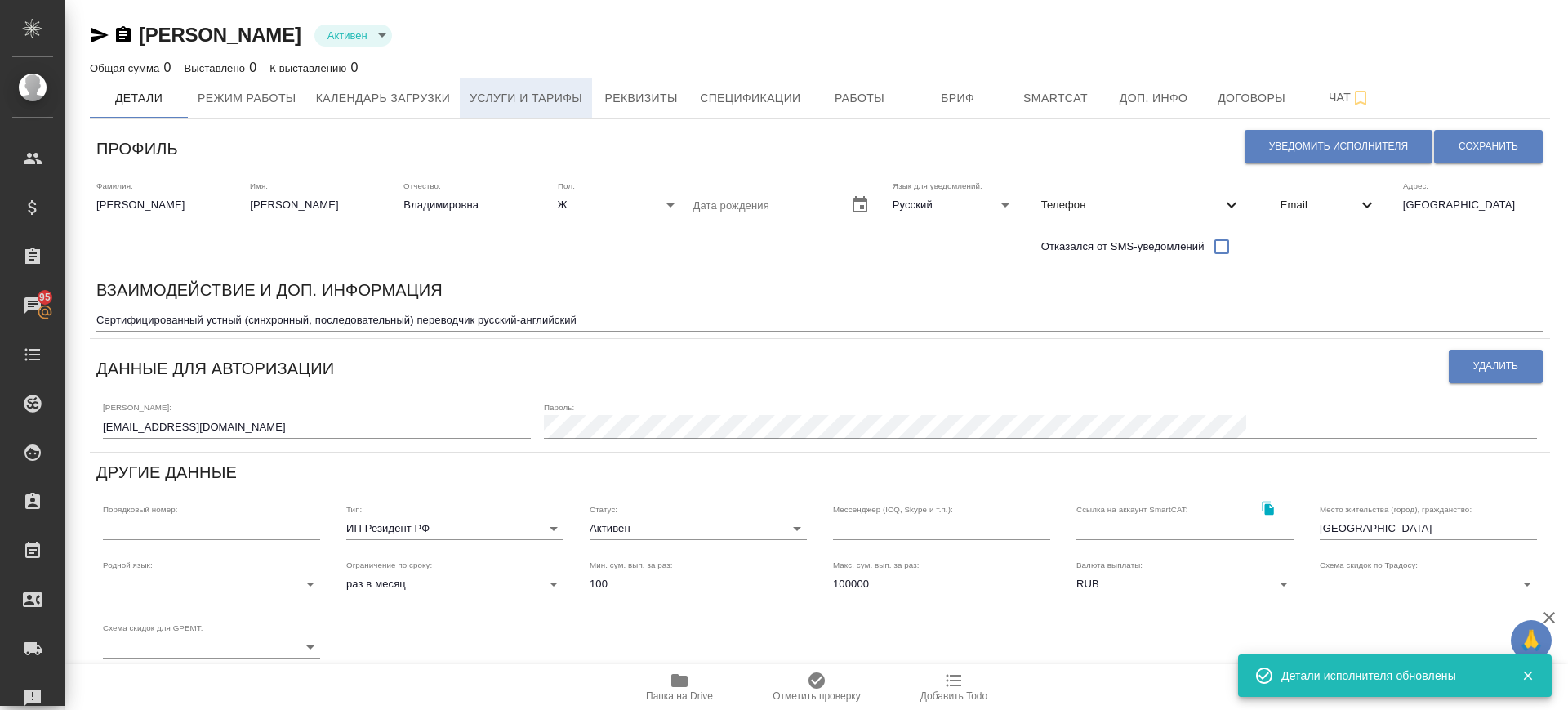
click at [572, 97] on span "Услуги и тарифы" at bounding box center [525, 98] width 113 height 20
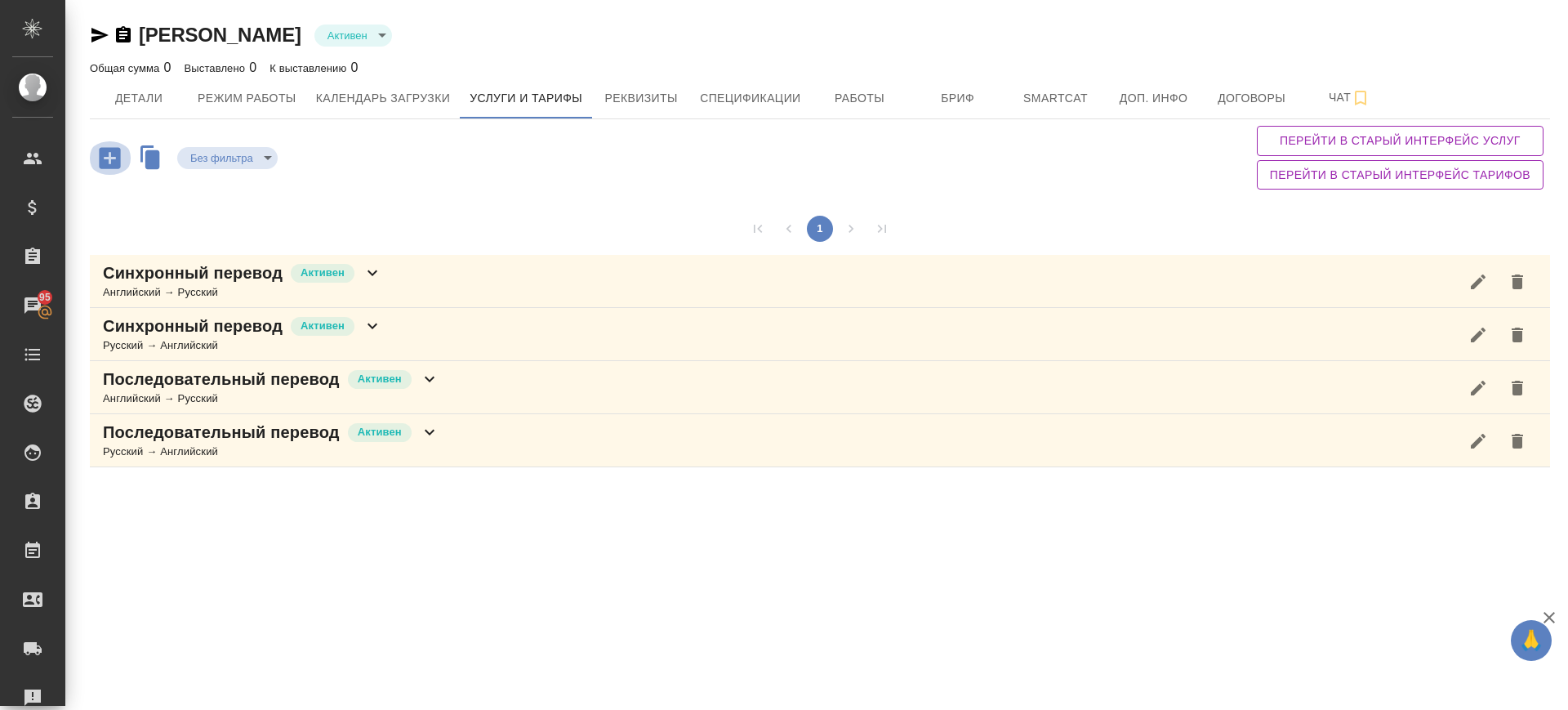
click at [112, 161] on icon "button" at bounding box center [109, 158] width 21 height 21
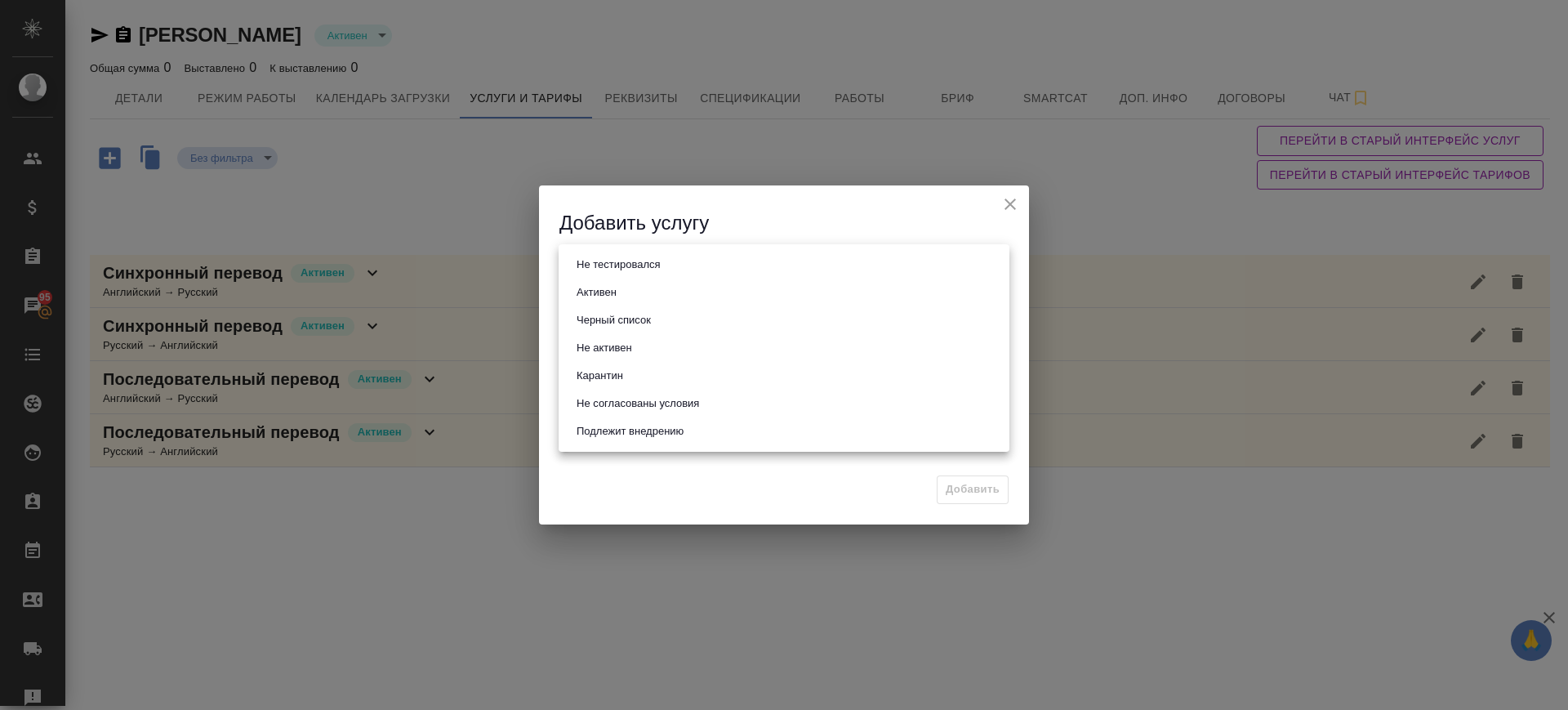
click at [613, 264] on body "🙏 .cls-1 fill:#fff; AWATERA Саглам Виктория v.saglam Клиенты Спецификации Заказ…" at bounding box center [784, 355] width 1568 height 710
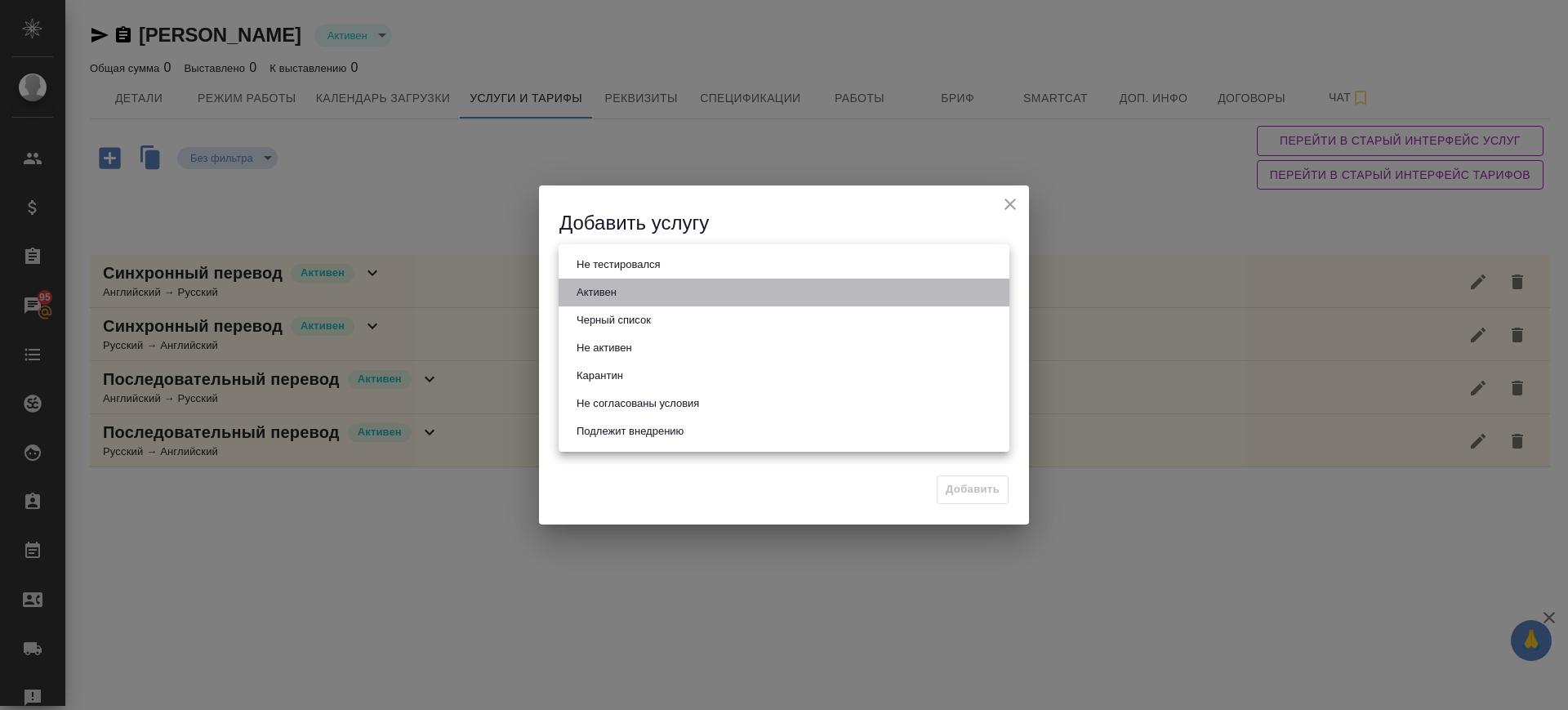
drag, startPoint x: 605, startPoint y: 286, endPoint x: 606, endPoint y: 301, distance: 15.0
click at [604, 287] on button "Активен" at bounding box center [597, 292] width 50 height 18
type input "active"
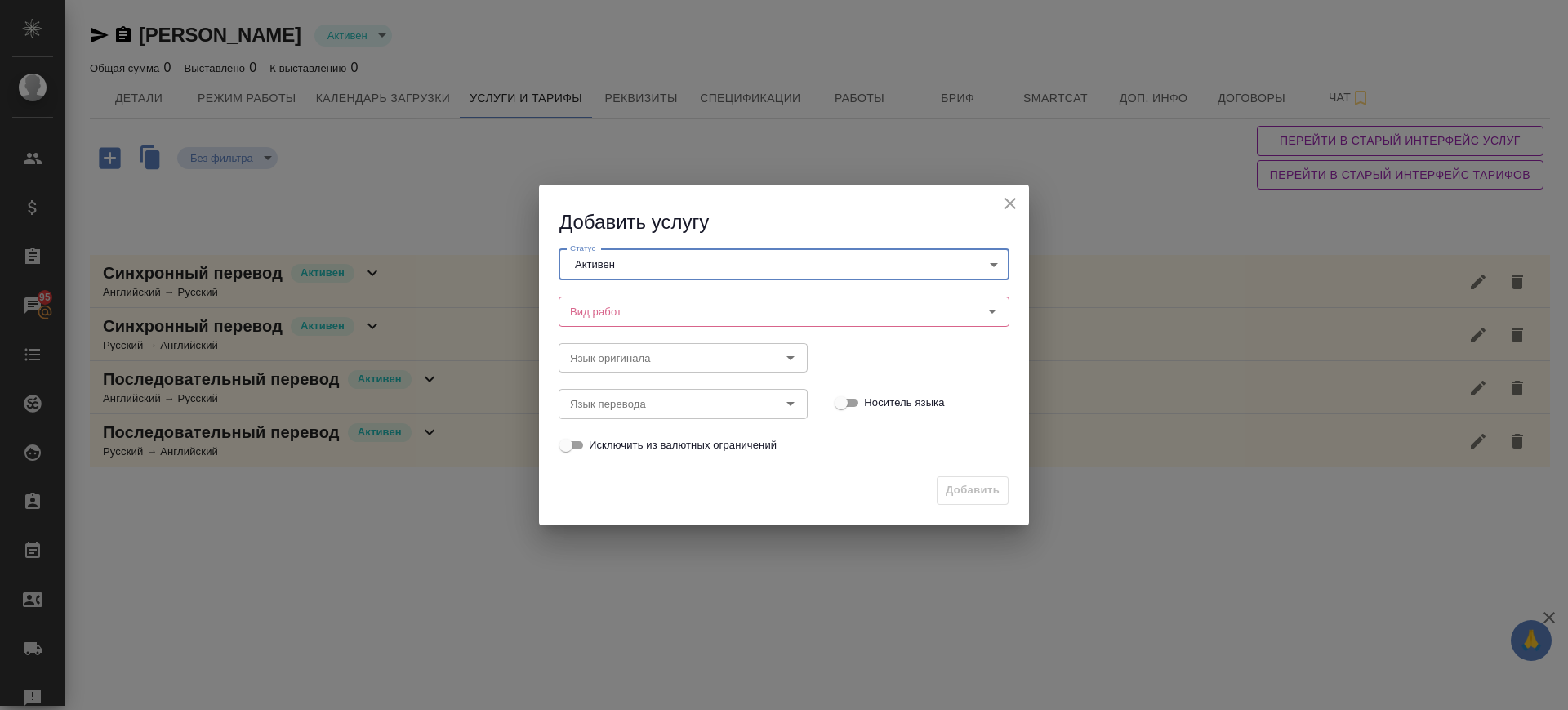
click at [610, 315] on input "Вид работ" at bounding box center [756, 311] width 386 height 19
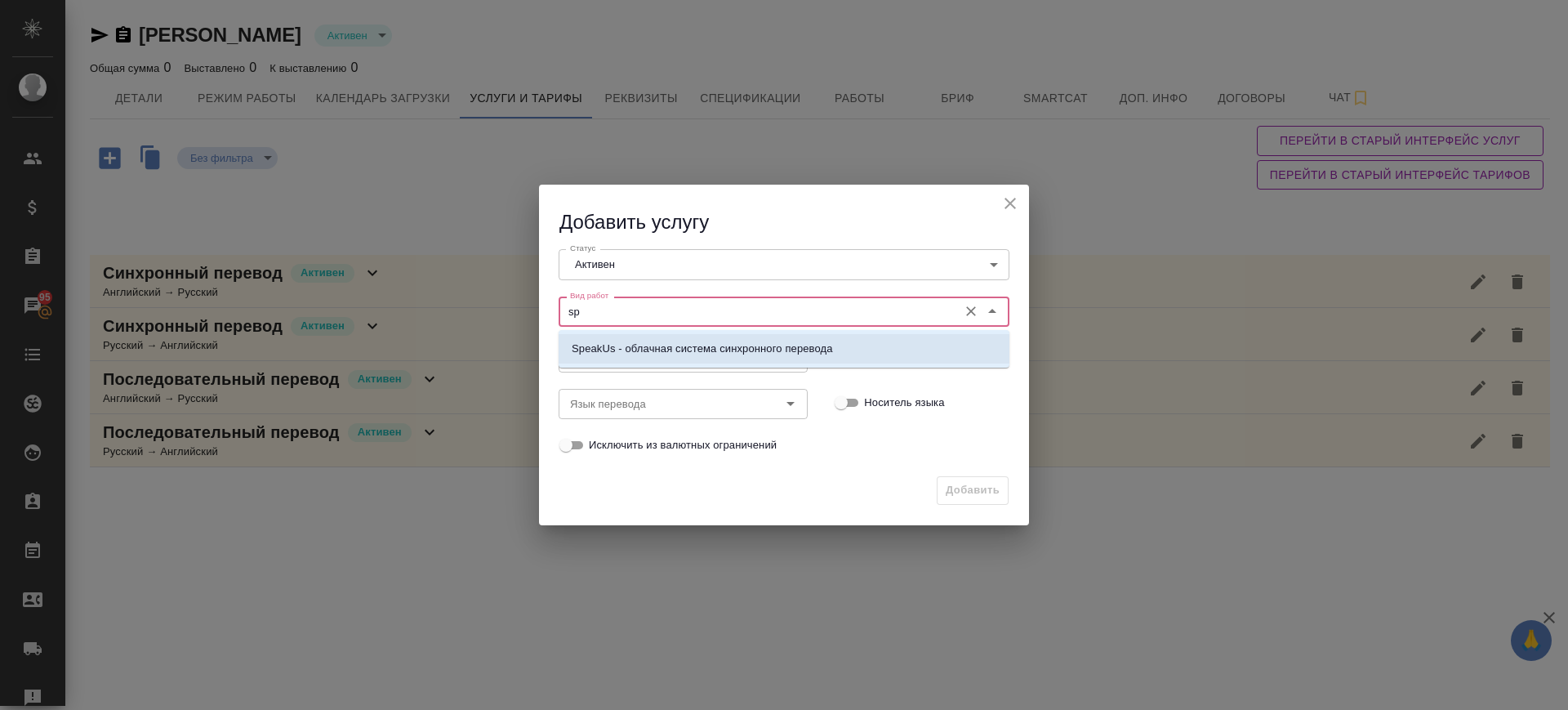
click at [598, 340] on p "SpeakUs - облачная система синхронного перевода" at bounding box center [702, 348] width 261 height 16
type input "SpeakUs - облачная система синхронного перевода"
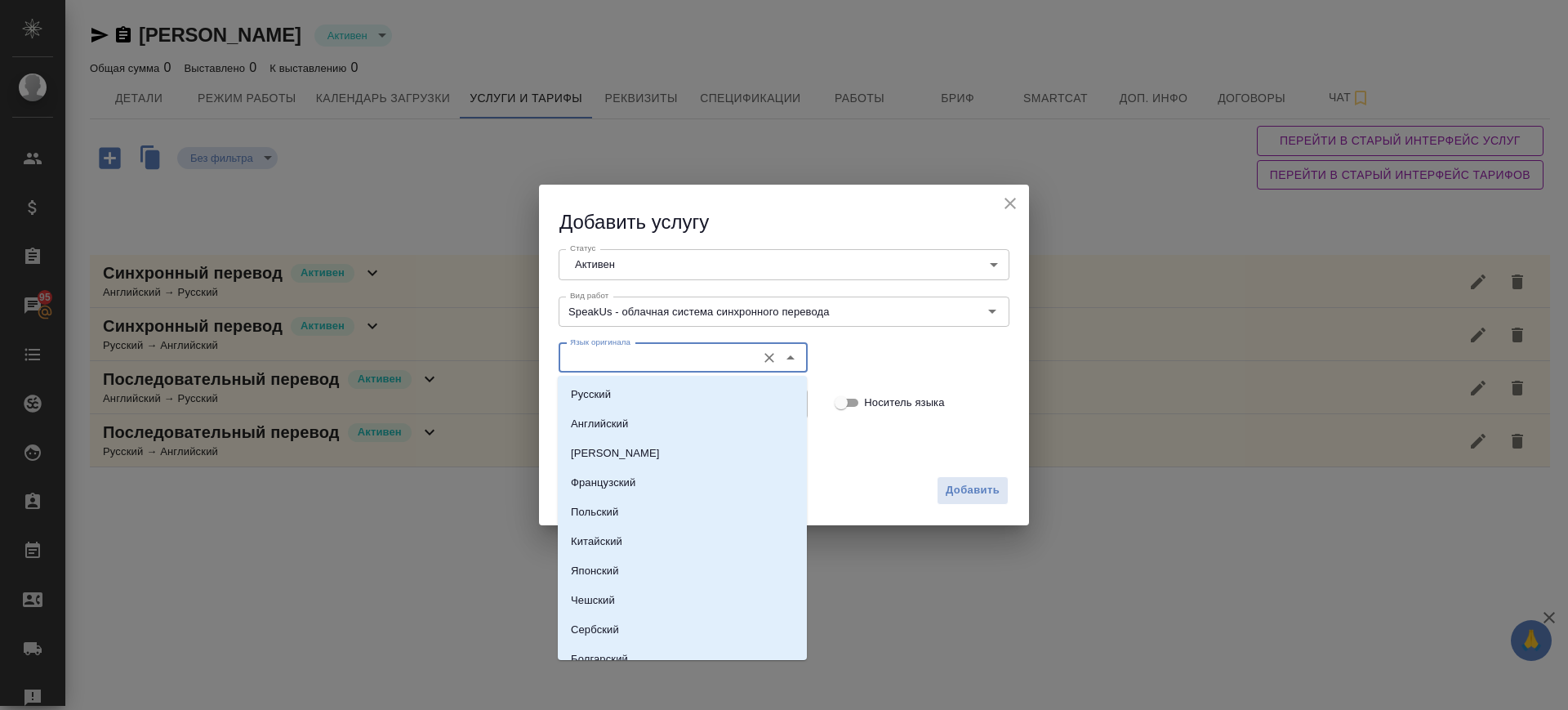
click at [603, 353] on input "Язык оригинала" at bounding box center [656, 358] width 185 height 19
click at [619, 391] on li "Русский" at bounding box center [683, 395] width 250 height 29
type input "Русский"
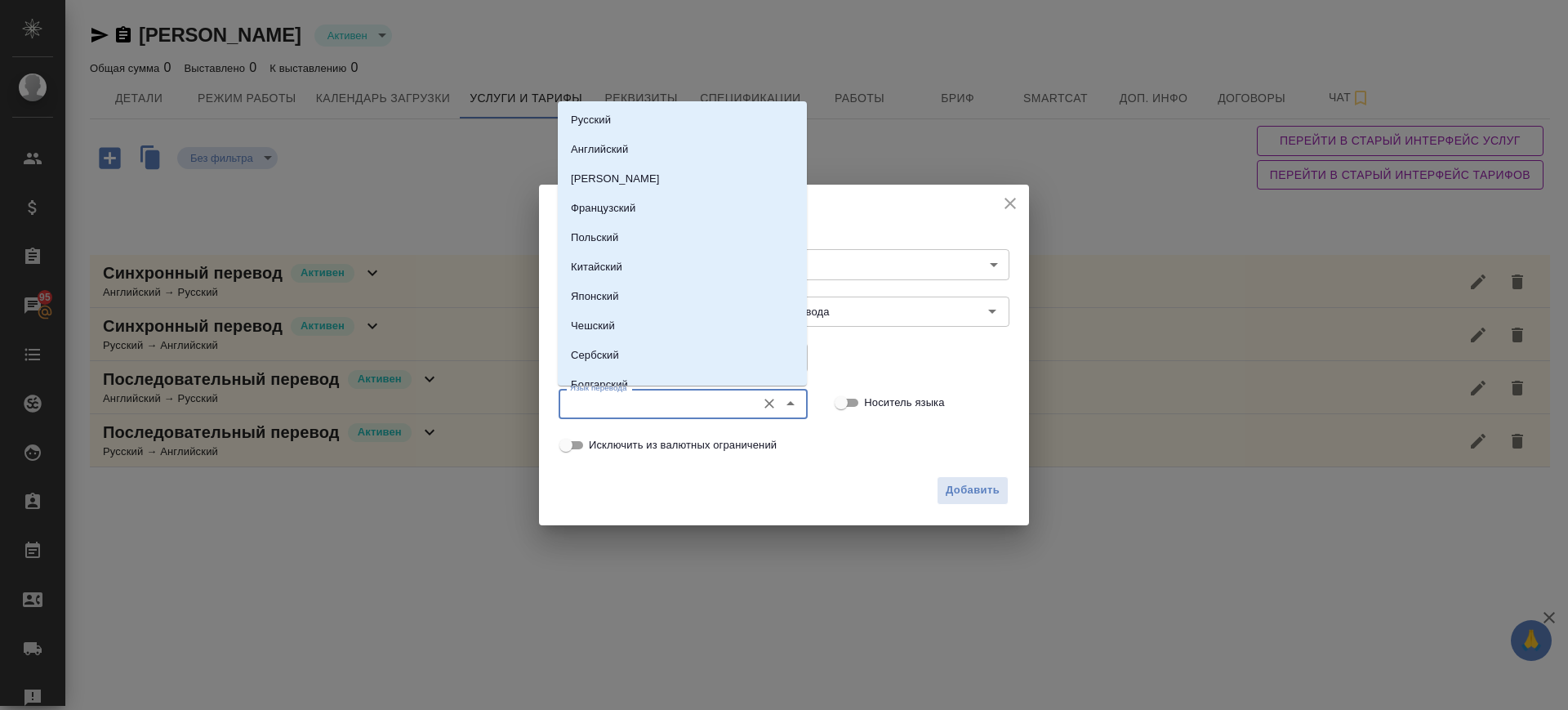
click at [631, 401] on input "Язык перевода" at bounding box center [656, 403] width 185 height 19
click at [600, 150] on p "Английский" at bounding box center [599, 149] width 57 height 16
type input "Английский"
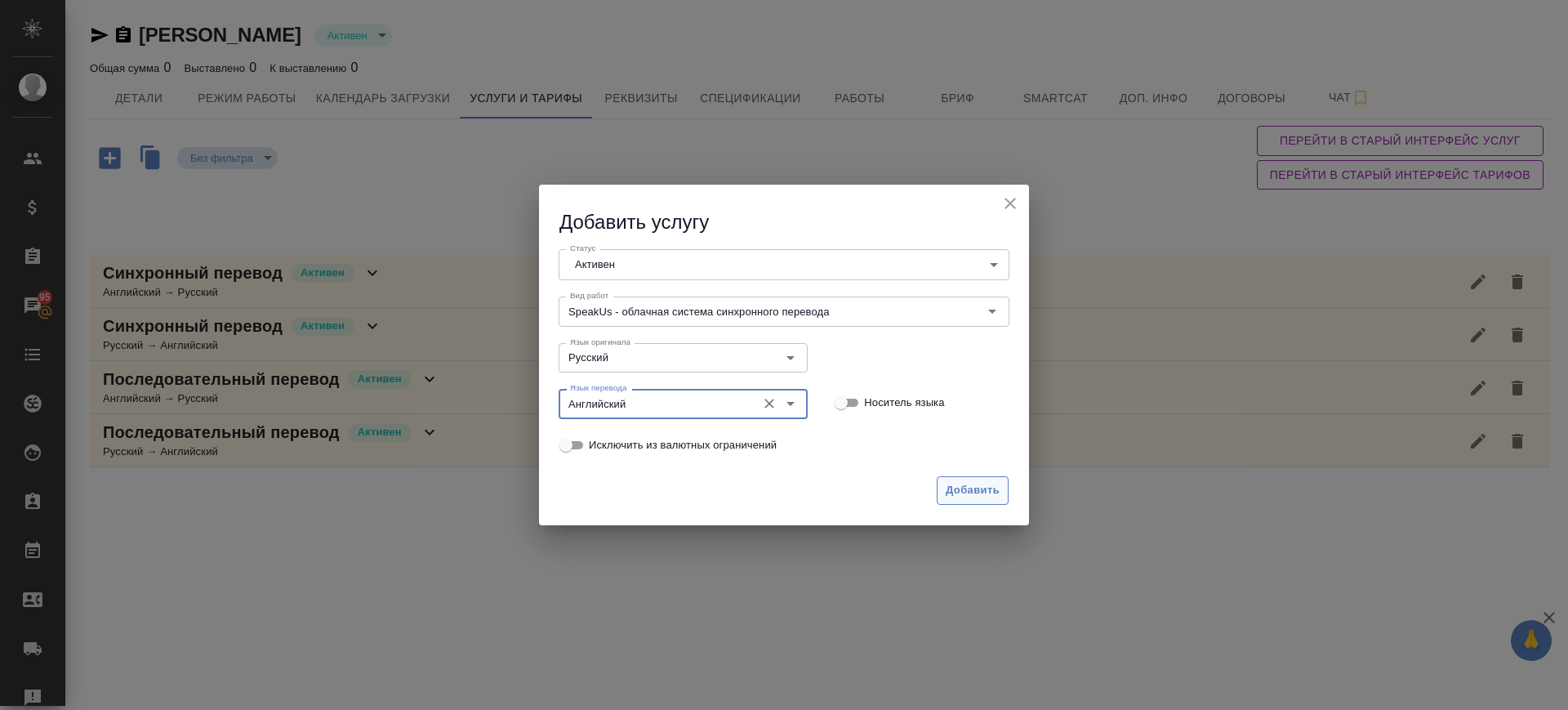
click at [962, 489] on span "Добавить" at bounding box center [973, 489] width 54 height 18
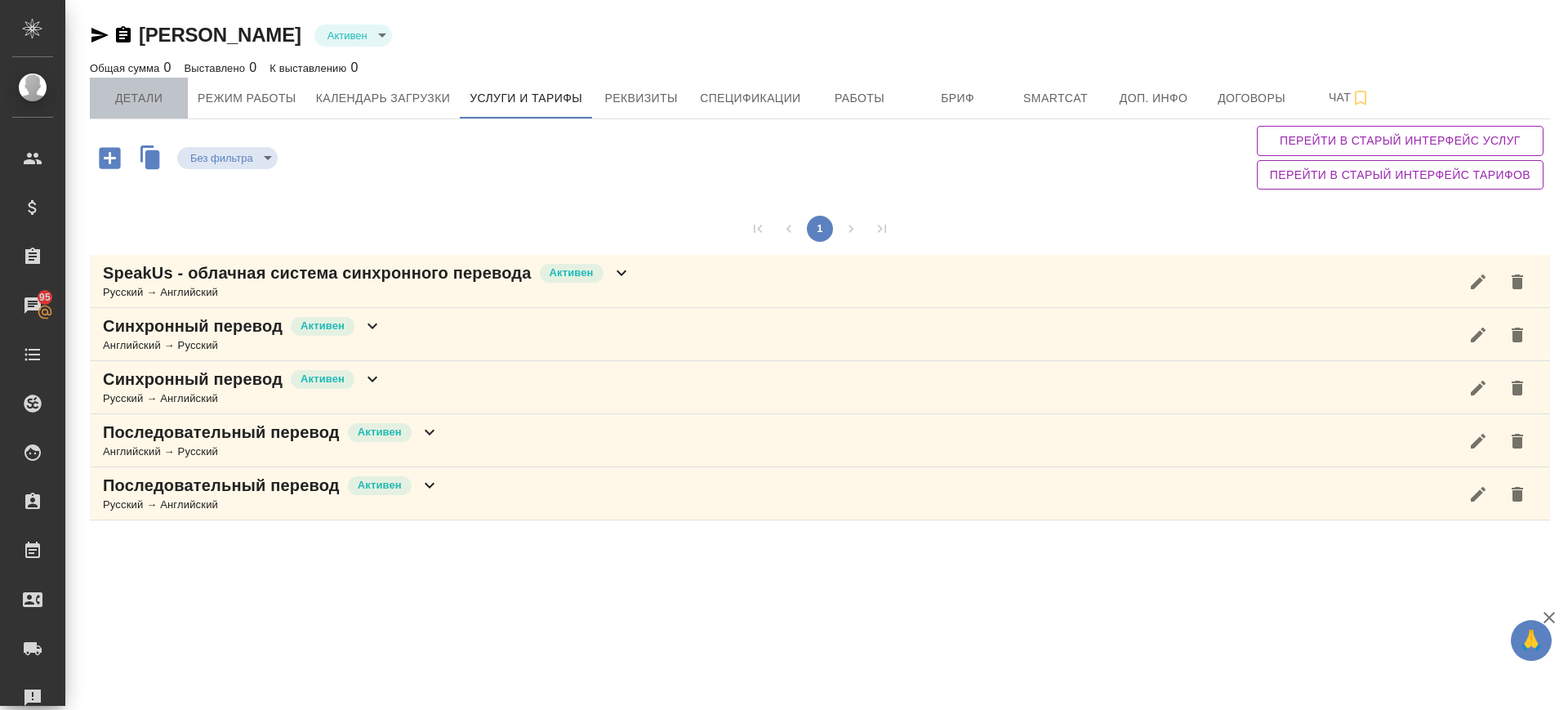
click at [130, 107] on span "Детали" at bounding box center [138, 98] width 78 height 20
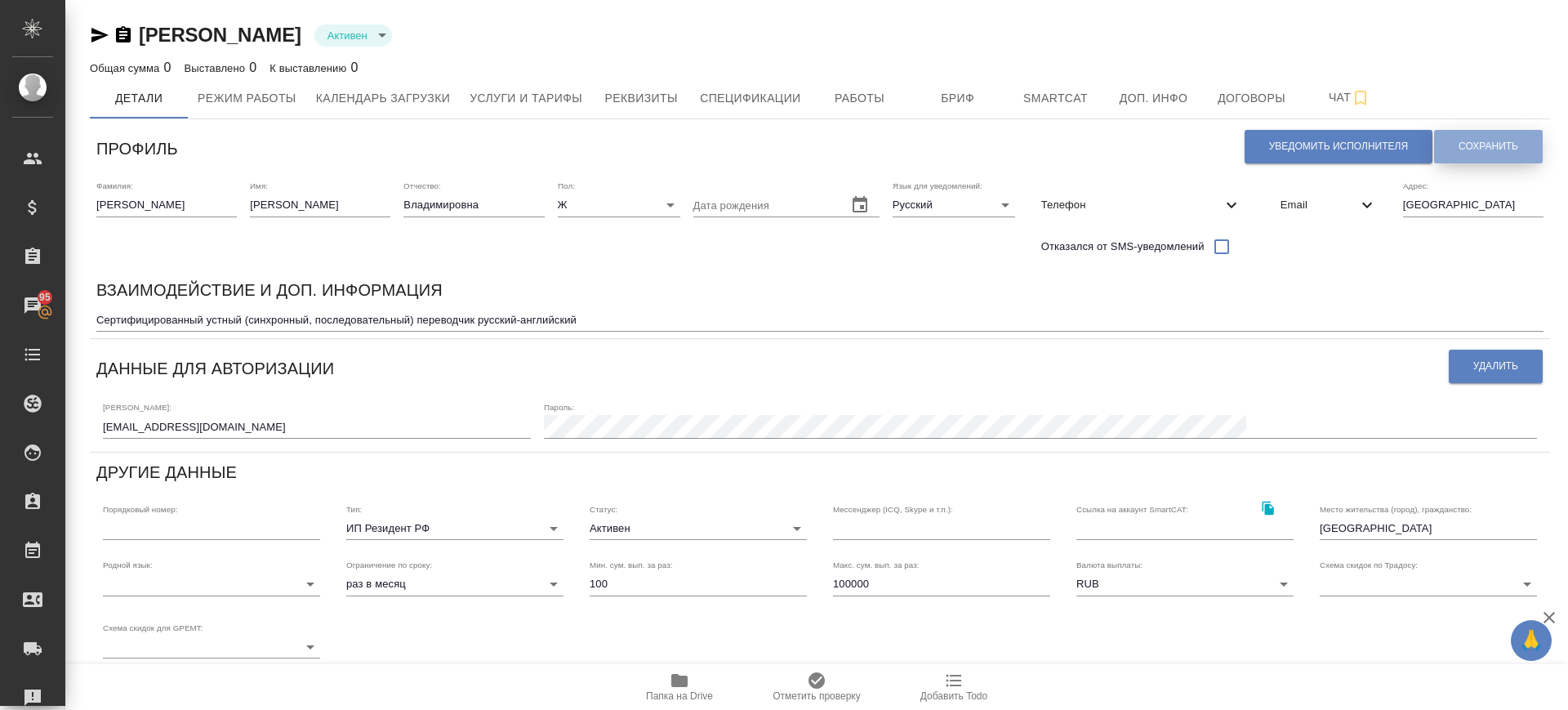
click at [1474, 137] on button "Сохранить" at bounding box center [1489, 146] width 108 height 34
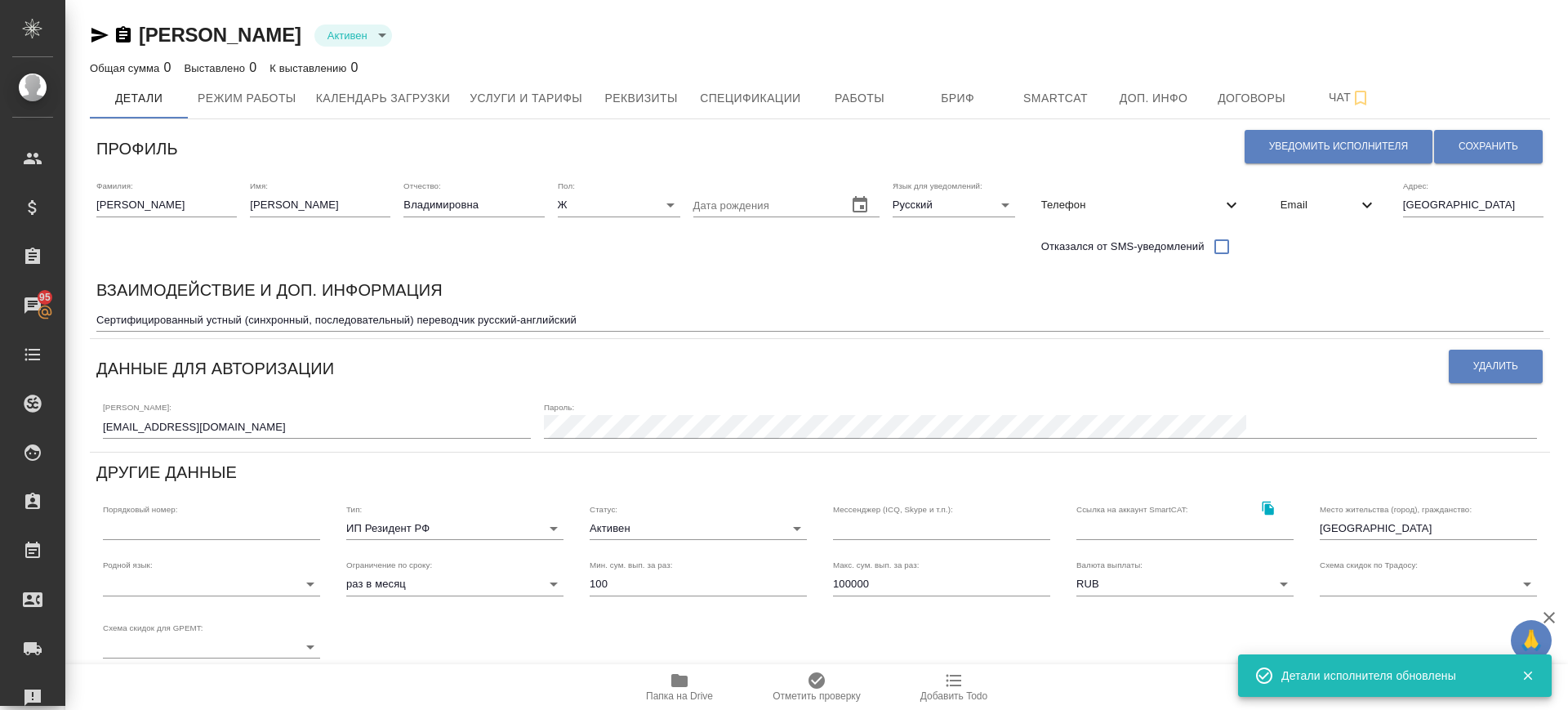
click at [100, 40] on icon "button" at bounding box center [100, 35] width 19 height 19
click at [1341, 191] on div "Email" at bounding box center [1328, 204] width 123 height 36
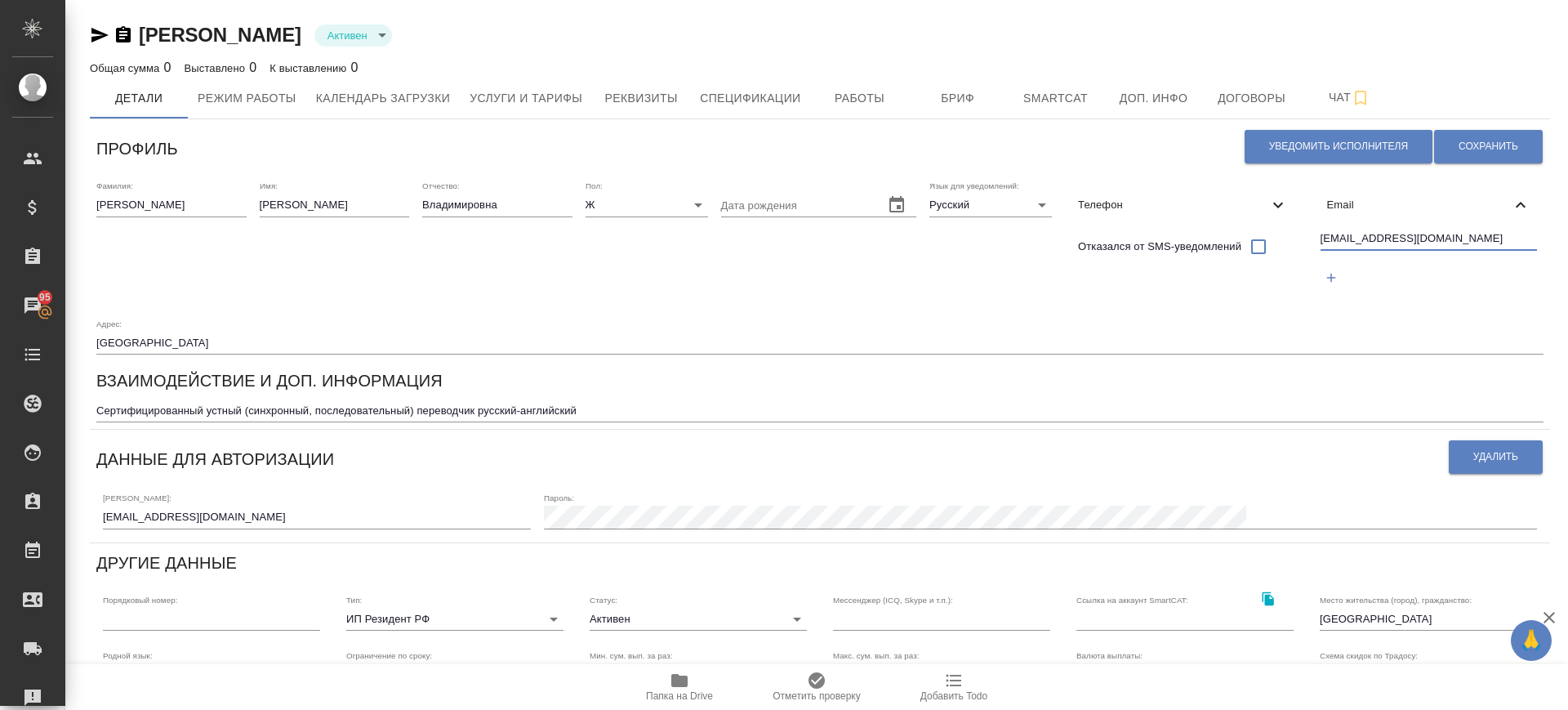
drag, startPoint x: 1470, startPoint y: 240, endPoint x: 1244, endPoint y: 231, distance: 226.2
click at [1244, 230] on div "Фамилия: Каменева Имя: Ольга Отчество: Владимировна Пол: Ж female Дата рождения…" at bounding box center [820, 267] width 1461 height 187
click at [1316, 140] on span "Уведомить исполнителя" at bounding box center [1339, 146] width 139 height 14
type textarea "Добрый день, Ольга! Ознакомиться с подробной информацией по выполненным работам…"
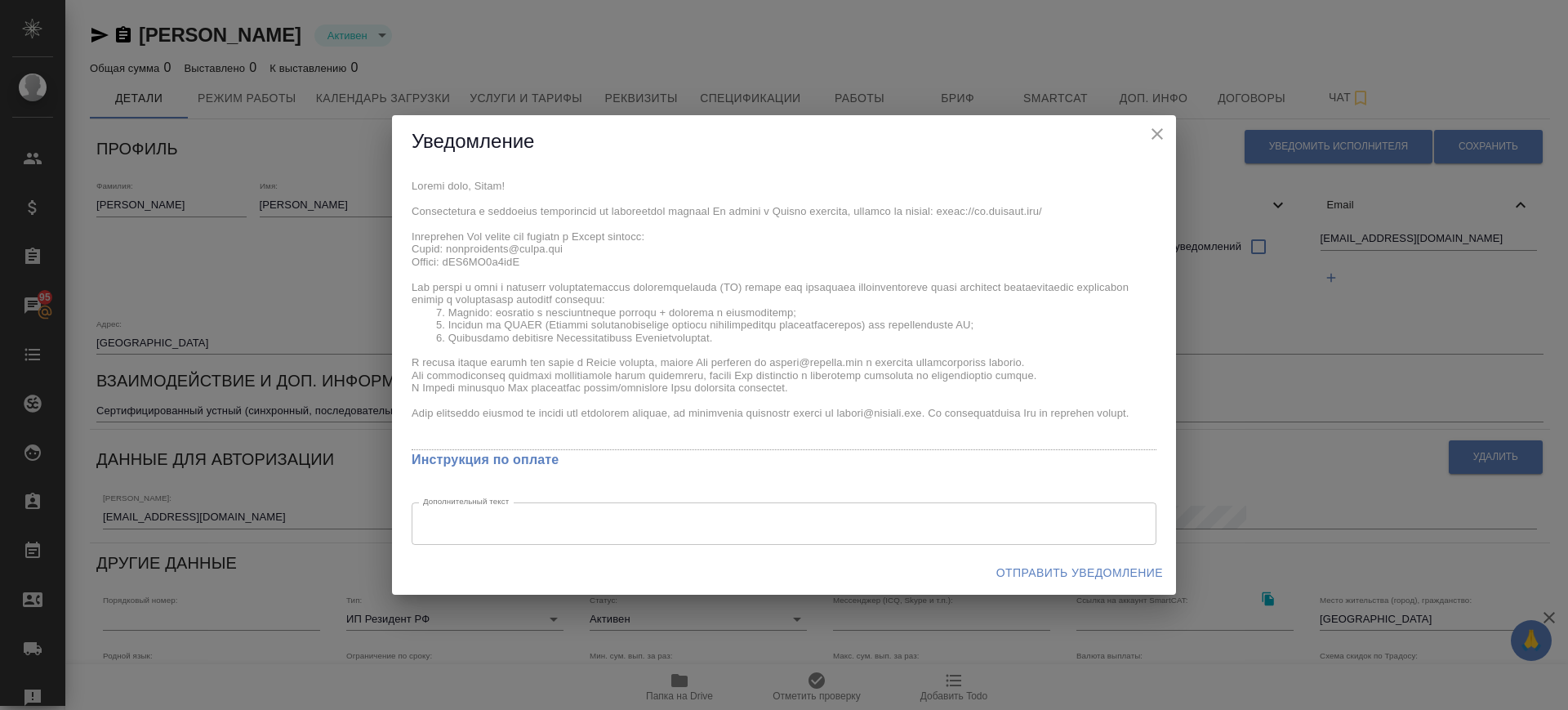
click at [1102, 576] on span "Отправить уведомление" at bounding box center [1080, 573] width 166 height 20
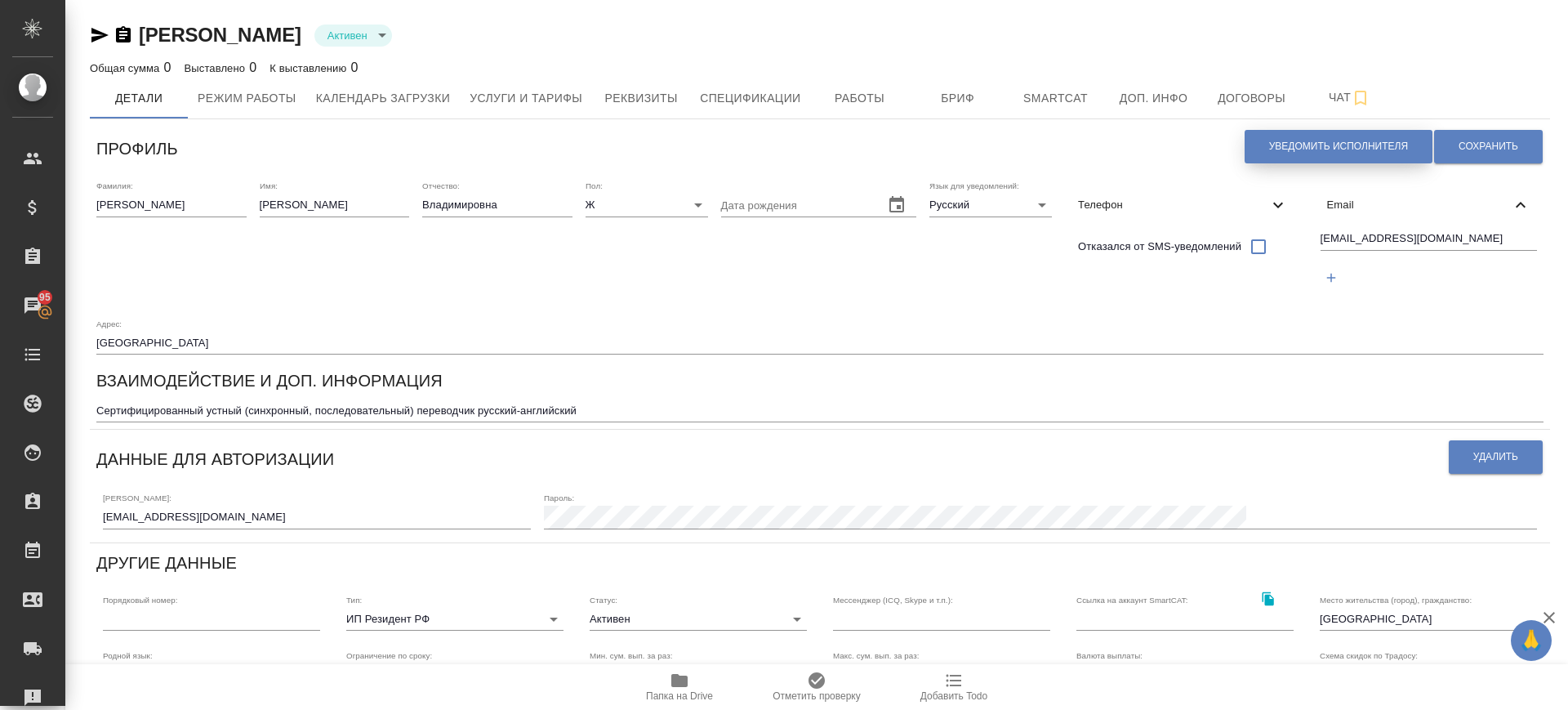
scroll to position [307, 0]
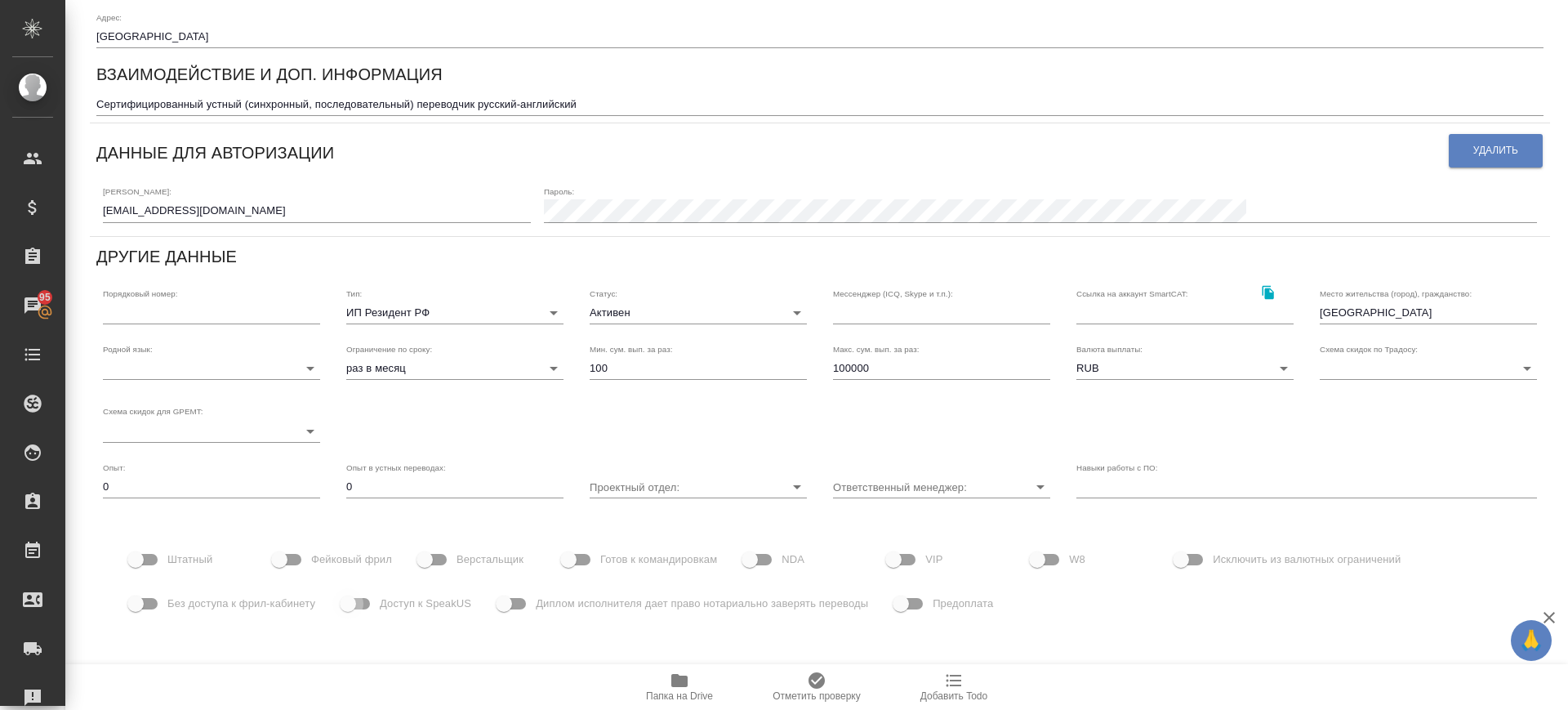
click at [371, 598] on input "Доступ к SpeakUS" at bounding box center [348, 604] width 93 height 31
checkbox input "true"
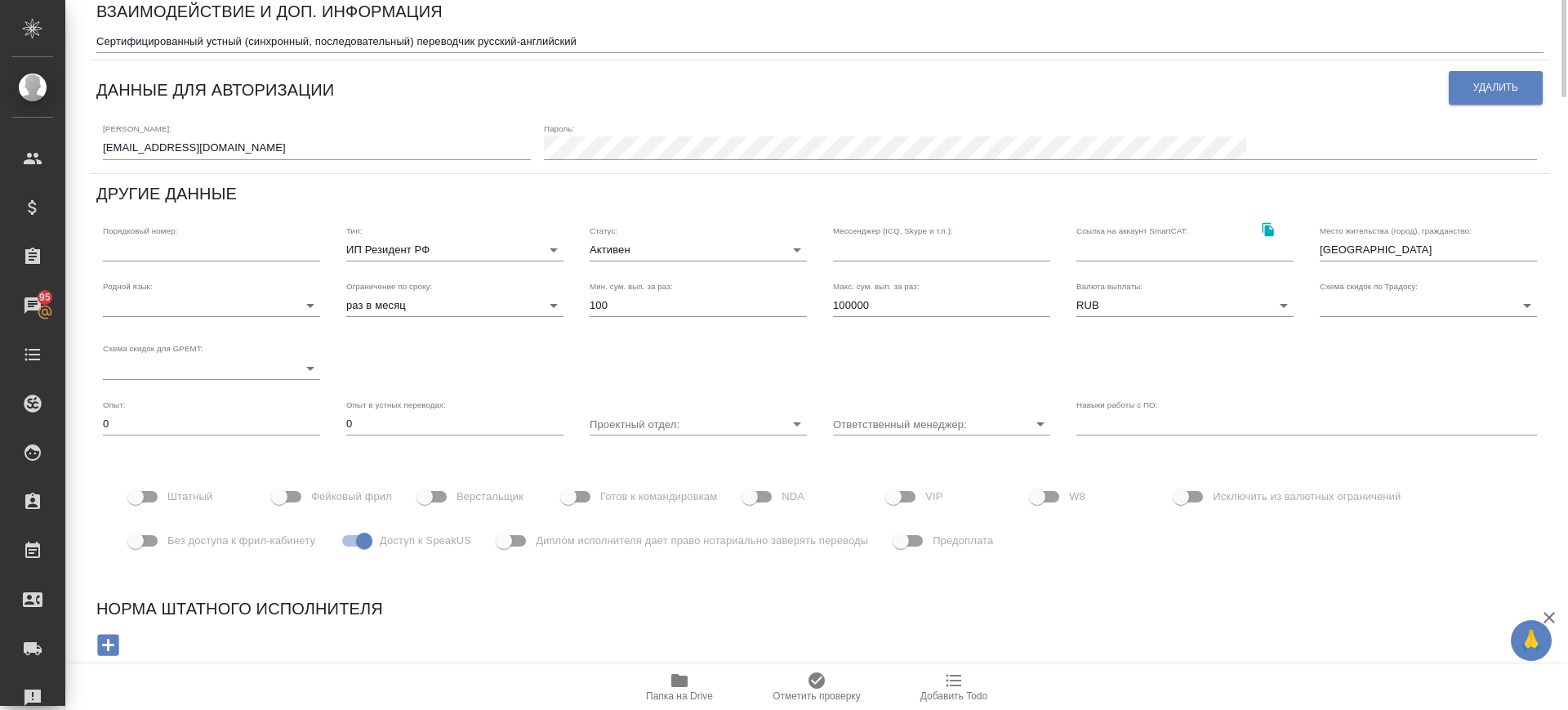
scroll to position [0, 0]
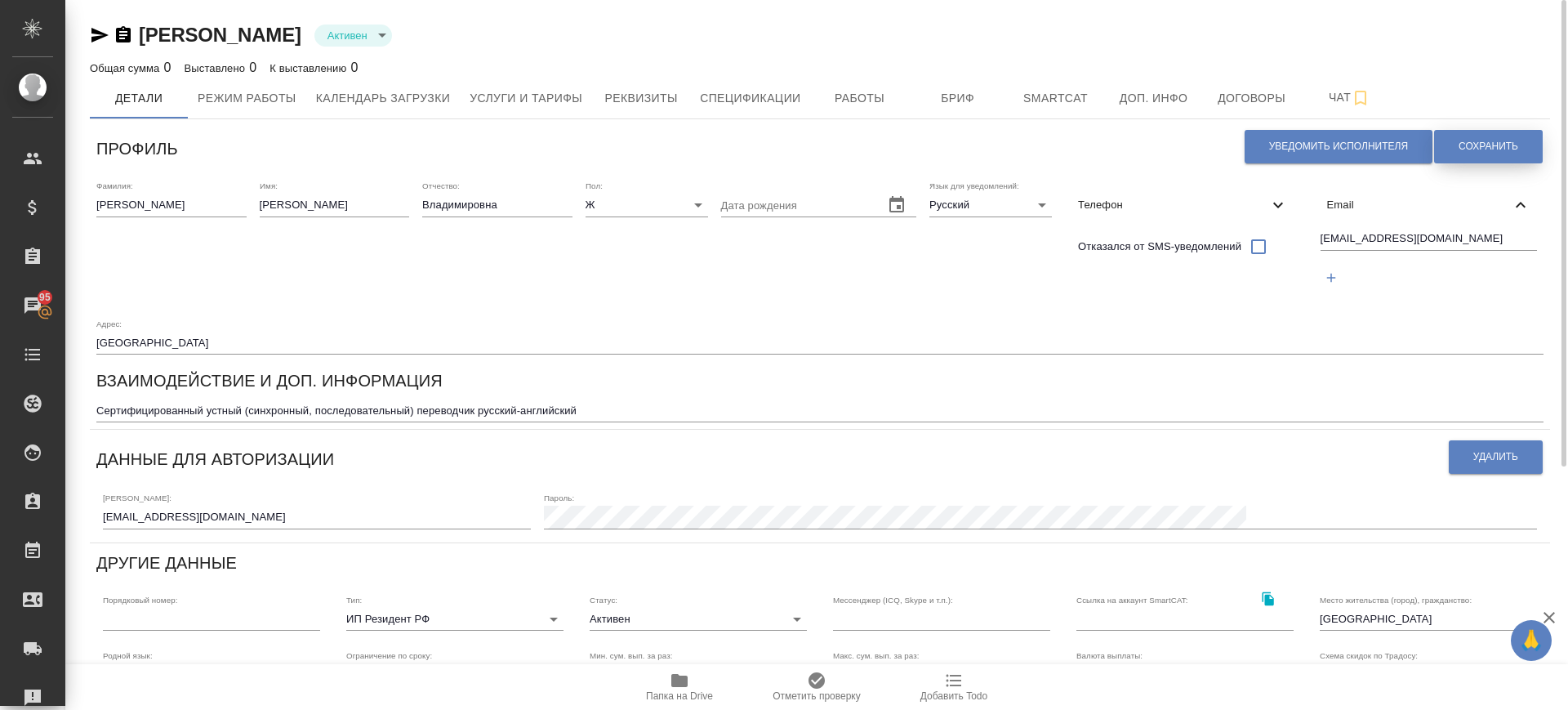
click at [1494, 147] on span "Сохранить" at bounding box center [1489, 146] width 60 height 14
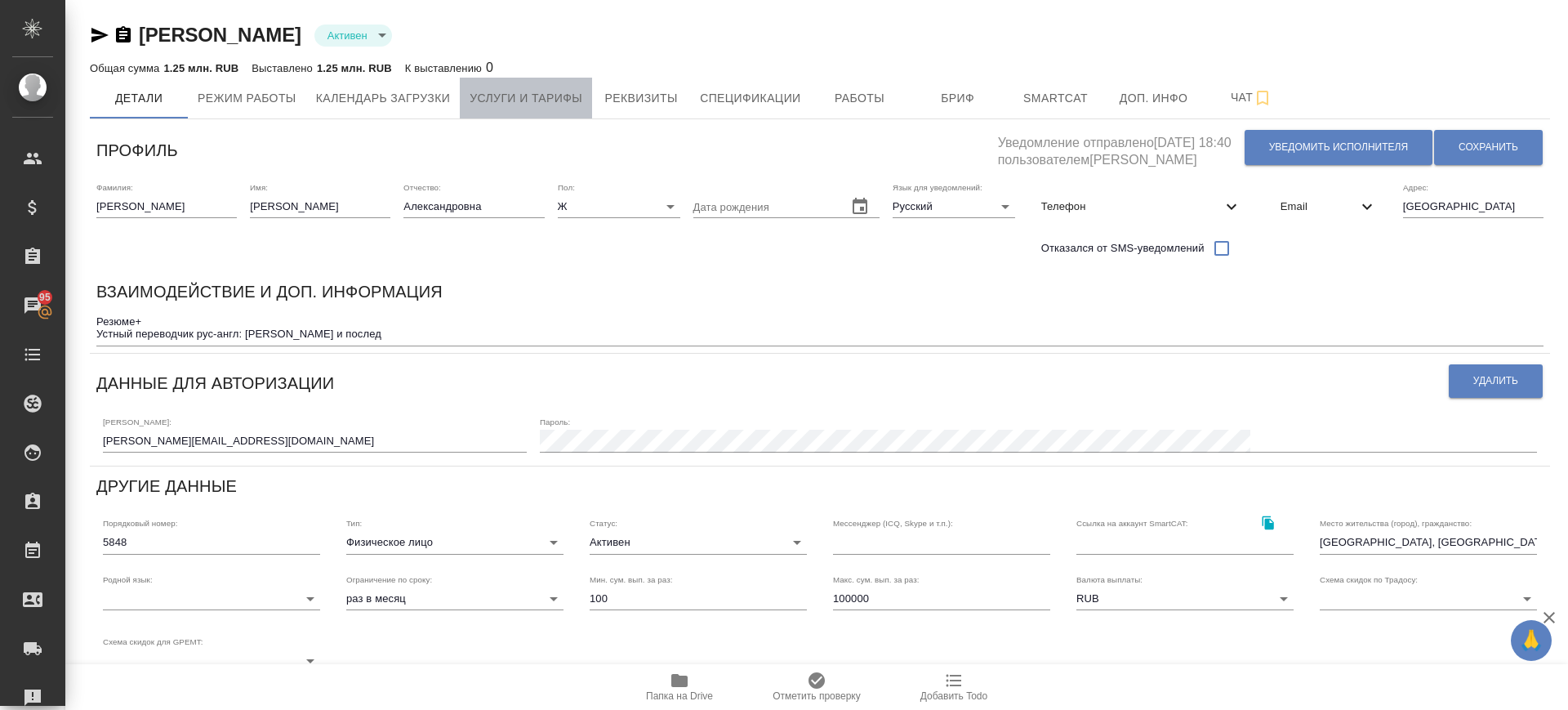
click at [566, 88] on span "Услуги и тарифы" at bounding box center [525, 98] width 113 height 20
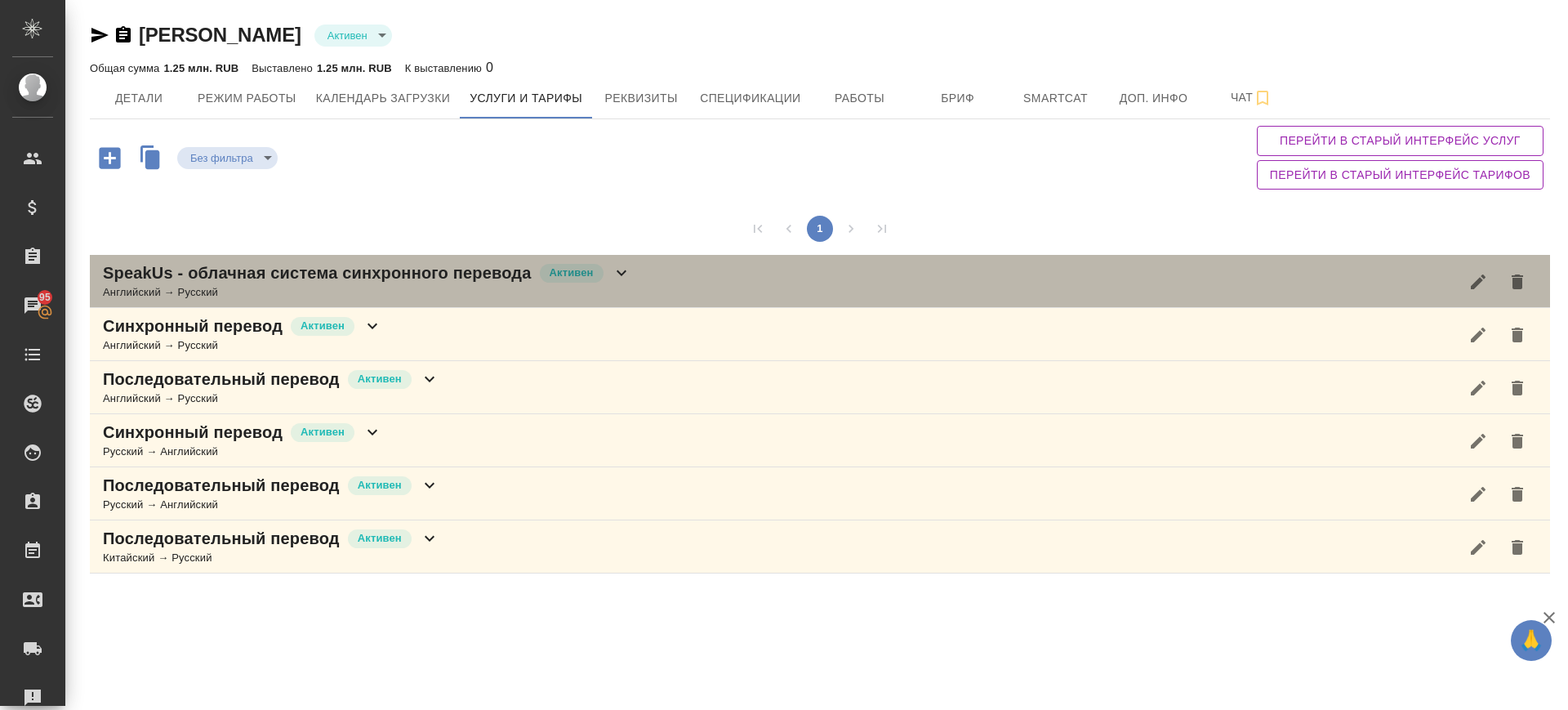
click at [664, 301] on div "SpeakUs - облачная система синхронного перевода Активен Английский → Русский" at bounding box center [820, 281] width 1461 height 53
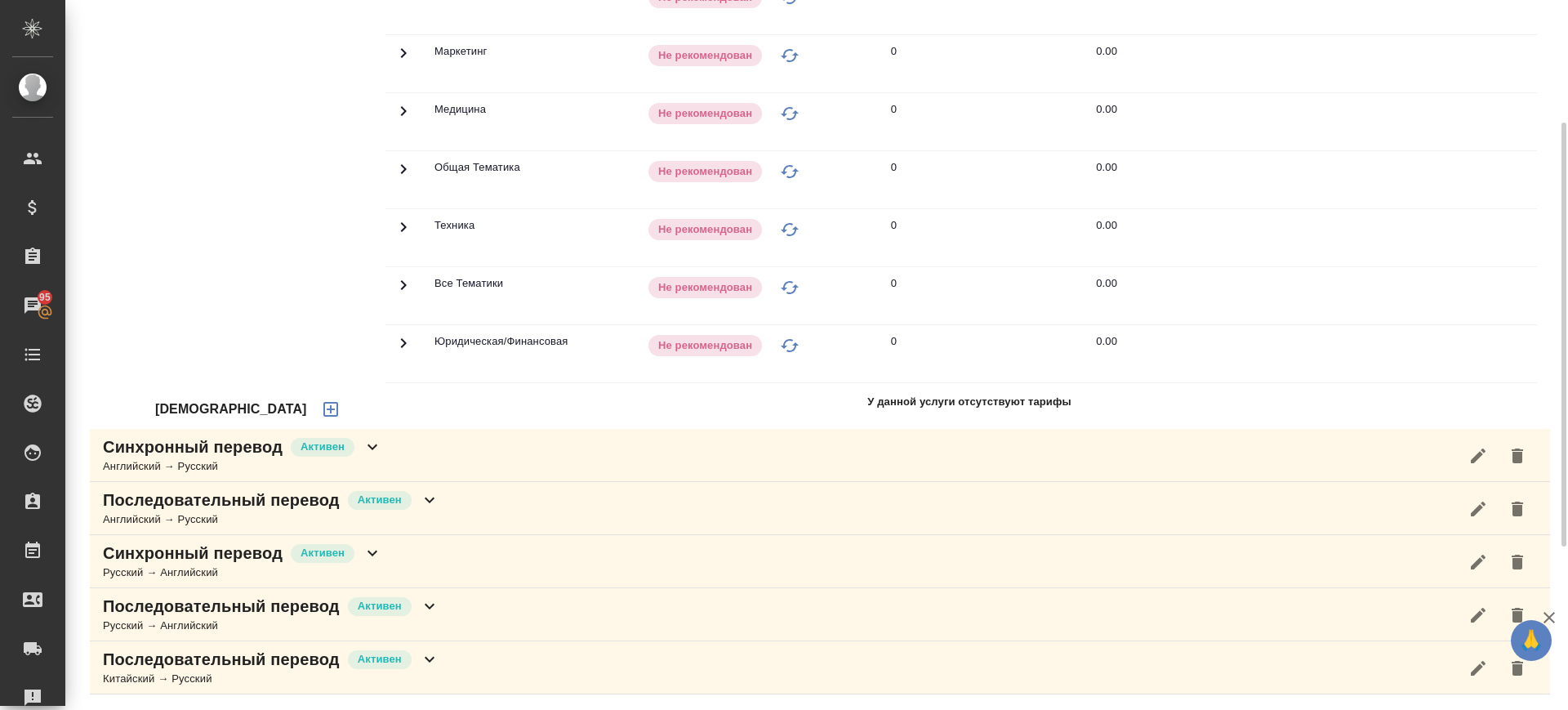
scroll to position [70, 0]
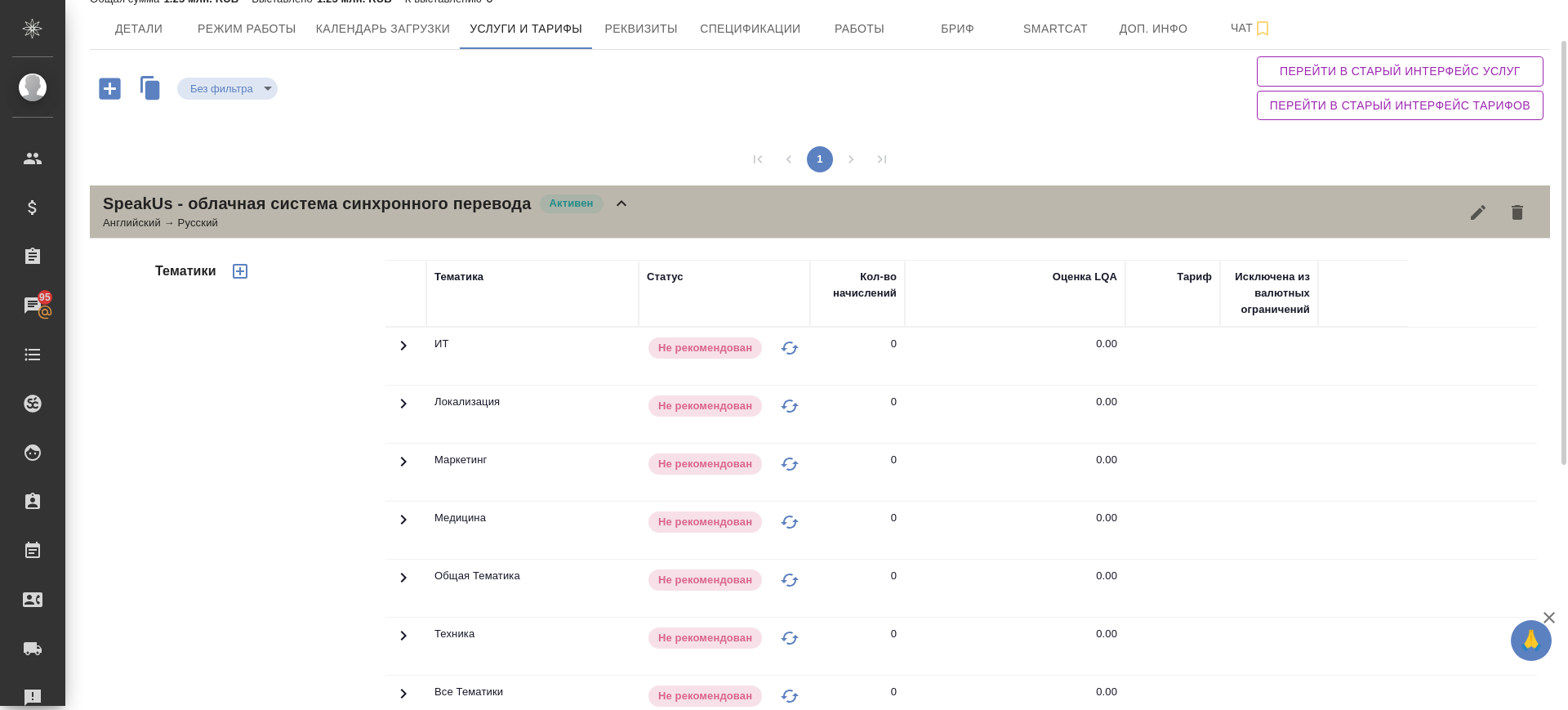
click at [647, 211] on div "SpeakUs - облачная система синхронного перевода Активен Английский → Русский" at bounding box center [820, 212] width 1461 height 53
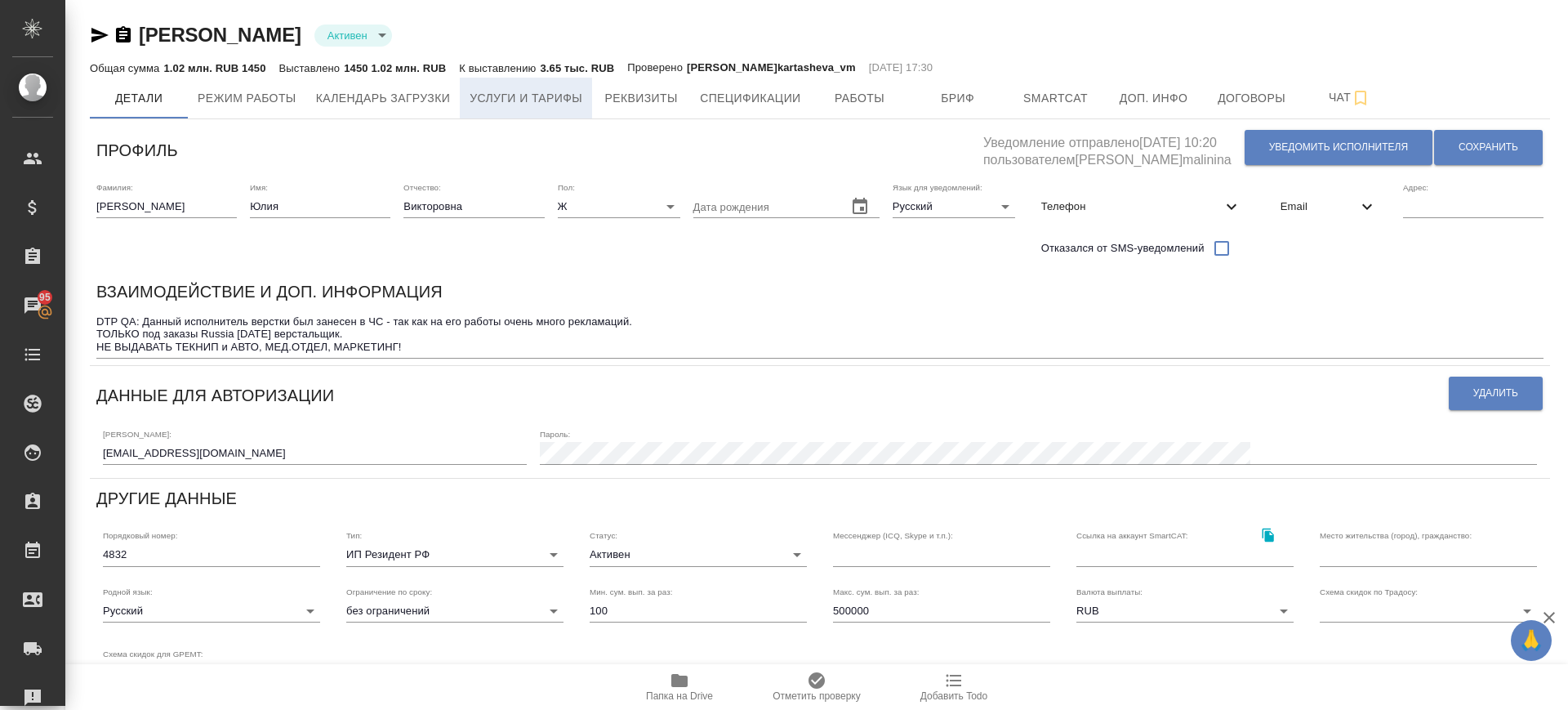
click at [556, 100] on span "Услуги и тарифы" at bounding box center [525, 98] width 113 height 20
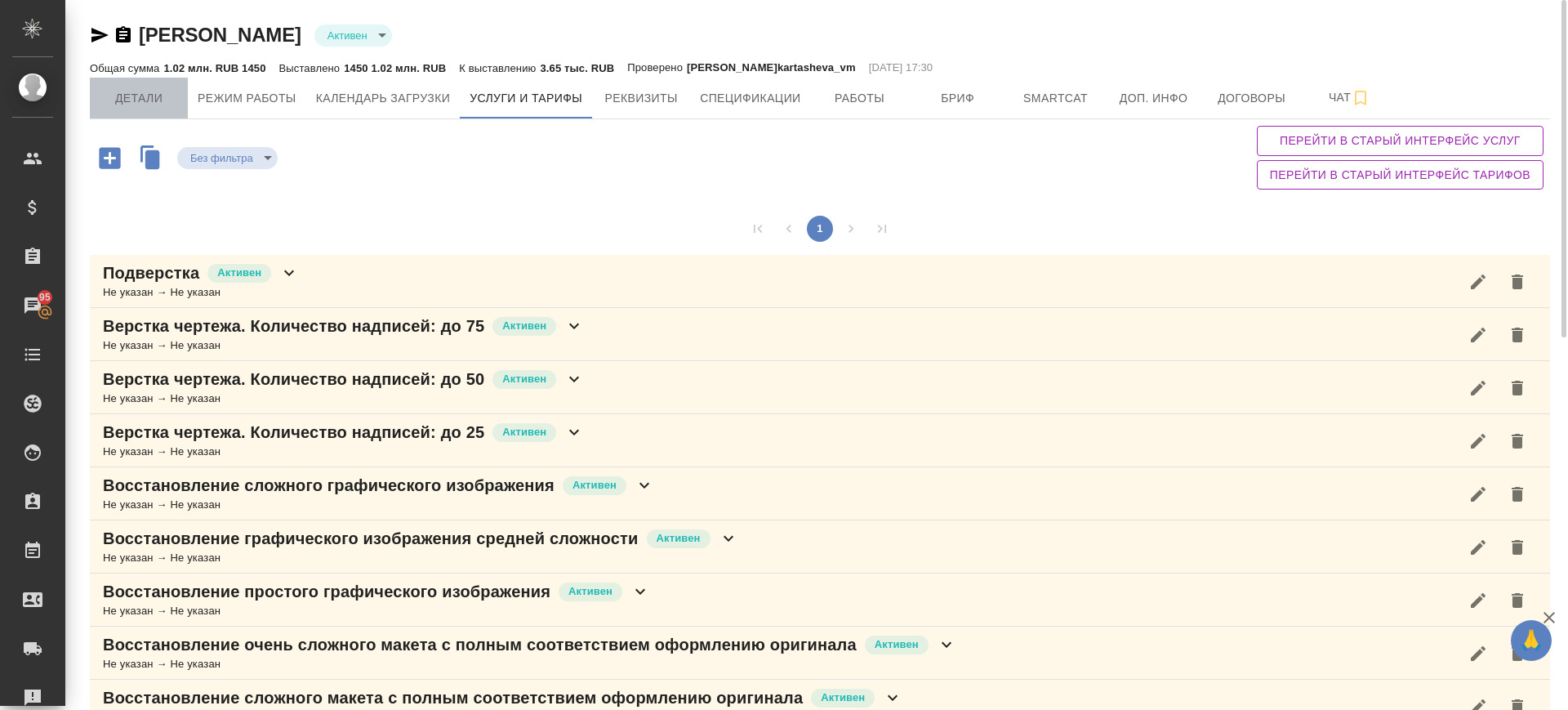
click at [139, 99] on span "Детали" at bounding box center [138, 98] width 78 height 20
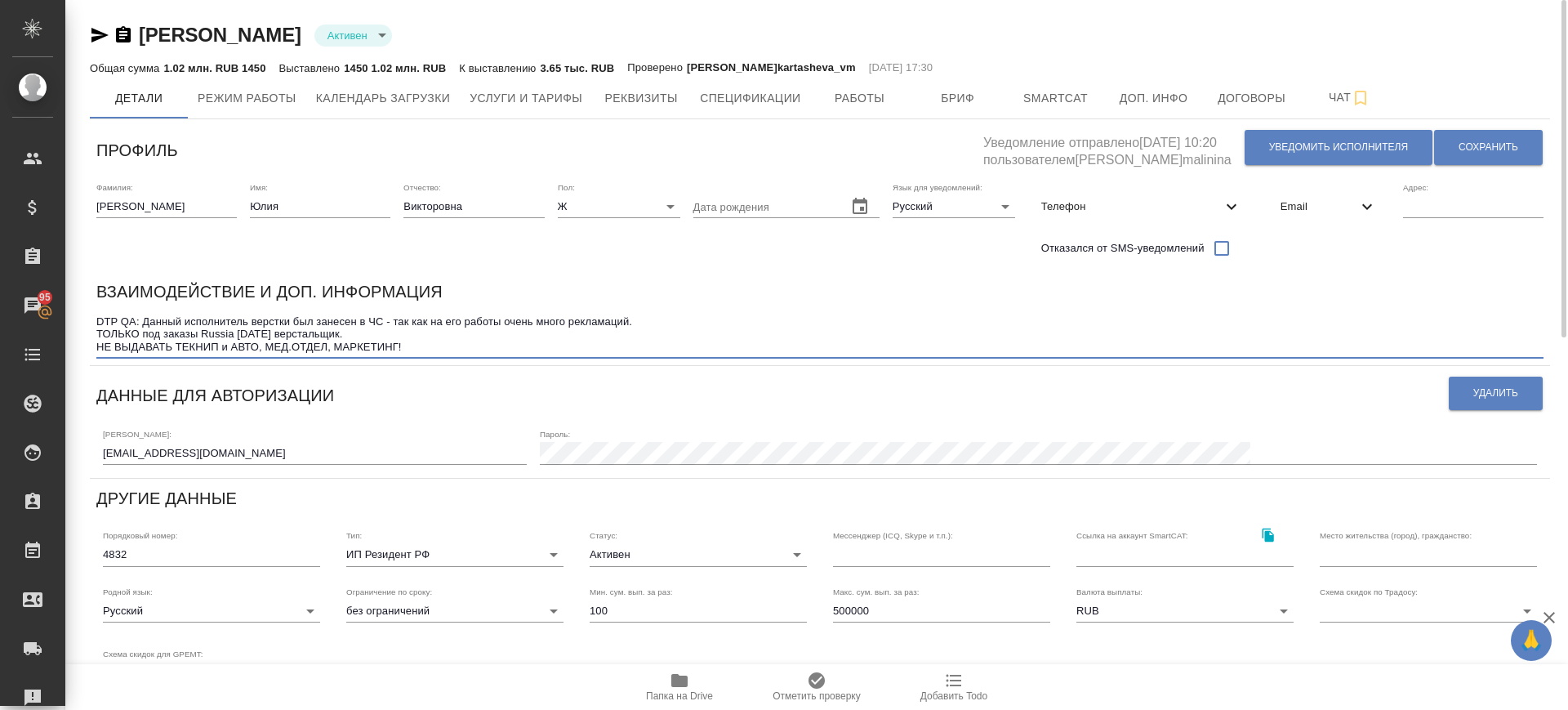
drag, startPoint x: 170, startPoint y: 346, endPoint x: 434, endPoint y: 343, distance: 264.0
click at [434, 343] on textarea "DTP QA: Данный исполнитель верстки был занесен в ЧС - так как на его работы оче…" at bounding box center [820, 334] width 1447 height 38
click at [464, 343] on textarea "DTP QA: Данный исполнитель верстки был занесен в ЧС - так как на его работы оче…" at bounding box center [820, 334] width 1447 height 38
click at [464, 344] on textarea "DTP QA: Данный исполнитель верстки был занесен в ЧС - так как на его работы оче…" at bounding box center [820, 334] width 1447 height 38
click at [506, 345] on textarea "DTP QA: Данный исполнитель верстки был занесен в ЧС - так как на его работы оче…" at bounding box center [820, 334] width 1447 height 38
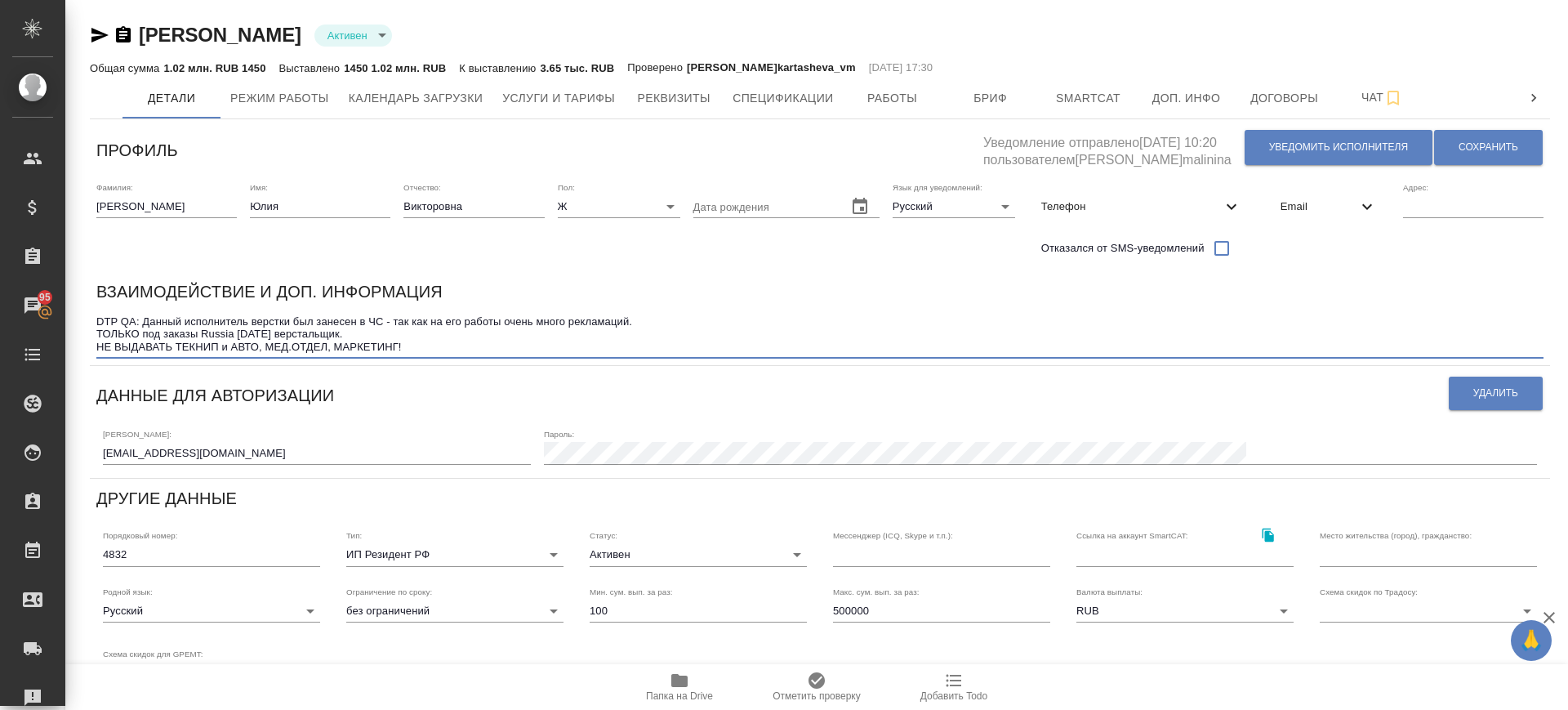
drag, startPoint x: 431, startPoint y: 349, endPoint x: 97, endPoint y: 355, distance: 334.1
click at [97, 355] on div "DTP QA: Данный исполнитель верстки был занесен в ЧС - так как на его работы оче…" at bounding box center [820, 335] width 1447 height 48
click at [416, 344] on textarea "DTP QA: Данный исполнитель верстки был занесен в ЧС - так как на его работы оче…" at bounding box center [820, 334] width 1447 height 38
drag, startPoint x: 97, startPoint y: 320, endPoint x: 383, endPoint y: 317, distance: 286.0
click at [383, 317] on textarea "DTP QA: Данный исполнитель верстки был занесен в ЧС - так как на его работы оче…" at bounding box center [820, 334] width 1447 height 38
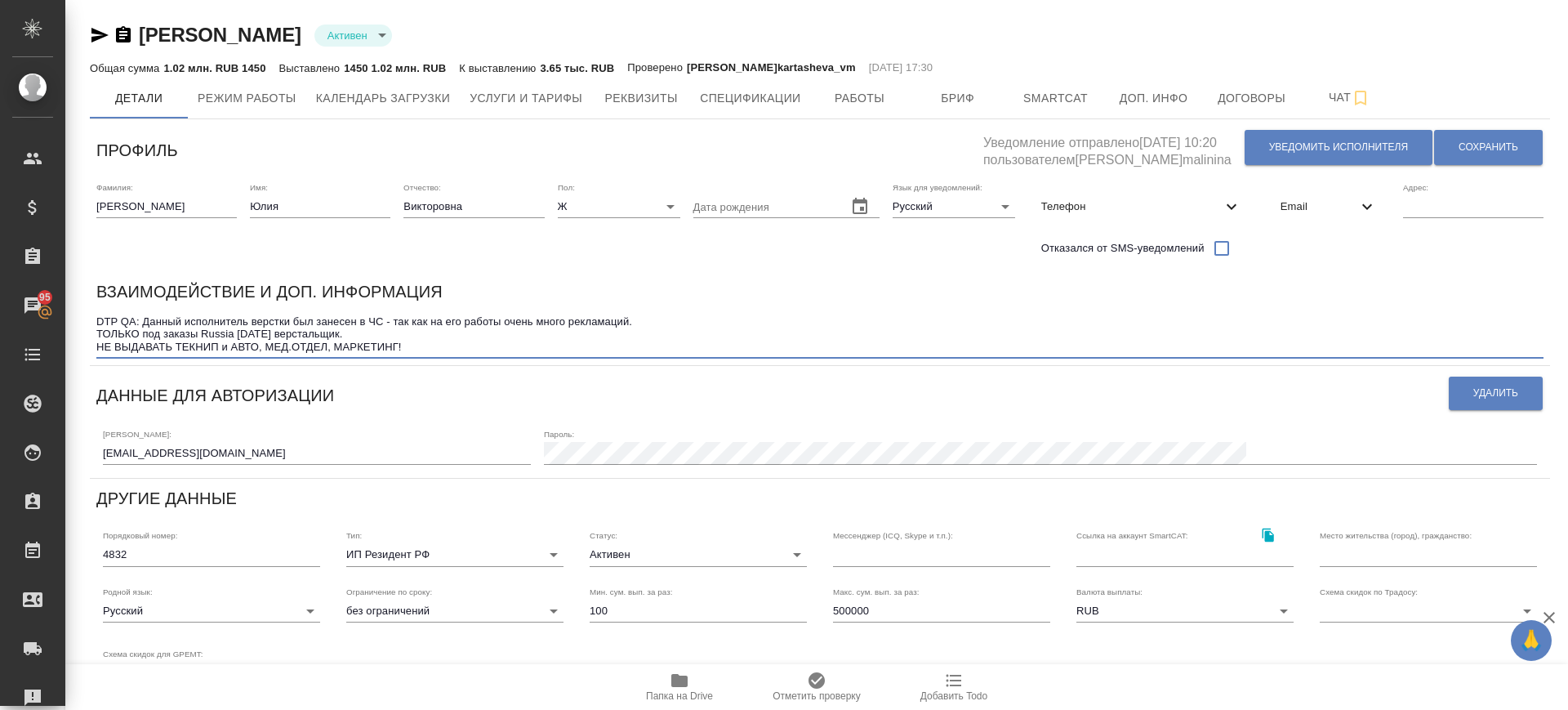
click at [96, 26] on icon "button" at bounding box center [100, 35] width 19 height 19
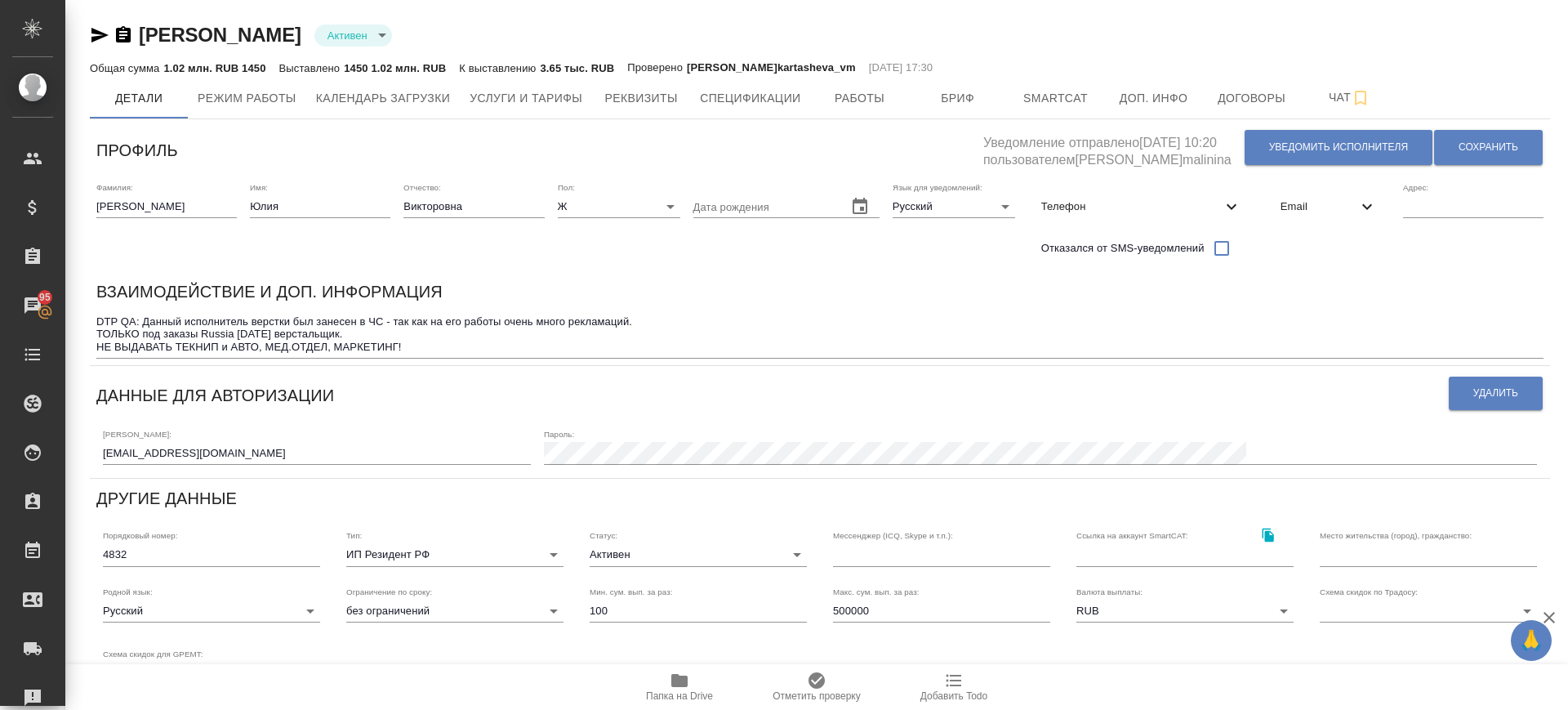
click at [1316, 199] on span "Email" at bounding box center [1318, 206] width 76 height 16
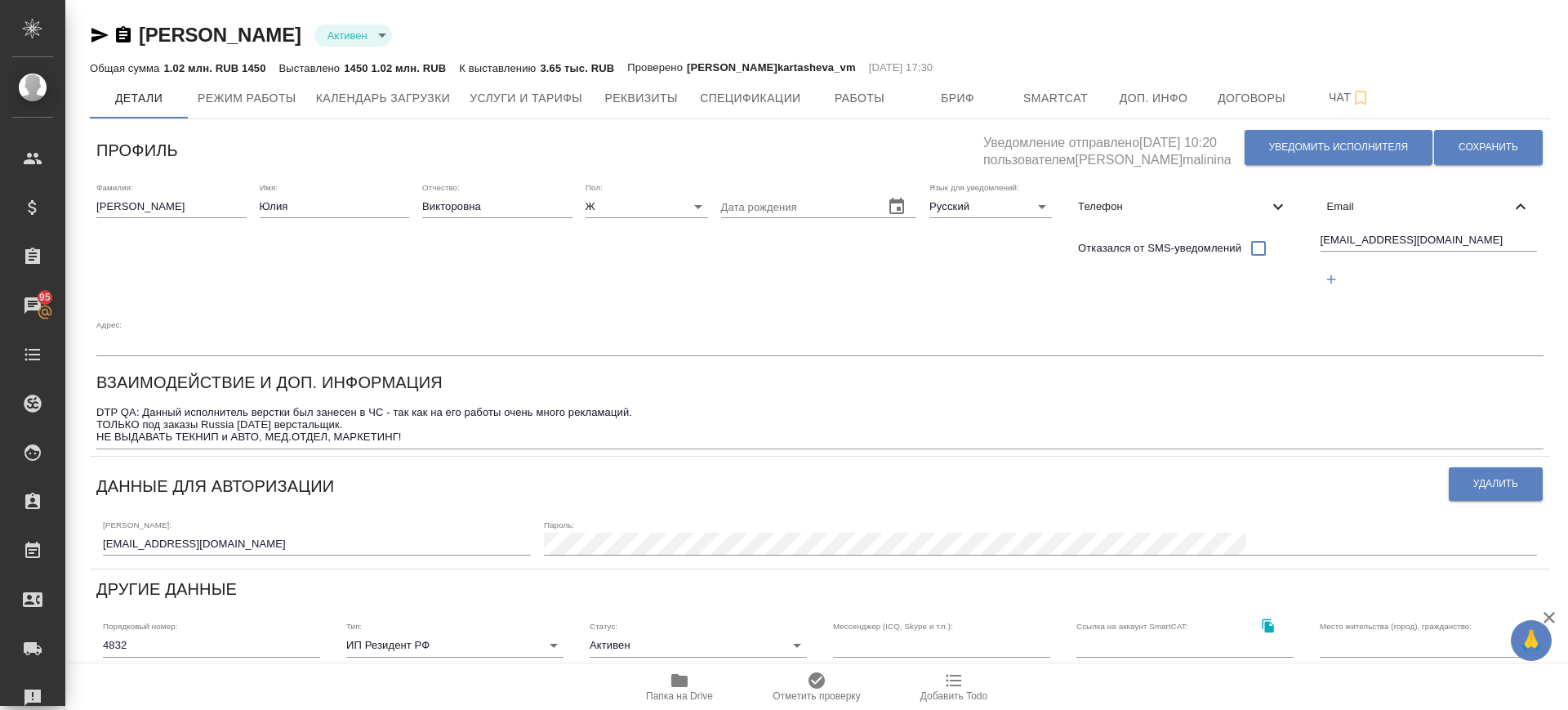
click at [1470, 246] on input "marchioness@mail.ru" at bounding box center [1429, 241] width 218 height 20
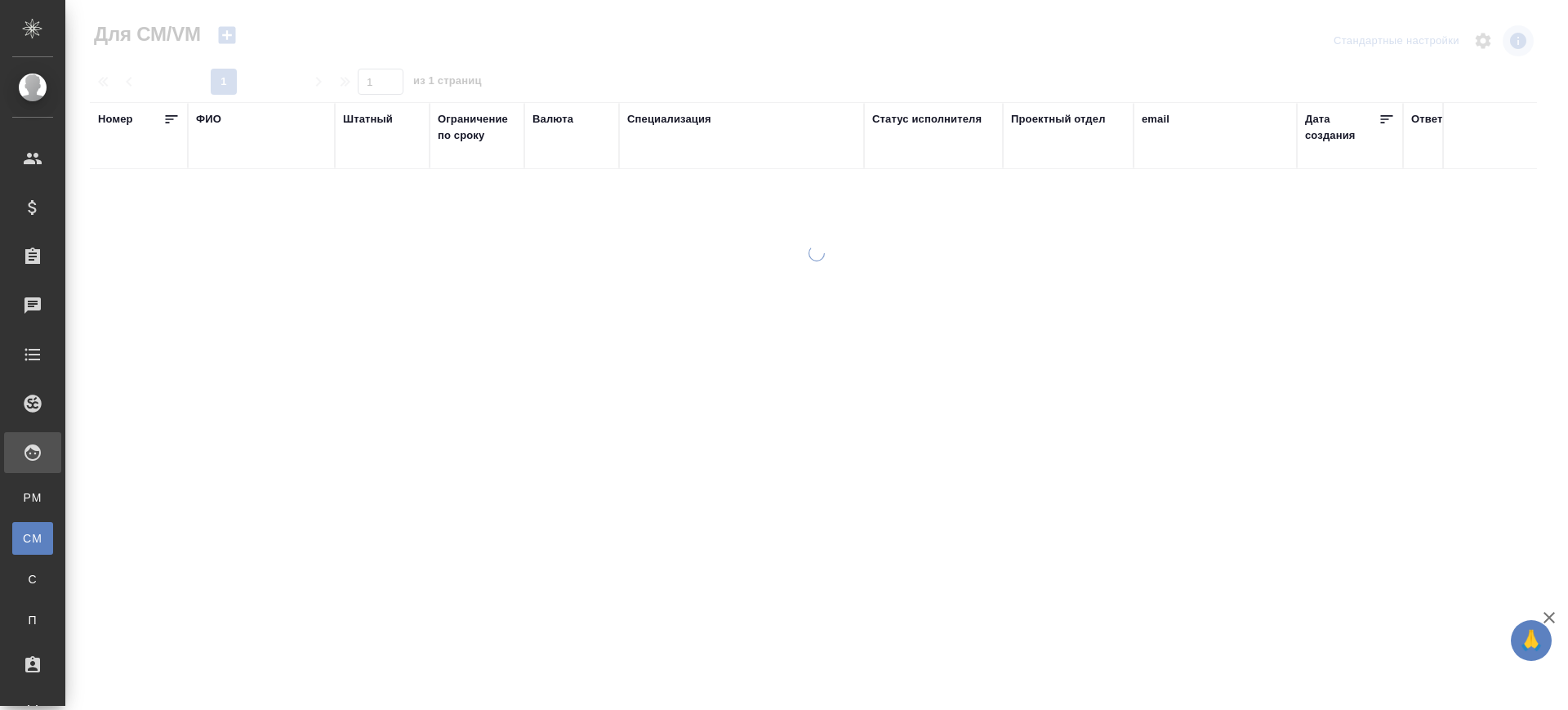
click at [211, 114] on div "ФИО" at bounding box center [209, 119] width 25 height 16
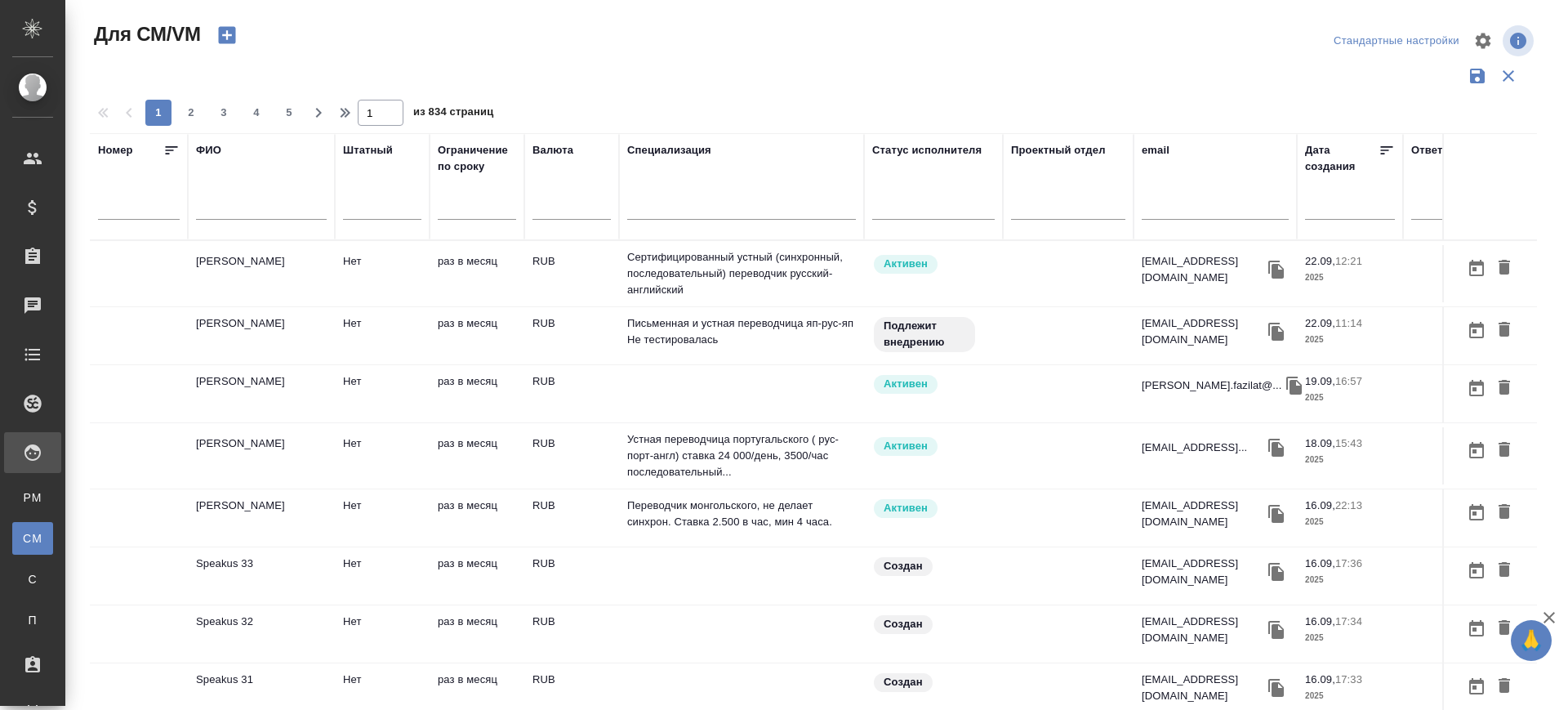
click at [236, 211] on input "text" at bounding box center [261, 209] width 131 height 20
drag, startPoint x: 236, startPoint y: 211, endPoint x: 150, endPoint y: 216, distance: 86.1
click at [149, 216] on tr "Номер ФИО жрга Штатный Ограничение по сроку Валюта Специализация Статус исполни…" at bounding box center [962, 187] width 1744 height 107
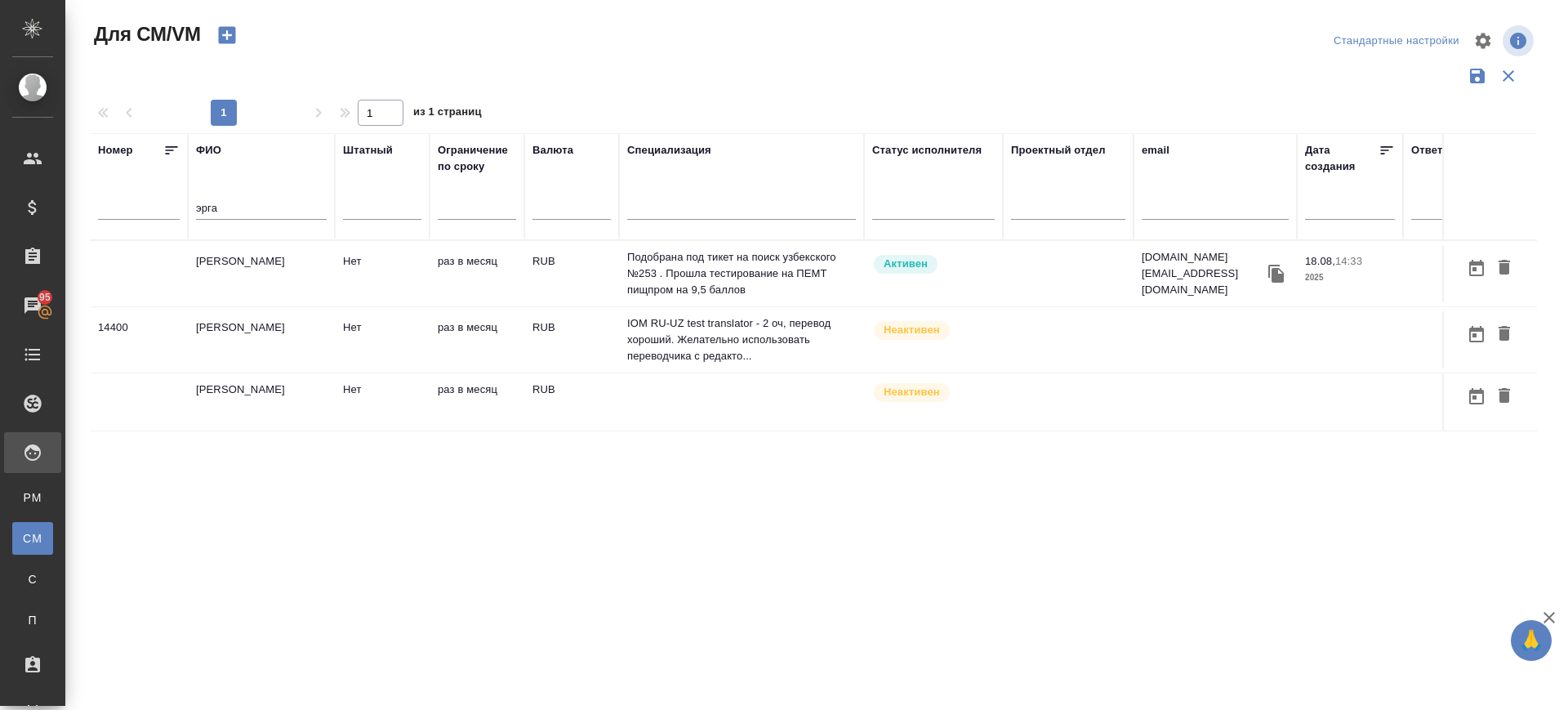
click at [243, 273] on td "Эргашева София Адамбаевна" at bounding box center [261, 273] width 147 height 57
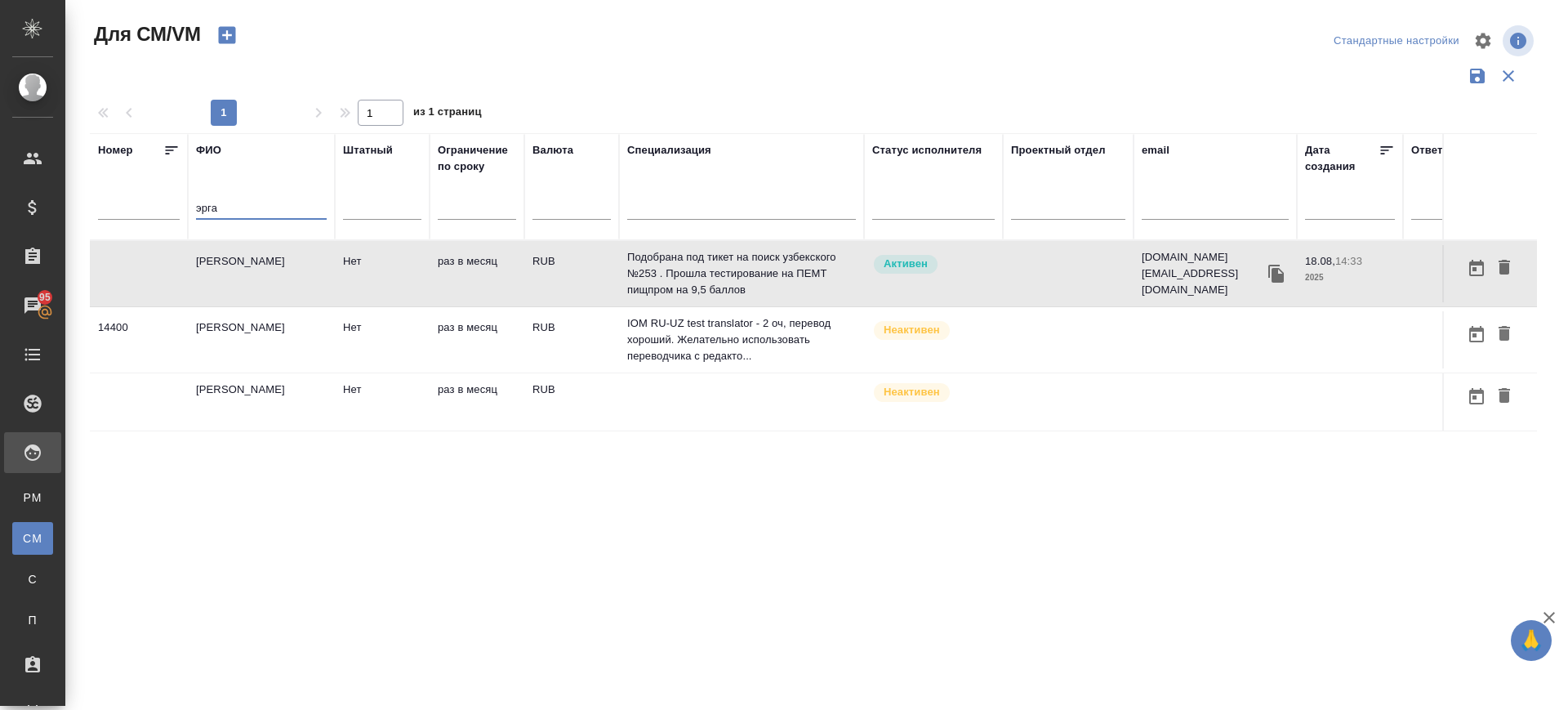
drag, startPoint x: 230, startPoint y: 211, endPoint x: 150, endPoint y: 207, distance: 80.1
click at [150, 207] on tr "Номер ФИО эрга Штатный Ограничение по сроку Валюта Специализация Статус исполни…" at bounding box center [962, 187] width 1744 height 107
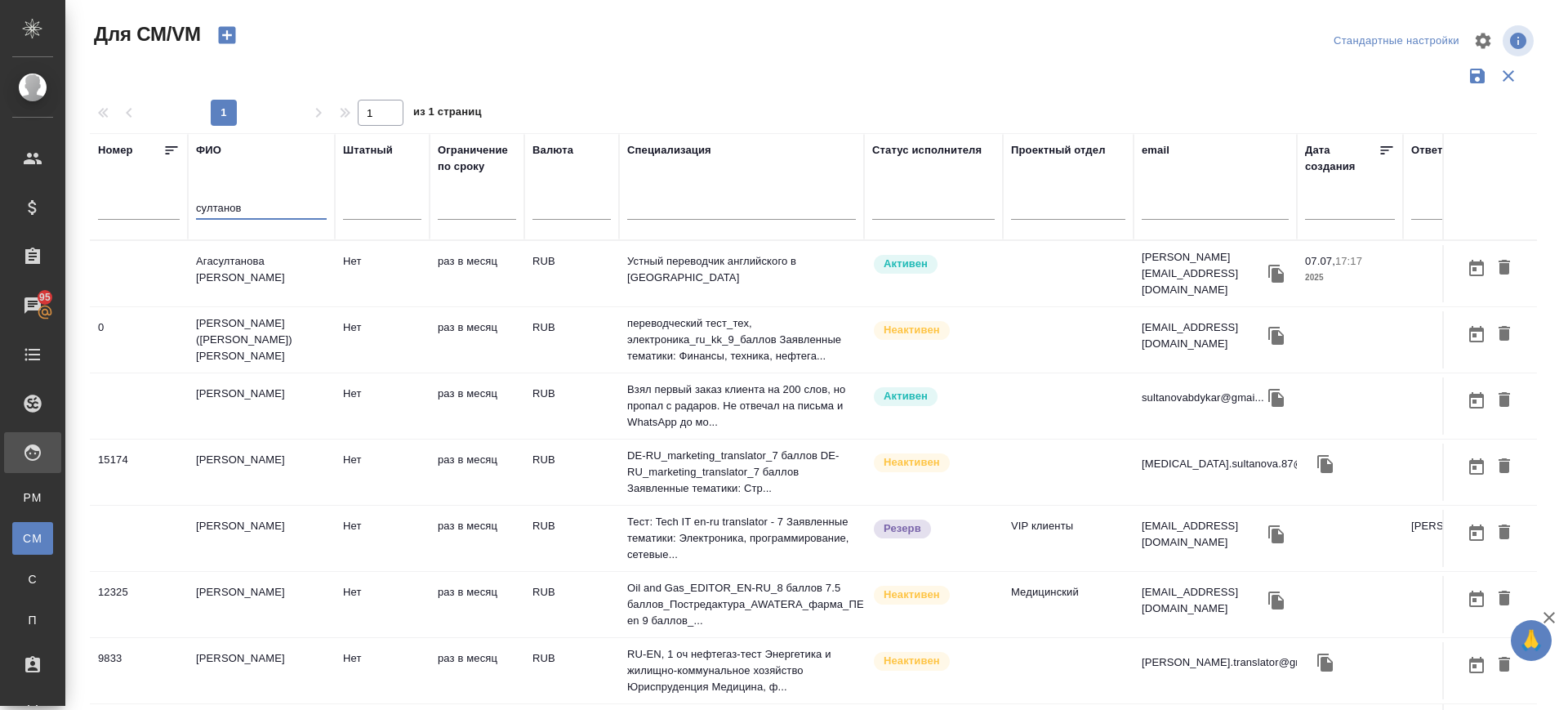
type input "султанов"
click at [276, 391] on td "[PERSON_NAME]" at bounding box center [261, 405] width 147 height 57
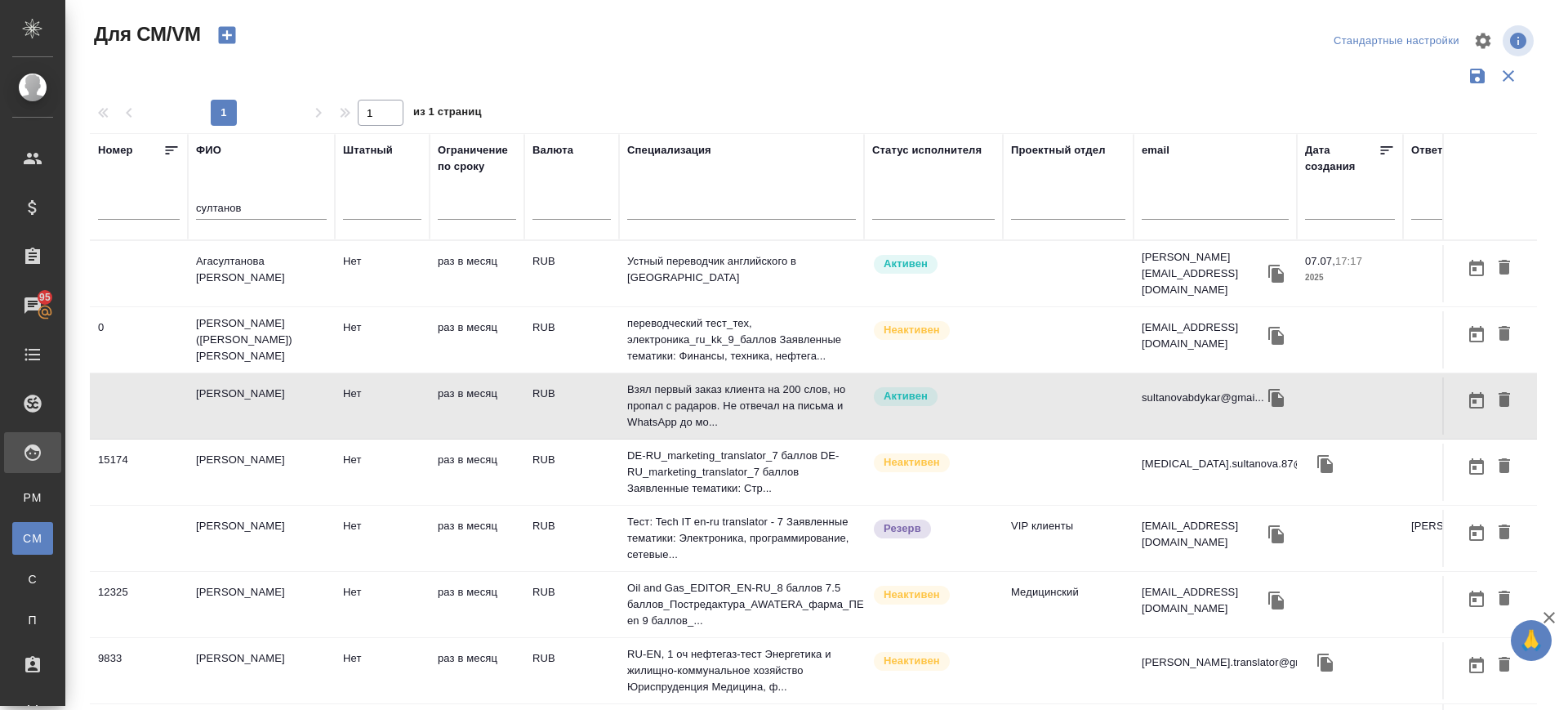
click at [276, 391] on td "[PERSON_NAME]" at bounding box center [261, 405] width 147 height 57
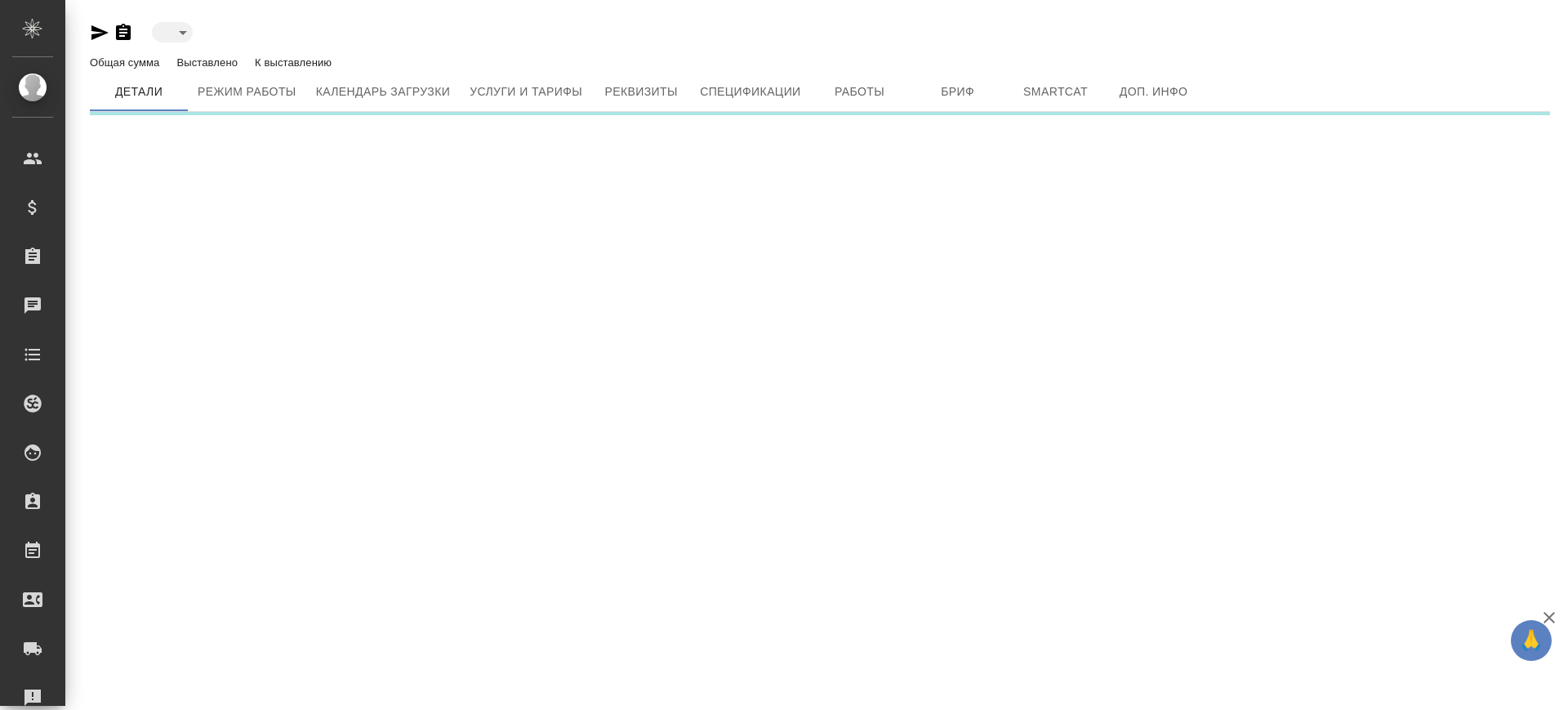
type input "active"
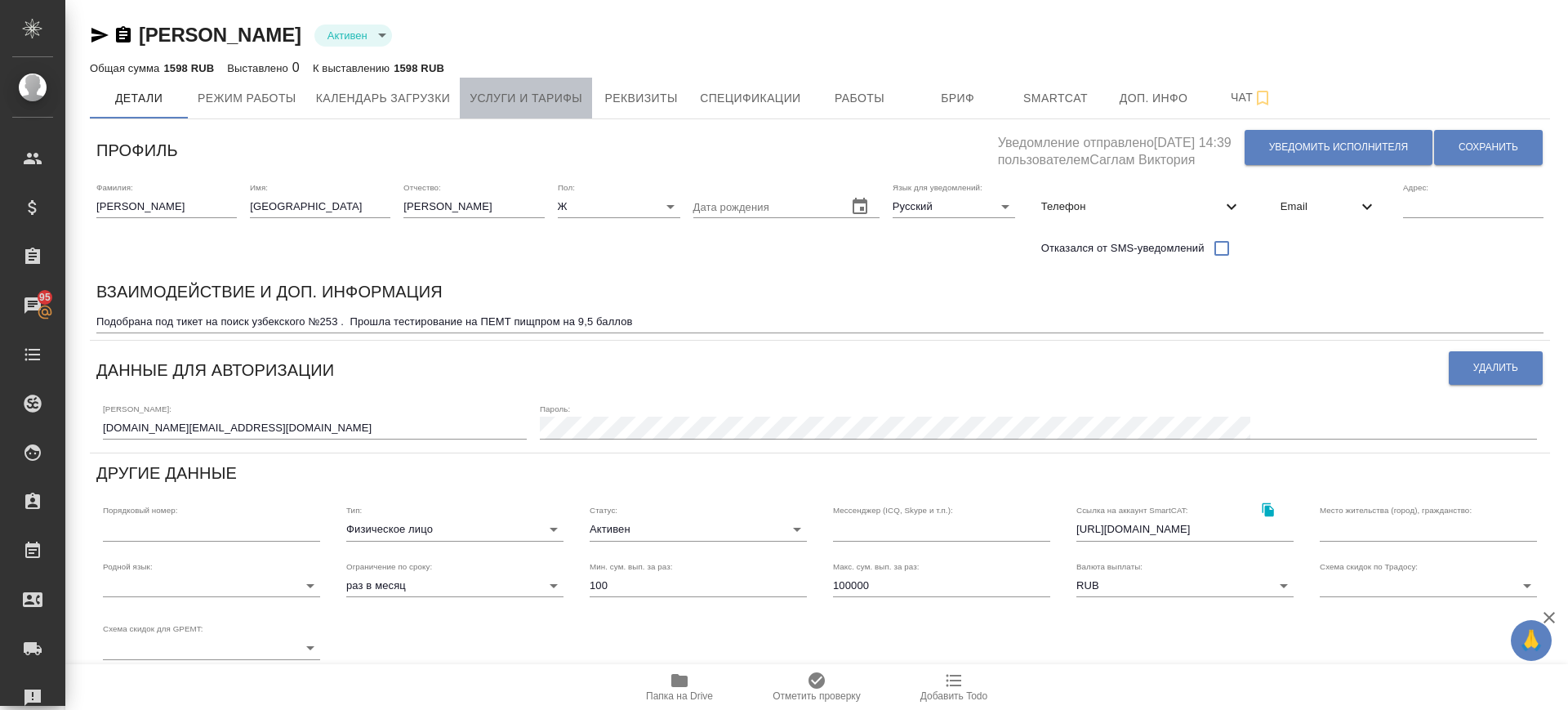
click at [553, 97] on span "Услуги и тарифы" at bounding box center [525, 98] width 113 height 20
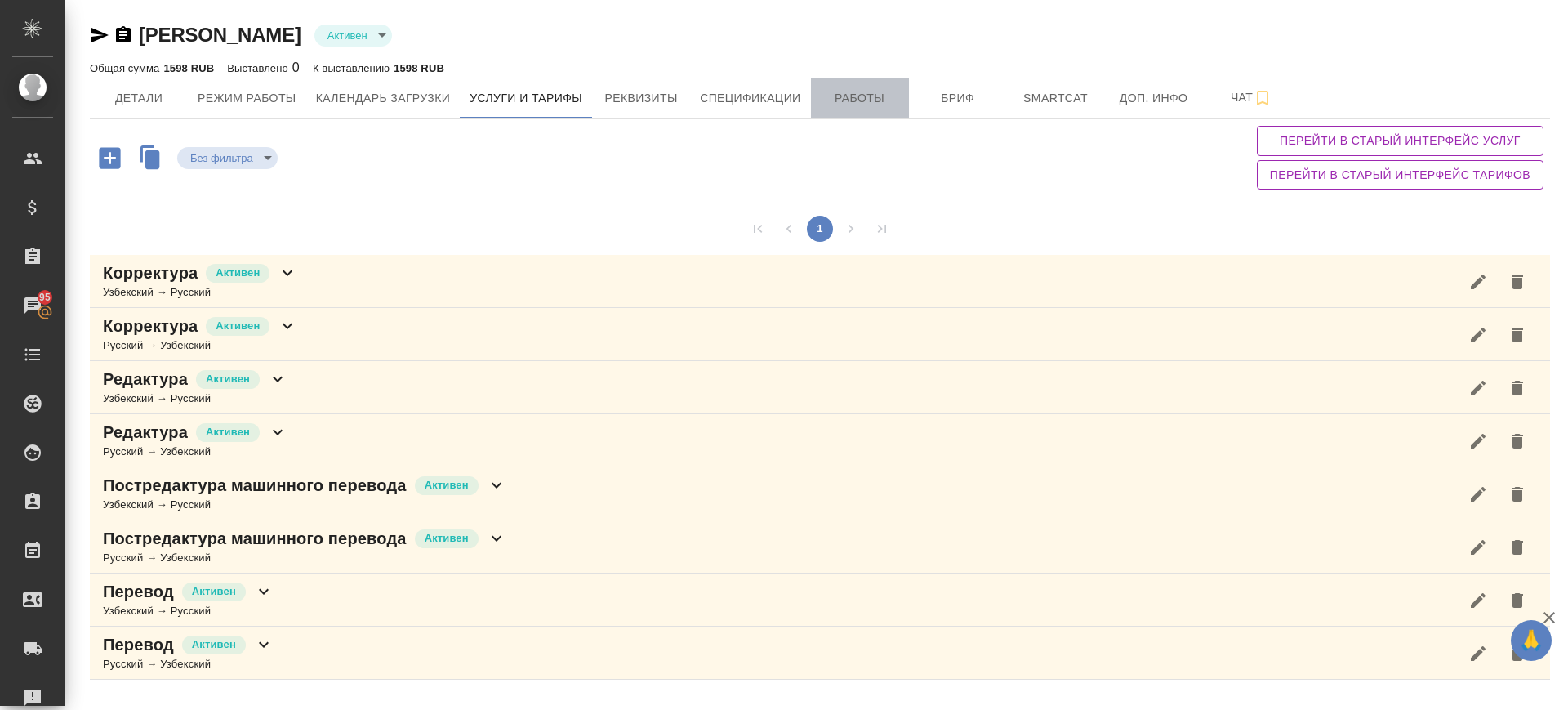
click at [873, 97] on span "Работы" at bounding box center [860, 98] width 78 height 20
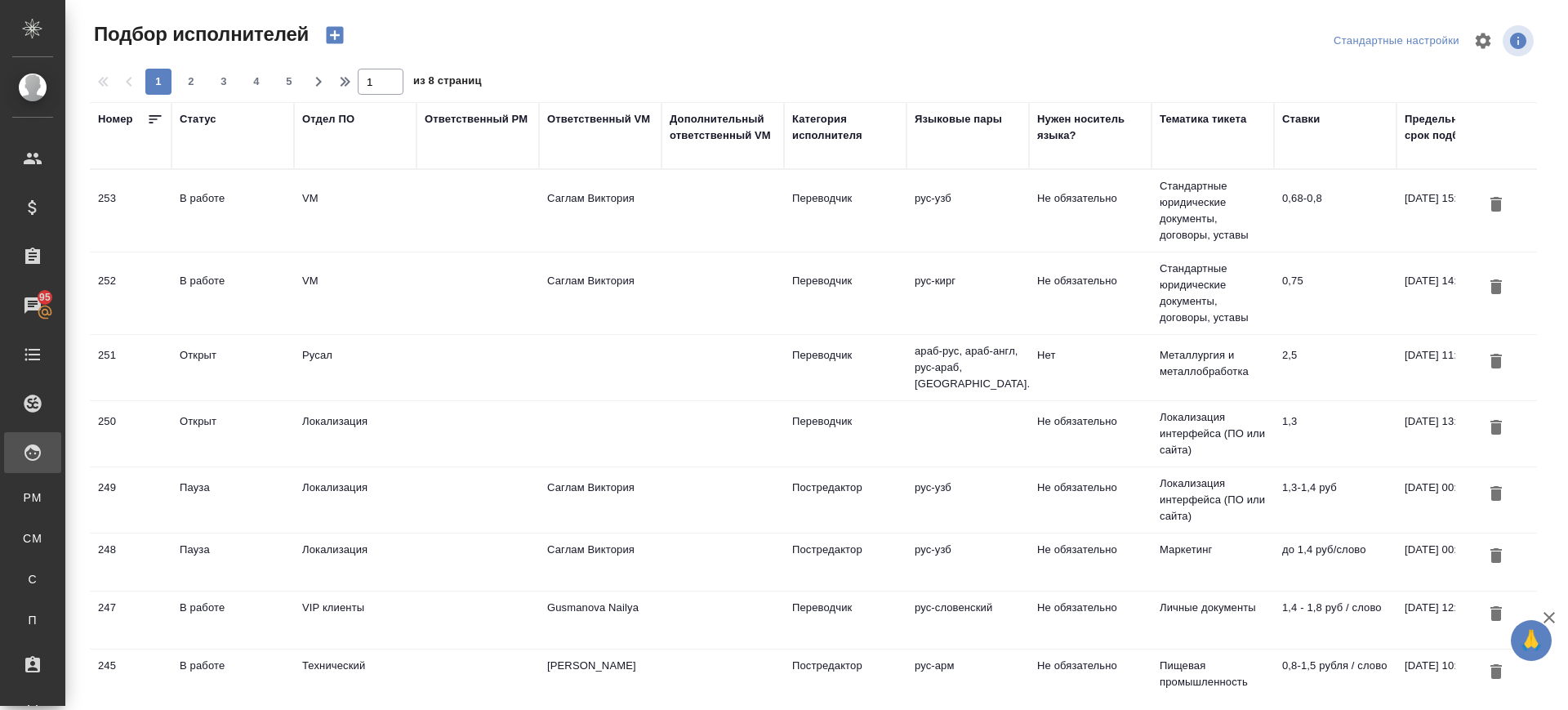
click at [205, 284] on div "В работе" at bounding box center [233, 281] width 106 height 16
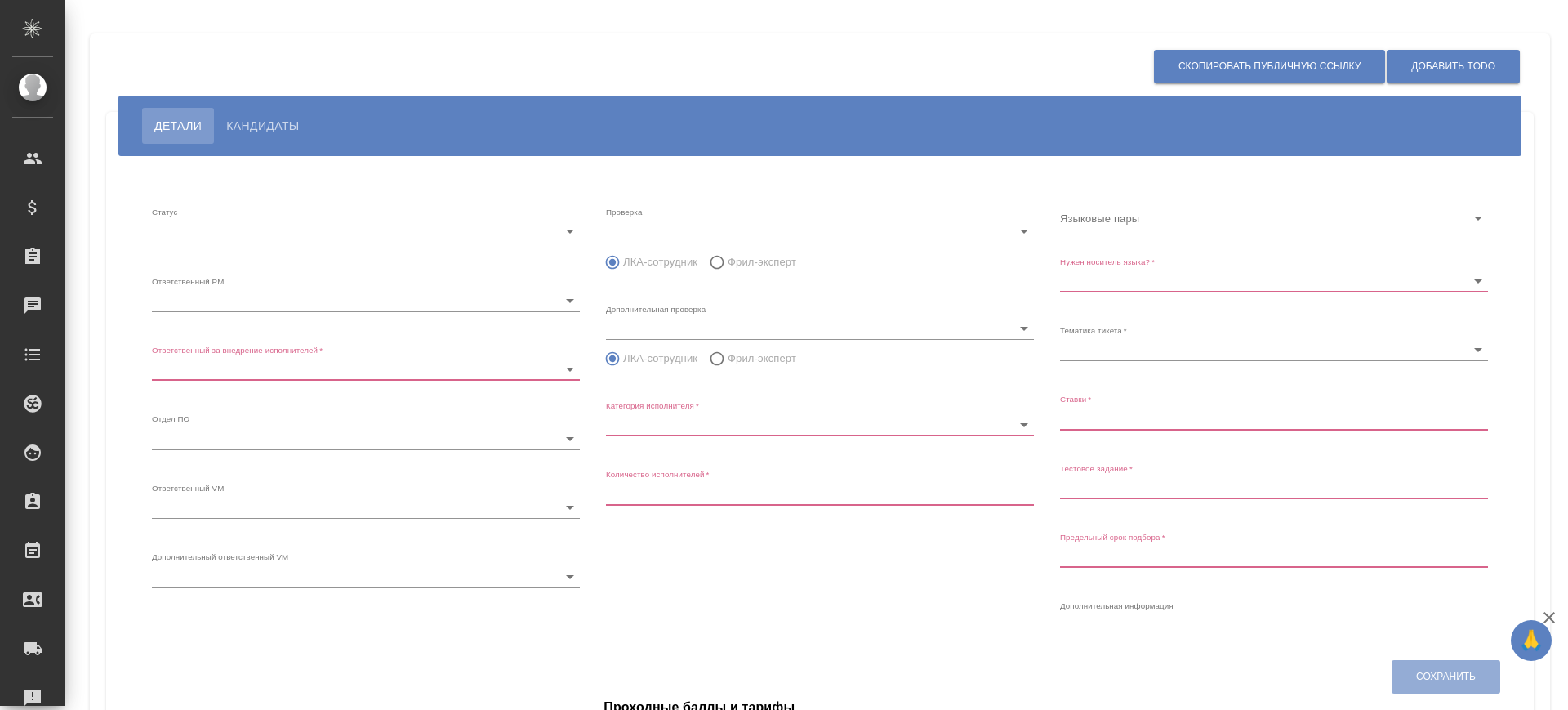
type input "inProgress"
type input "5c20d9dc6b20bf2f1105a5ae"
type input "66dea0ac5b8c3ac2dbf81924"
type input "vm"
type input "5c20d9dc6b20bf2f1105a5b1"
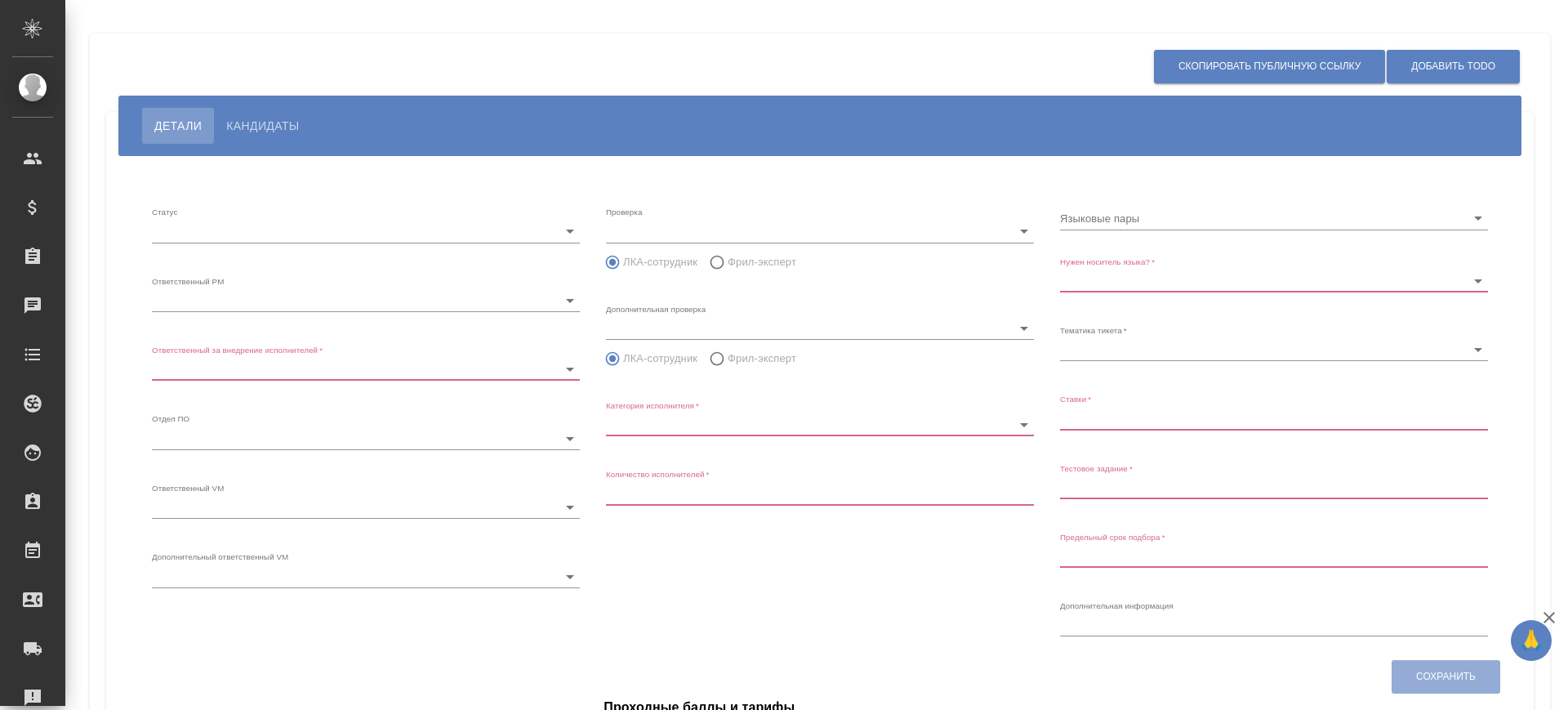
radio input "false"
radio input "true"
type input "60cb54ca22d3a05a4bfb9107"
type input "Переводчик"
type input "1"
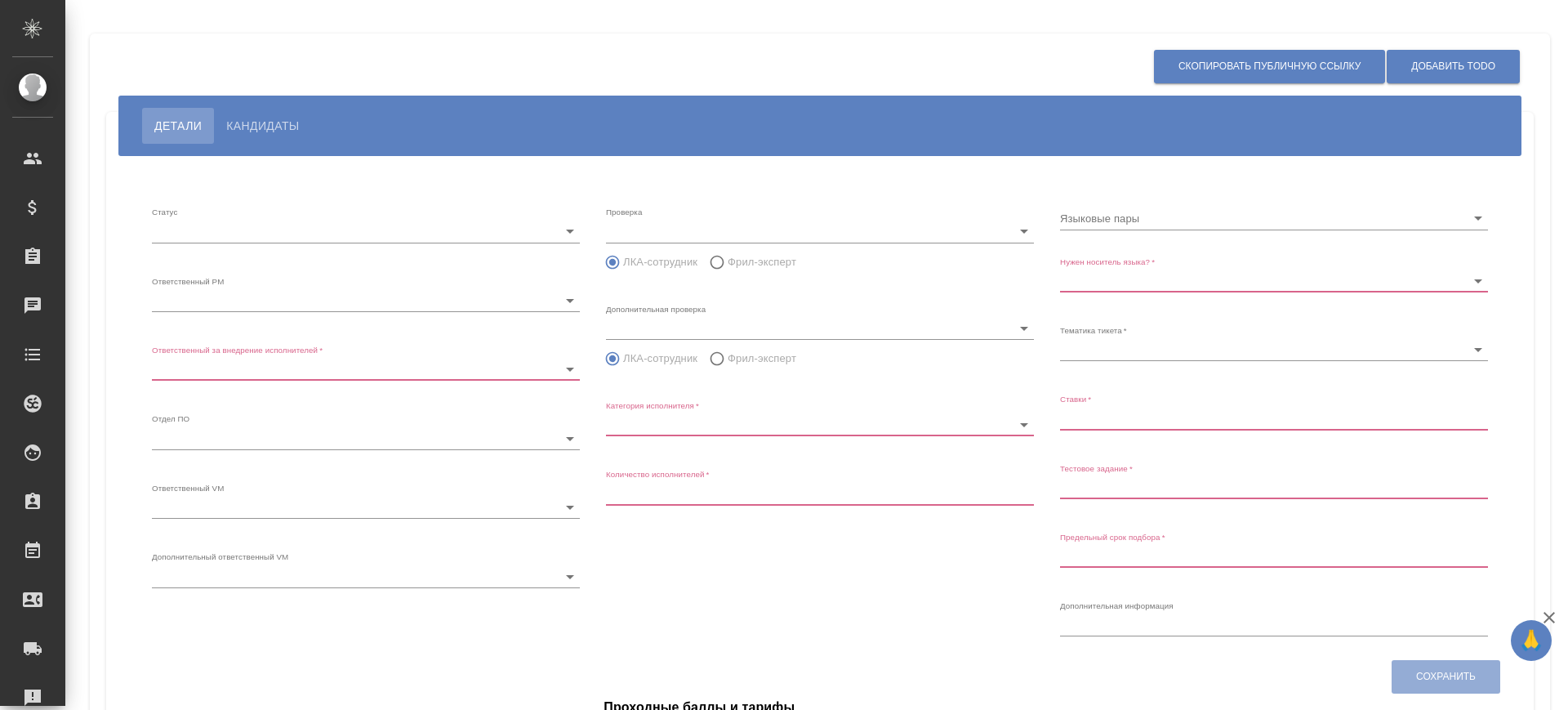
type input "Не обязательно"
type input "5f647205b73bc97568ca66bf"
type input "0,75"
type input "[DATE] 14:32:00"
type input "8"
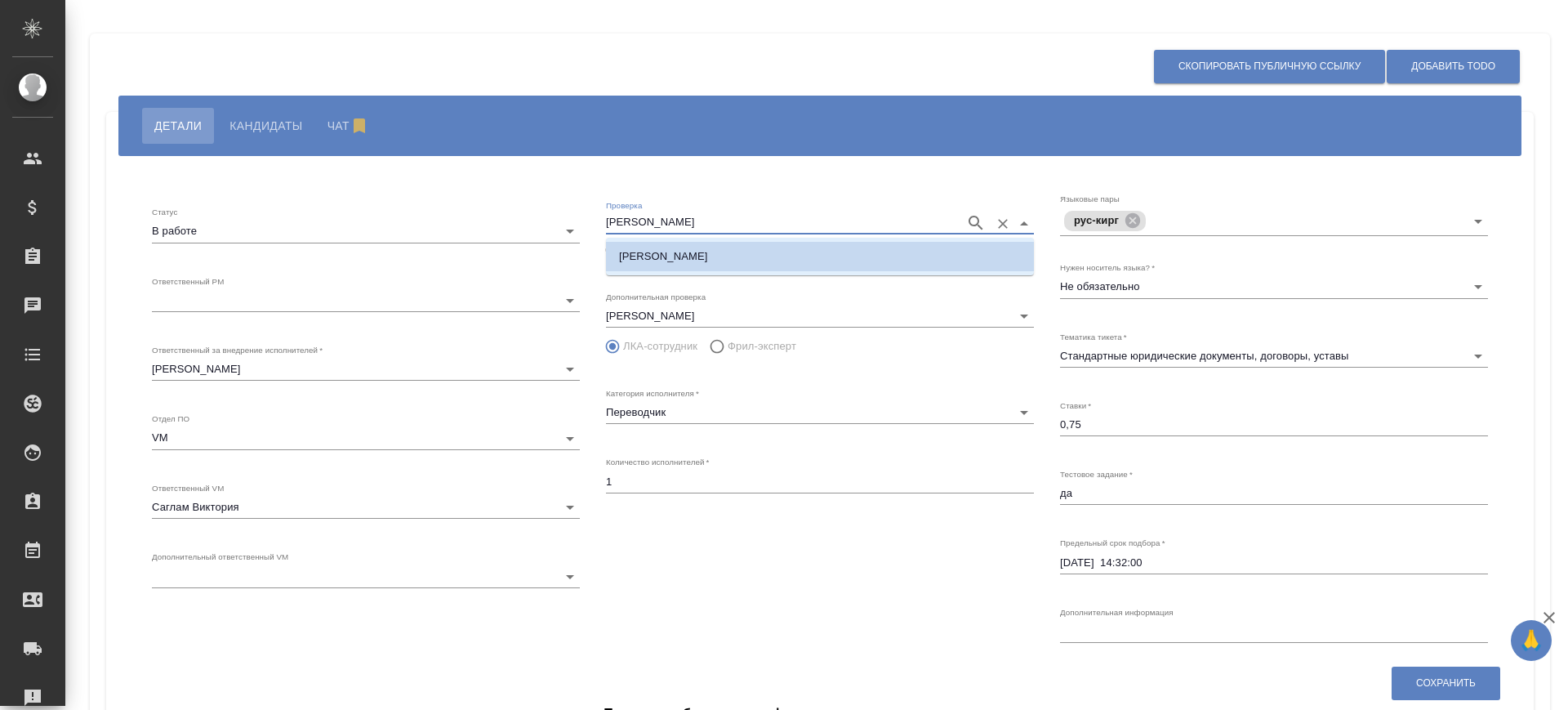
click at [728, 217] on input "[PERSON_NAME]" at bounding box center [781, 222] width 351 height 19
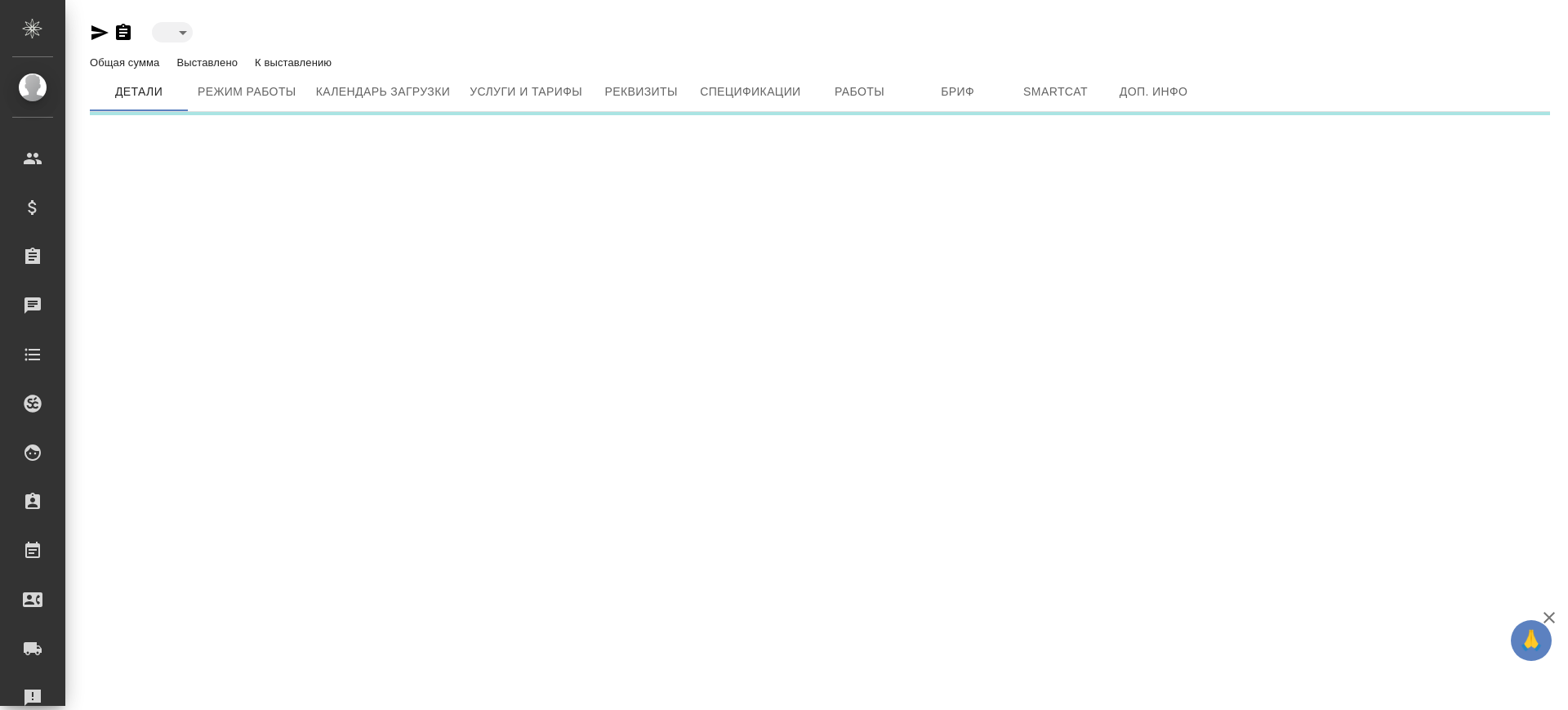
type input "active"
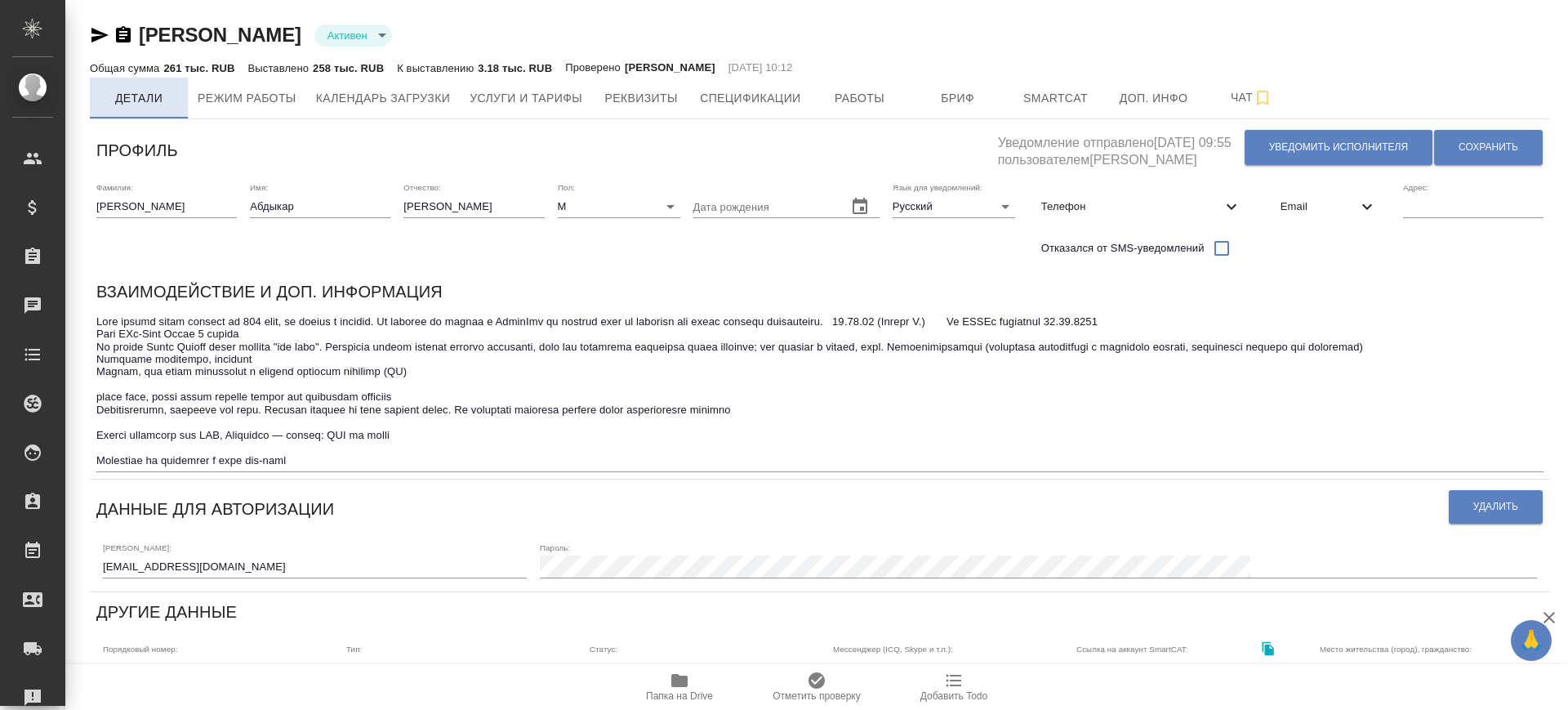
click at [159, 90] on span "Детали" at bounding box center [138, 98] width 78 height 20
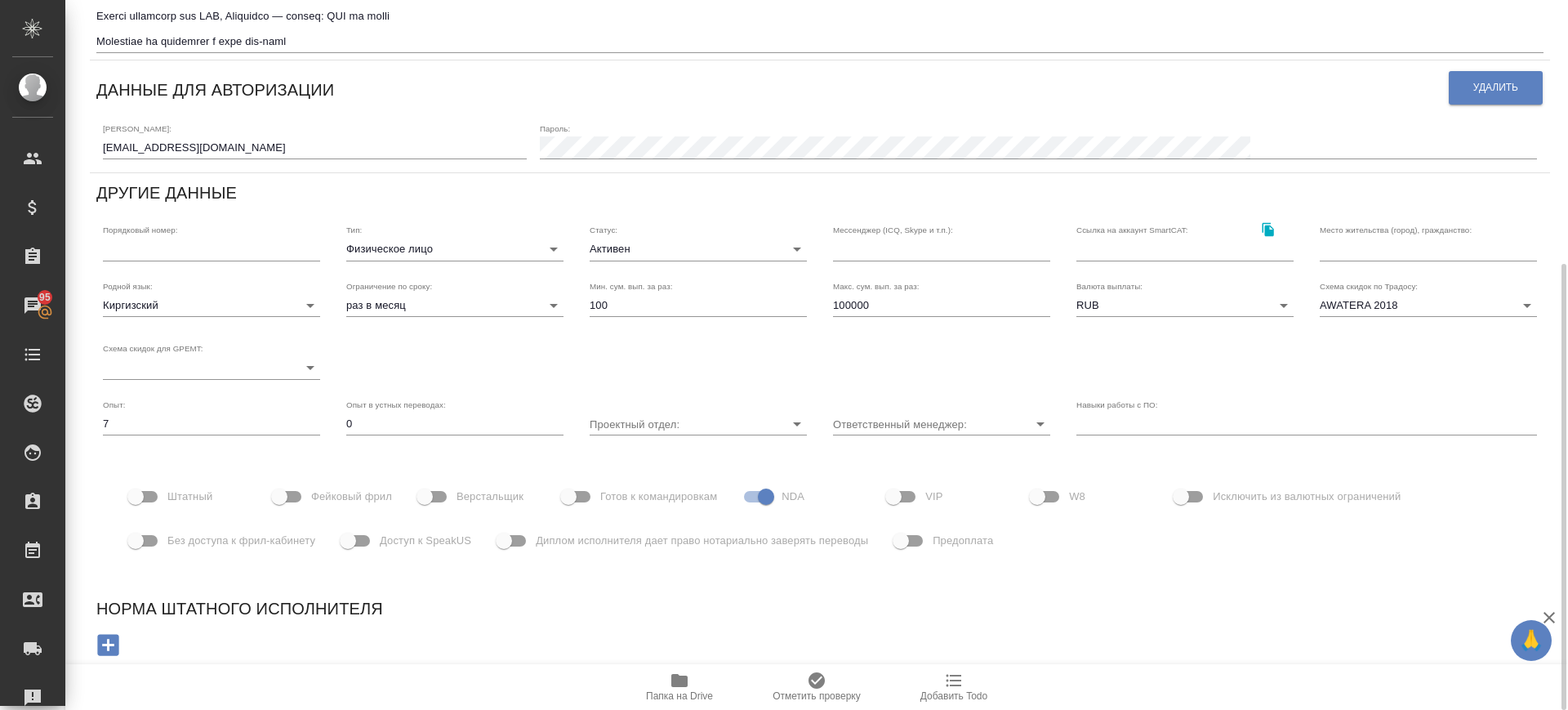
scroll to position [11, 0]
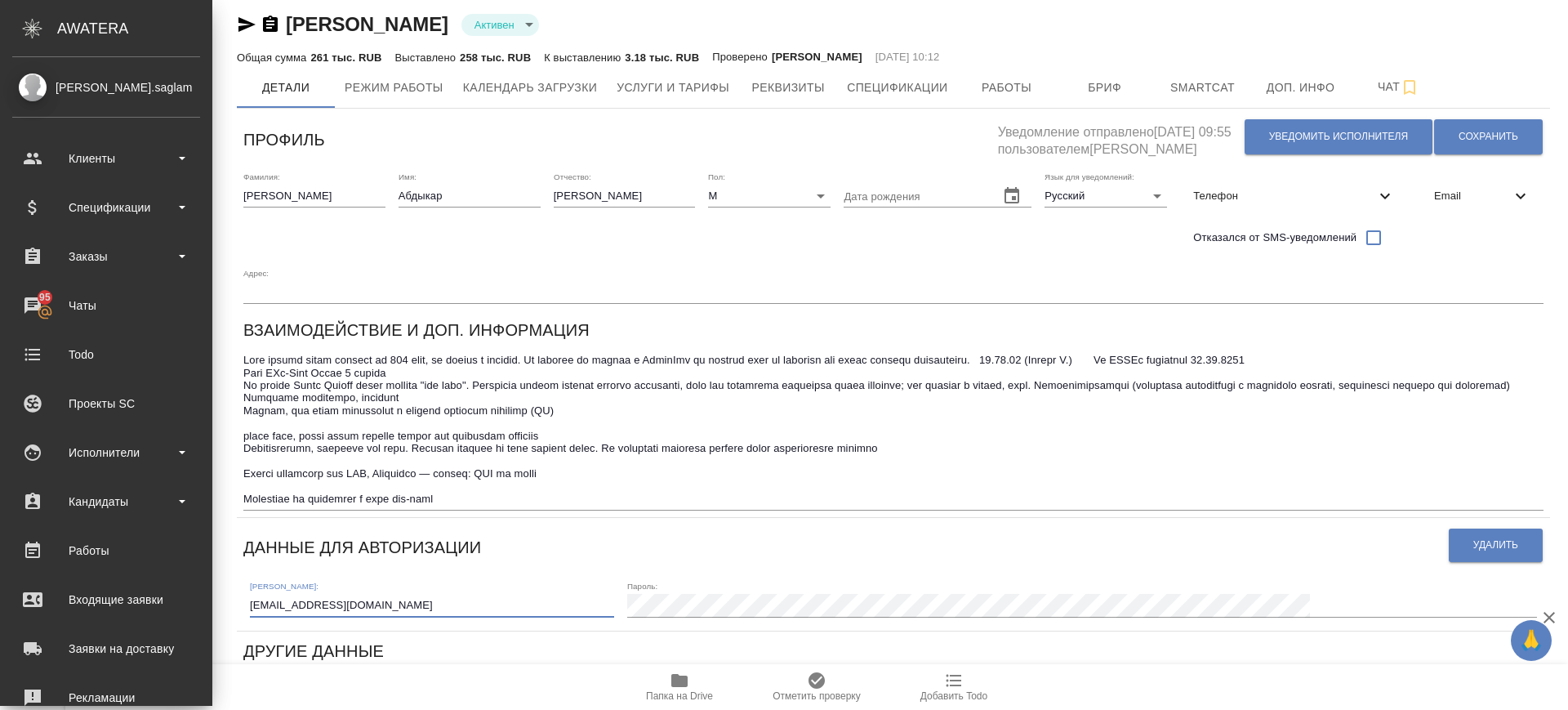
drag, startPoint x: 287, startPoint y: 548, endPoint x: 0, endPoint y: 520, distance: 288.4
click at [0, 520] on div ".cls-1 fill:#fff; AWATERA [PERSON_NAME].saglam Клиенты Спецификации Заказы 95 Ч…" at bounding box center [784, 355] width 1568 height 710
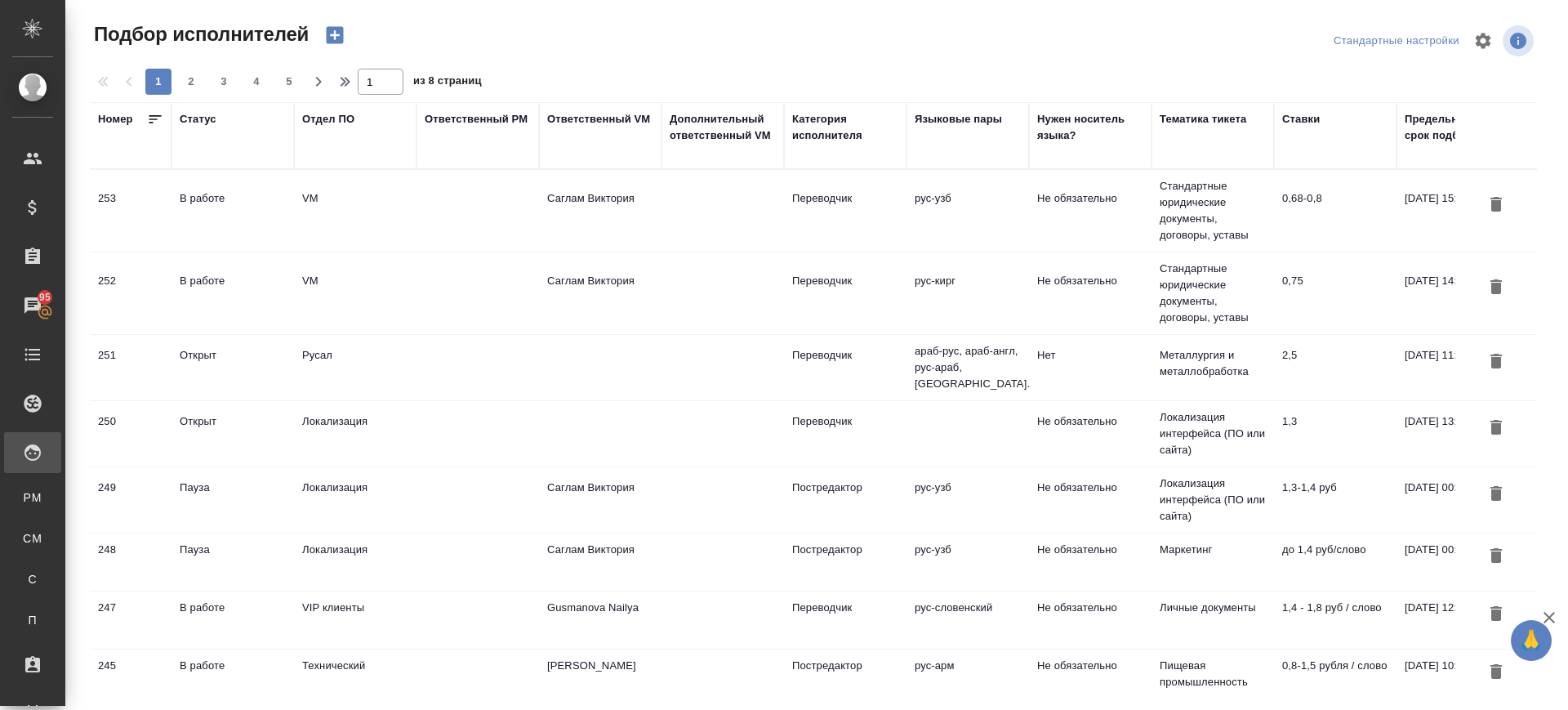
click at [206, 291] on td "В работе" at bounding box center [232, 293] width 123 height 57
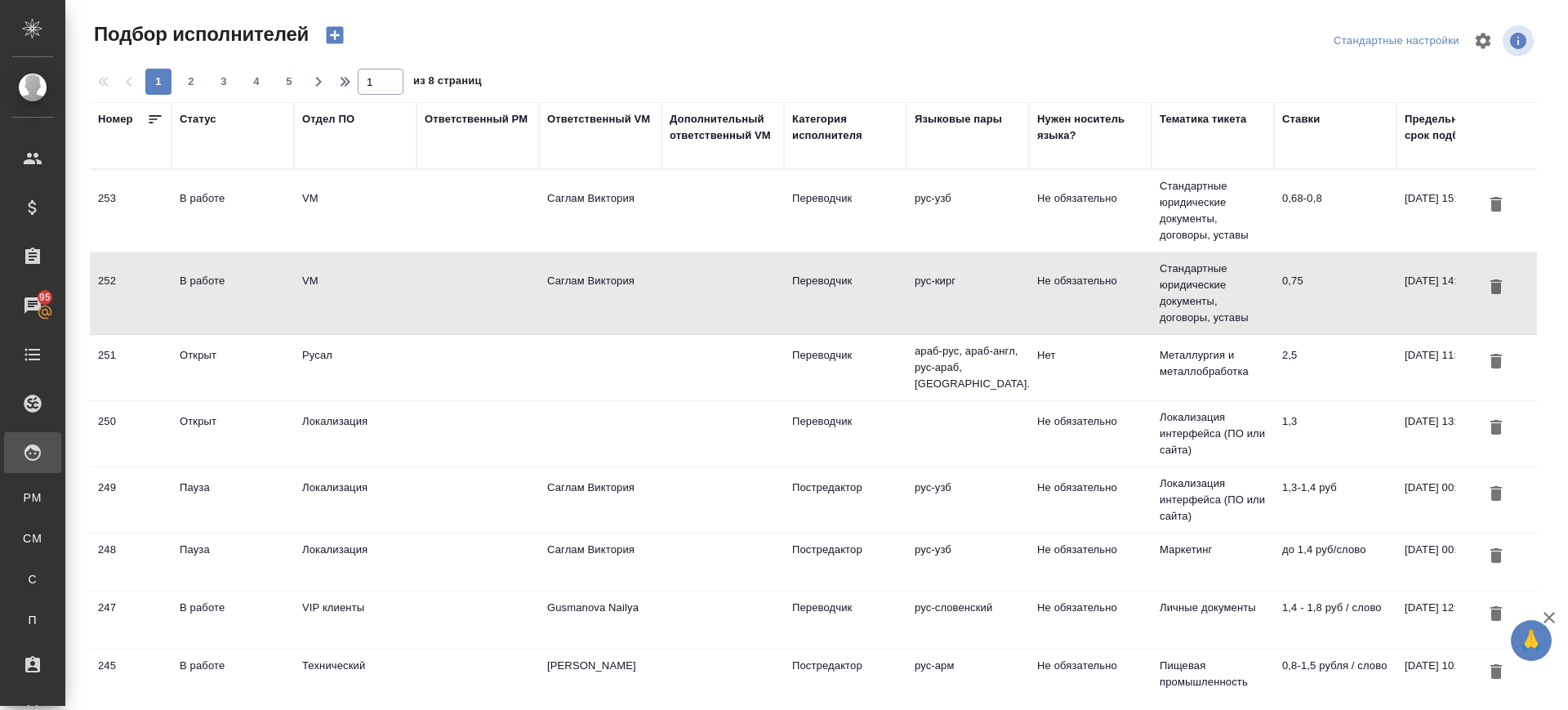
click at [291, 293] on td "В работе" at bounding box center [232, 293] width 123 height 57
click at [222, 203] on div "В работе" at bounding box center [233, 198] width 106 height 16
click at [222, 202] on div "В работе" at bounding box center [233, 198] width 106 height 16
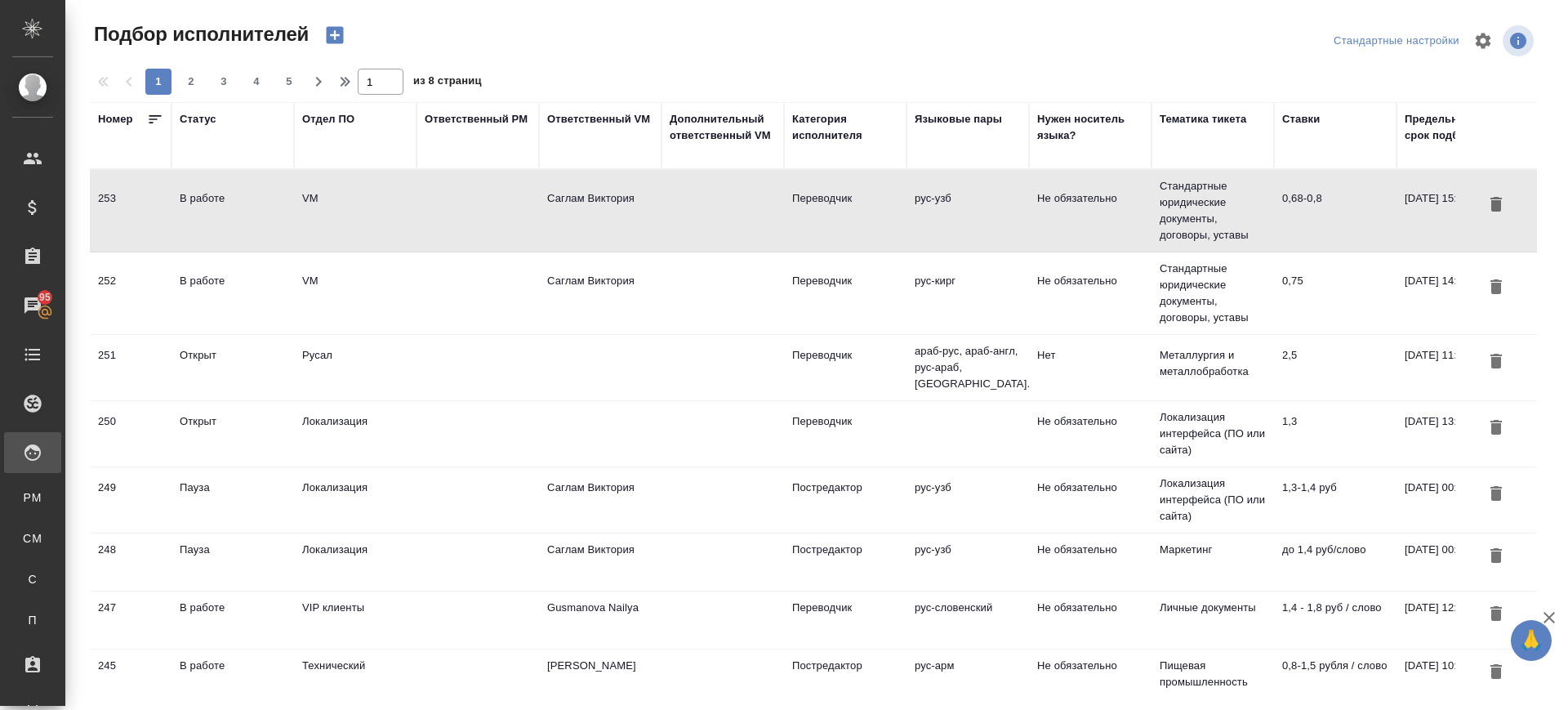
click at [212, 291] on td "В работе" at bounding box center [232, 293] width 123 height 57
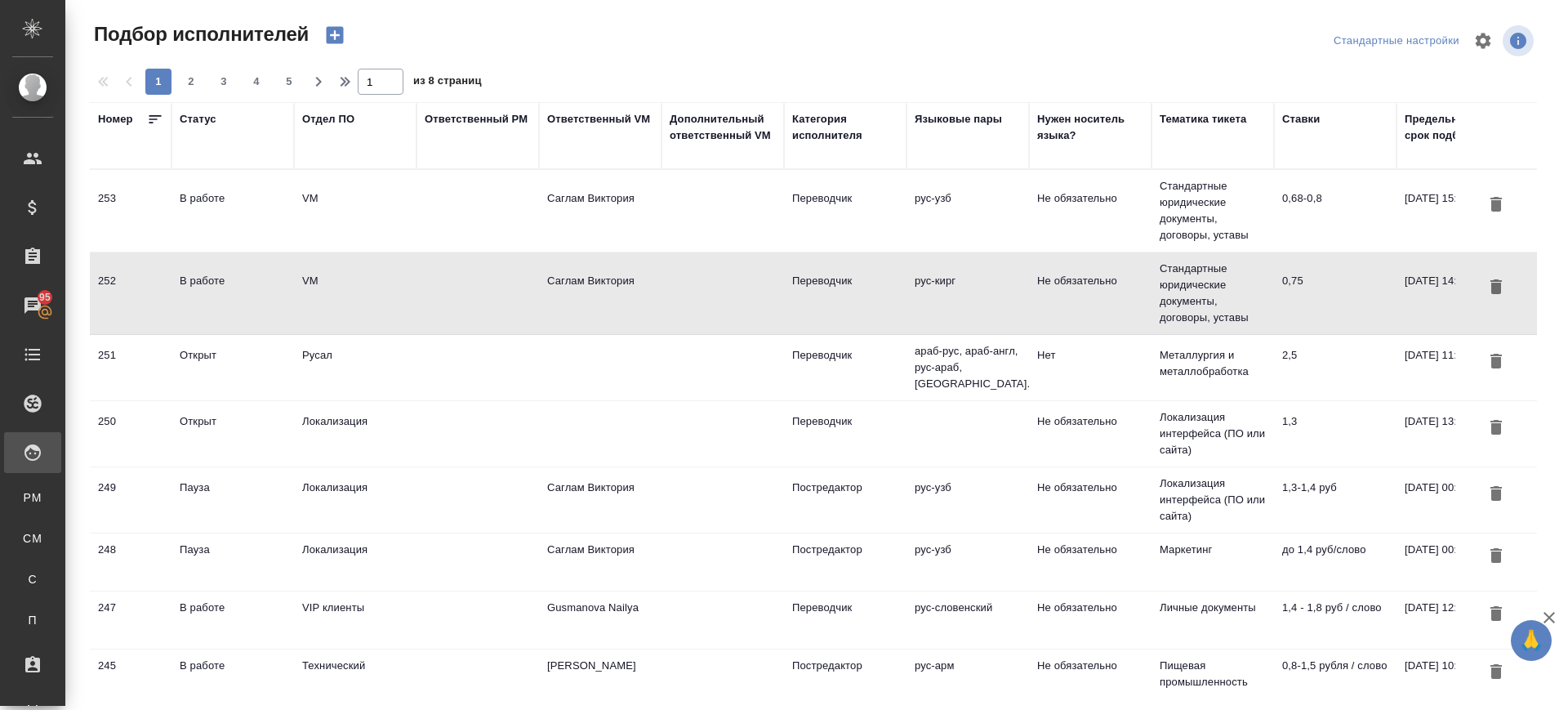
click at [212, 291] on td "В работе" at bounding box center [232, 293] width 123 height 57
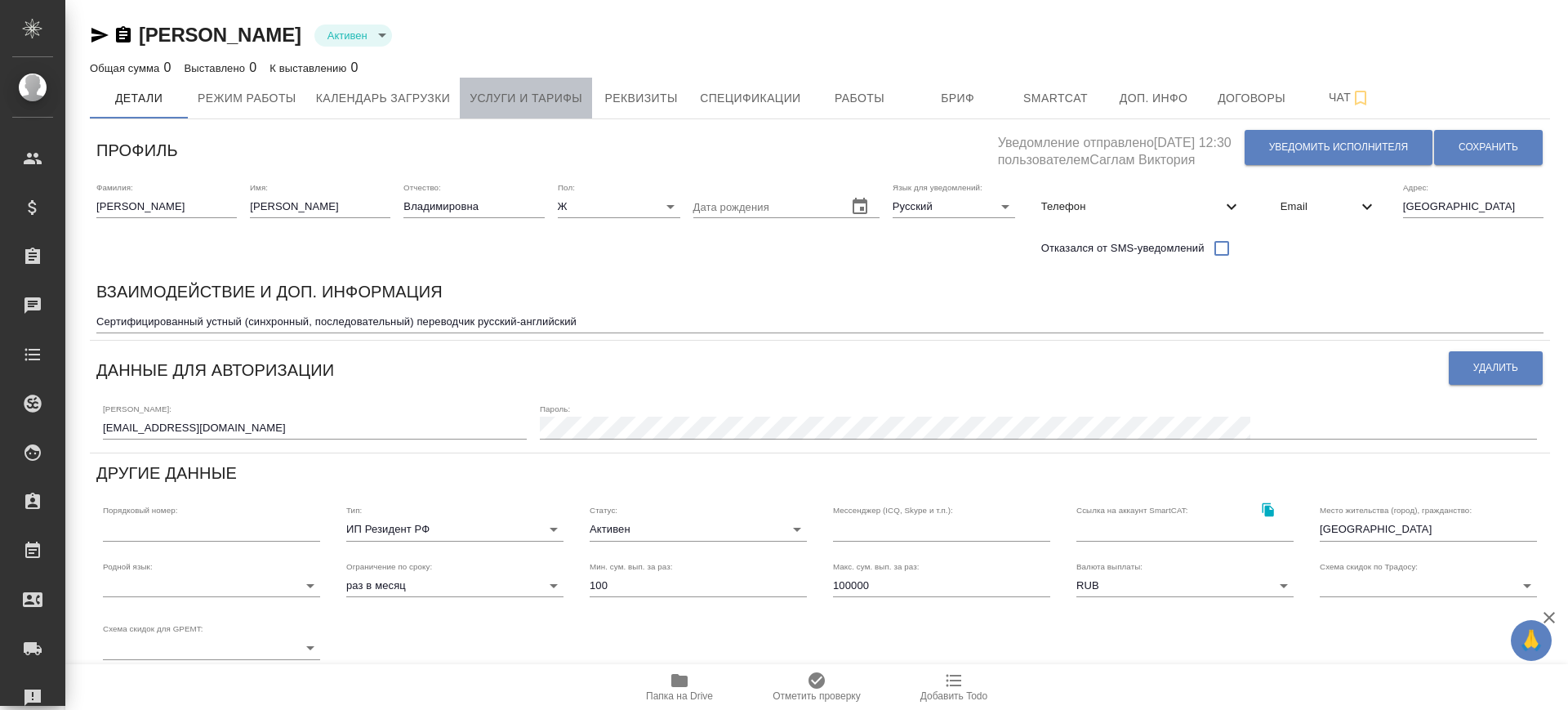
click at [506, 104] on span "Услуги и тарифы" at bounding box center [525, 98] width 113 height 20
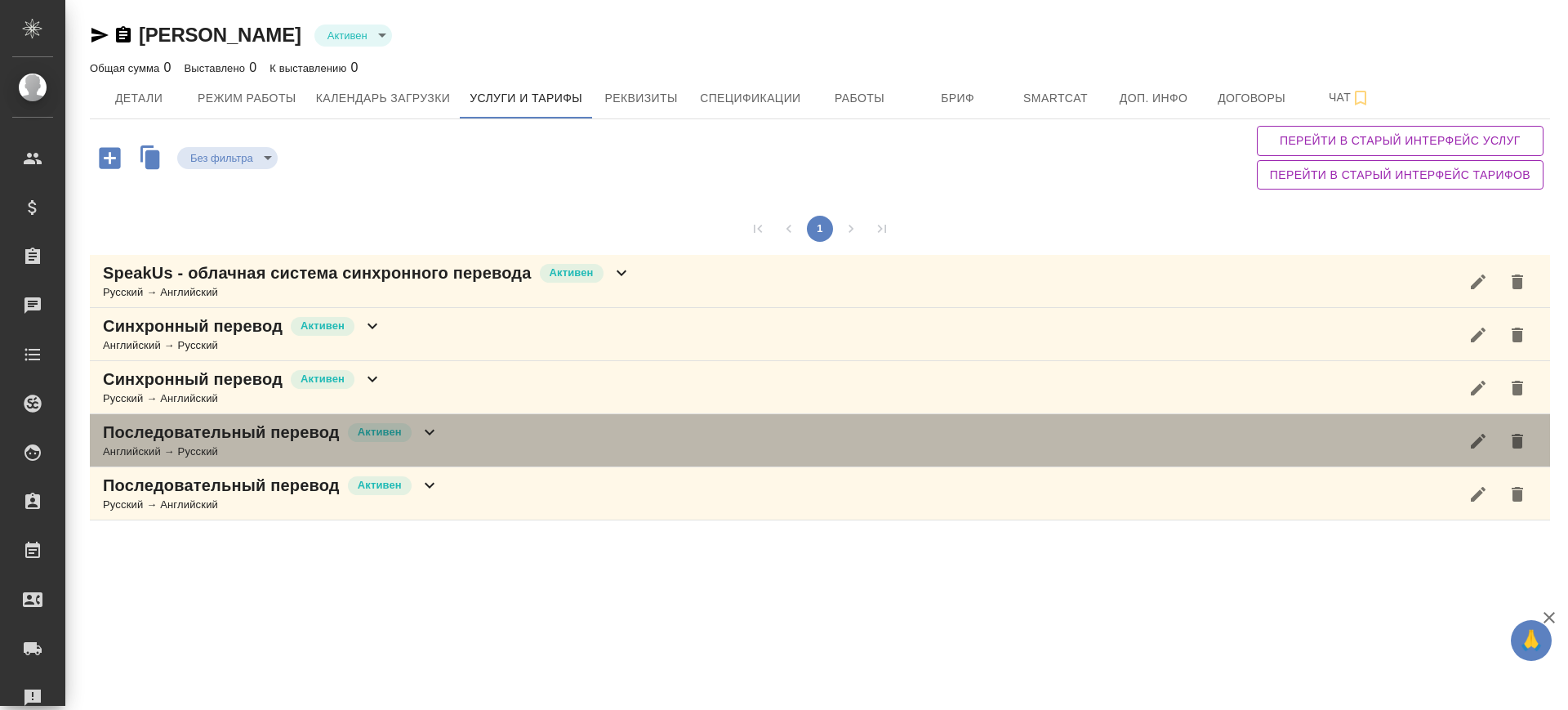
click at [480, 438] on div "Последовательный перевод [PERSON_NAME] → Русский" at bounding box center [820, 440] width 1461 height 53
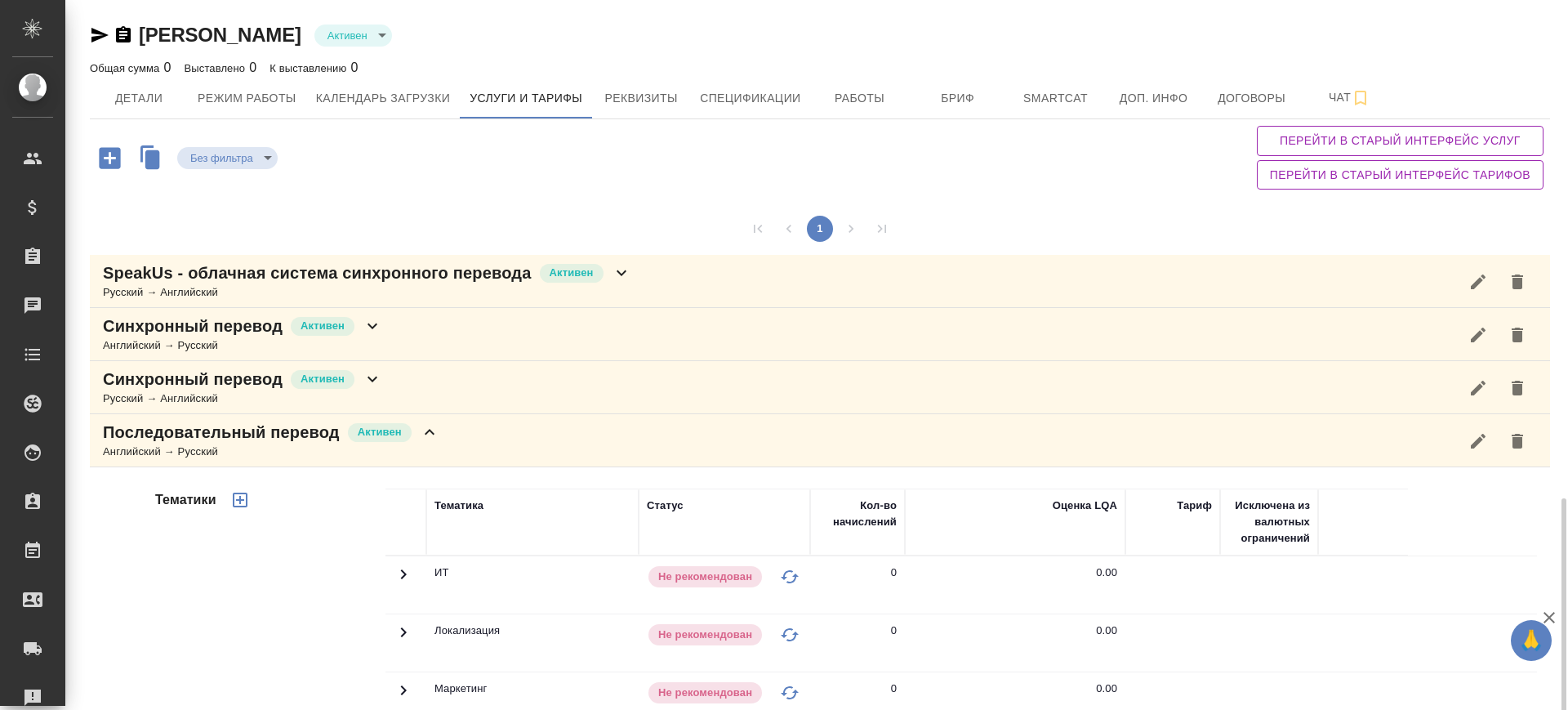
scroll to position [425, 0]
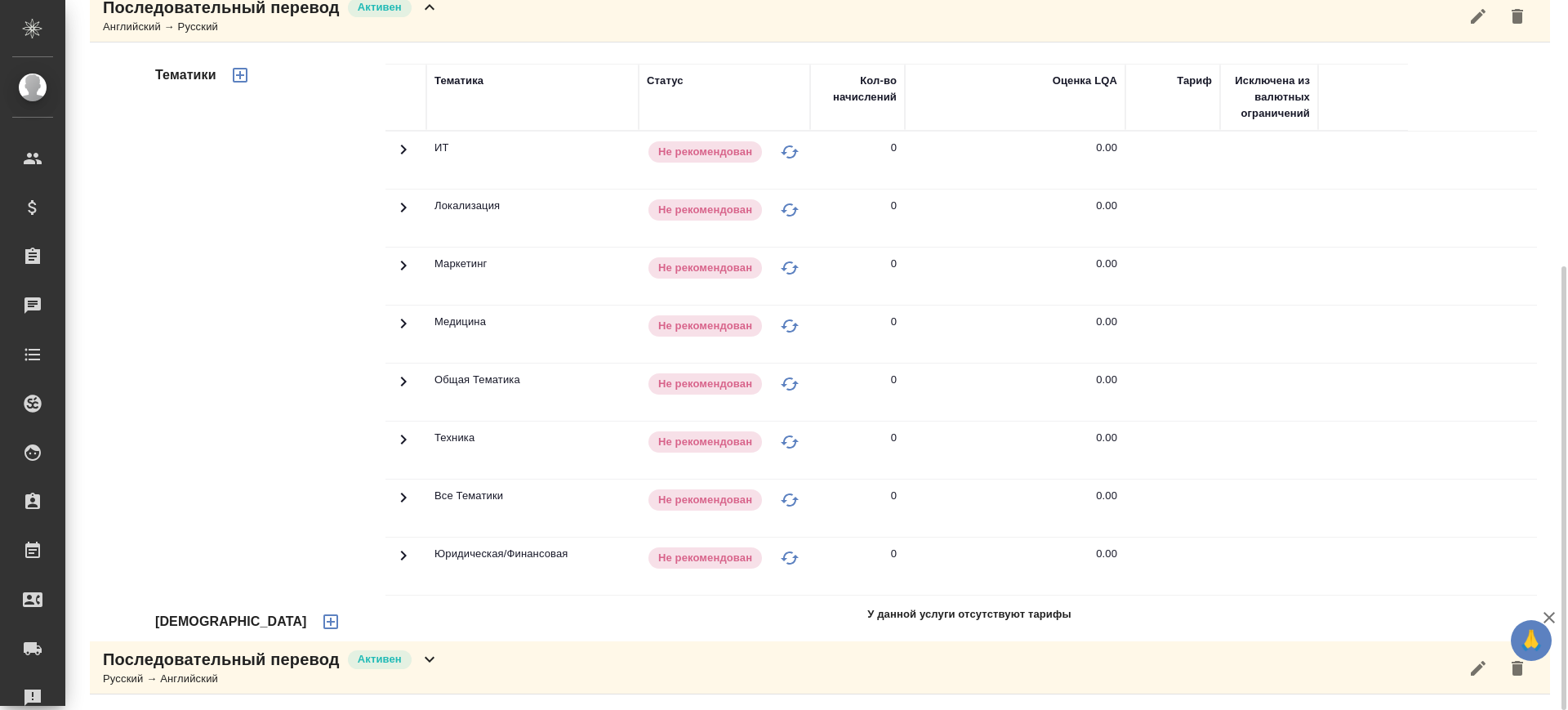
click at [321, 620] on icon "button" at bounding box center [331, 621] width 19 height 19
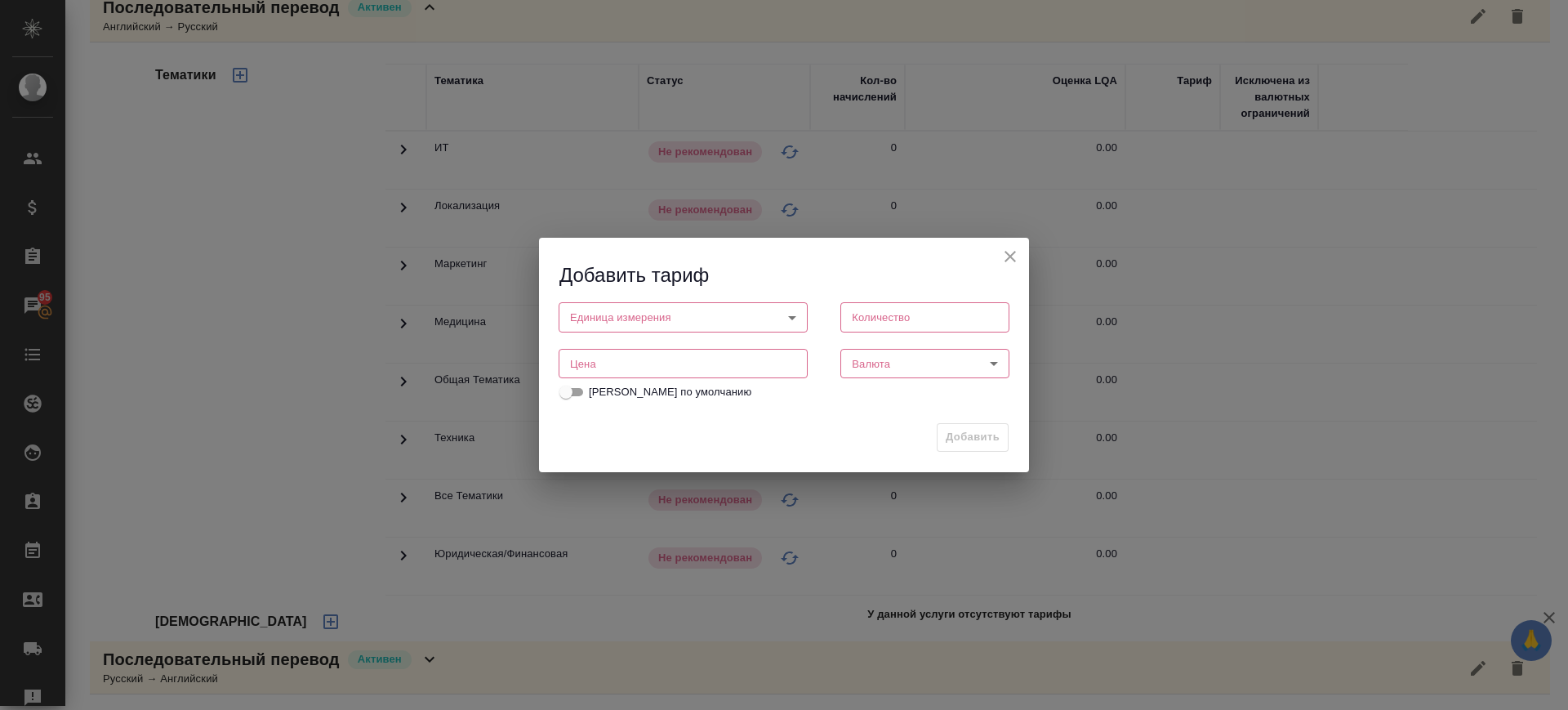
click at [604, 359] on input "number" at bounding box center [683, 364] width 250 height 29
drag, startPoint x: 601, startPoint y: 368, endPoint x: 488, endPoint y: 365, distance: 113.0
click at [490, 365] on div "Добавить тариф Единица измерения ​ Единица измерения Количество Количество Цена…" at bounding box center [784, 355] width 1568 height 710
type input "2000"
click at [627, 317] on body "🙏 .cls-1 fill:#fff; AWATERA Саглам Виктория v.saglam Клиенты Спецификации Заказ…" at bounding box center [784, 355] width 1568 height 710
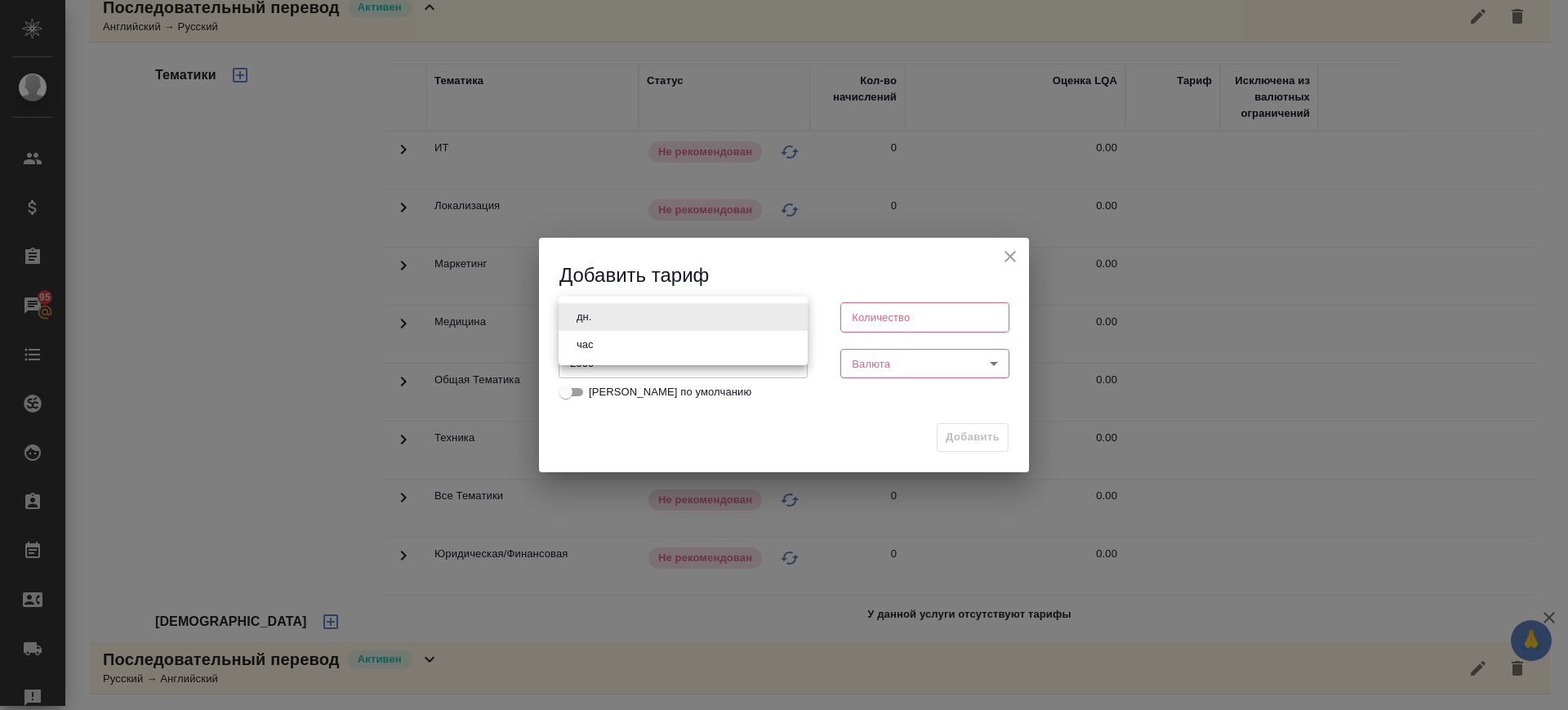
drag, startPoint x: 634, startPoint y: 340, endPoint x: 862, endPoint y: 367, distance: 229.6
click at [653, 342] on li "час" at bounding box center [683, 344] width 250 height 28
type input "5a8b1489cc6b4906c91bfd93"
click at [883, 369] on body "🙏 .cls-1 fill:#fff; AWATERA Саглам Виктория v.saglam Клиенты Спецификации Заказ…" at bounding box center [784, 355] width 1568 height 710
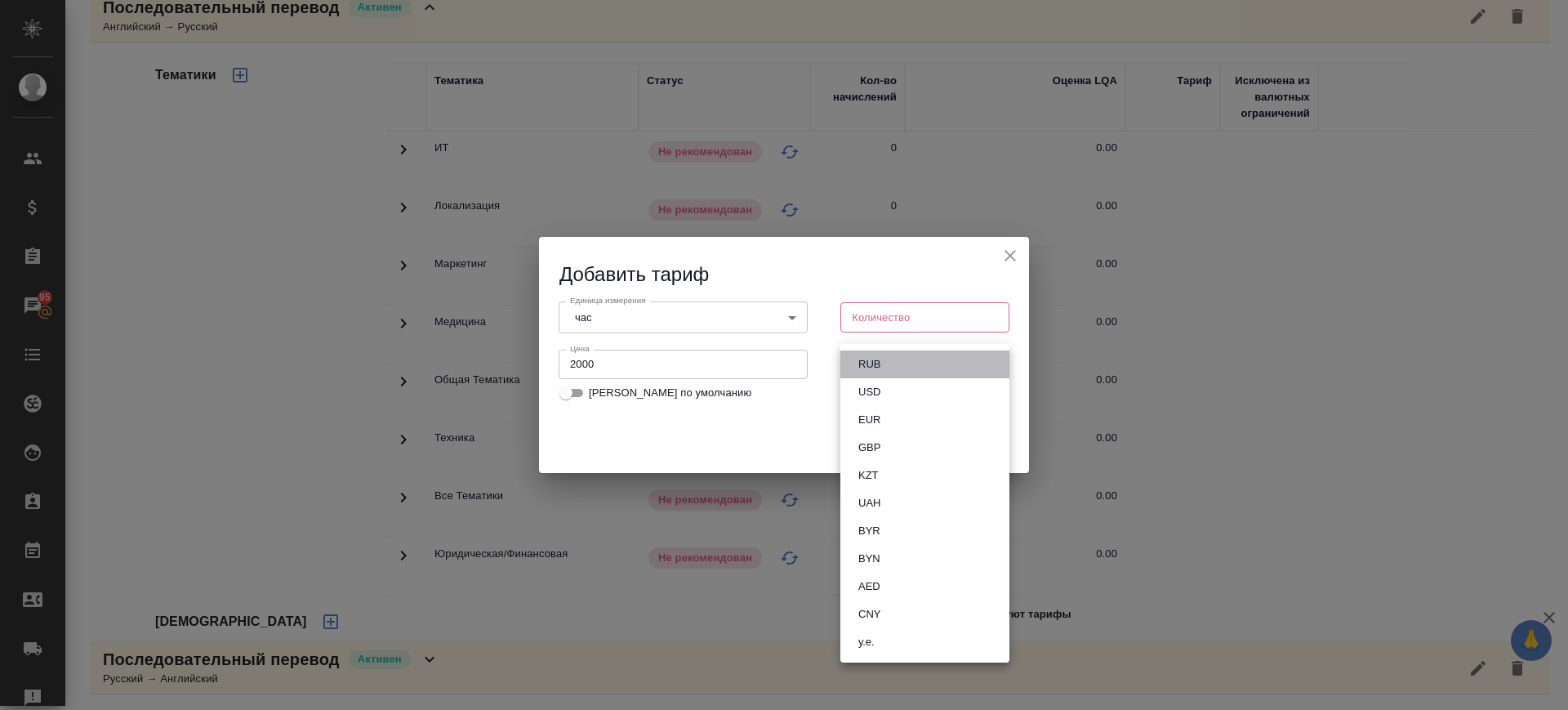
click at [887, 356] on li "RUB" at bounding box center [925, 364] width 169 height 28
type input "RUB"
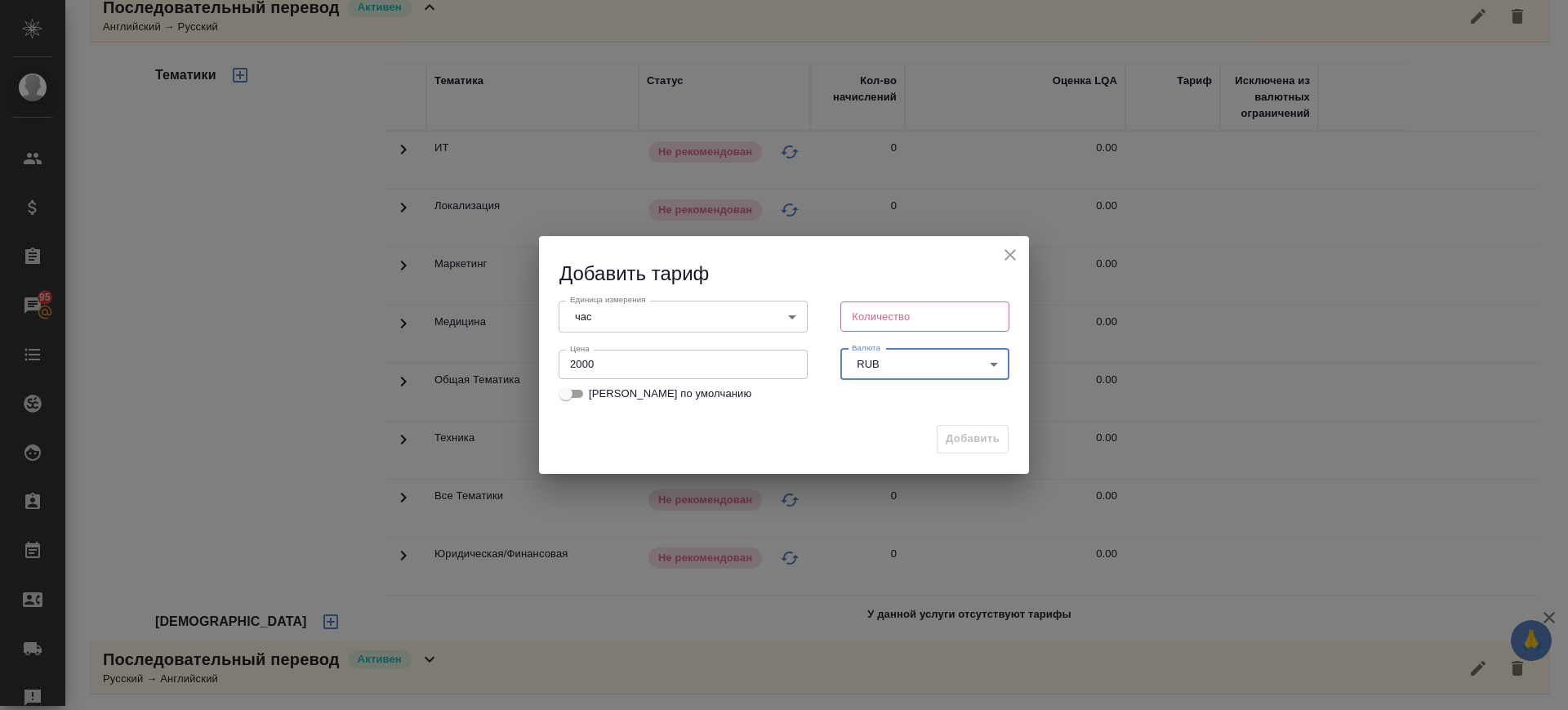
click at [878, 317] on input "number" at bounding box center [925, 316] width 169 height 29
type input "1"
click at [950, 427] on button "Добавить" at bounding box center [972, 439] width 72 height 29
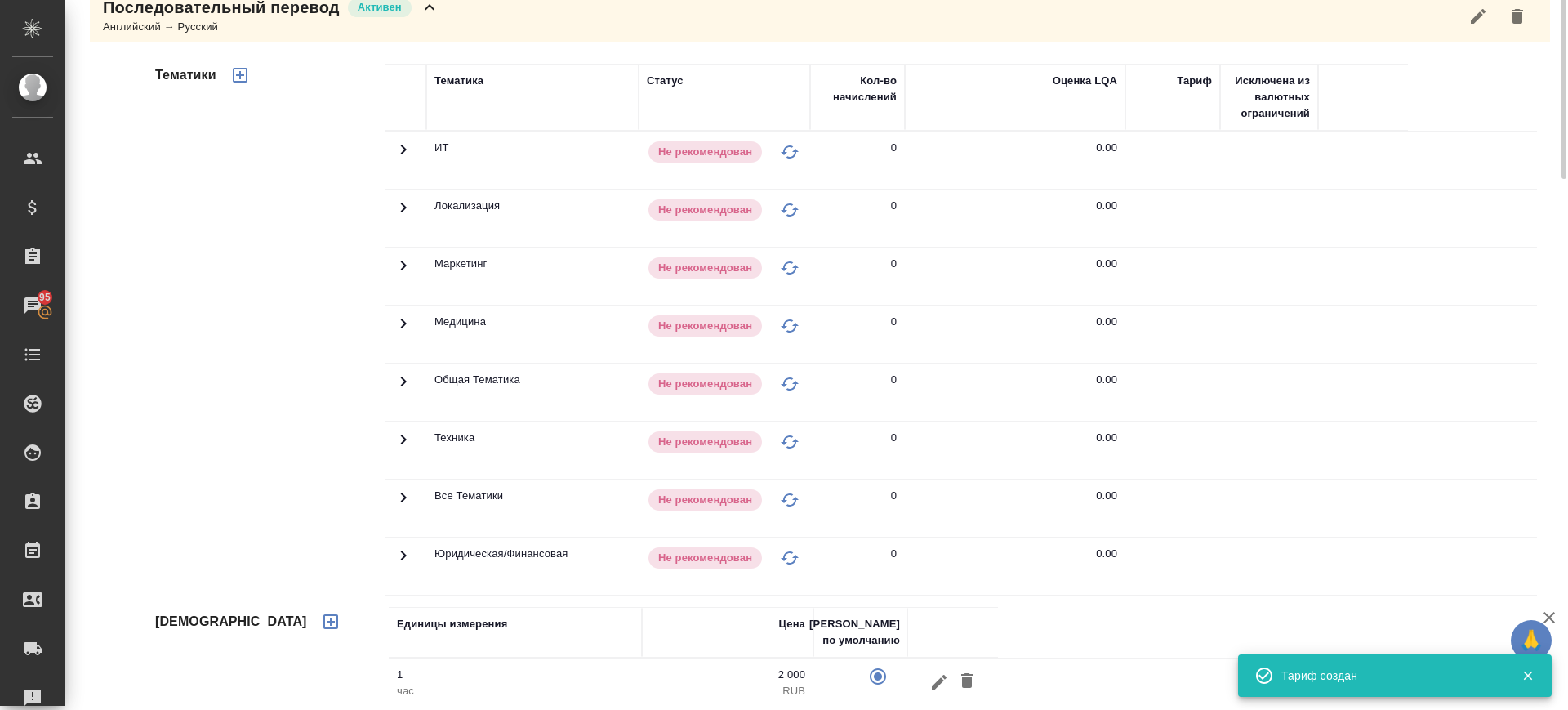
scroll to position [16, 0]
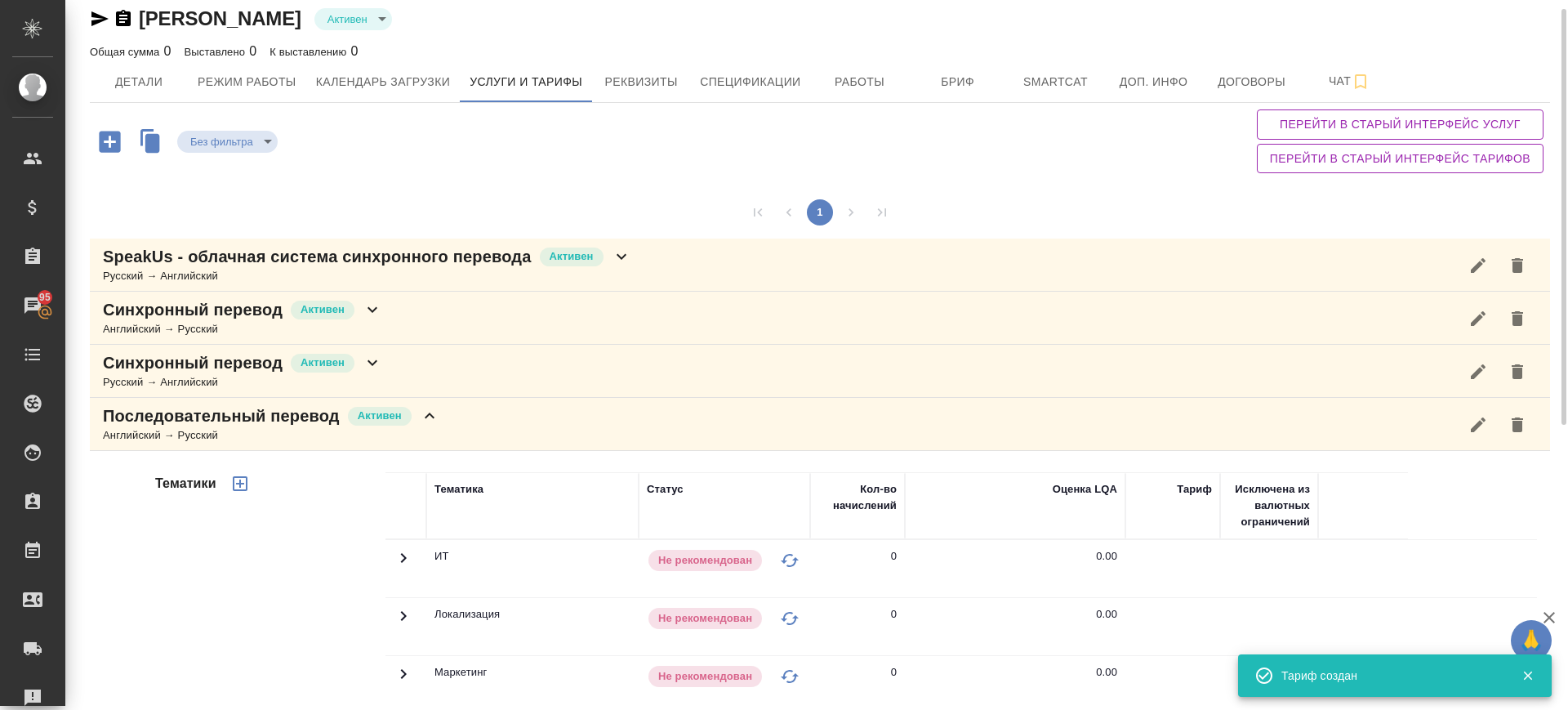
click at [387, 442] on div "Английский → Русский" at bounding box center [271, 435] width 337 height 16
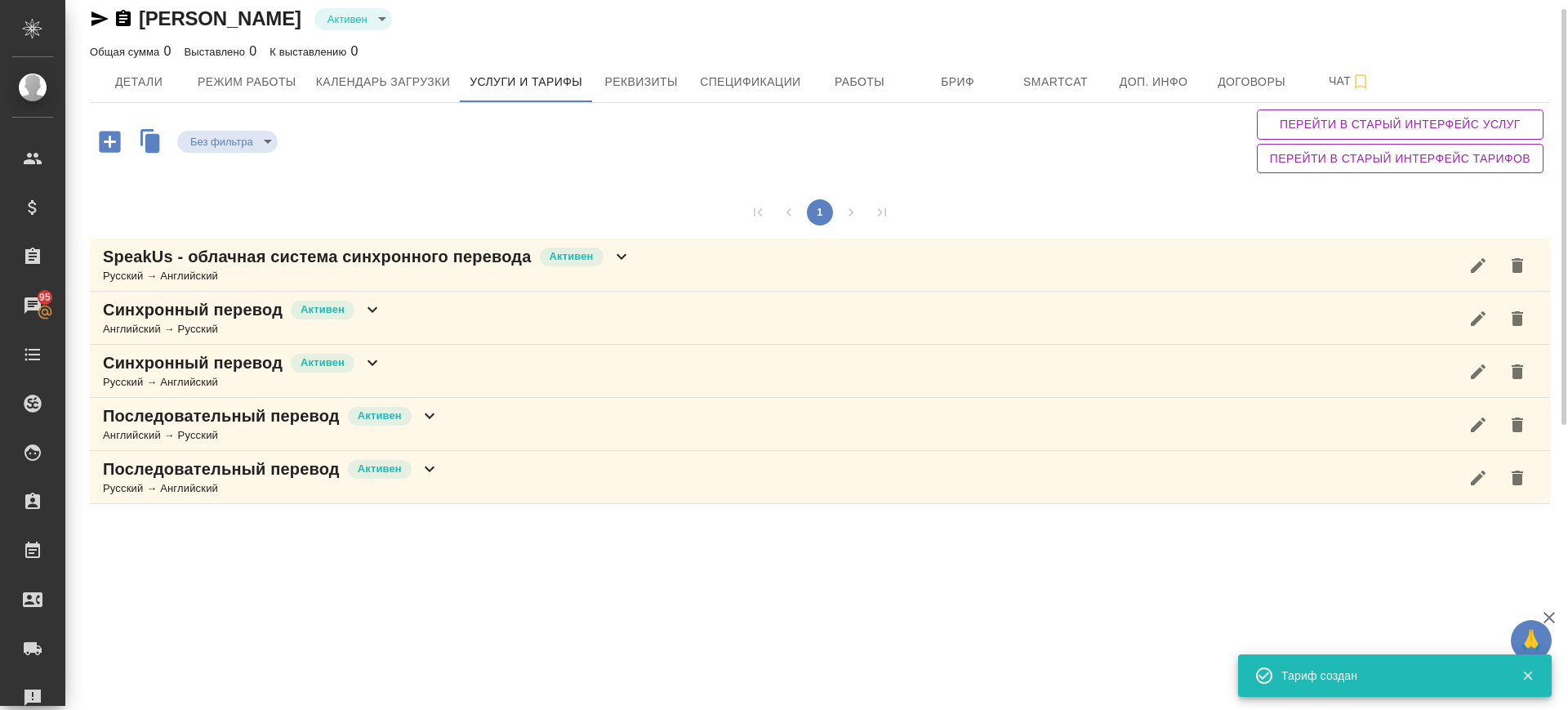
click at [414, 429] on div "Английский → Русский" at bounding box center [271, 435] width 337 height 16
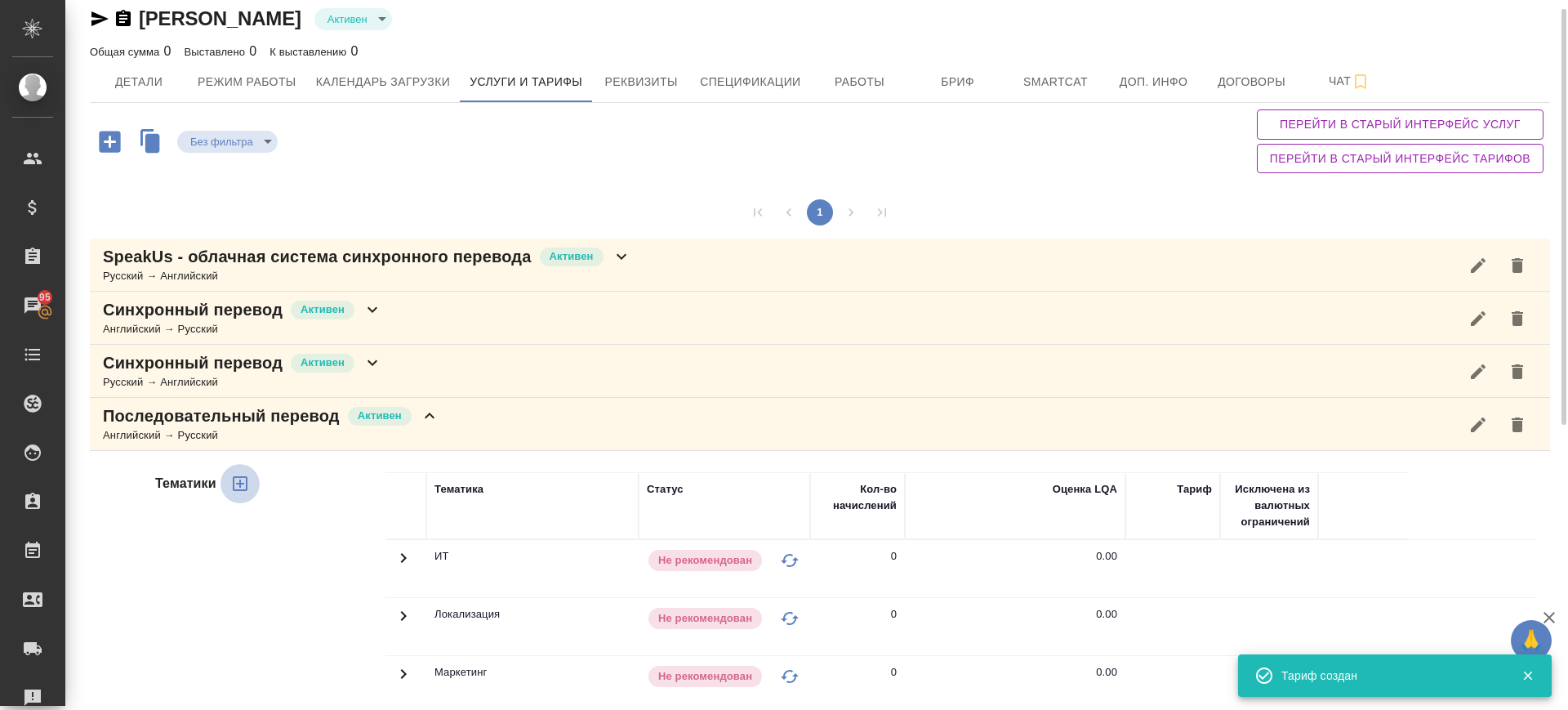
click at [249, 486] on icon "button" at bounding box center [240, 484] width 19 height 19
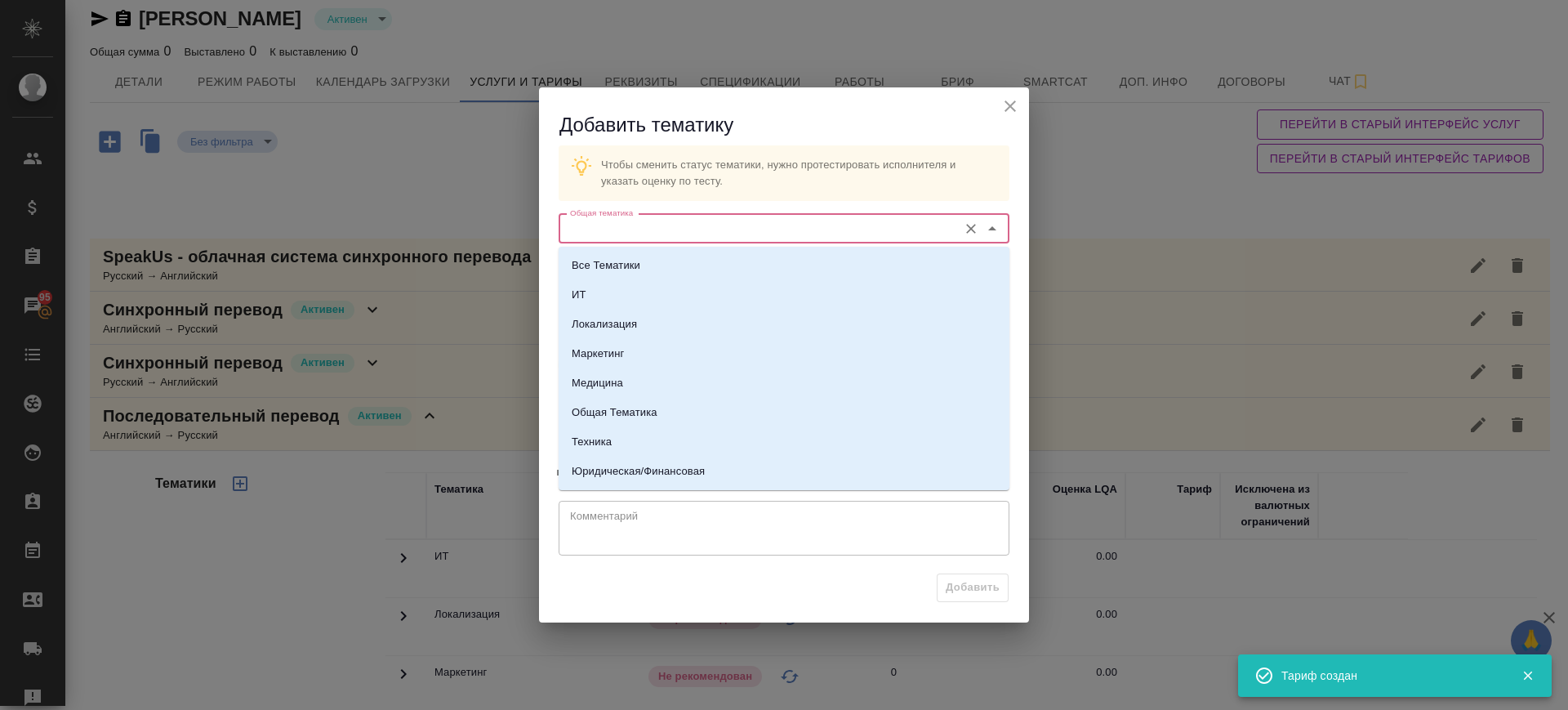
click at [657, 230] on input "Общая тематика" at bounding box center [756, 228] width 386 height 19
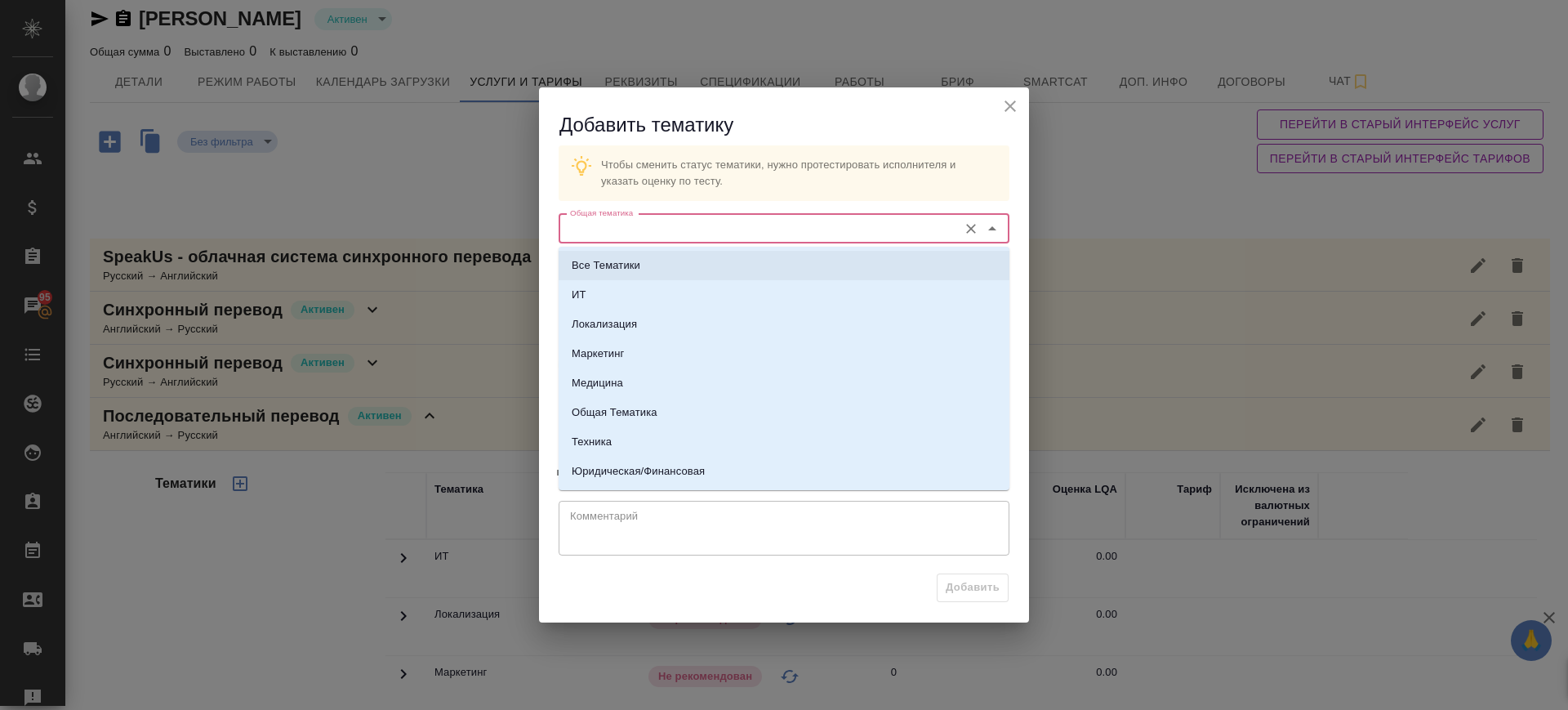
click at [657, 270] on li "Все Тематики" at bounding box center [784, 265] width 451 height 29
type input "Все Тематики"
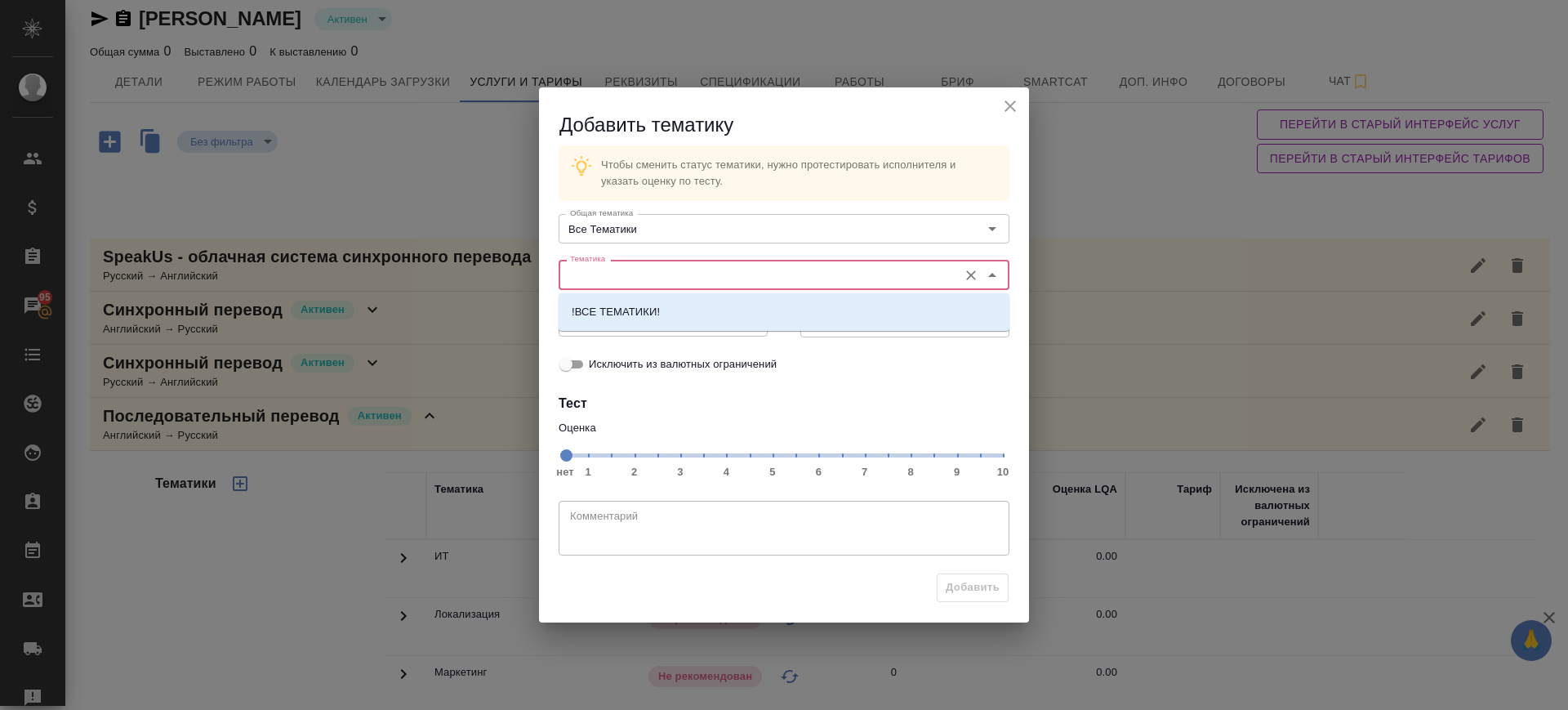
click at [637, 281] on input "Тематика" at bounding box center [756, 275] width 386 height 19
drag, startPoint x: 631, startPoint y: 301, endPoint x: 823, endPoint y: 496, distance: 273.7
click at [634, 307] on li "!ВСЕ ТЕМАТИКИ!" at bounding box center [784, 311] width 451 height 29
type input "!ВСЕ ТЕМАТИКИ!"
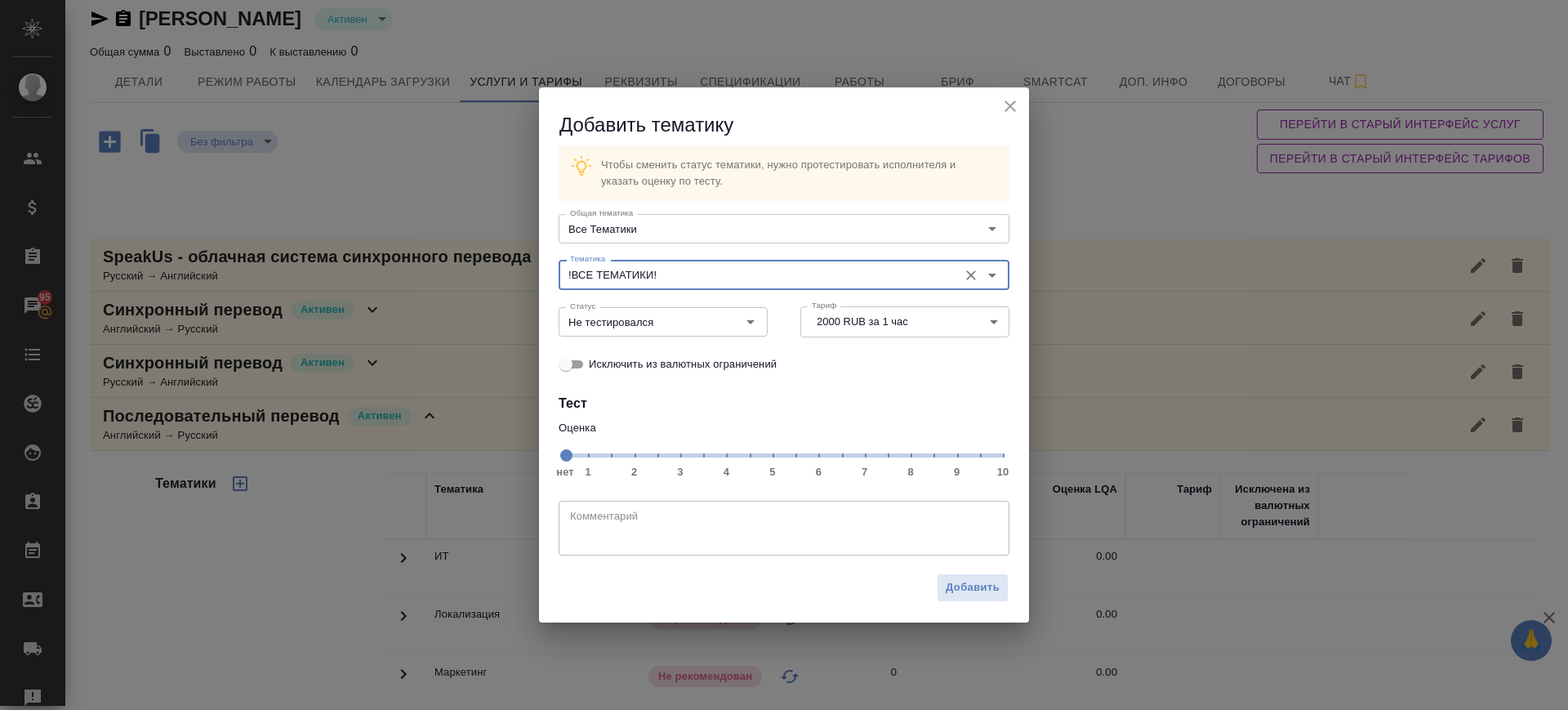
click at [862, 458] on span "нет 1 2 3 4 5 6 7 8 9 10" at bounding box center [784, 455] width 438 height 23
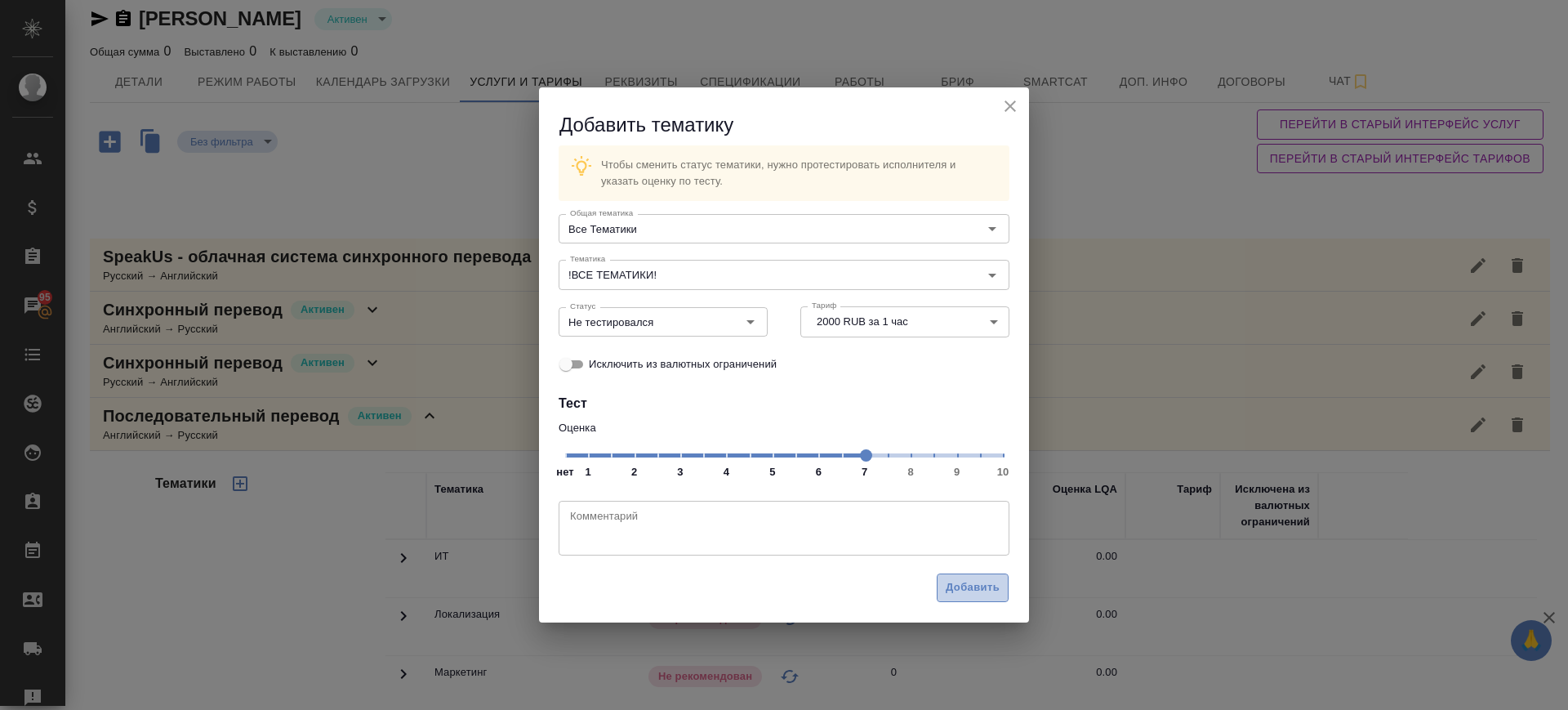
drag, startPoint x: 984, startPoint y: 580, endPoint x: 952, endPoint y: 578, distance: 32.1
click at [984, 579] on span "Добавить" at bounding box center [973, 587] width 54 height 18
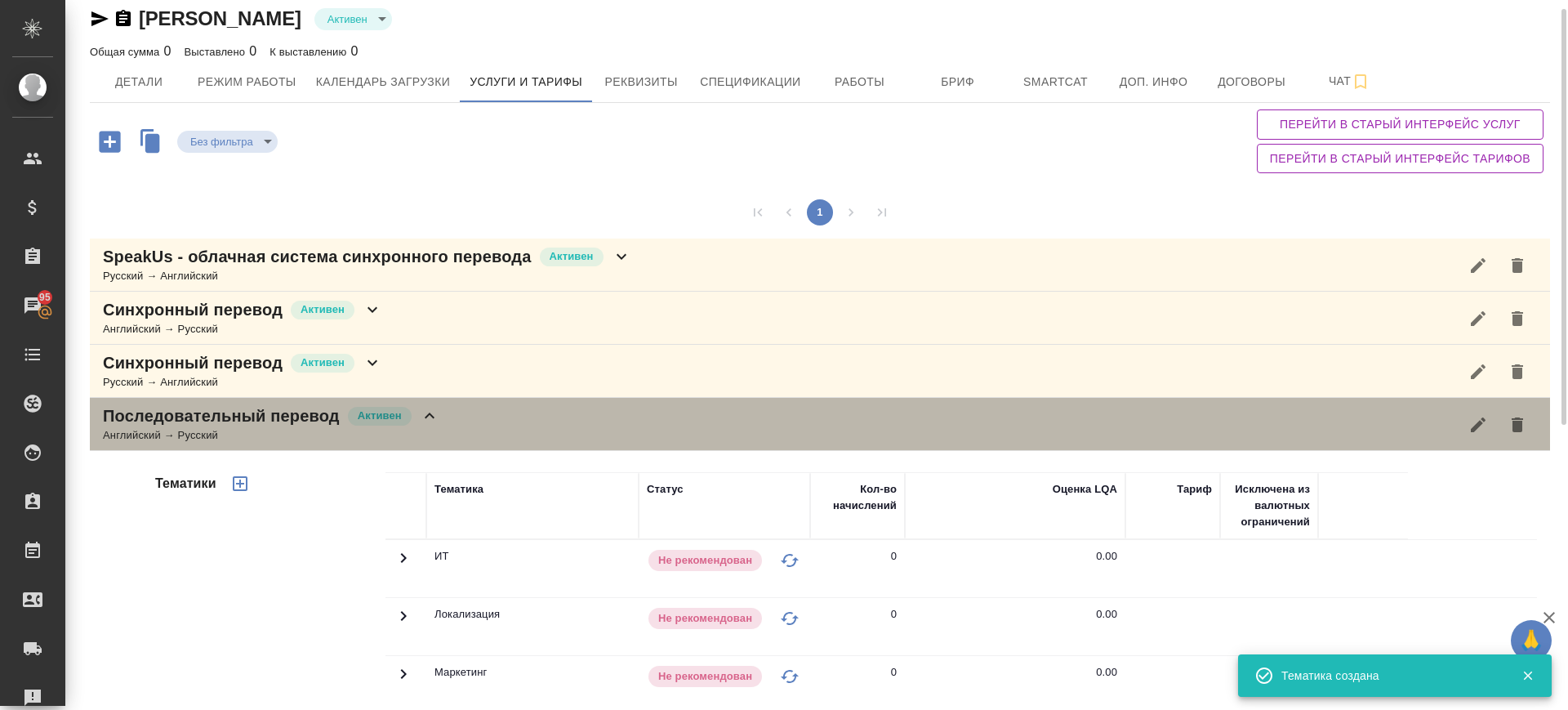
click at [438, 439] on div "Английский → Русский" at bounding box center [271, 435] width 337 height 16
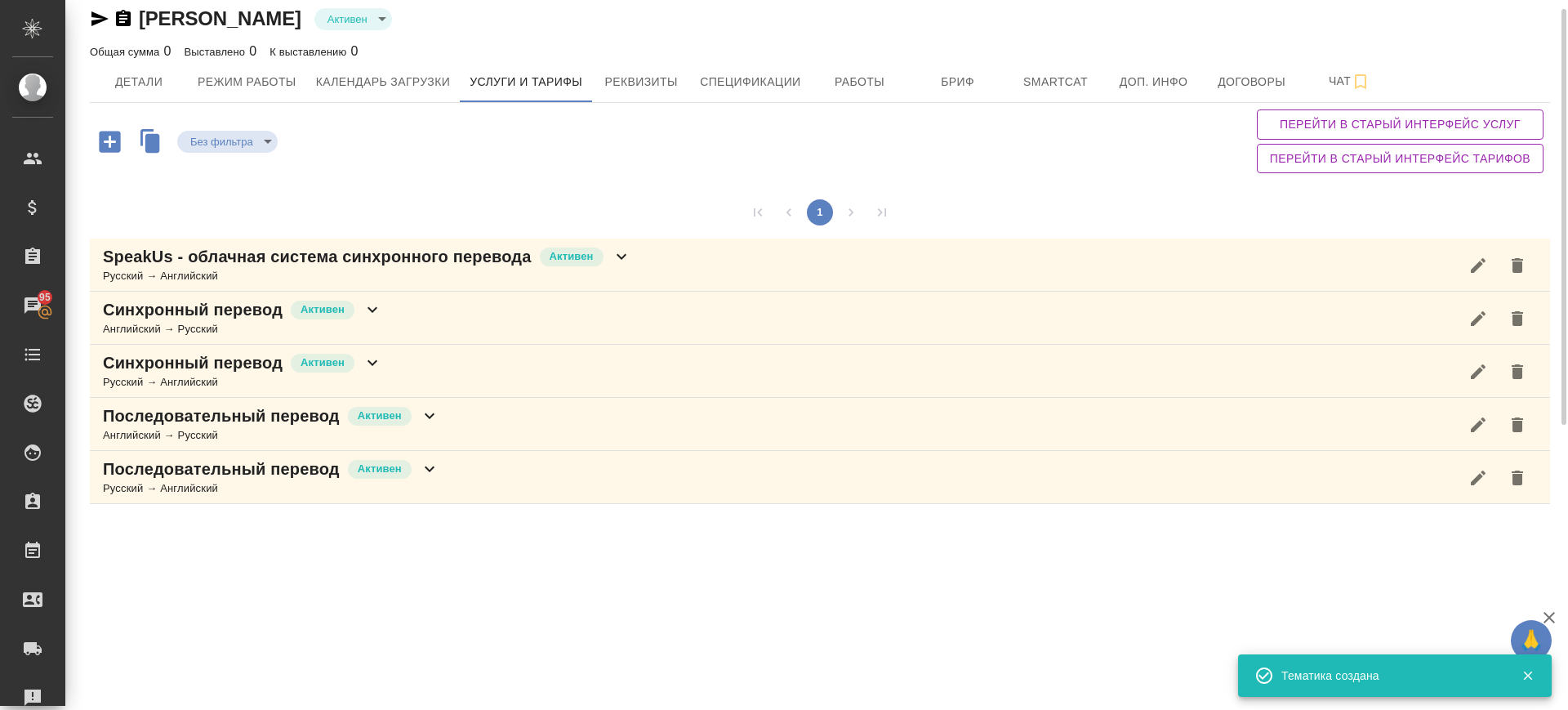
click at [443, 475] on div "Последовательный перевод Активен Русский → Английский" at bounding box center [820, 477] width 1461 height 53
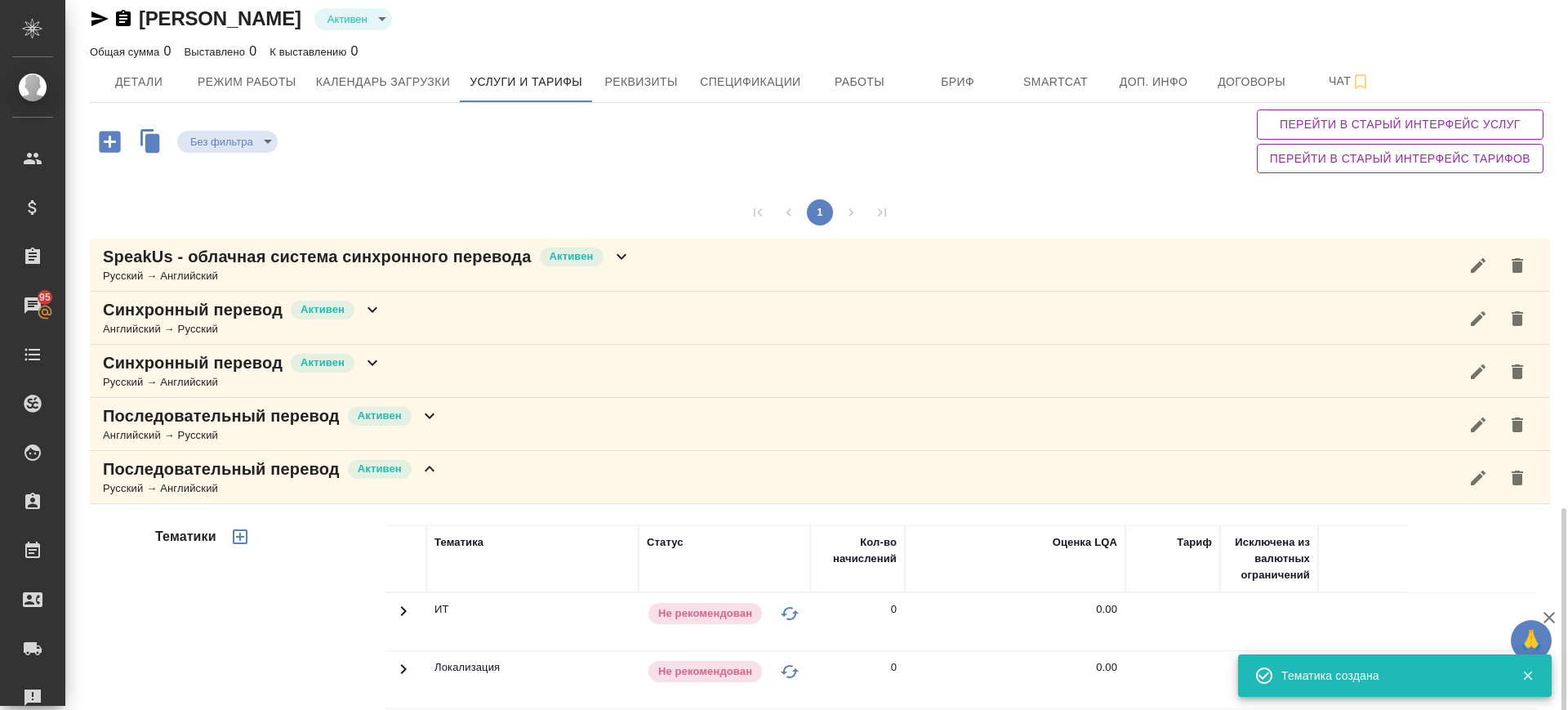
scroll to position [425, 0]
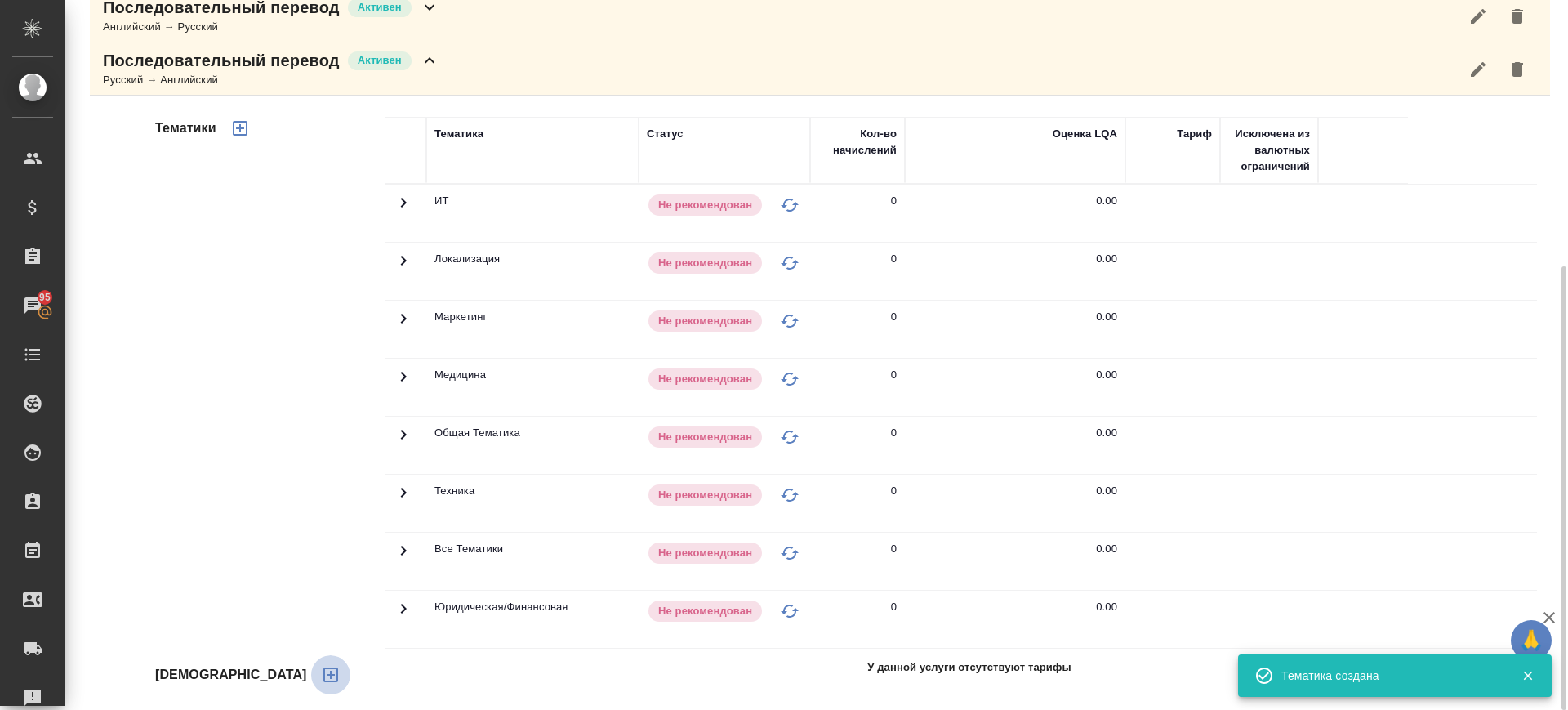
click at [311, 679] on button "button" at bounding box center [331, 674] width 40 height 40
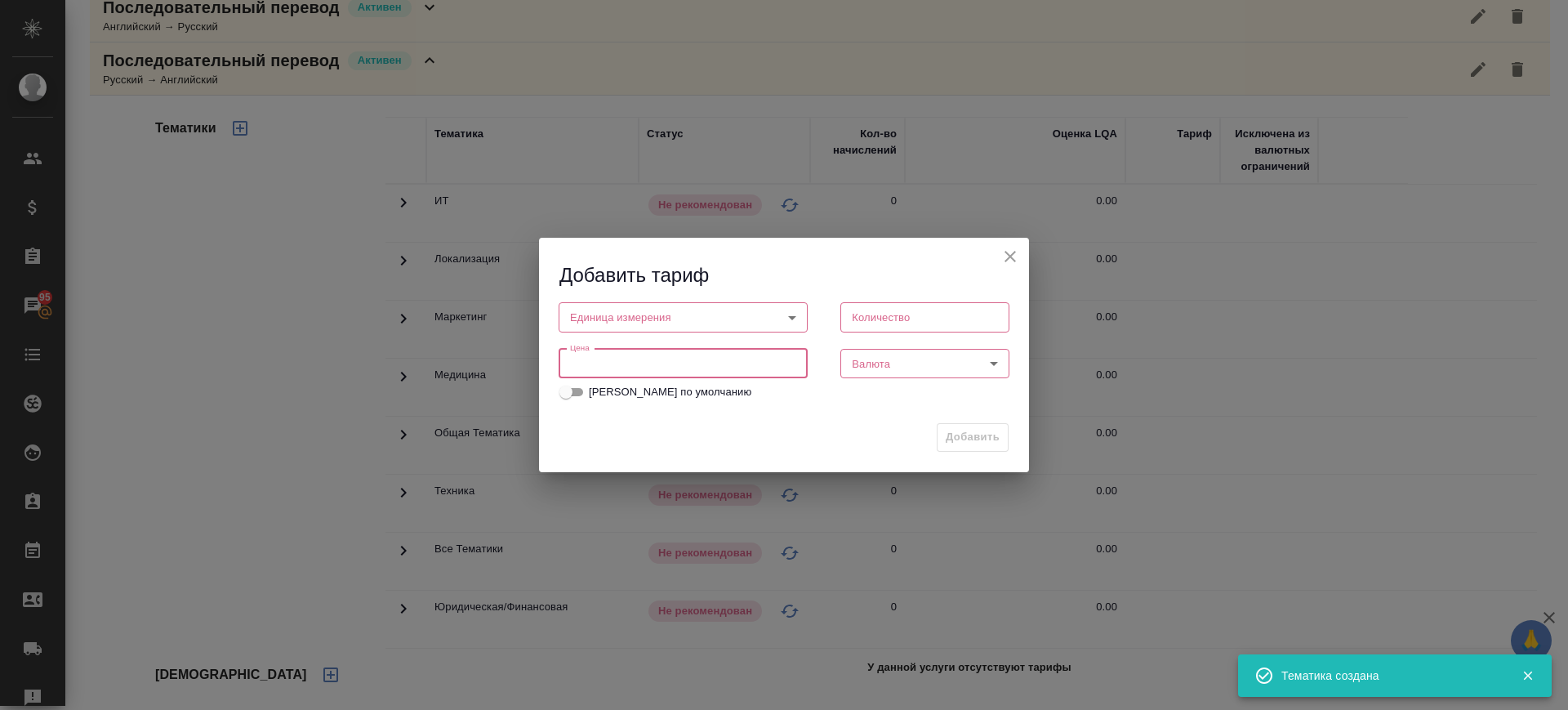
click at [616, 369] on input "number" at bounding box center [683, 364] width 250 height 29
paste input "2000"
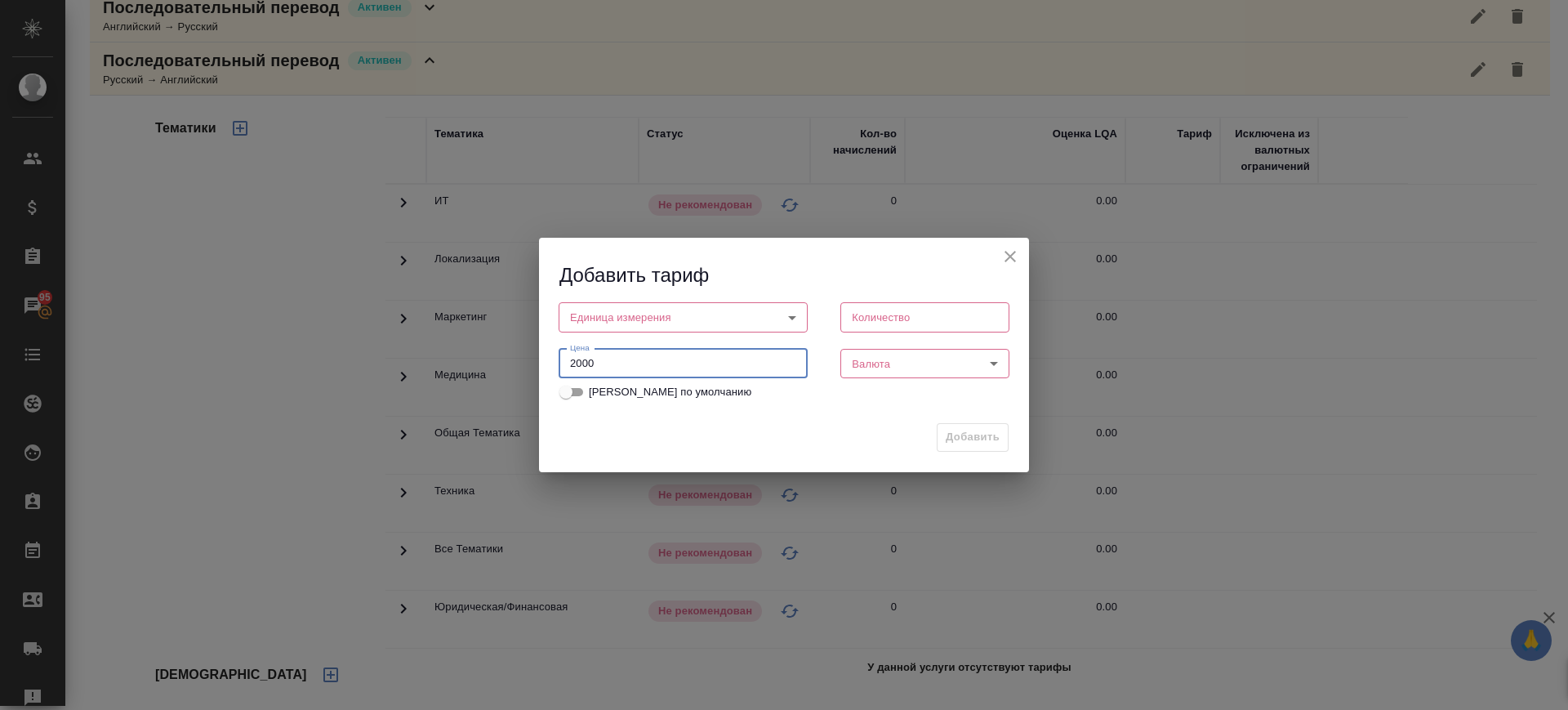
type input "2000"
click at [616, 317] on body "🙏 .cls-1 fill:#fff; AWATERA Саглам Виктория v.saglam Клиенты Спецификации Заказ…" at bounding box center [784, 355] width 1568 height 710
click at [607, 340] on li "час" at bounding box center [683, 344] width 250 height 28
type input "5a8b1489cc6b4906c91bfd93"
click at [902, 366] on body "🙏 .cls-1 fill:#fff; AWATERA Саглам Виктория v.saglam Клиенты Спецификации Заказ…" at bounding box center [784, 355] width 1568 height 710
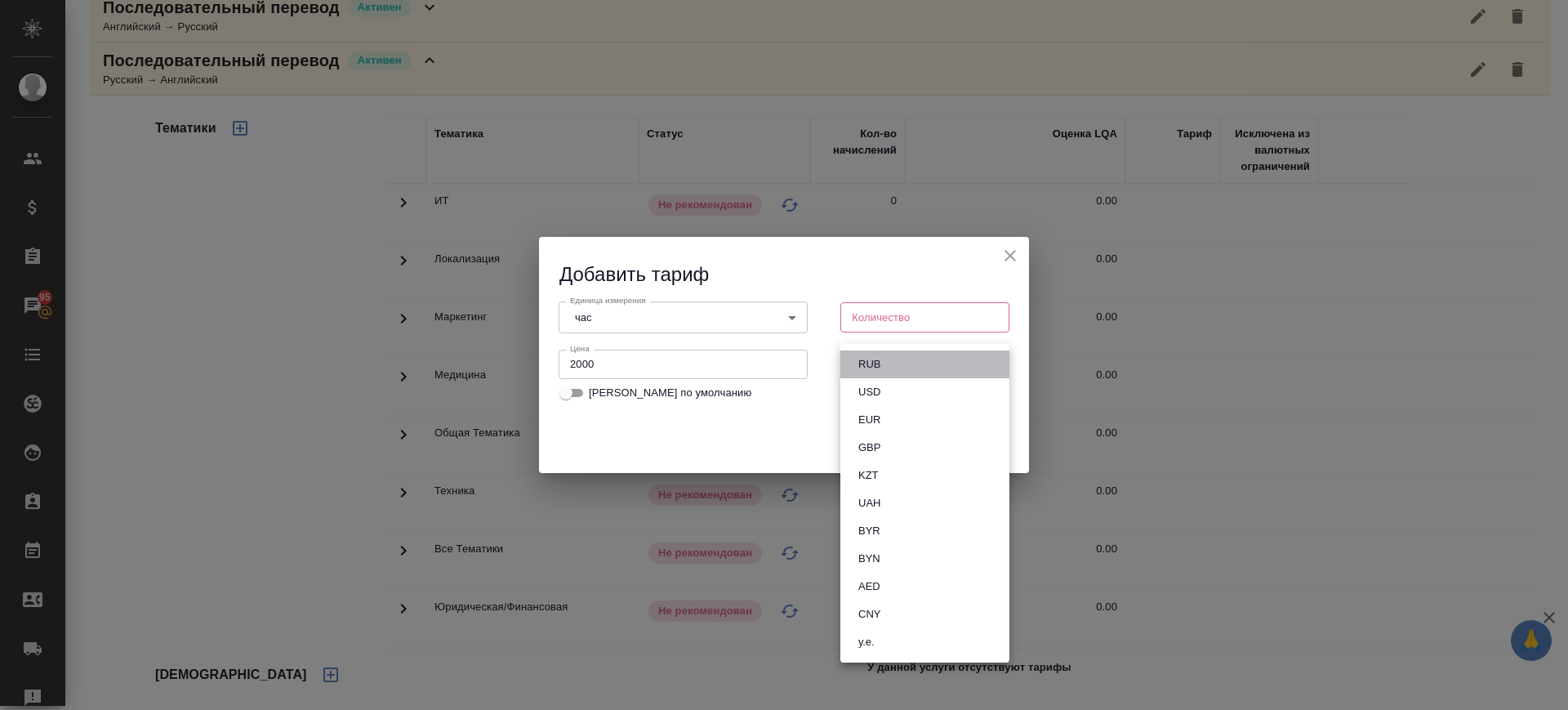
click at [896, 358] on li "RUB" at bounding box center [925, 364] width 169 height 28
type input "RUB"
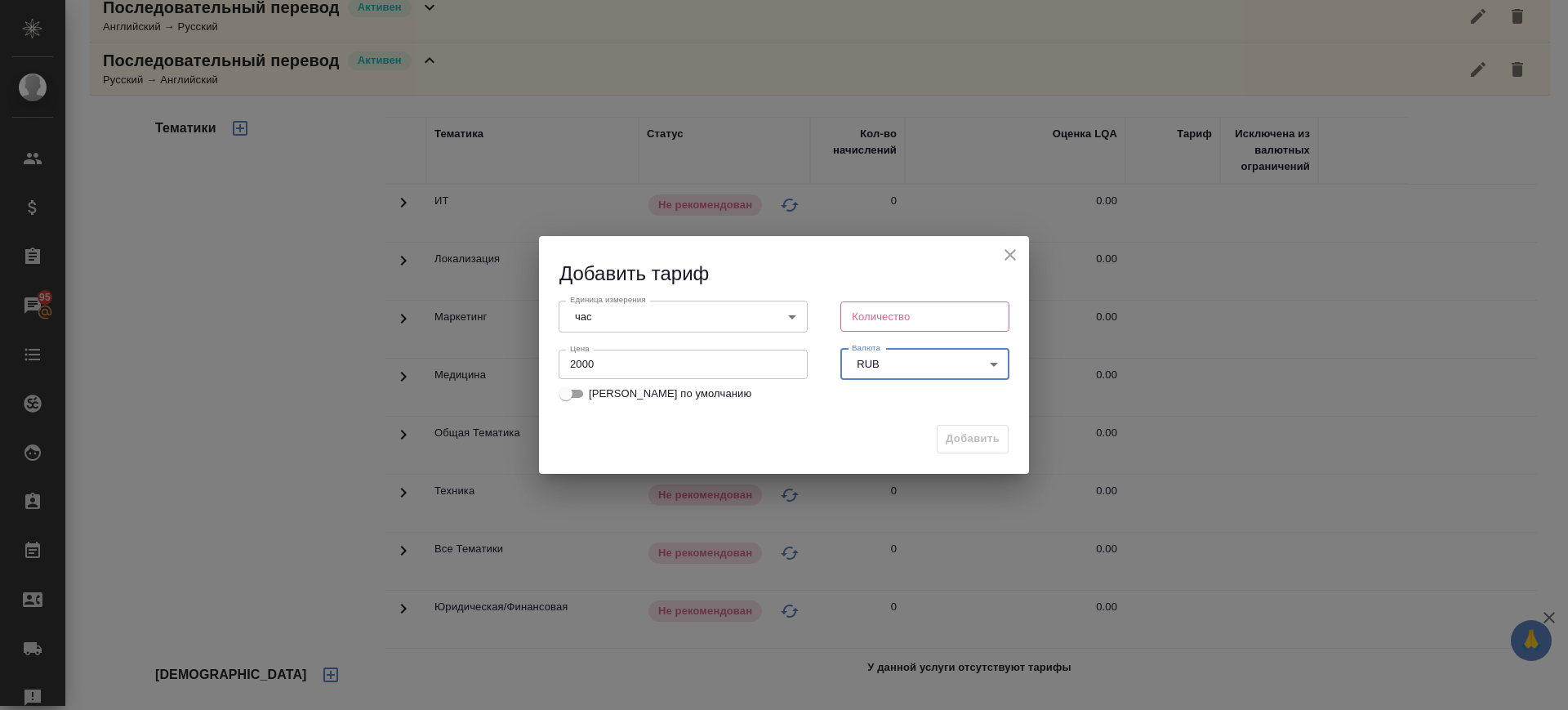
click at [873, 310] on input "number" at bounding box center [925, 316] width 169 height 29
type input "1"
click at [948, 432] on span "Добавить" at bounding box center [973, 438] width 54 height 18
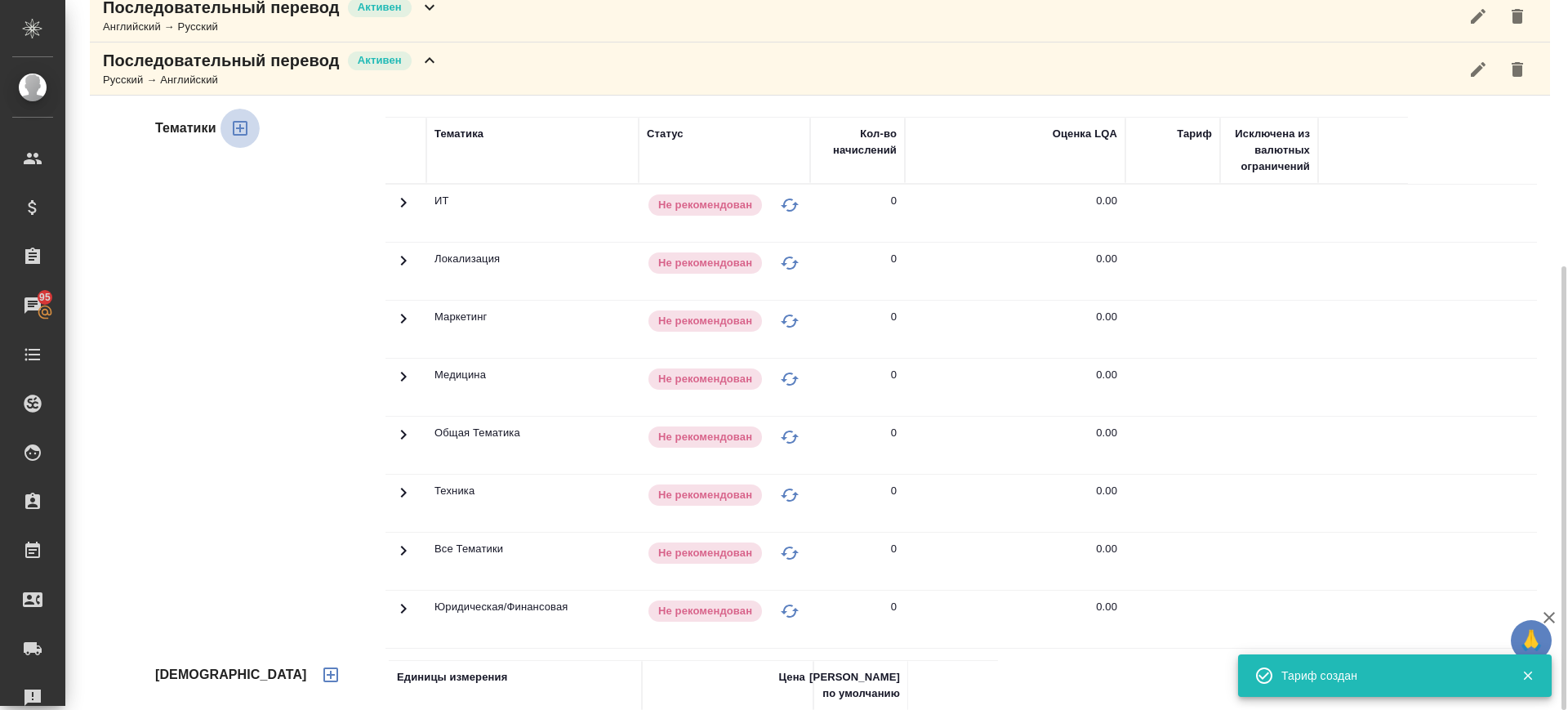
click at [244, 128] on icon "button" at bounding box center [240, 128] width 15 height 15
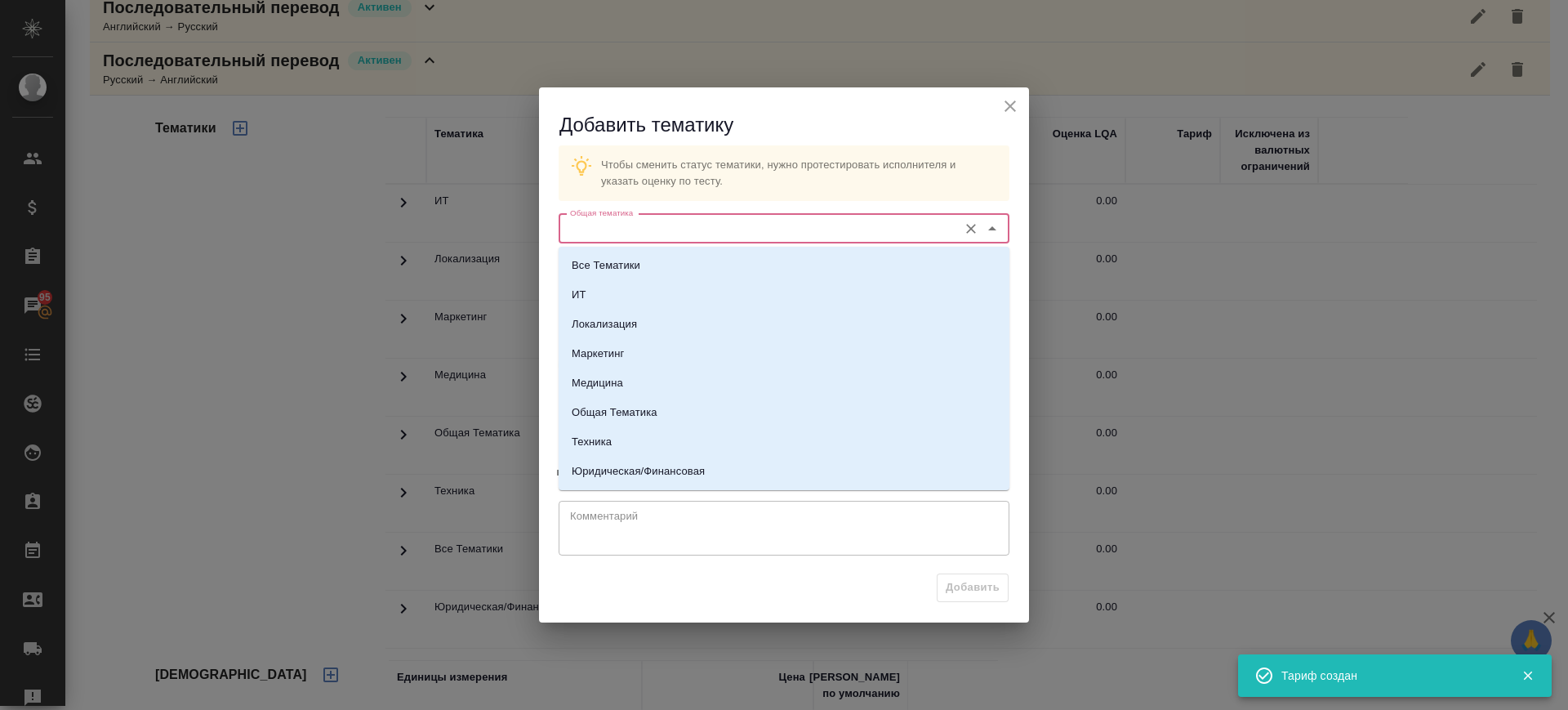
drag, startPoint x: 680, startPoint y: 227, endPoint x: 675, endPoint y: 248, distance: 21.6
click at [680, 231] on input "Общая тематика" at bounding box center [756, 228] width 386 height 19
click at [671, 265] on li "Все Тематики" at bounding box center [784, 265] width 451 height 29
type input "Все Тематики"
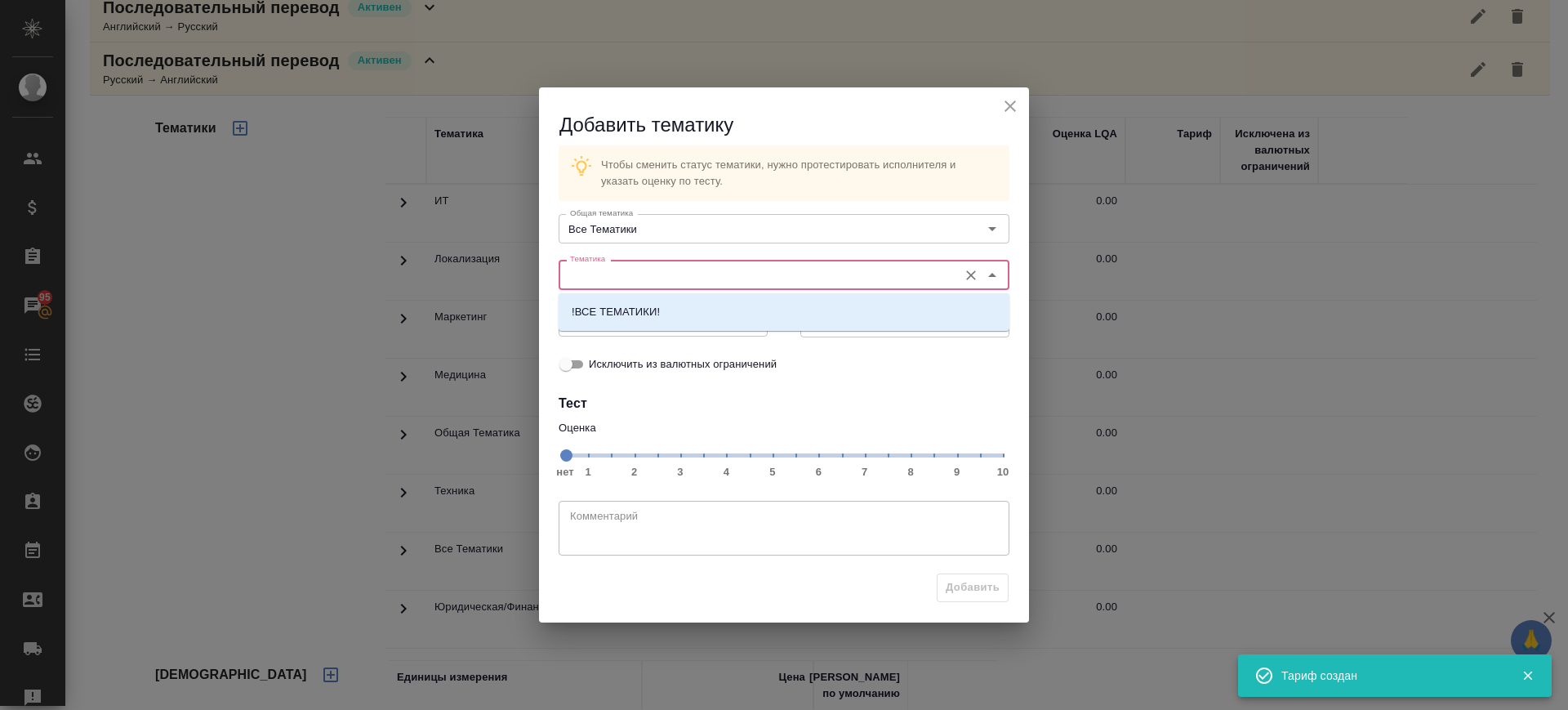
click at [673, 270] on input "Тематика" at bounding box center [756, 275] width 386 height 19
drag, startPoint x: 675, startPoint y: 311, endPoint x: 771, endPoint y: 412, distance: 139.3
click at [690, 321] on li "!ВСЕ ТЕМАТИКИ!" at bounding box center [784, 311] width 451 height 29
type input "!ВСЕ ТЕМАТИКИ!"
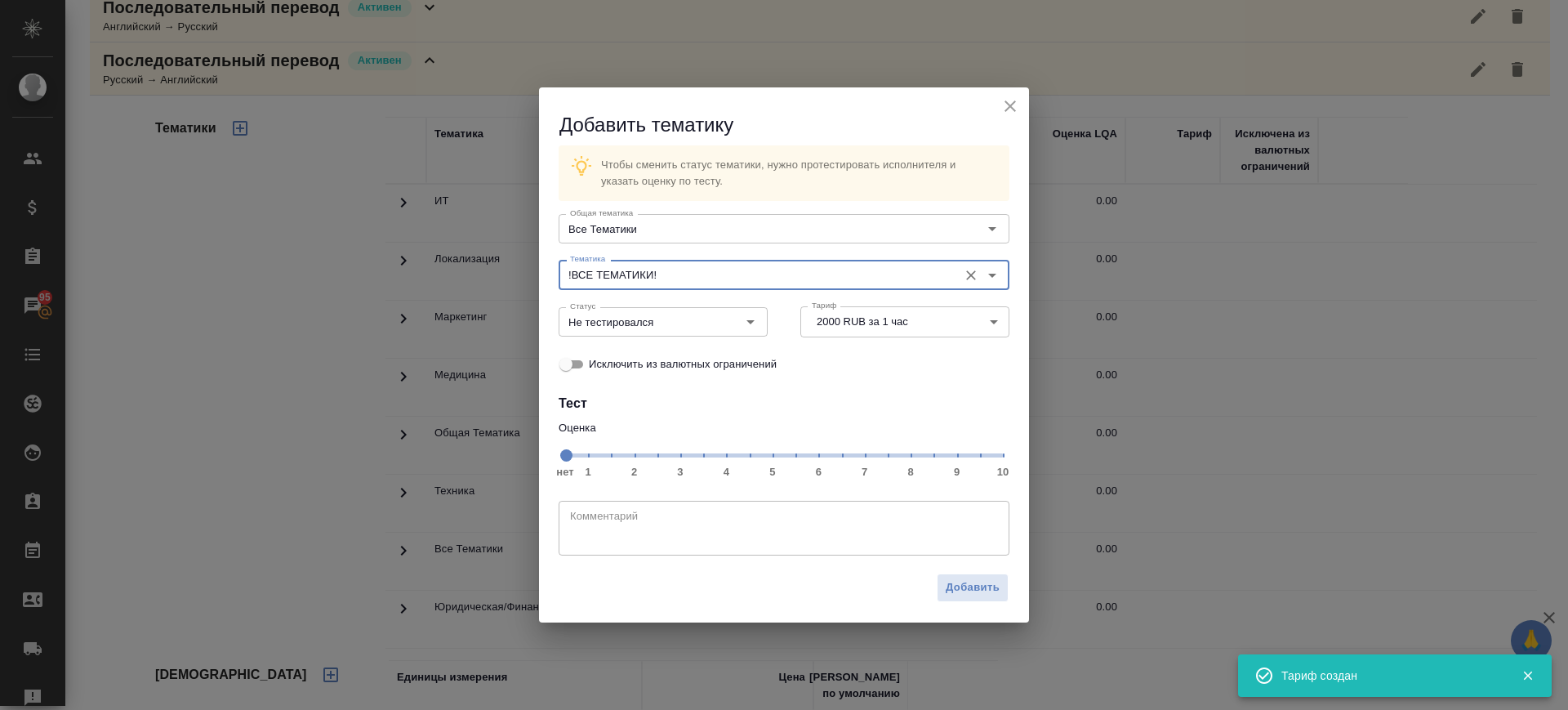
click at [866, 459] on span "нет 1 2 3 4 5 6 7 8 9 10" at bounding box center [784, 455] width 438 height 23
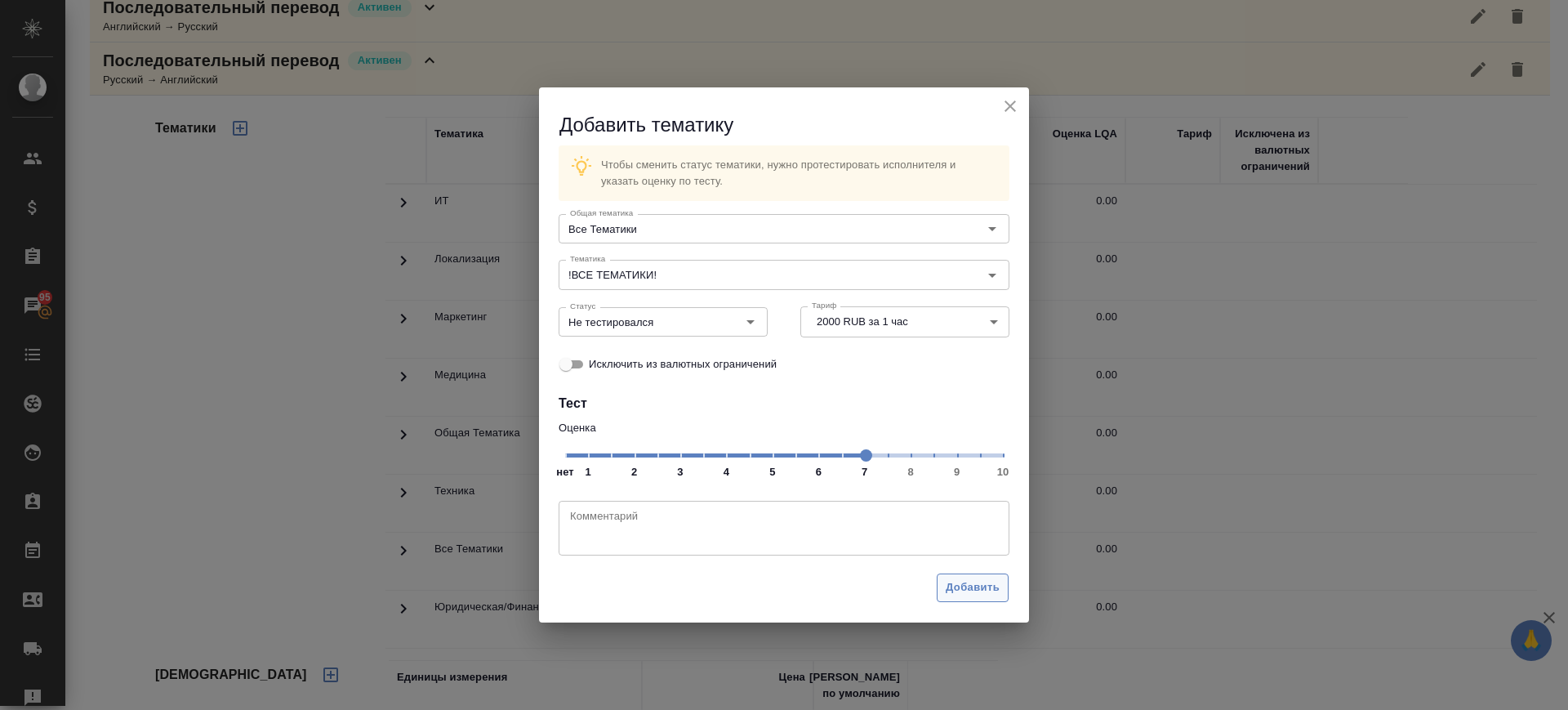
click at [990, 581] on span "Добавить" at bounding box center [973, 587] width 54 height 18
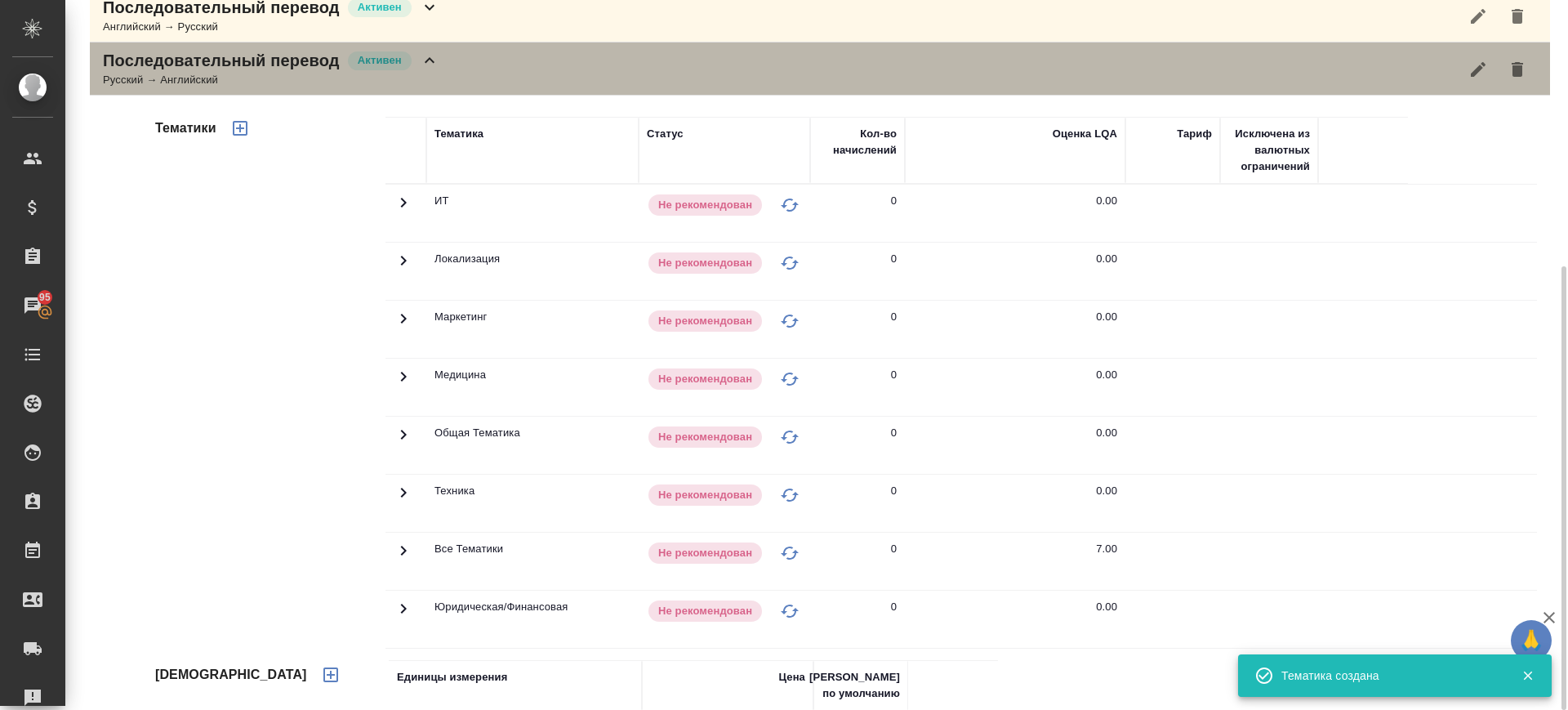
click at [465, 92] on div "Последовательный перевод Активен Русский → Английский" at bounding box center [820, 69] width 1461 height 53
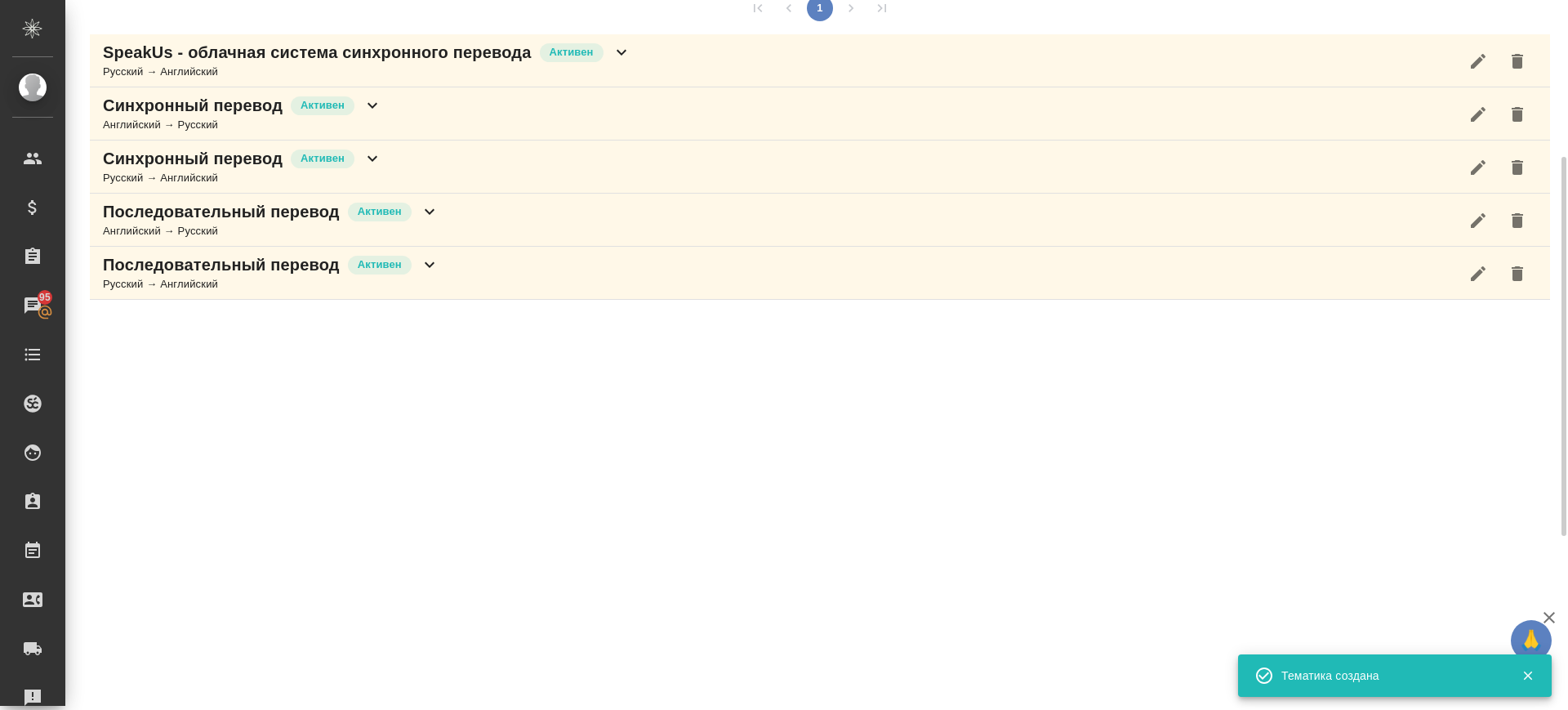
scroll to position [16, 0]
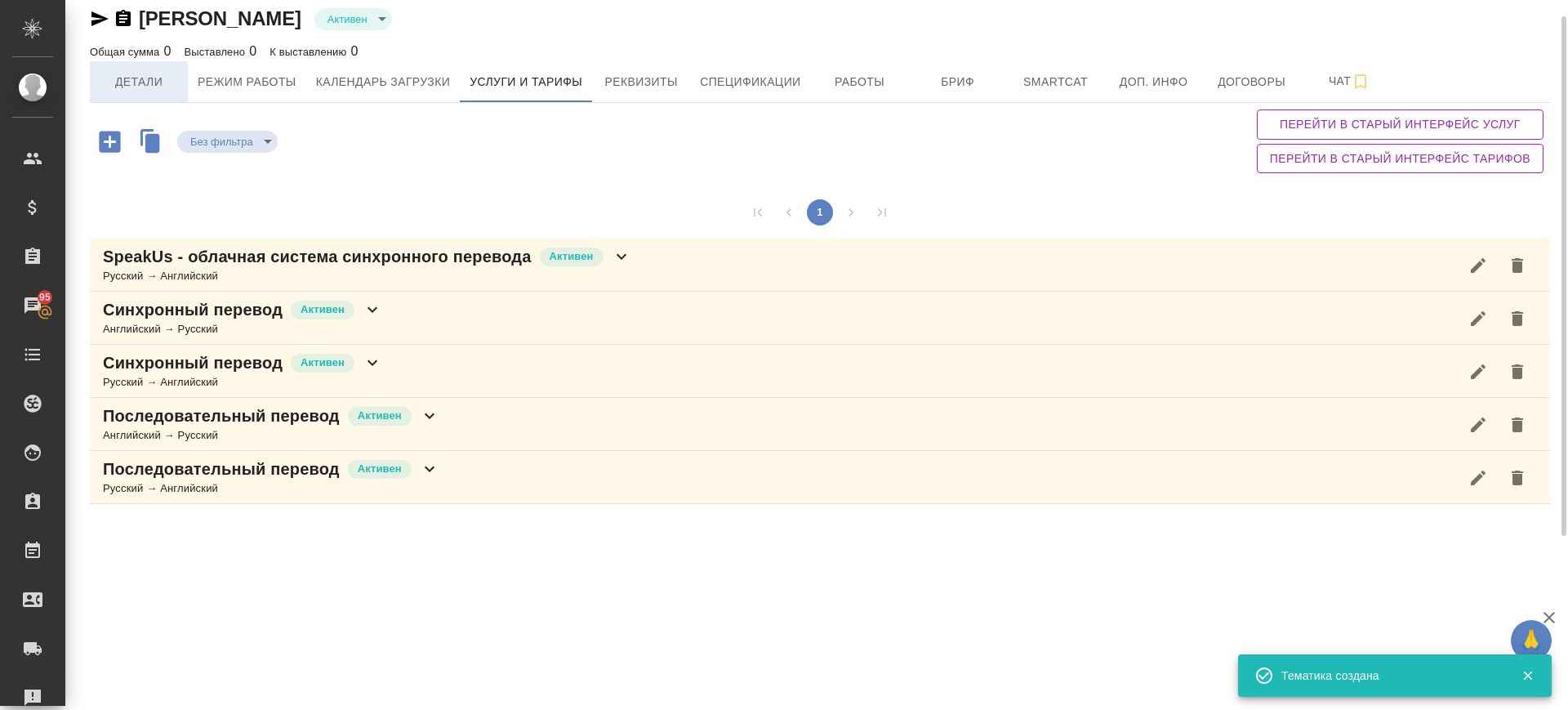
click at [122, 81] on span "Детали" at bounding box center [138, 81] width 78 height 20
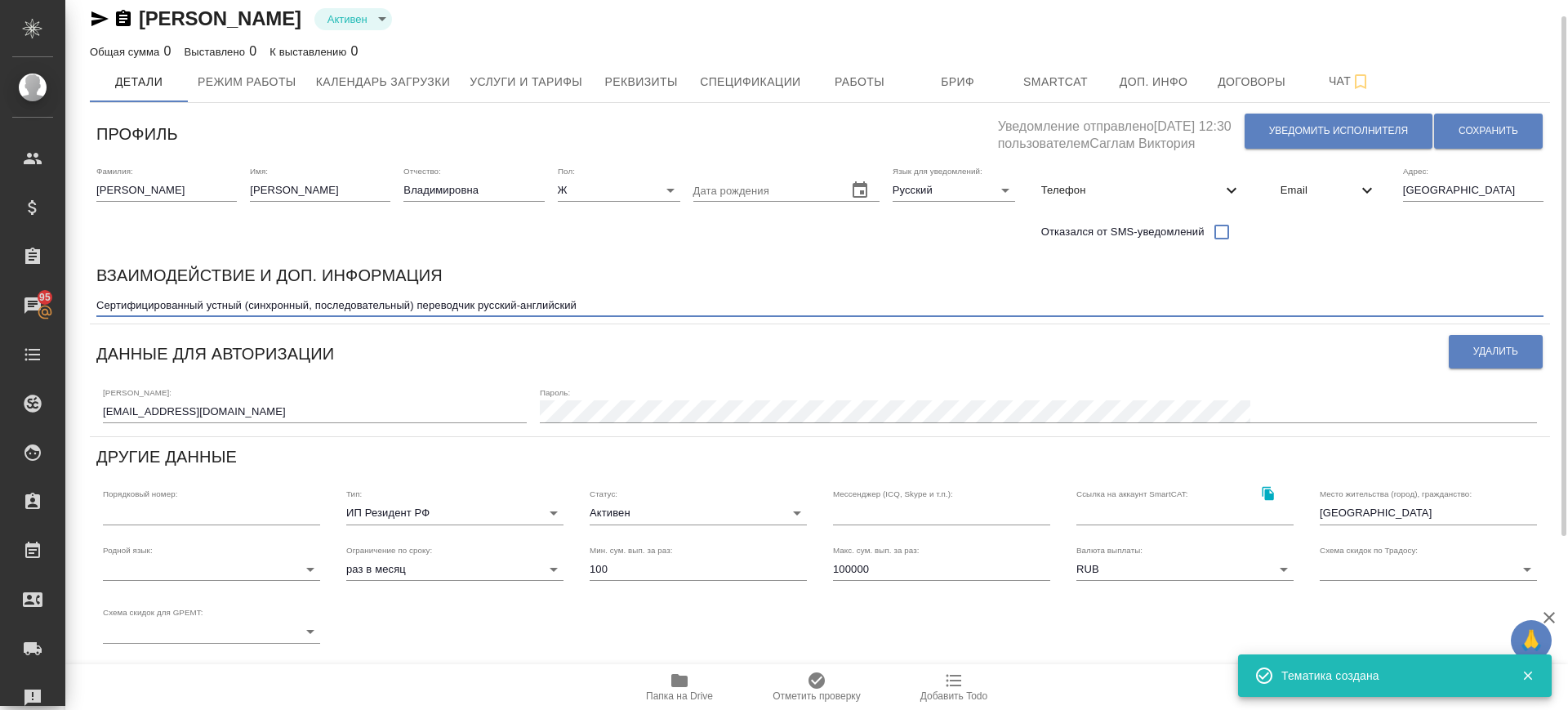
click at [649, 305] on textarea "Сертифицированный устный (синхронный, последовательный) переводчик русский-англ…" at bounding box center [820, 305] width 1447 height 13
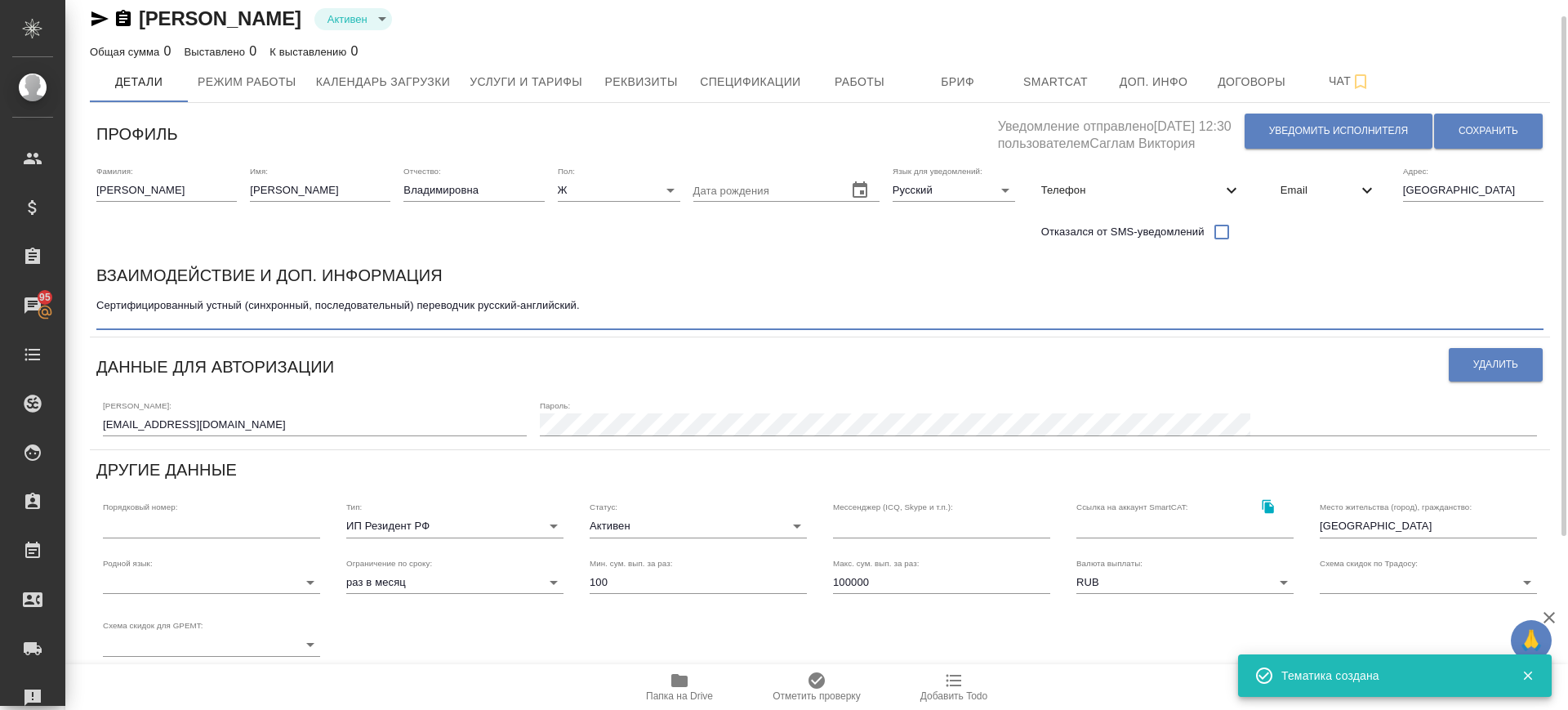
paste textarea "В части ставок готова ориентироваться на Ваши условия, так как у БП, как правил…"
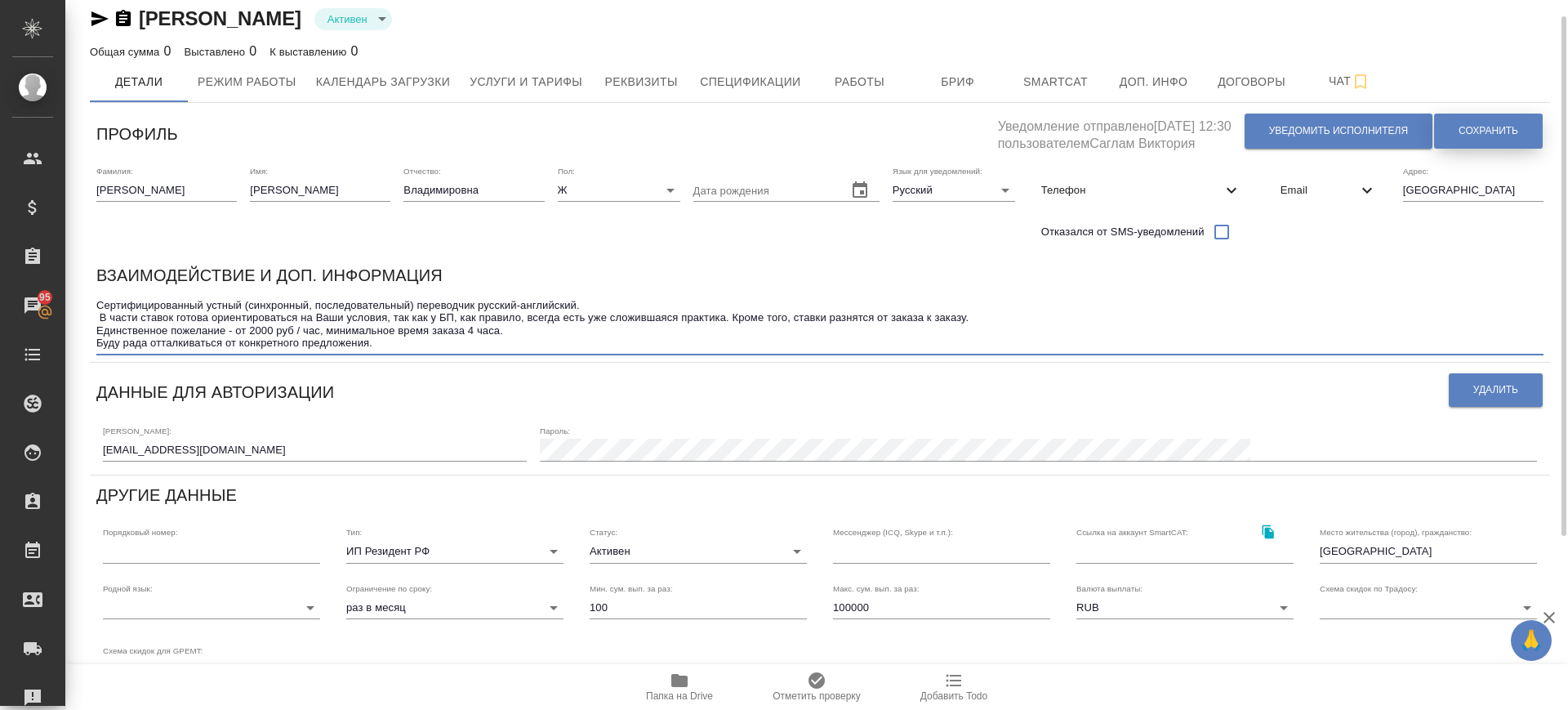
type textarea "Сертифицированный устный (синхронный, последовательный) переводчик русский-англ…"
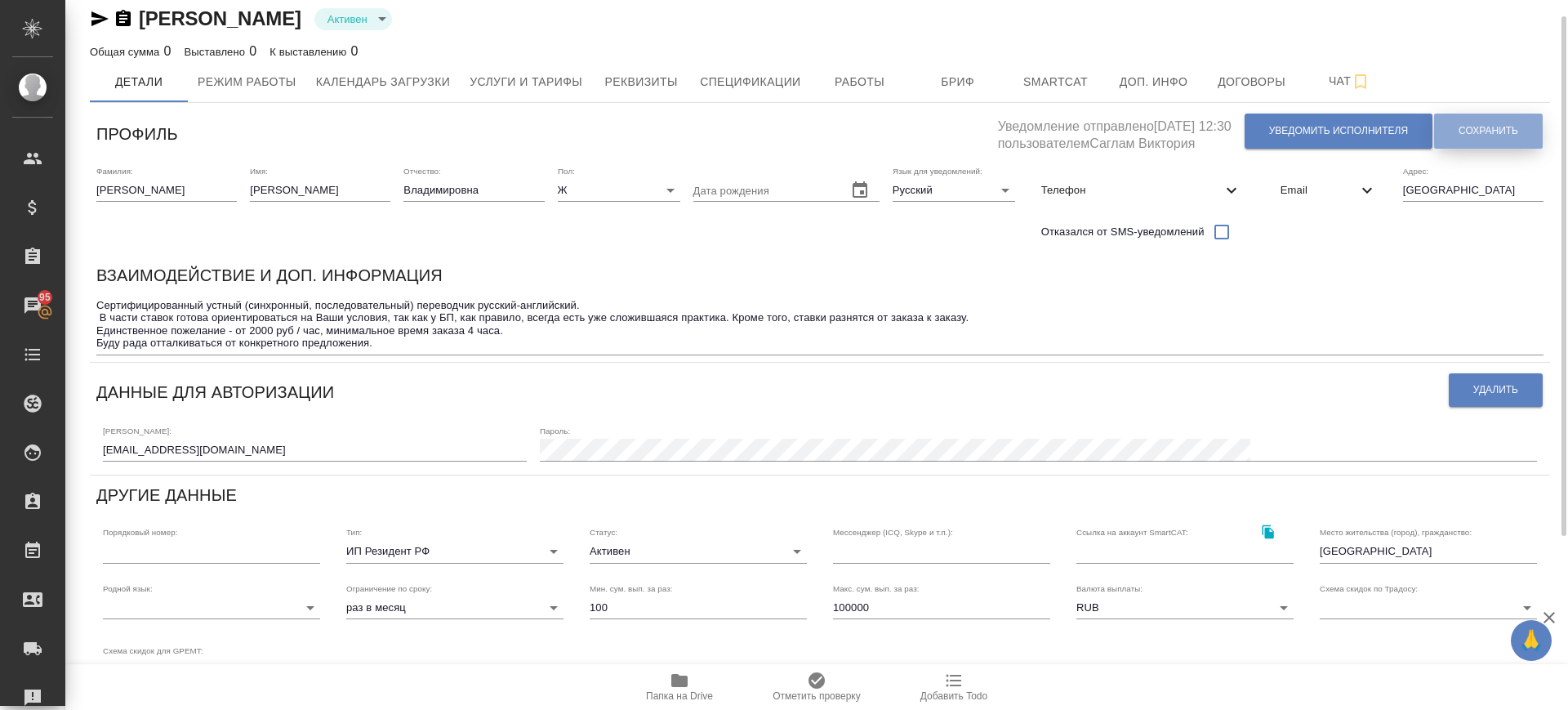
click at [1477, 122] on button "Сохранить" at bounding box center [1489, 131] width 108 height 35
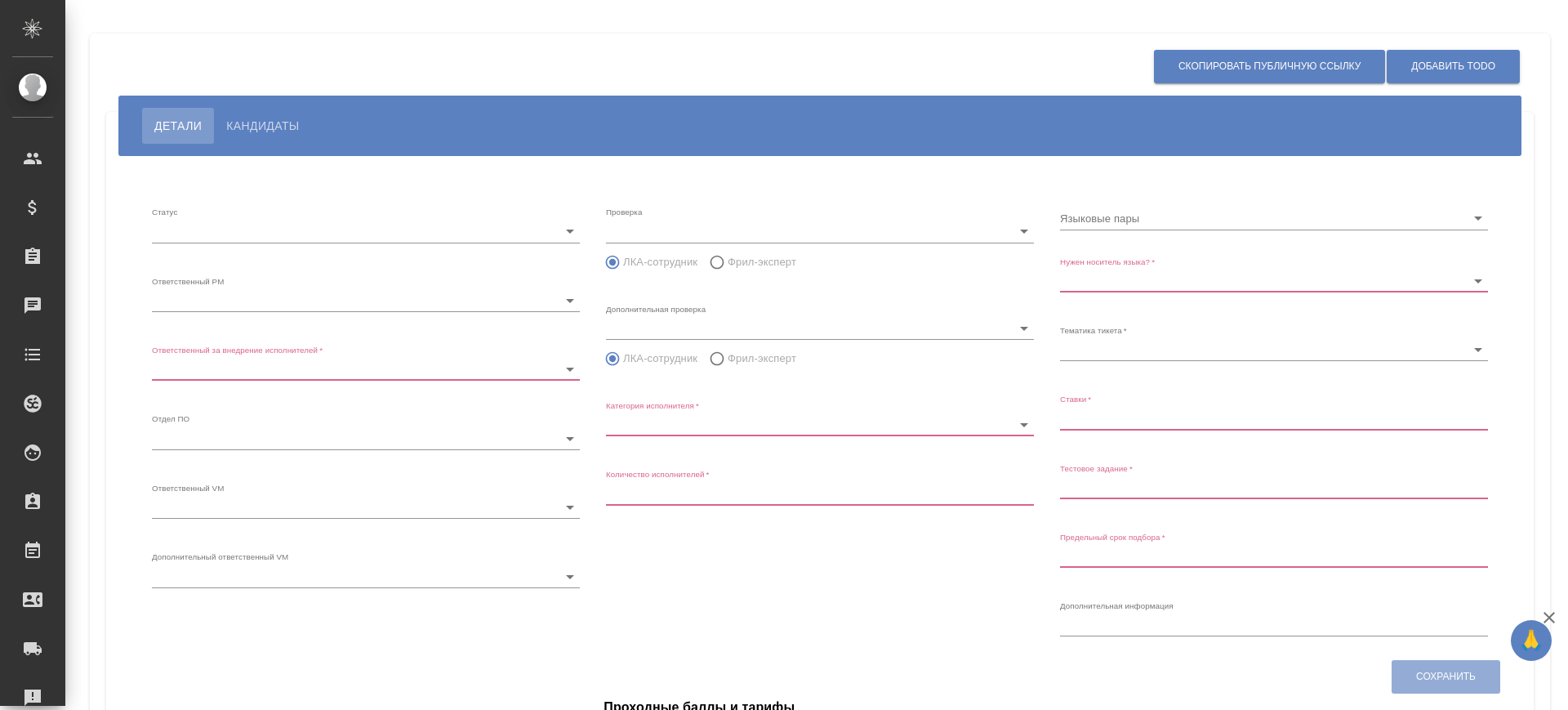
type input "inProgress"
type input "5c20d9dc6b20bf2f1105a5ae"
type input "66dea0ac5b8c3ac2dbf81924"
type input "vm"
type input "5c20d9dc6b20bf2f1105a5b1"
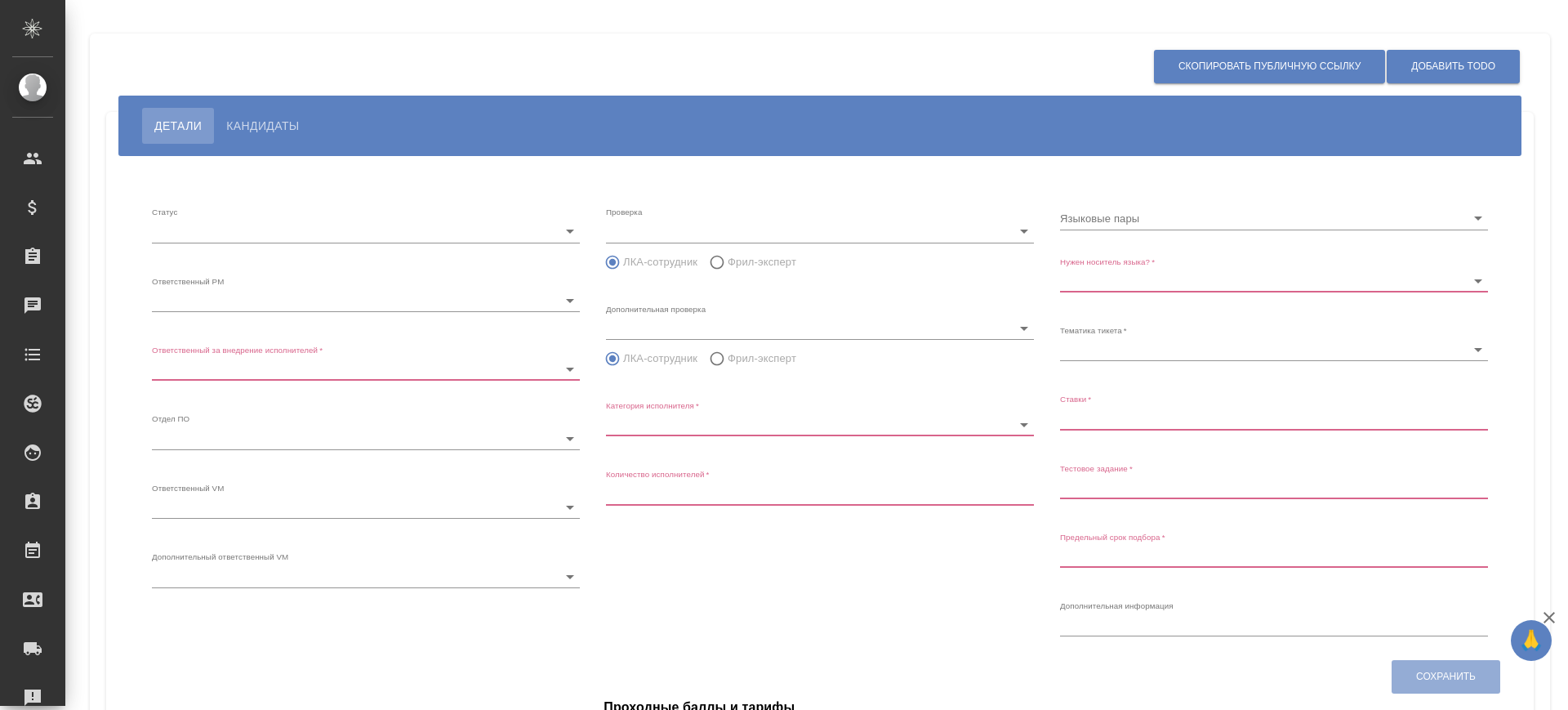
radio input "false"
radio input "true"
type input "60cb54ca22d3a05a4bfb9107"
type input "Переводчик"
type input "1"
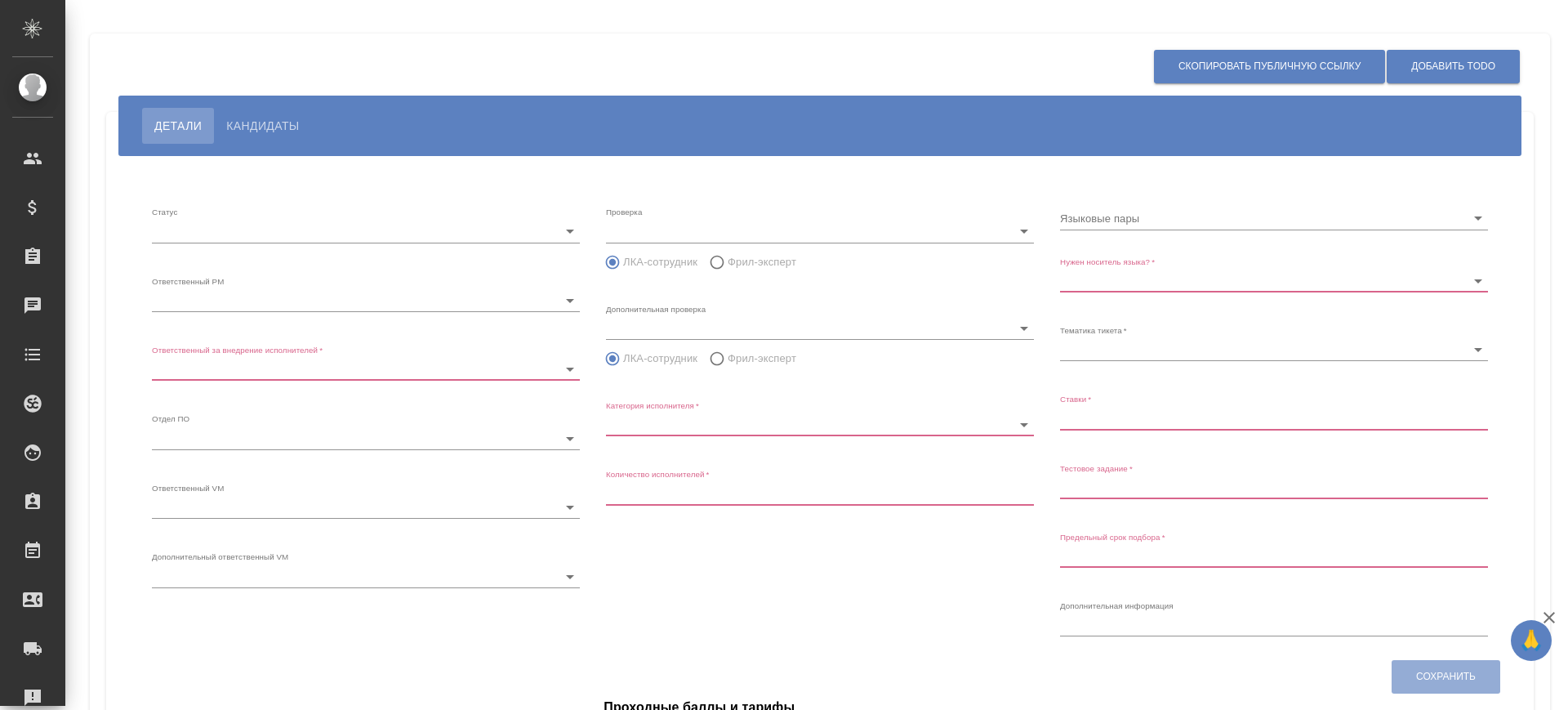
type input "Не обязательно"
type input "5f647205b73bc97568ca66bf"
type input "0,75"
type input "[DATE] 14:32:00"
type input "8"
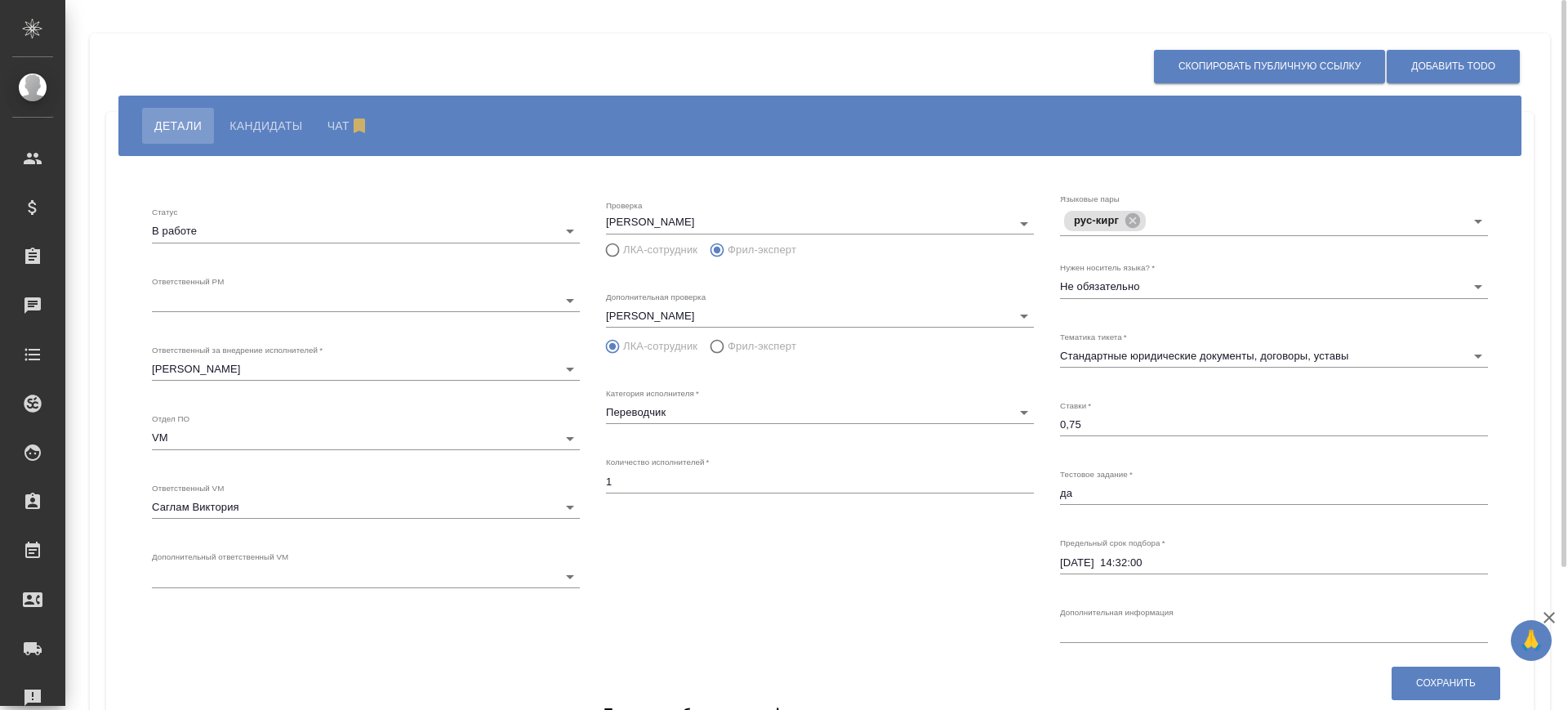
click at [289, 131] on span "Кандидаты" at bounding box center [265, 126] width 73 height 19
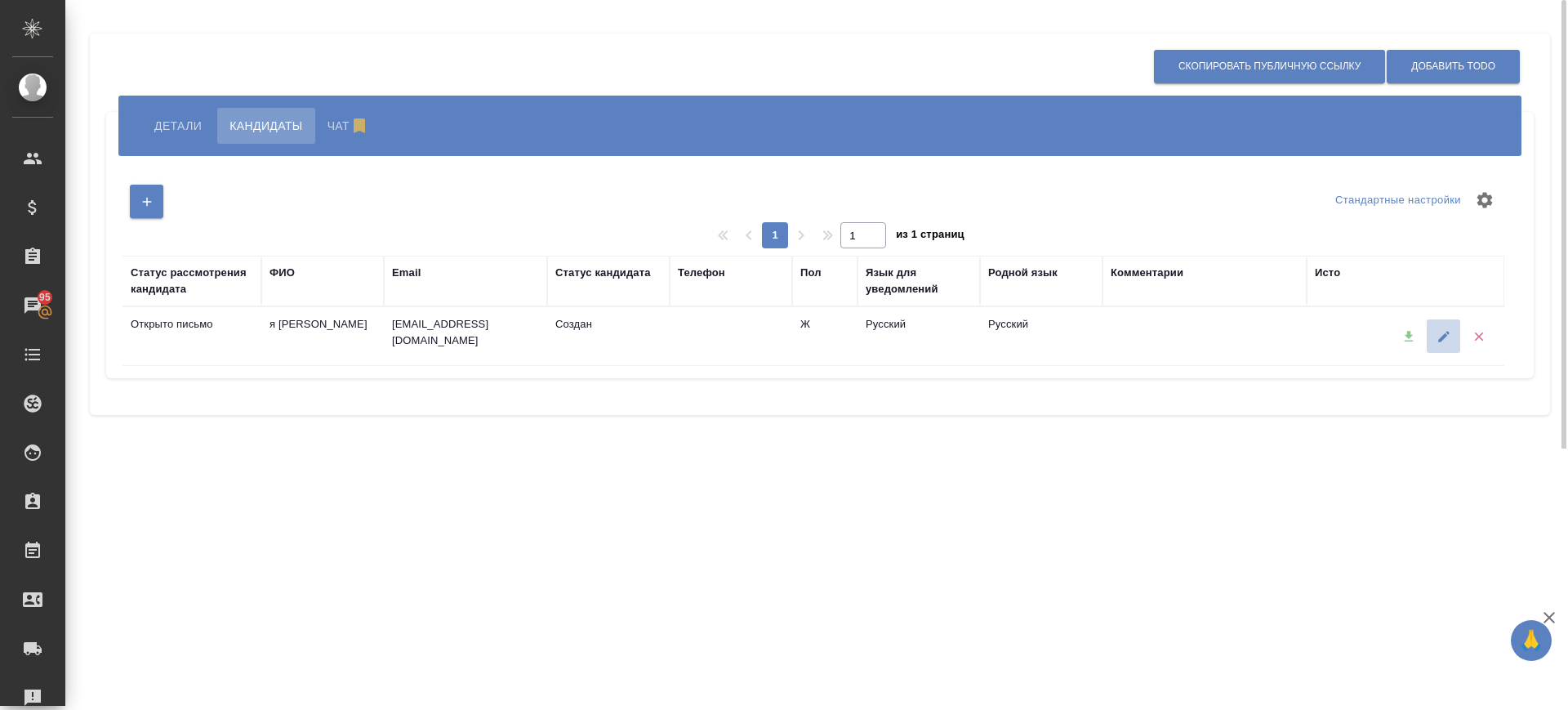
click at [1436, 331] on icon "button" at bounding box center [1443, 336] width 15 height 15
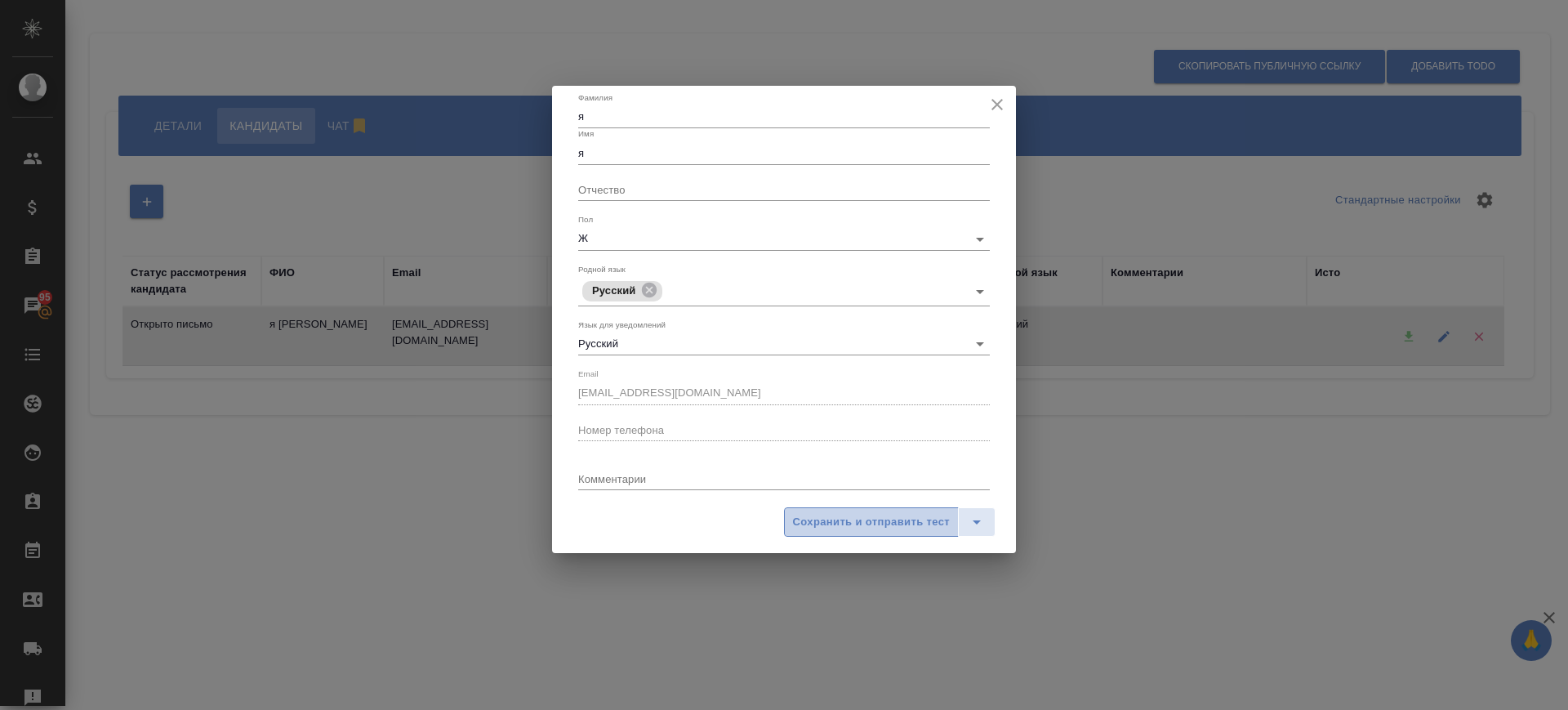
click at [864, 521] on span "Сохранить и отправить тест" at bounding box center [872, 521] width 157 height 18
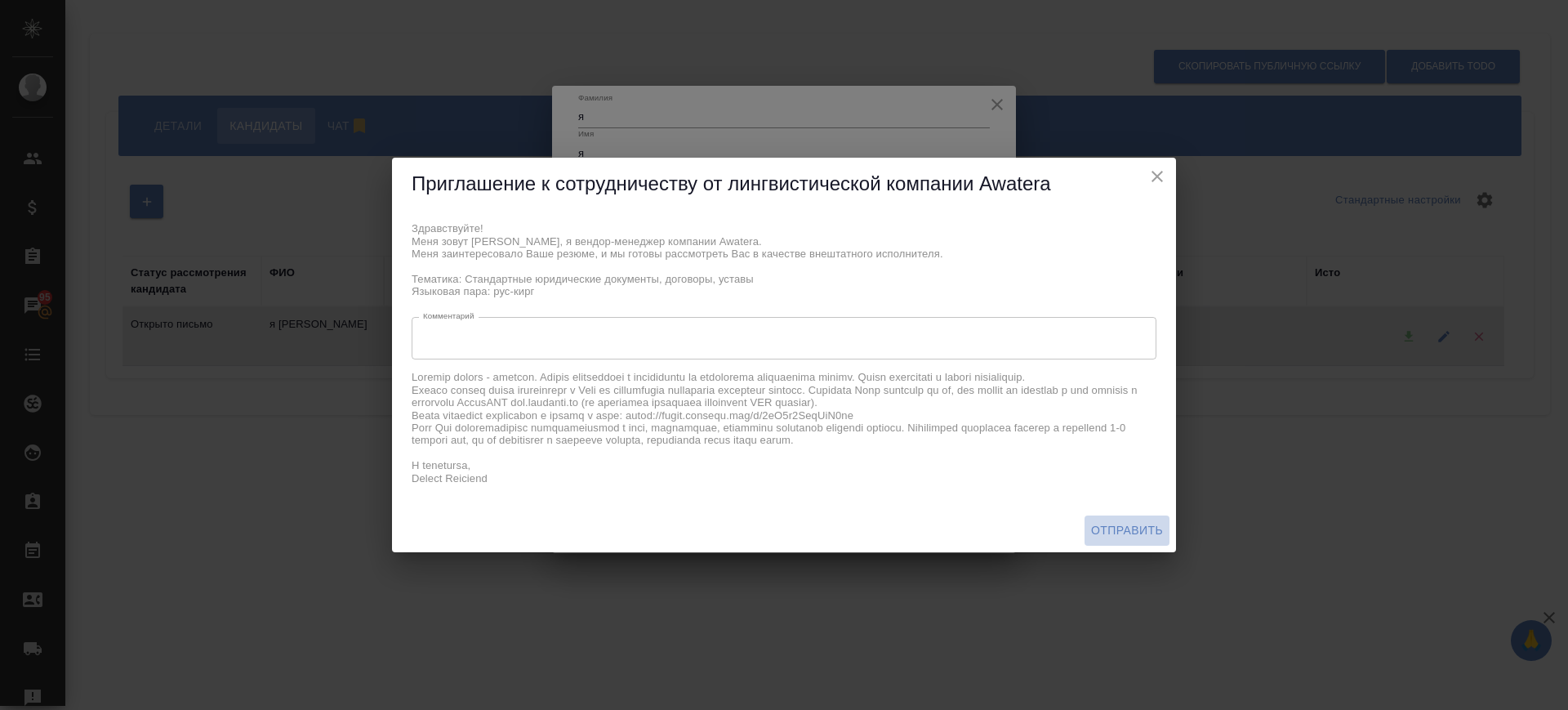
click at [1136, 542] on button "Отправить" at bounding box center [1127, 530] width 85 height 30
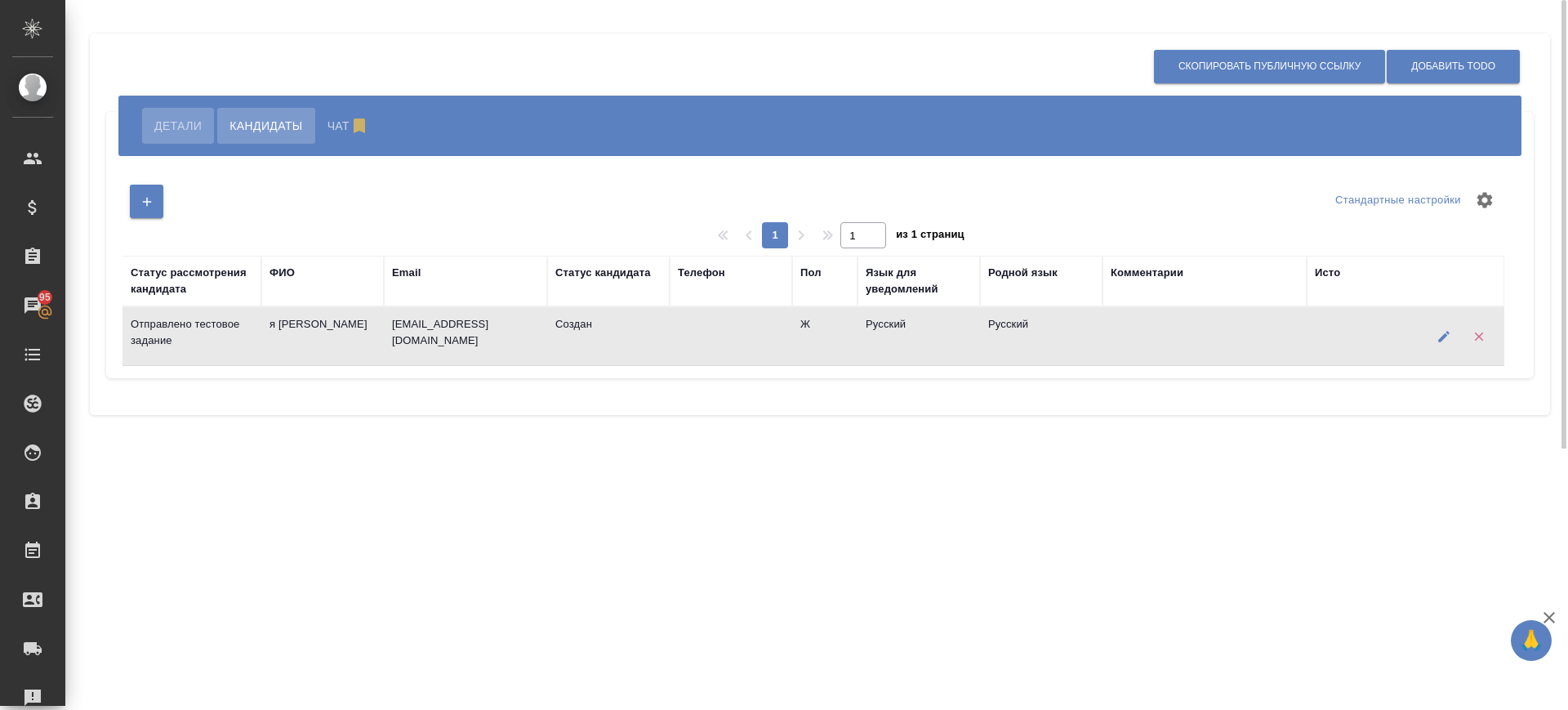
click at [145, 118] on button "Детали" at bounding box center [178, 125] width 72 height 36
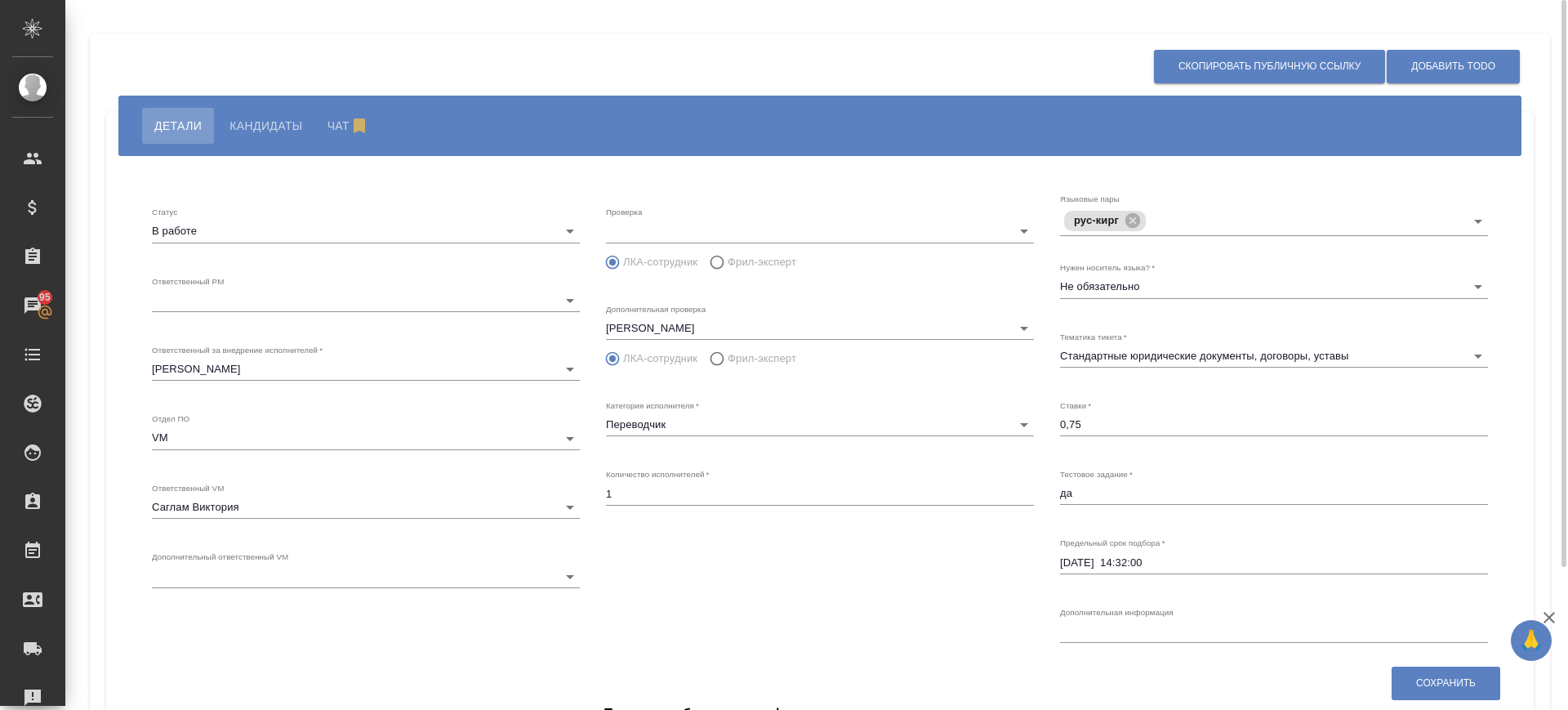
radio input "false"
radio input "true"
type input "8"
click at [571, 579] on body "🙏 .cls-1 fill:#fff; AWATERA Саглам Виктория v.saglam Клиенты Спецификации Заказ…" at bounding box center [784, 355] width 1568 height 710
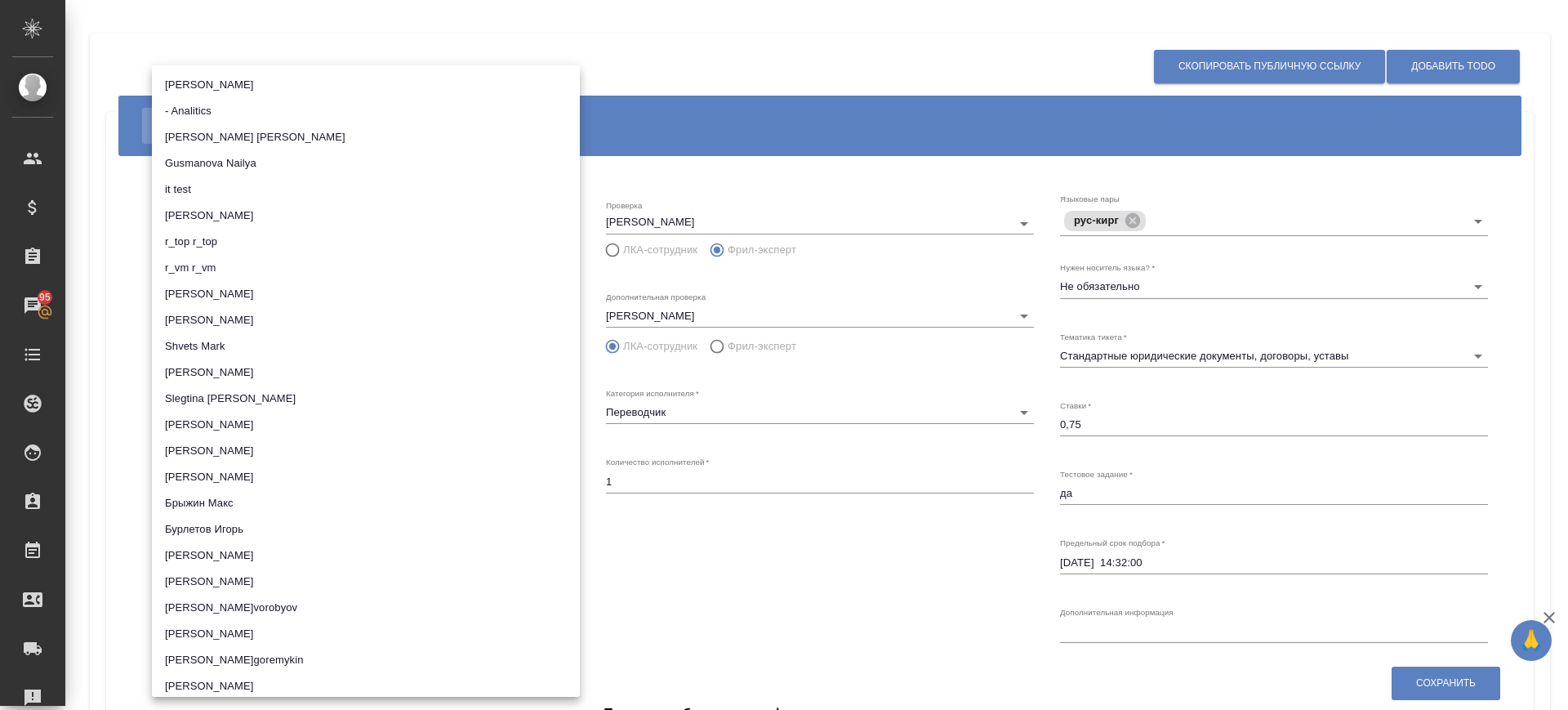
click at [705, 595] on div at bounding box center [784, 355] width 1568 height 710
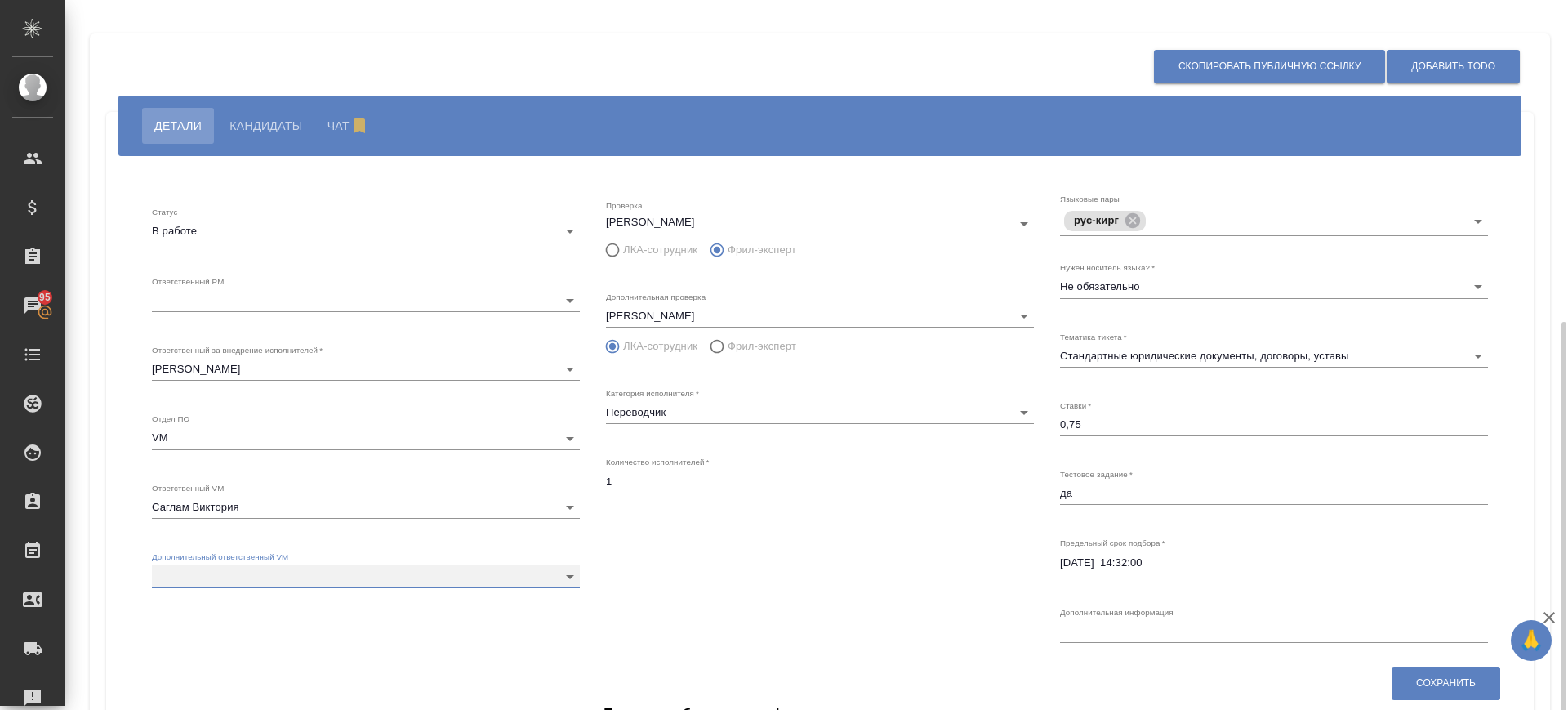
scroll to position [179, 0]
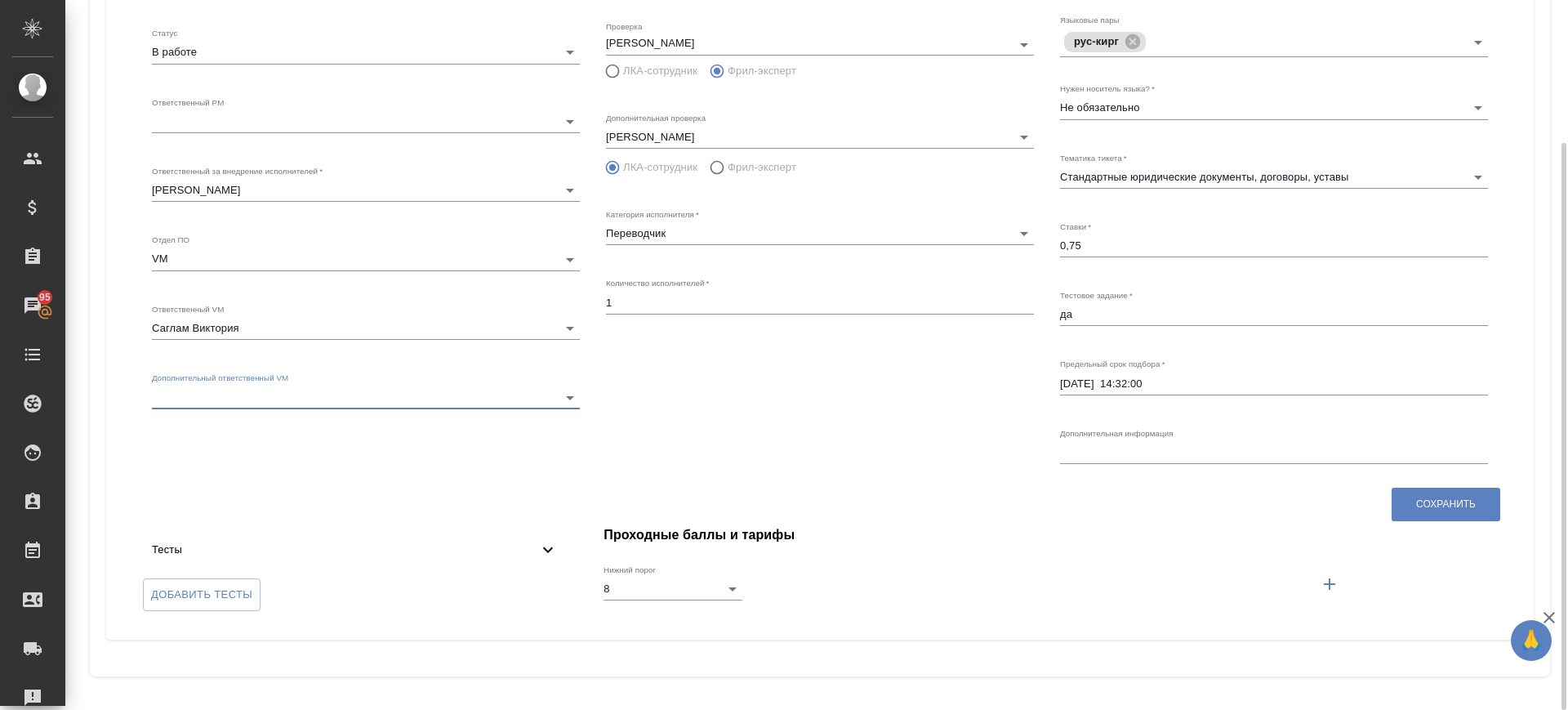
click at [548, 546] on icon at bounding box center [547, 549] width 19 height 19
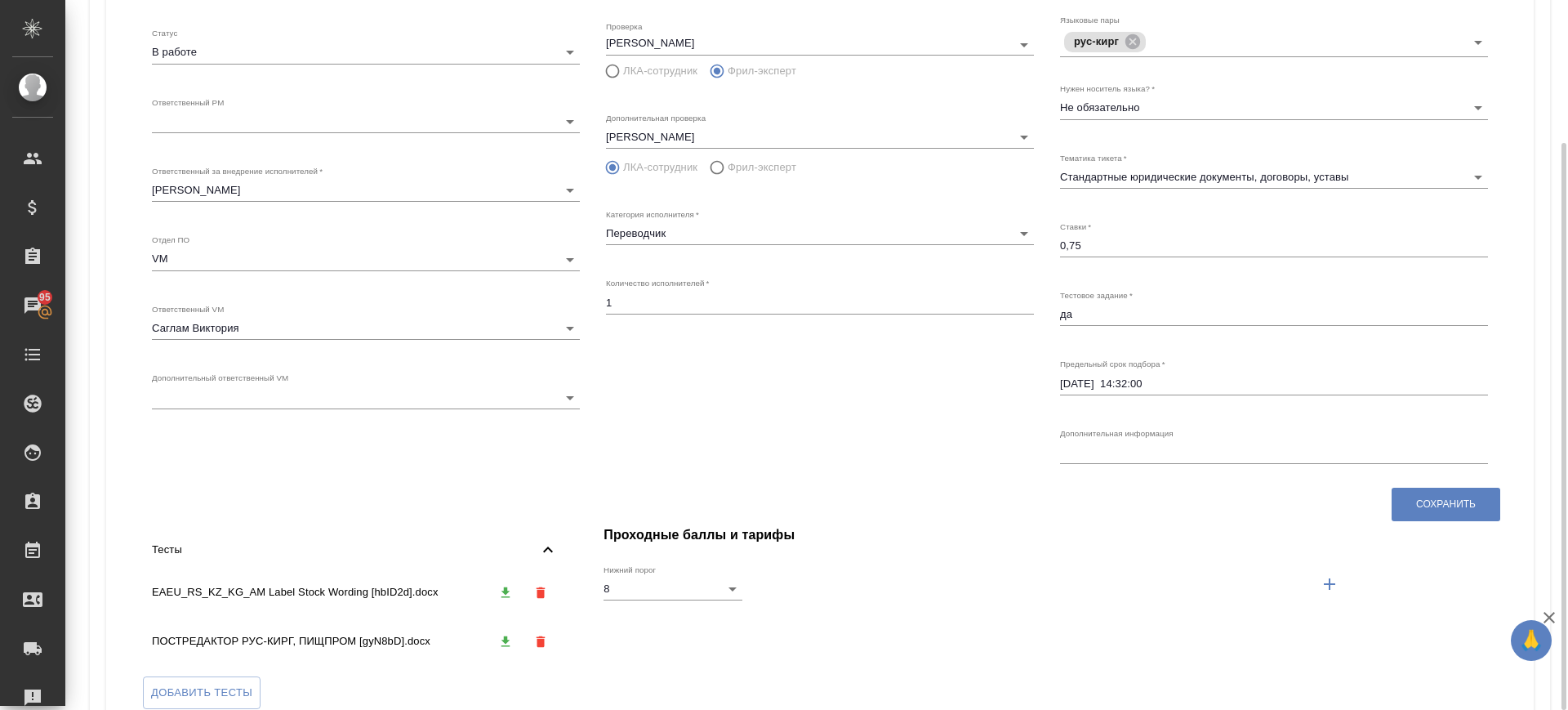
scroll to position [0, 0]
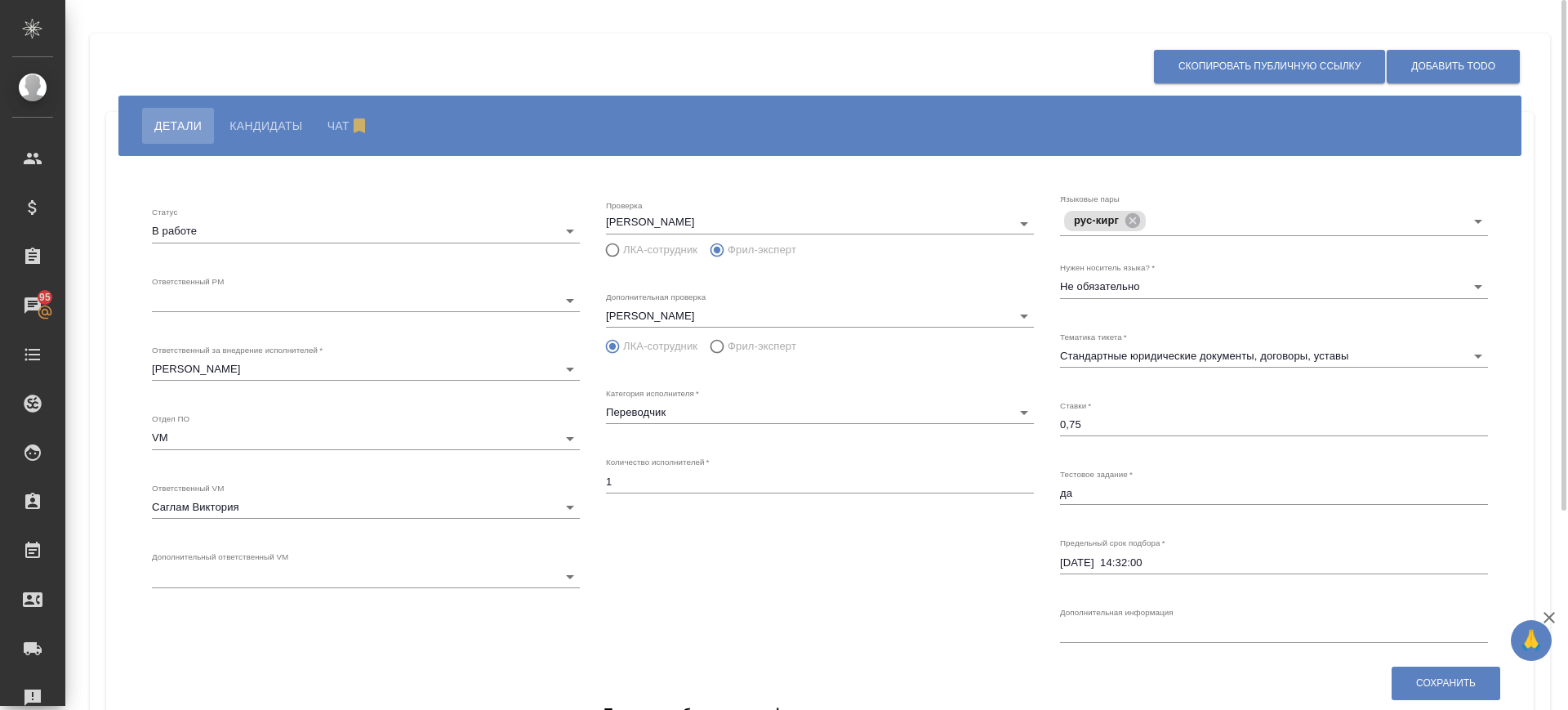
click at [311, 9] on div "Добавить ToDo Скопировать публичную ссылку Детали Кандидаты Чат Статус В работе…" at bounding box center [820, 493] width 1478 height 987
click at [259, 133] on span "Кандидаты" at bounding box center [265, 126] width 73 height 19
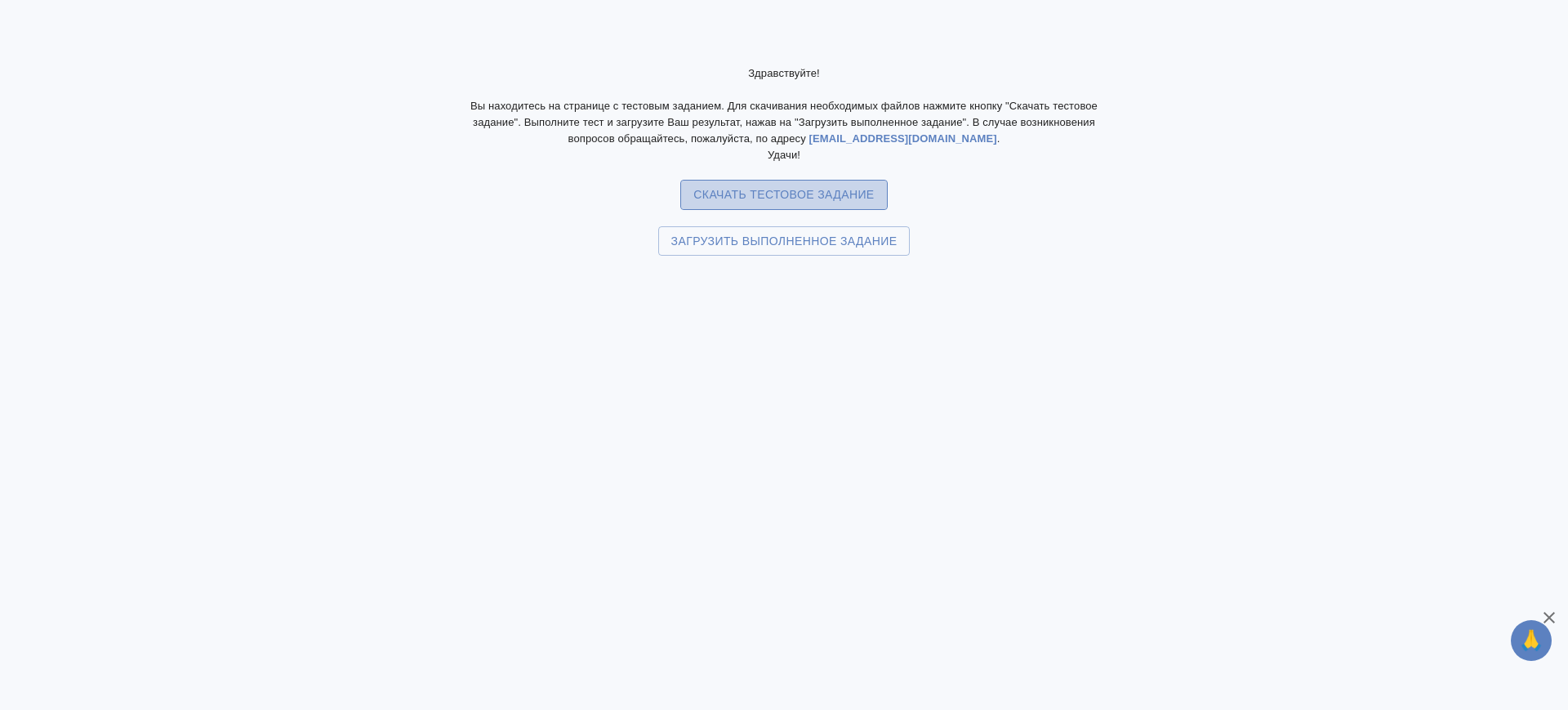
click at [784, 197] on span "Скачать тестовое задание" at bounding box center [784, 194] width 181 height 20
click at [741, 238] on span "Загрузить выполненное задание" at bounding box center [784, 241] width 226 height 20
click at [0, 0] on input "Загрузить выполненное задание" at bounding box center [0, 0] width 0 height 0
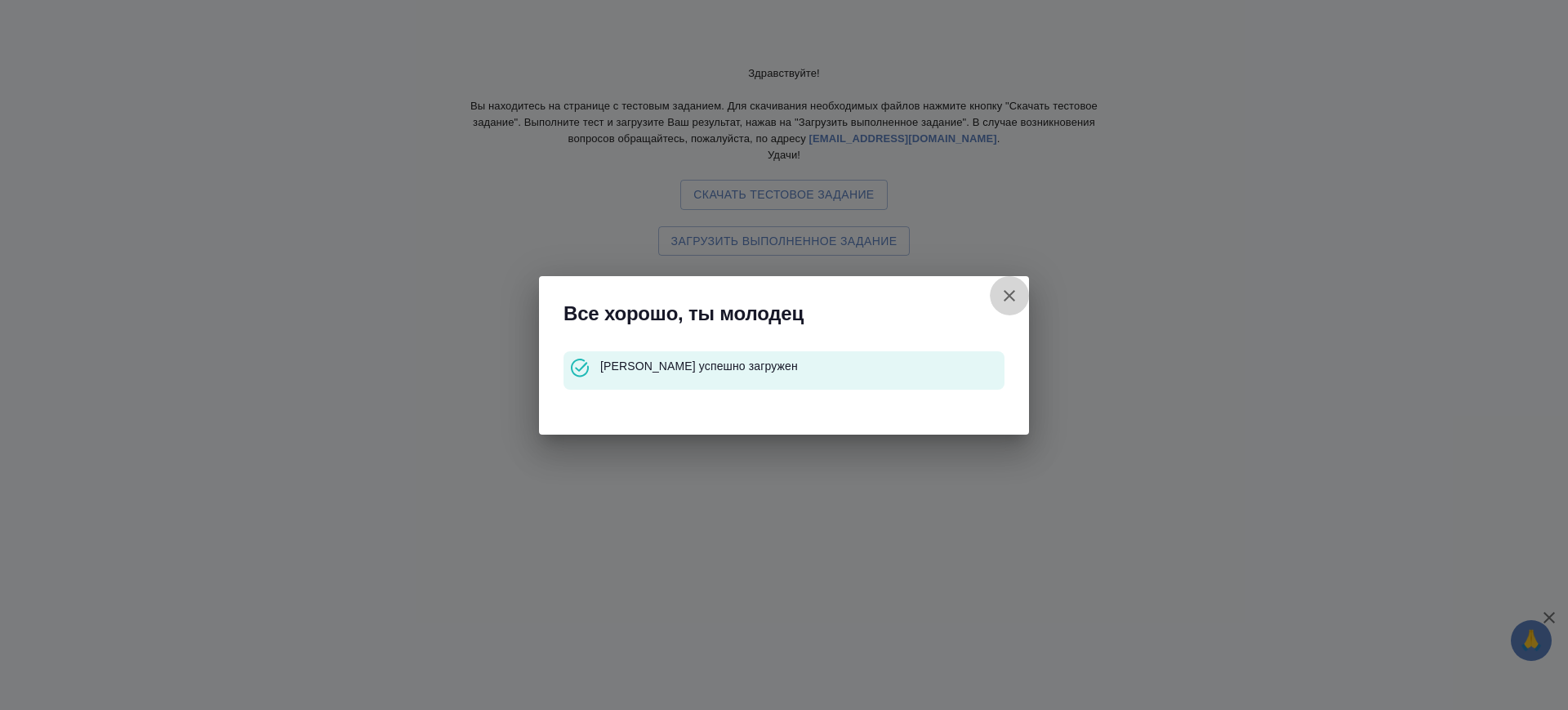
click at [1015, 296] on icon "button" at bounding box center [1009, 296] width 19 height 19
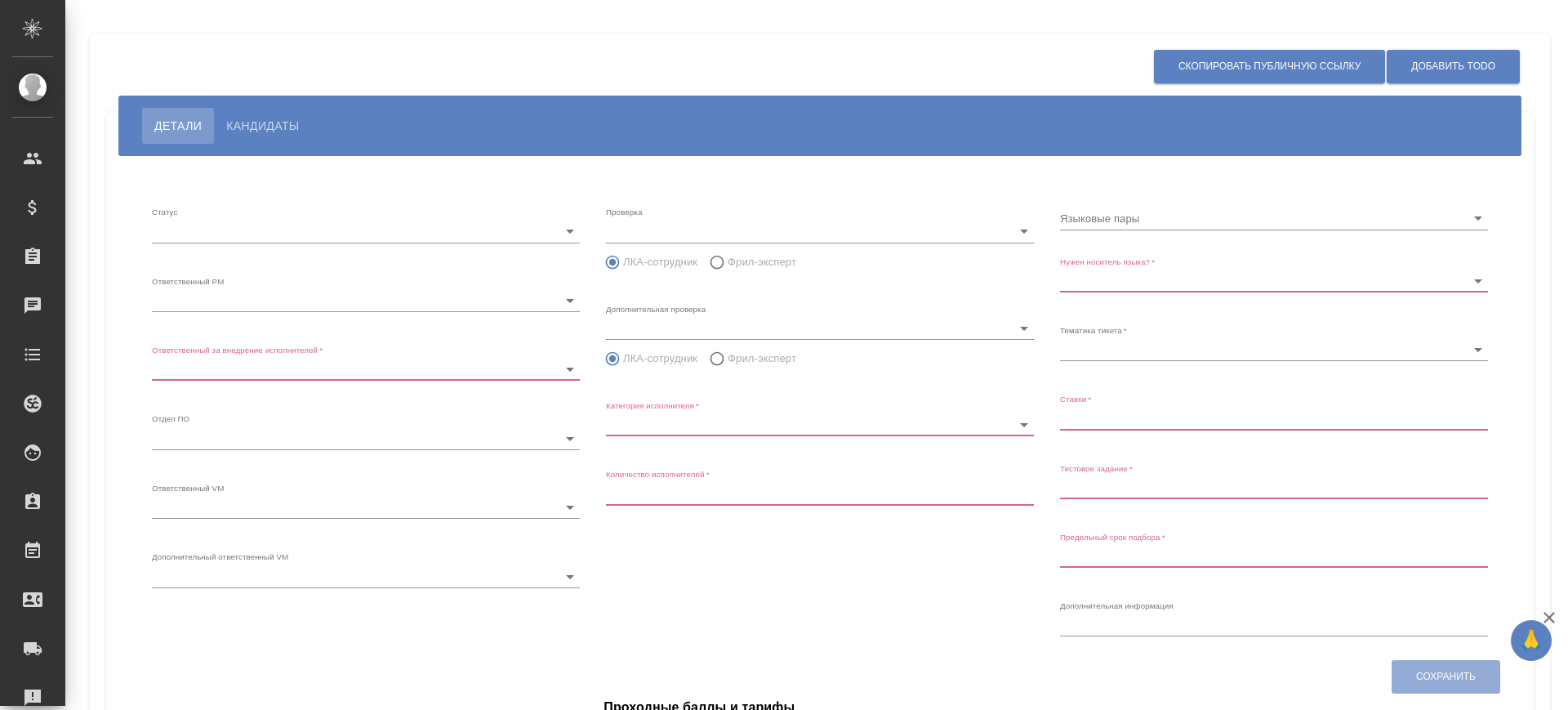
type input "inProgress"
type input "5c20d9dc6b20bf2f1105a5ae"
type input "66dea0ac5b8c3ac2dbf81924"
type input "vm"
type input "5c20d9dc6b20bf2f1105a5b1"
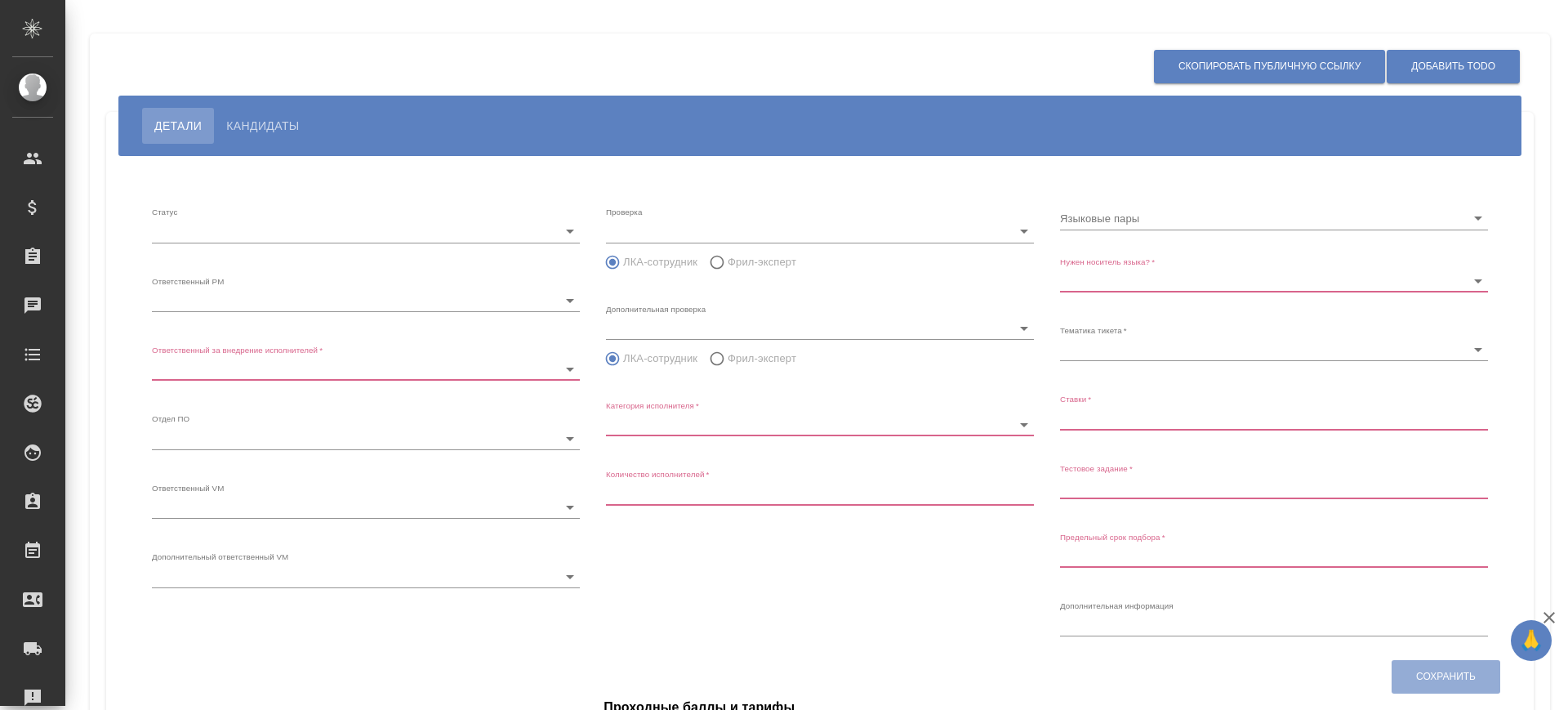
radio input "false"
radio input "true"
type input "60cb54ca22d3a05a4bfb9107"
type input "Переводчик"
type input "1"
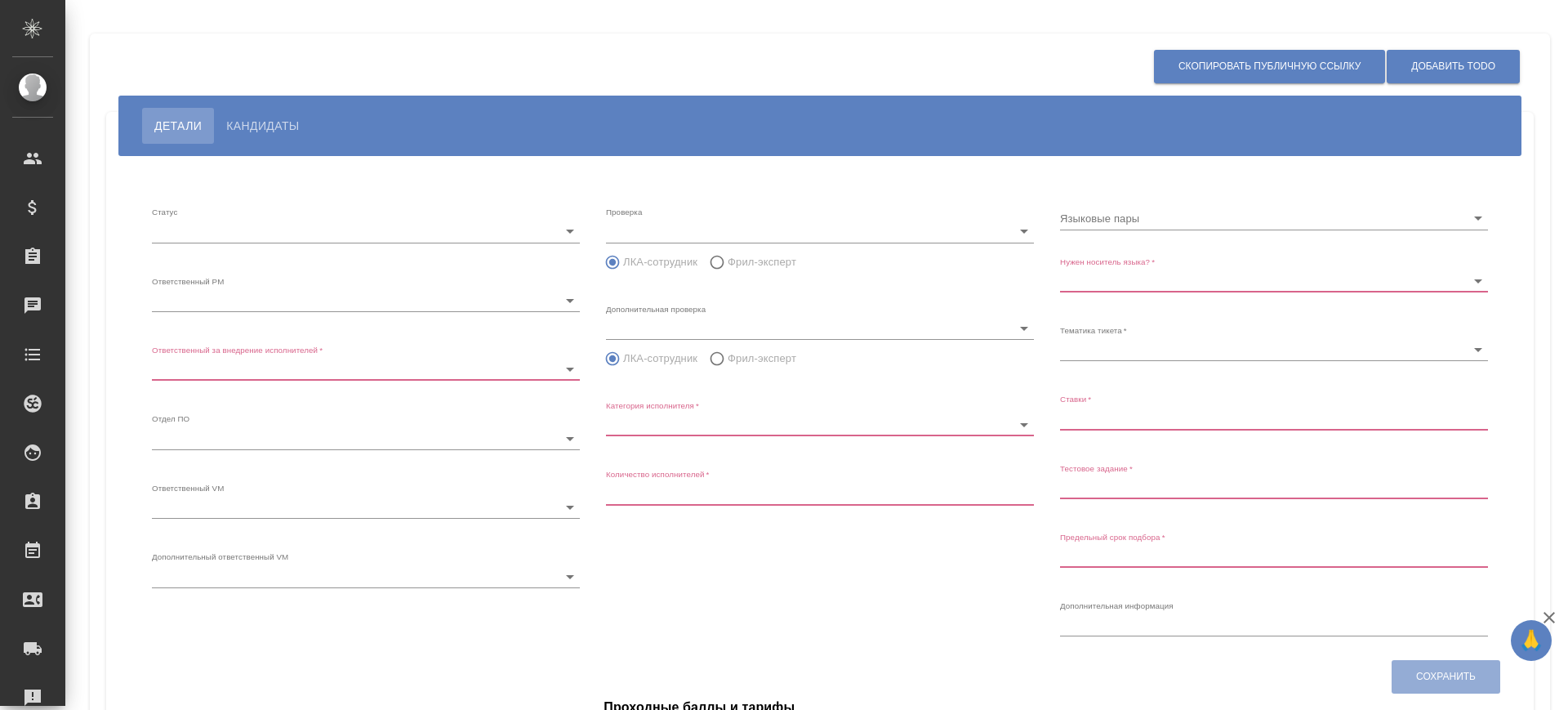
type input "Не обязательно"
type input "5f647205b73bc97568ca66bf"
type input "0,75"
type input "2025.08.31 14:32:00"
type input "8"
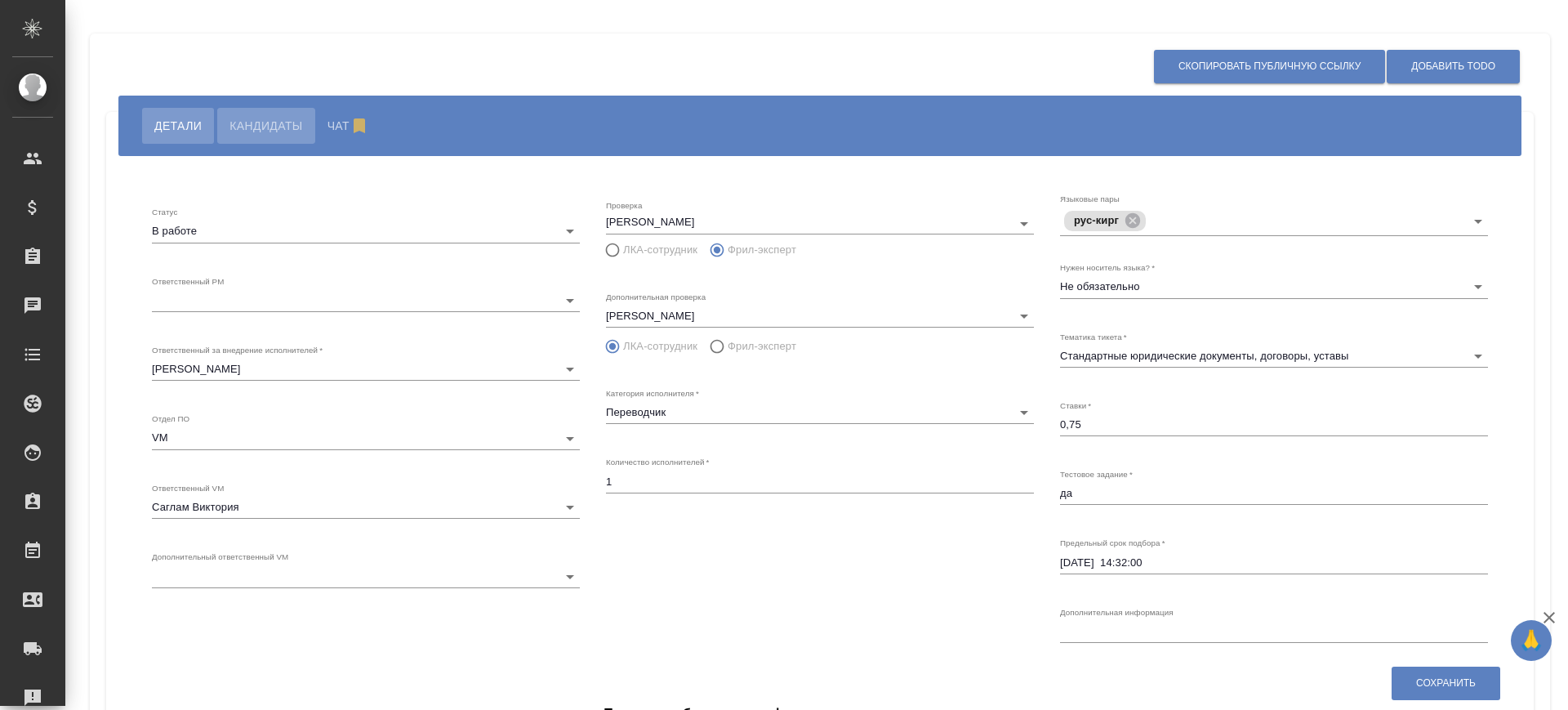
click at [254, 140] on button "Кандидаты" at bounding box center [266, 125] width 97 height 36
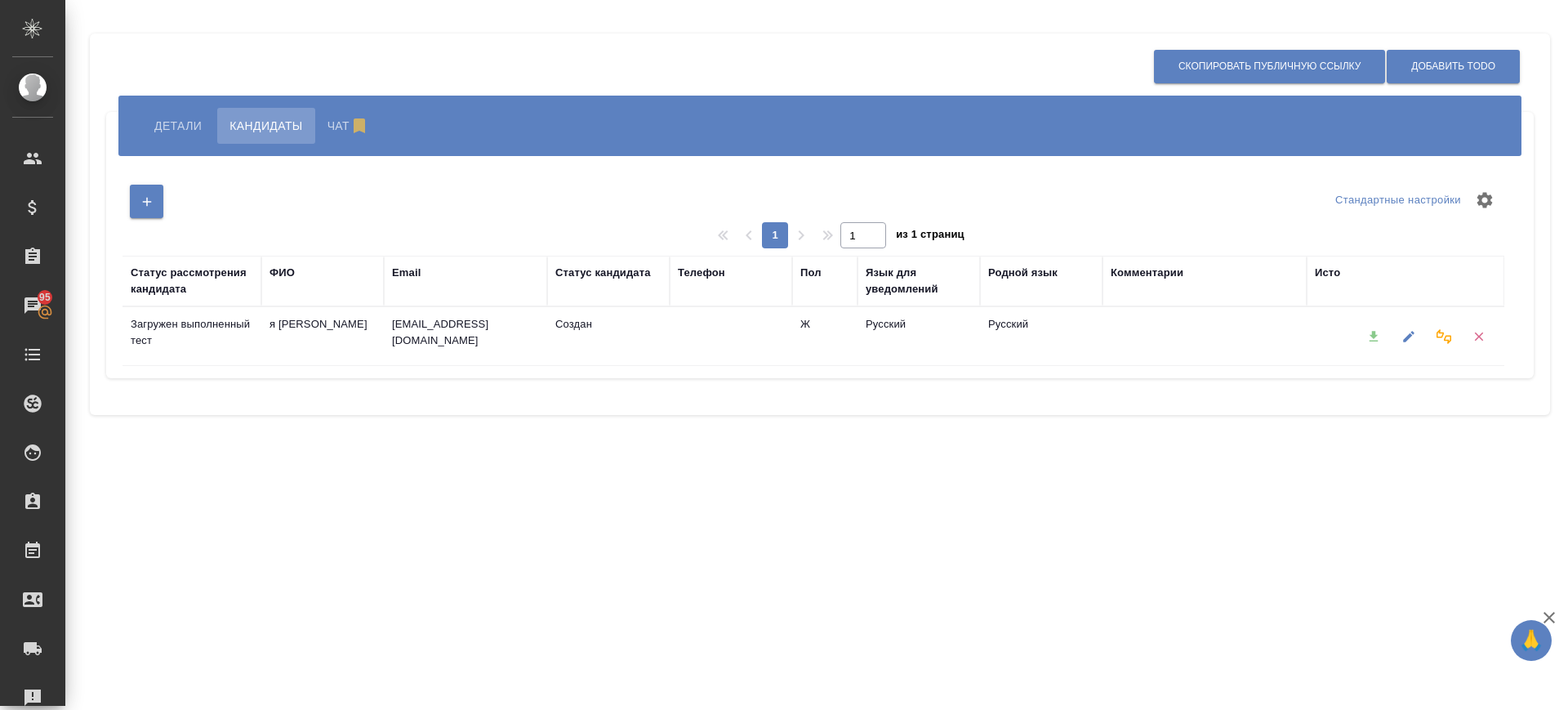
click at [1373, 339] on div at bounding box center [1374, 336] width 35 height 42
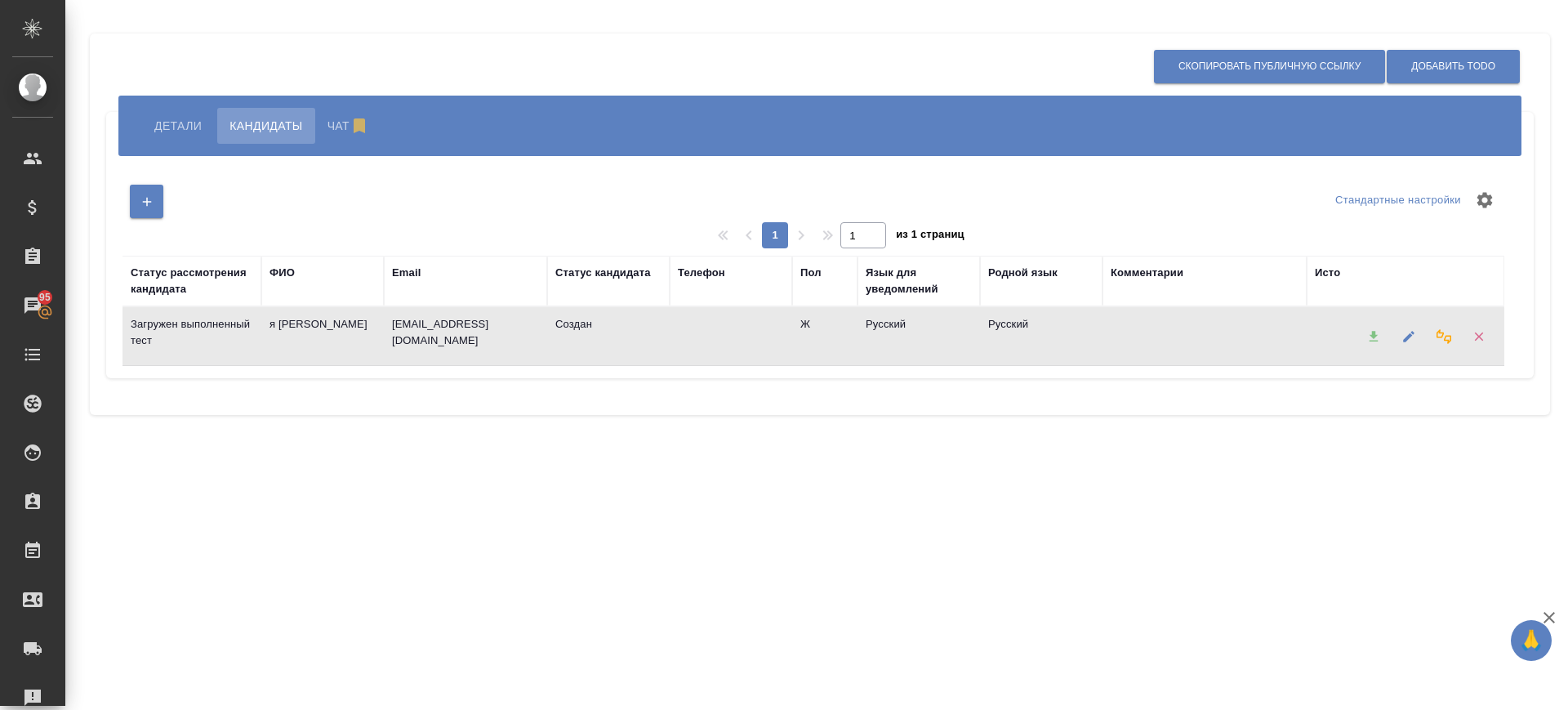
click at [1373, 333] on div at bounding box center [1374, 336] width 35 height 42
click at [1372, 330] on div at bounding box center [1374, 336] width 35 height 42
click at [1450, 334] on icon "button" at bounding box center [1443, 336] width 15 height 15
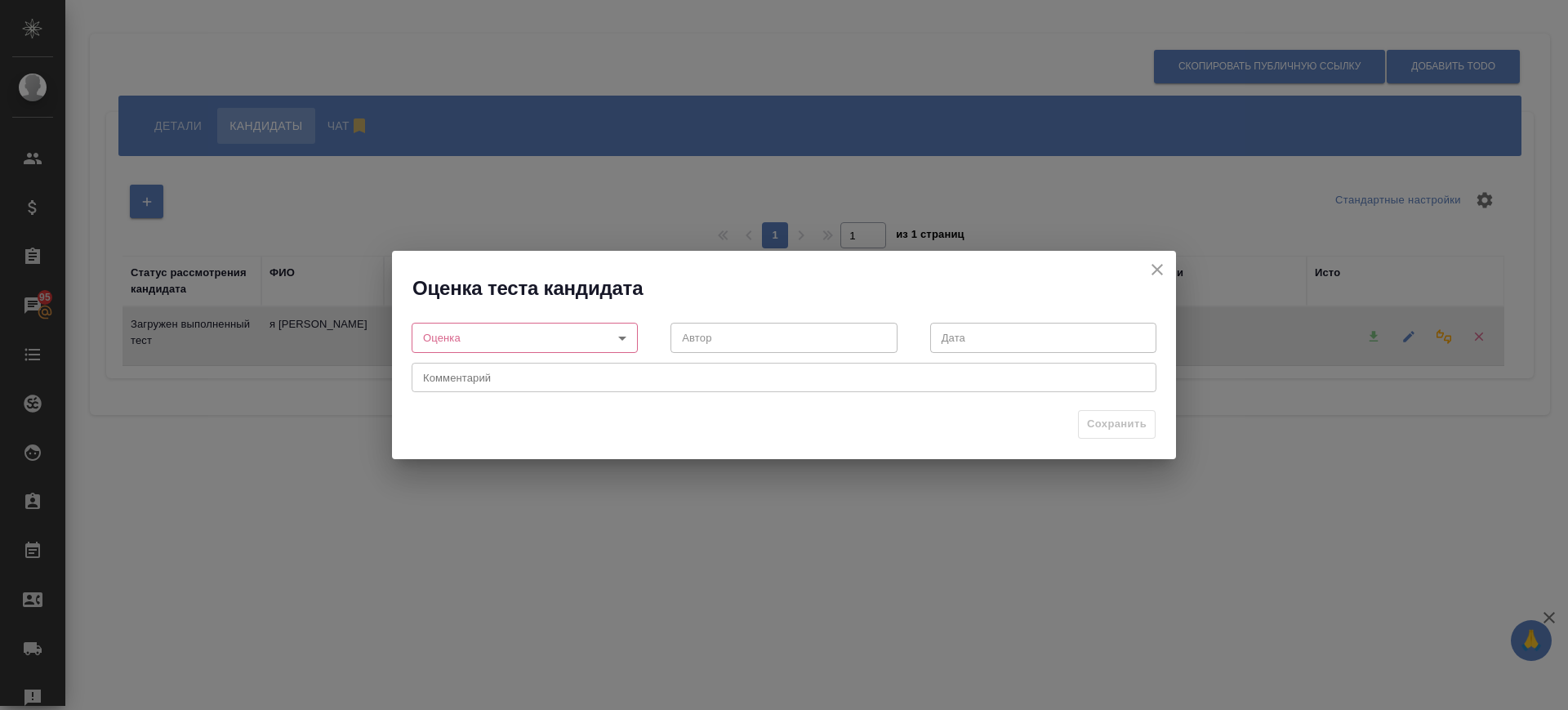
click at [1165, 261] on icon "close" at bounding box center [1157, 269] width 19 height 19
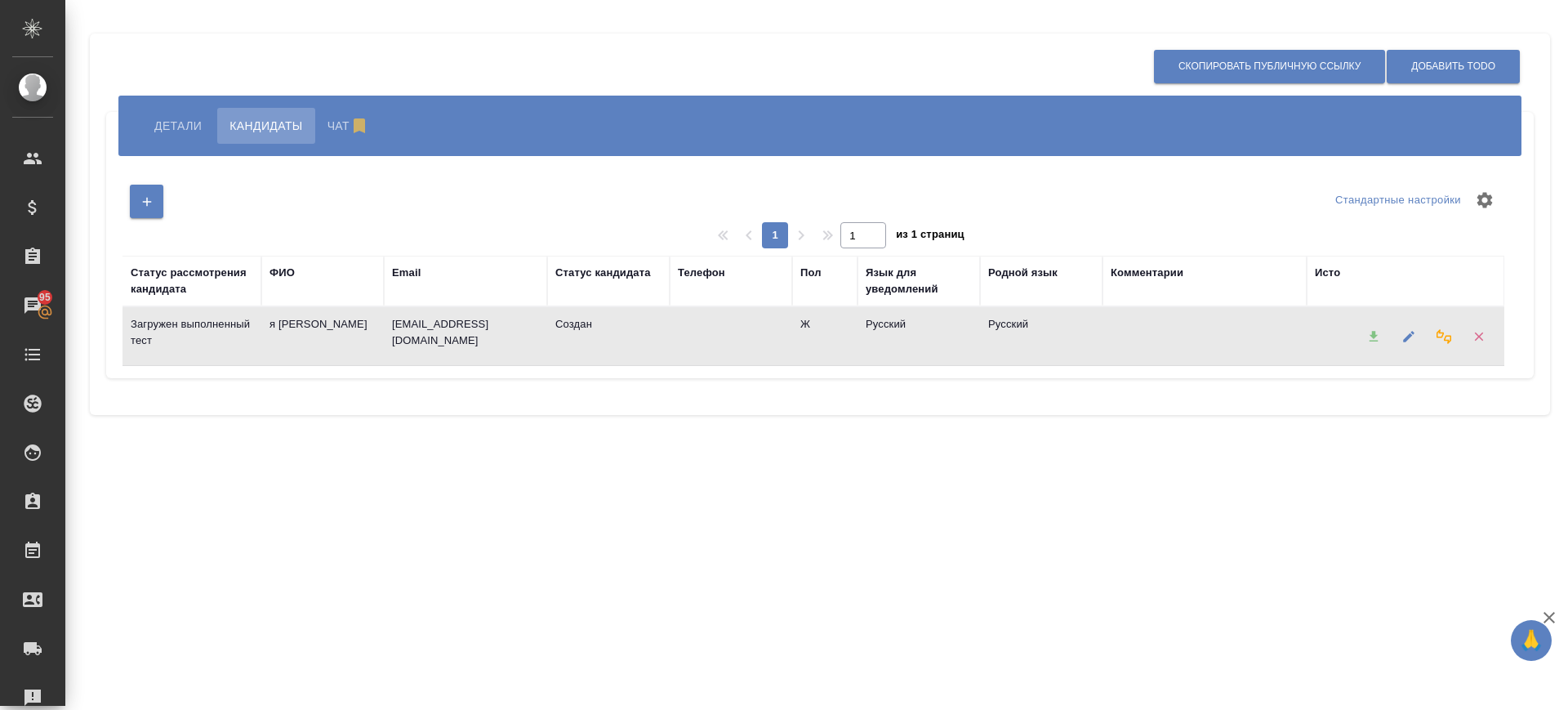
click at [1376, 334] on div at bounding box center [1374, 336] width 35 height 42
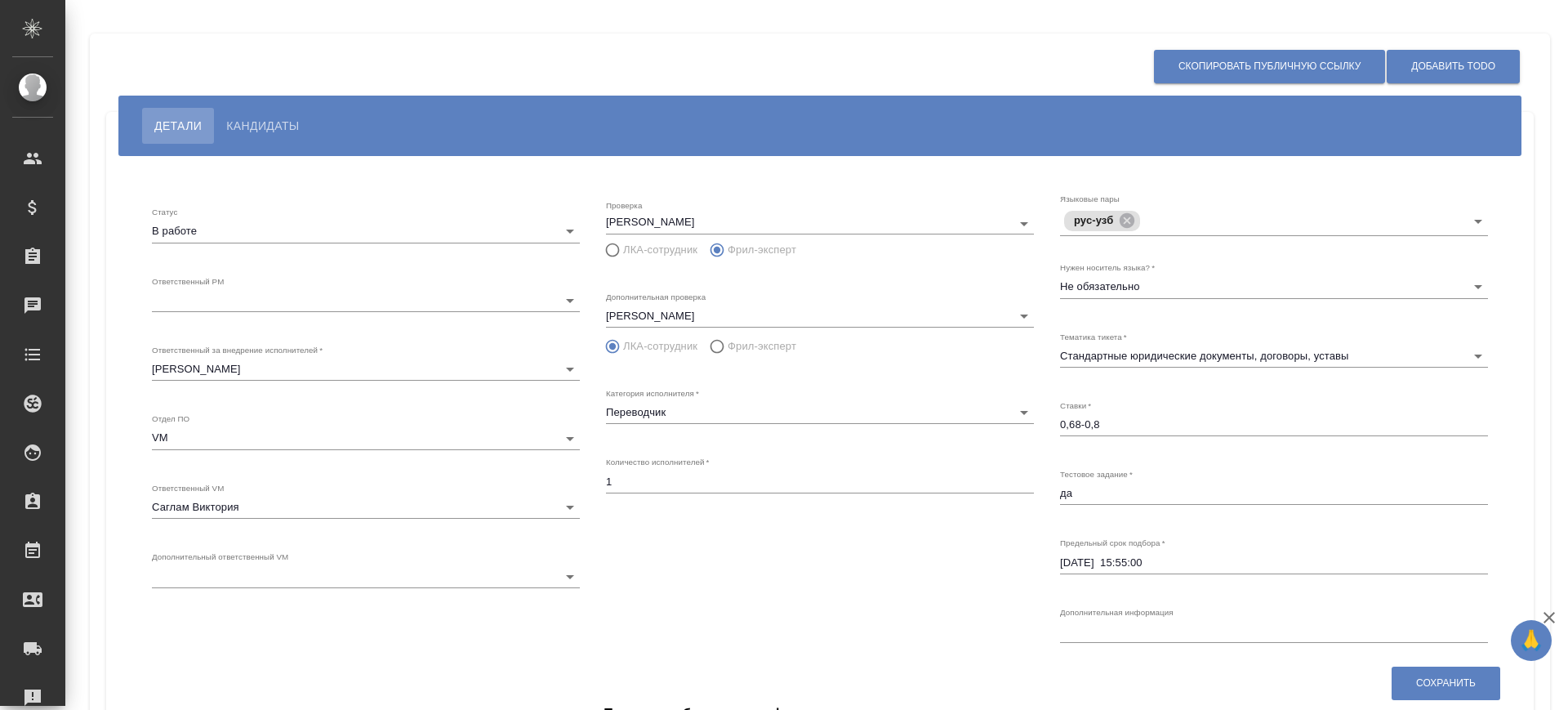
click at [281, 124] on span "Кандидаты" at bounding box center [262, 126] width 73 height 19
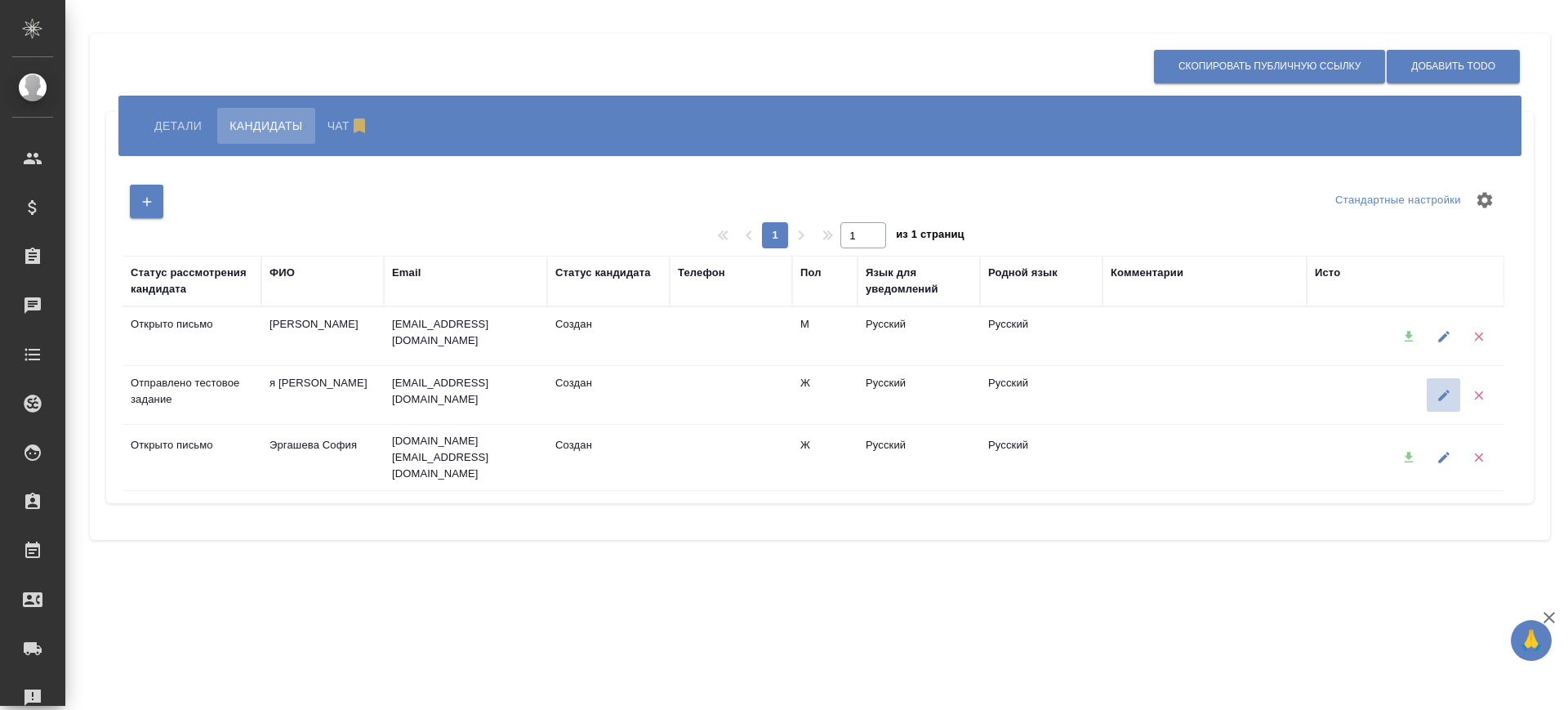
click at [1450, 395] on icon "button" at bounding box center [1443, 395] width 15 height 15
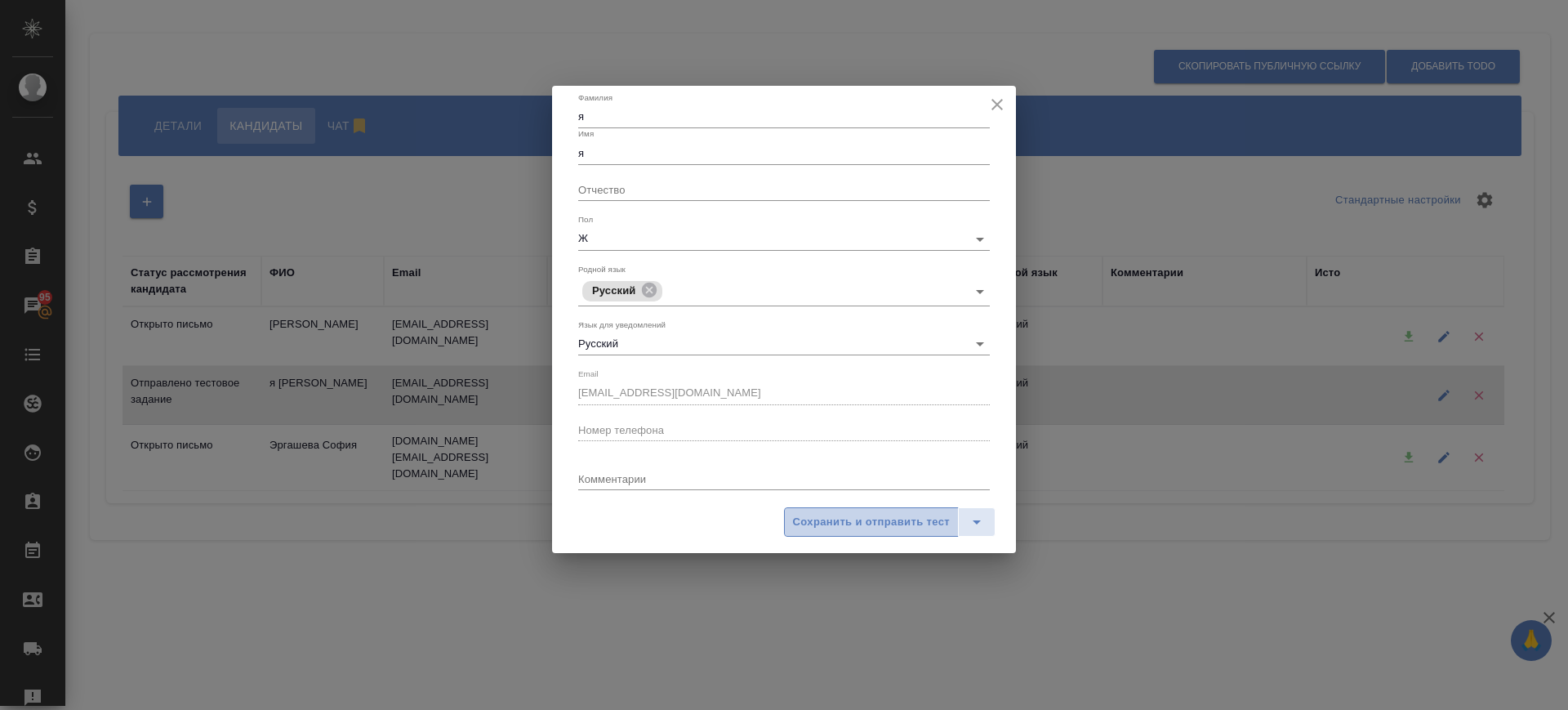
click at [911, 517] on span "Сохранить и отправить тест" at bounding box center [872, 521] width 157 height 18
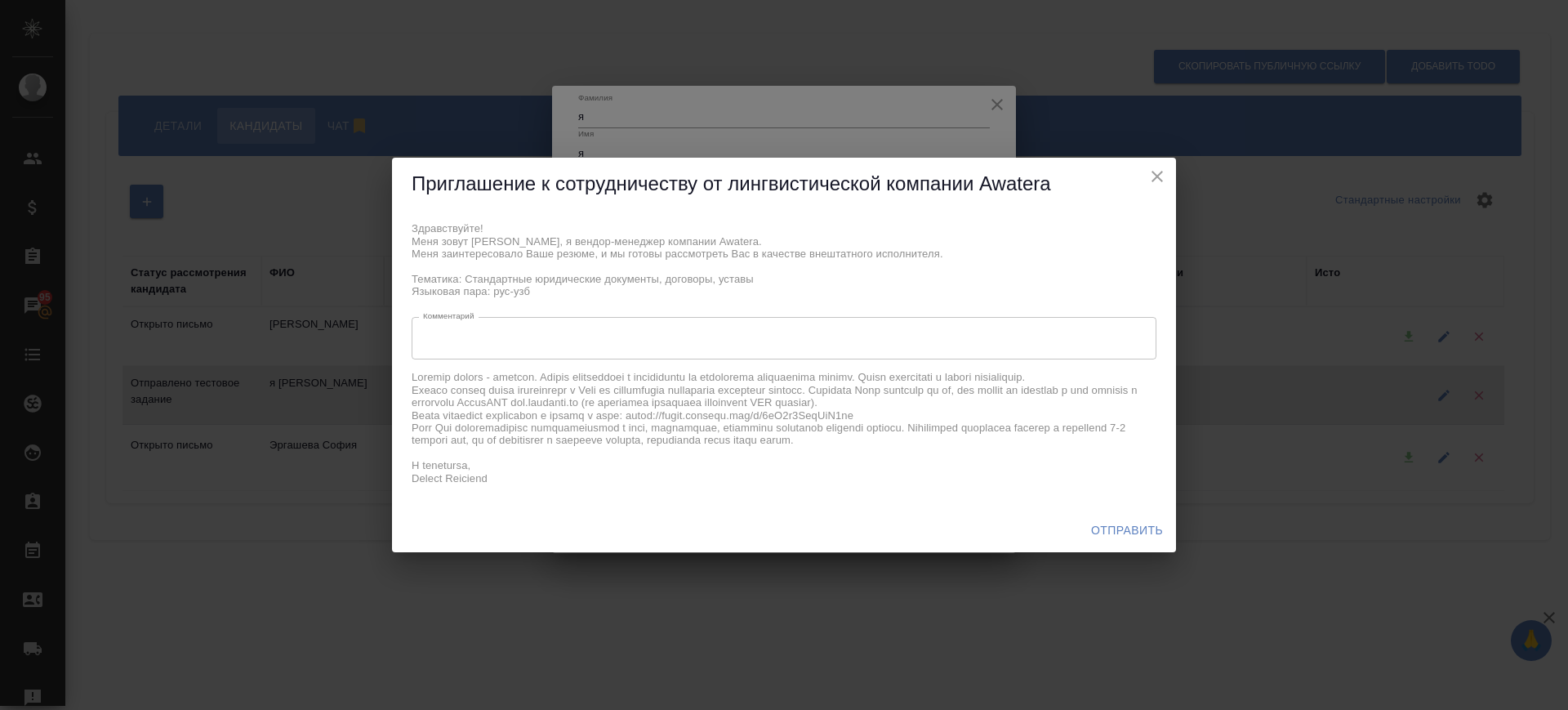
click at [1150, 535] on span "Отправить" at bounding box center [1127, 530] width 72 height 20
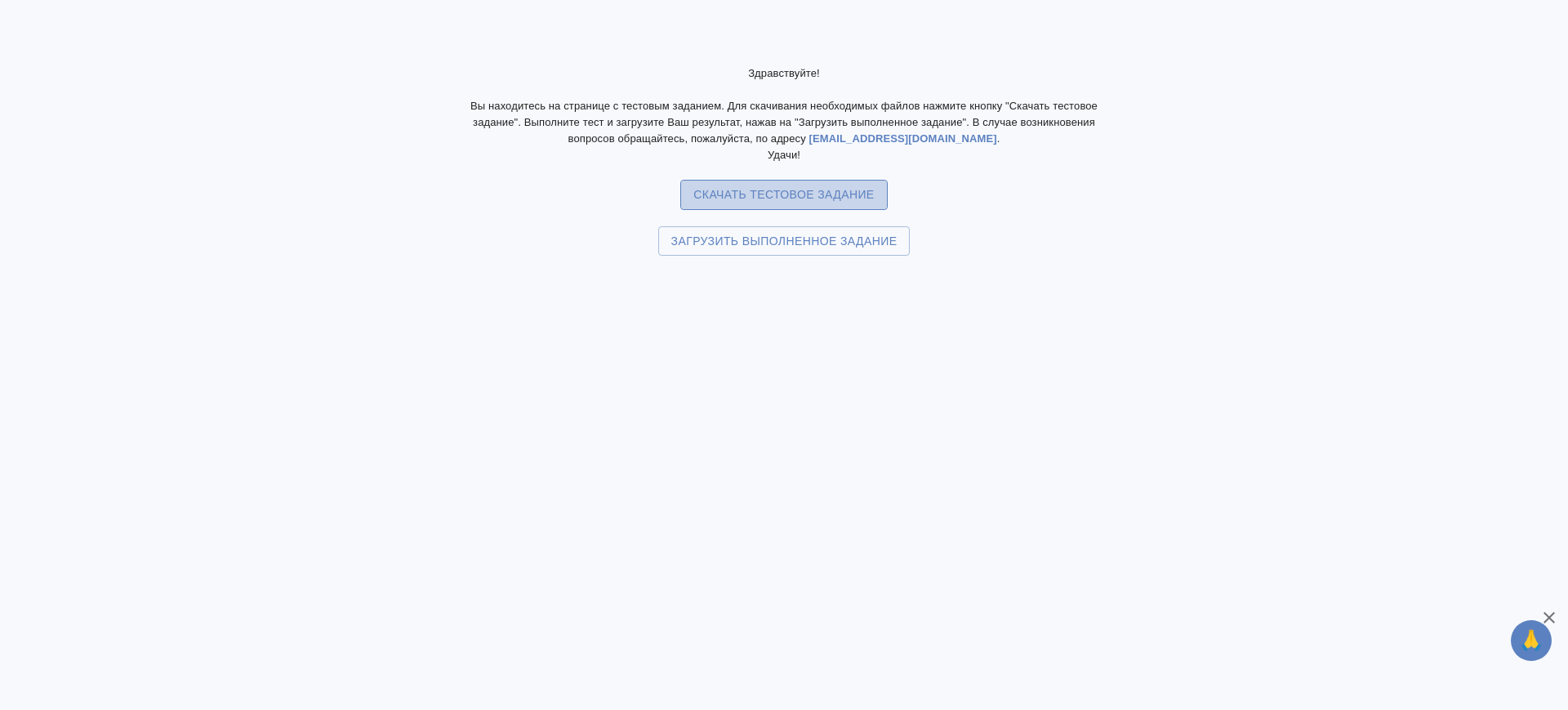
click at [801, 185] on span "Скачать тестовое задание" at bounding box center [784, 194] width 181 height 20
click at [277, 237] on div "Здравствуйте! Вы находитесь на странице с тестовым заданием. Для скачивания нео…" at bounding box center [784, 355] width 1568 height 710
click at [752, 238] on span "Загрузить выполненное задание" at bounding box center [784, 241] width 226 height 20
click at [0, 0] on input "Загрузить выполненное задание" at bounding box center [0, 0] width 0 height 0
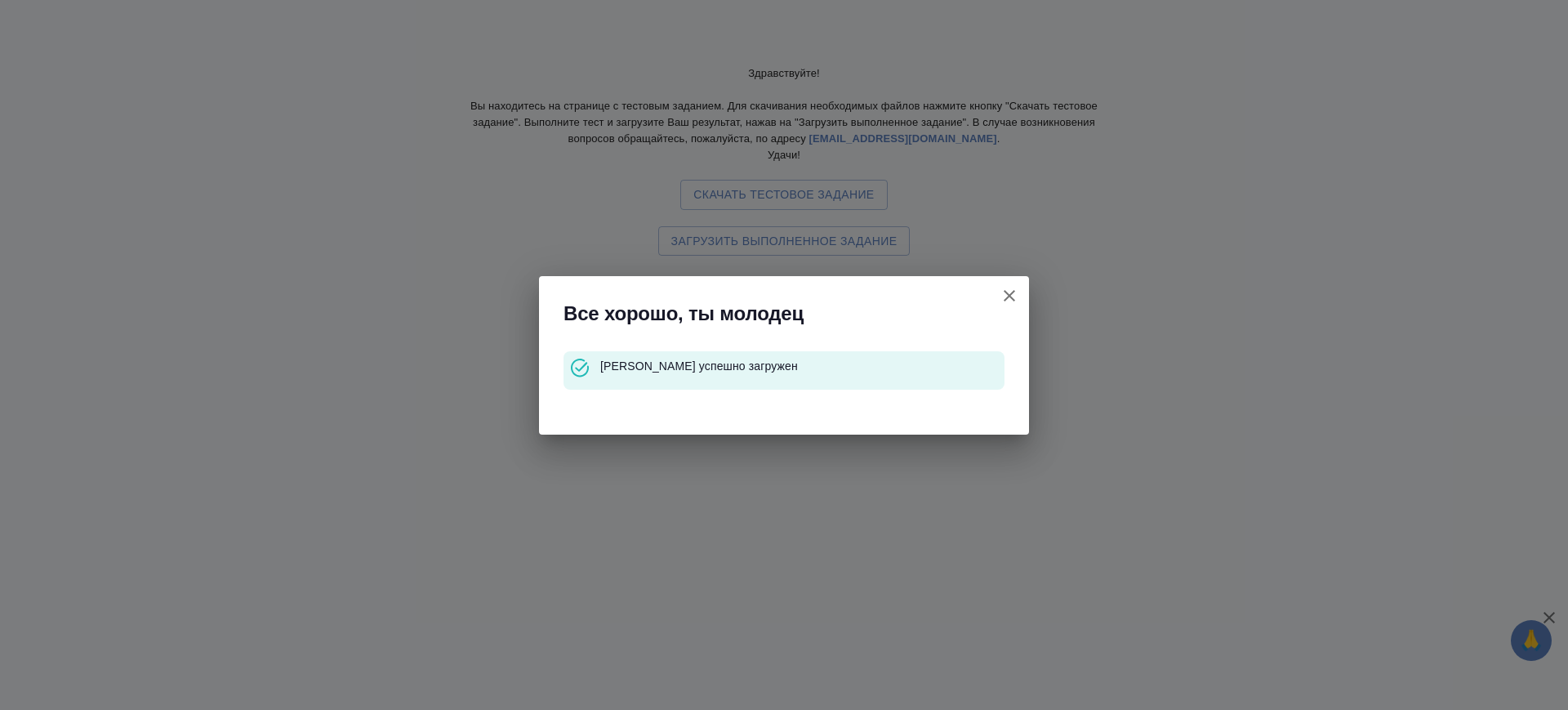
drag, startPoint x: 1015, startPoint y: 293, endPoint x: 1024, endPoint y: 281, distance: 15.0
click at [1015, 294] on icon "button" at bounding box center [1009, 296] width 19 height 19
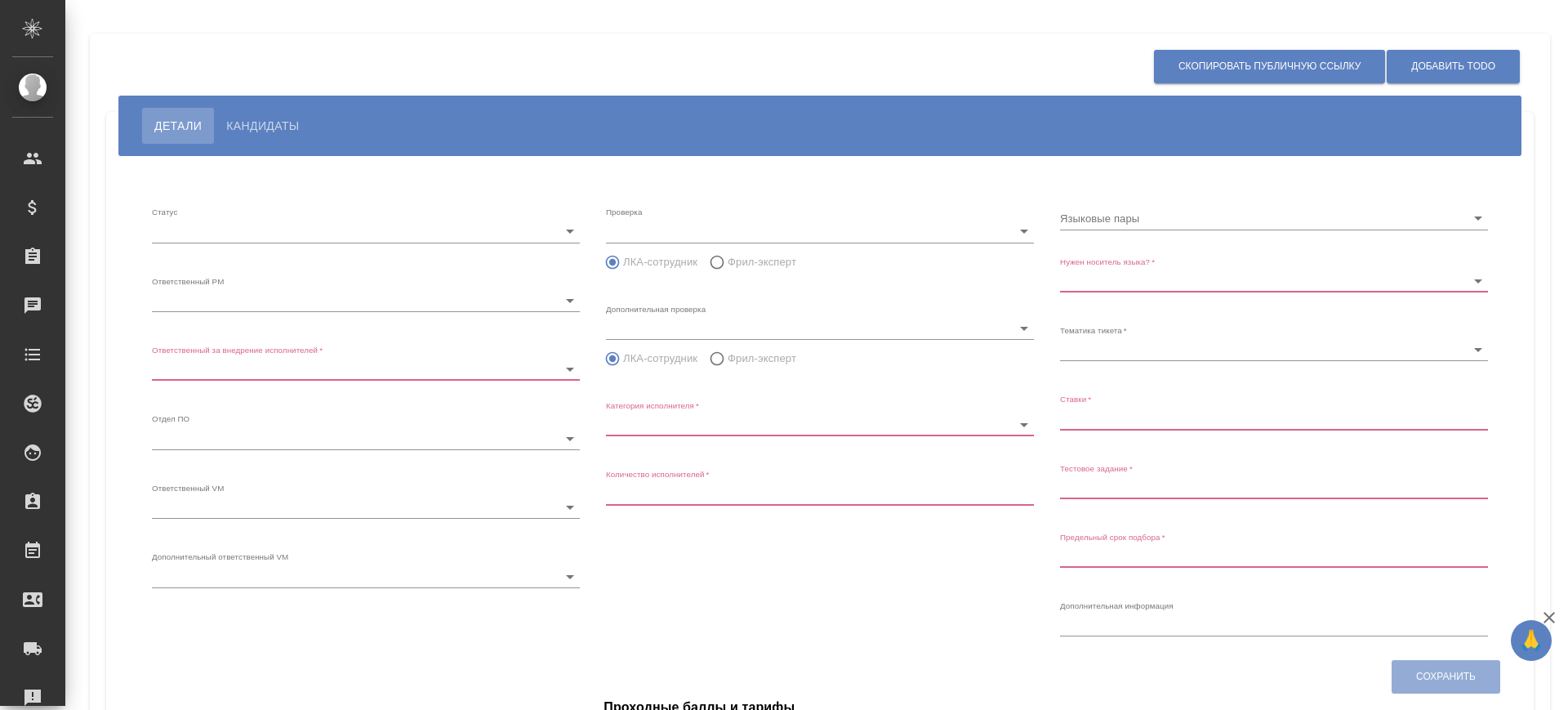
type input "inProgress"
type input "5c20d9dc6b20bf2f1105a5ae"
type input "66dea0ac5b8c3ac2dbf81924"
type input "vm"
type input "5c20d9dc6b20bf2f1105a5b1"
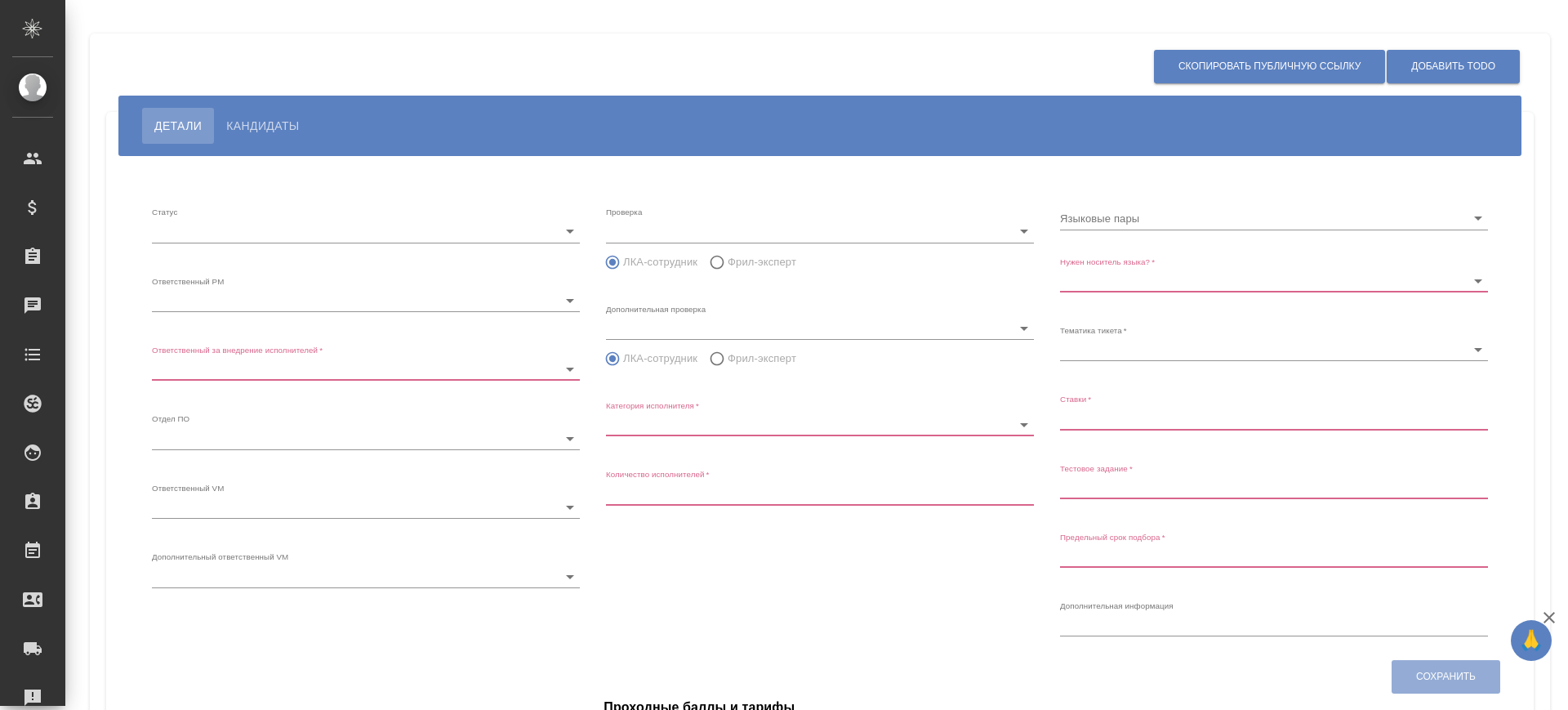
radio input "false"
radio input "true"
type input "60cb54ca22d3a05a4bfb9107"
type input "Переводчик"
type input "1"
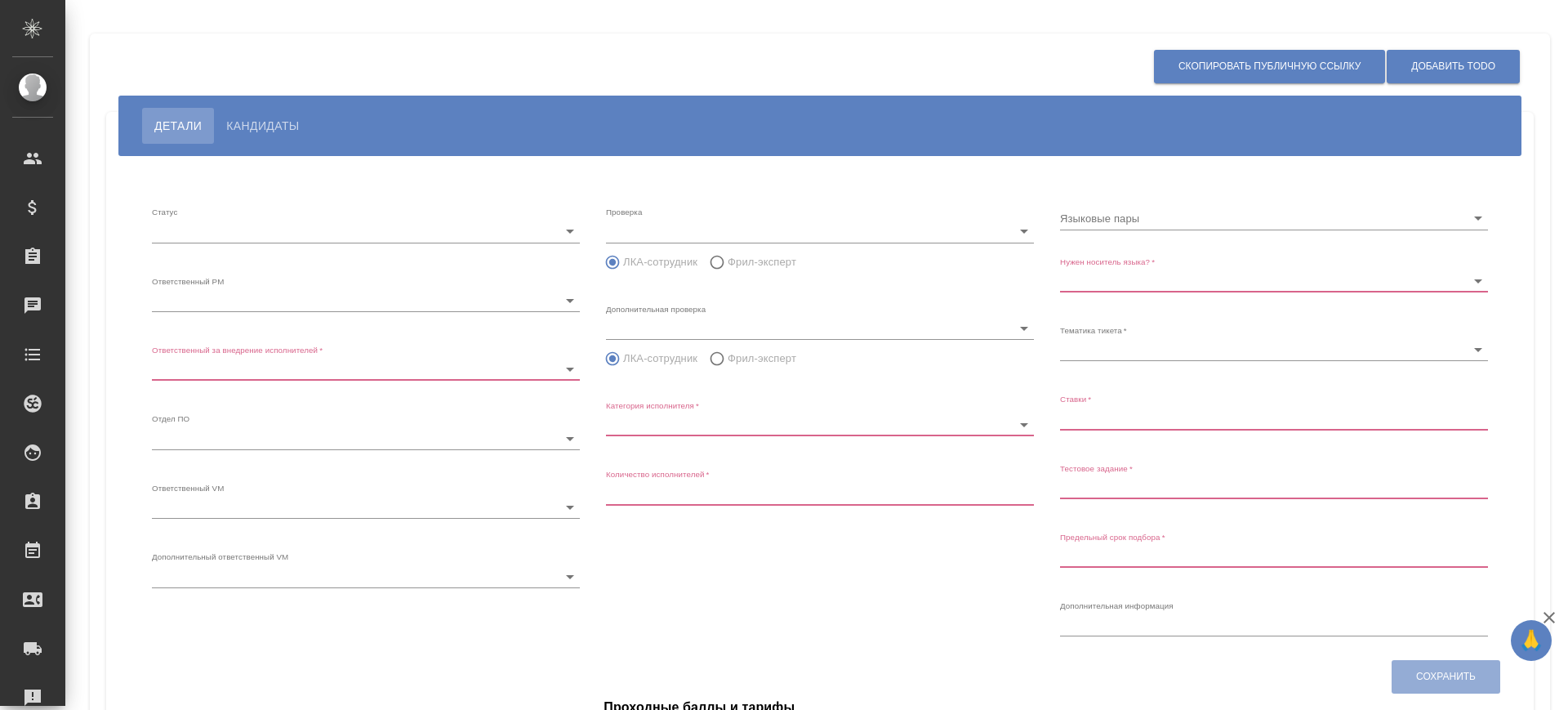
type input "Не обязательно"
type input "5f647205b73bc97568ca66bf"
type input "0,75"
type input "[DATE] 14:32:00"
type input "8"
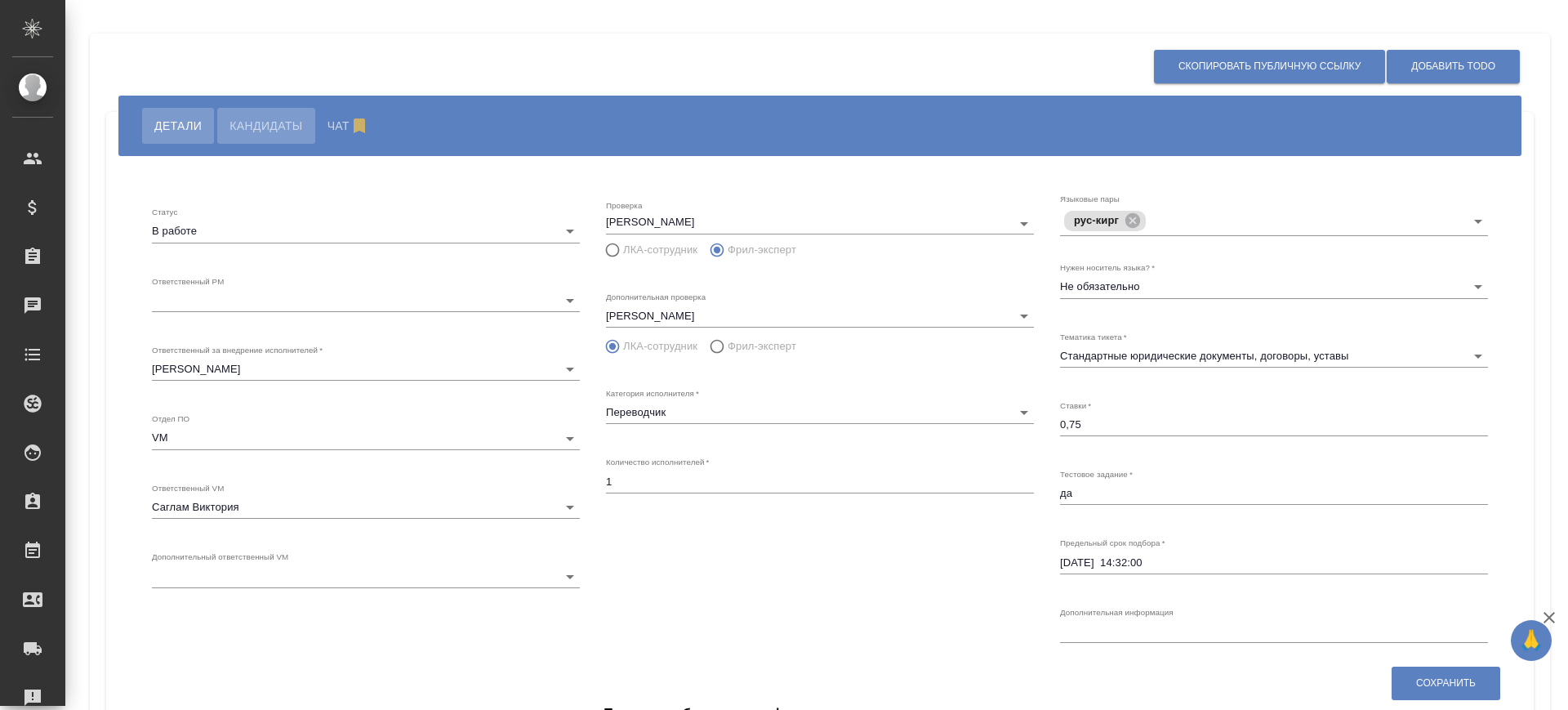
click at [305, 131] on button "Кандидаты" at bounding box center [266, 125] width 97 height 36
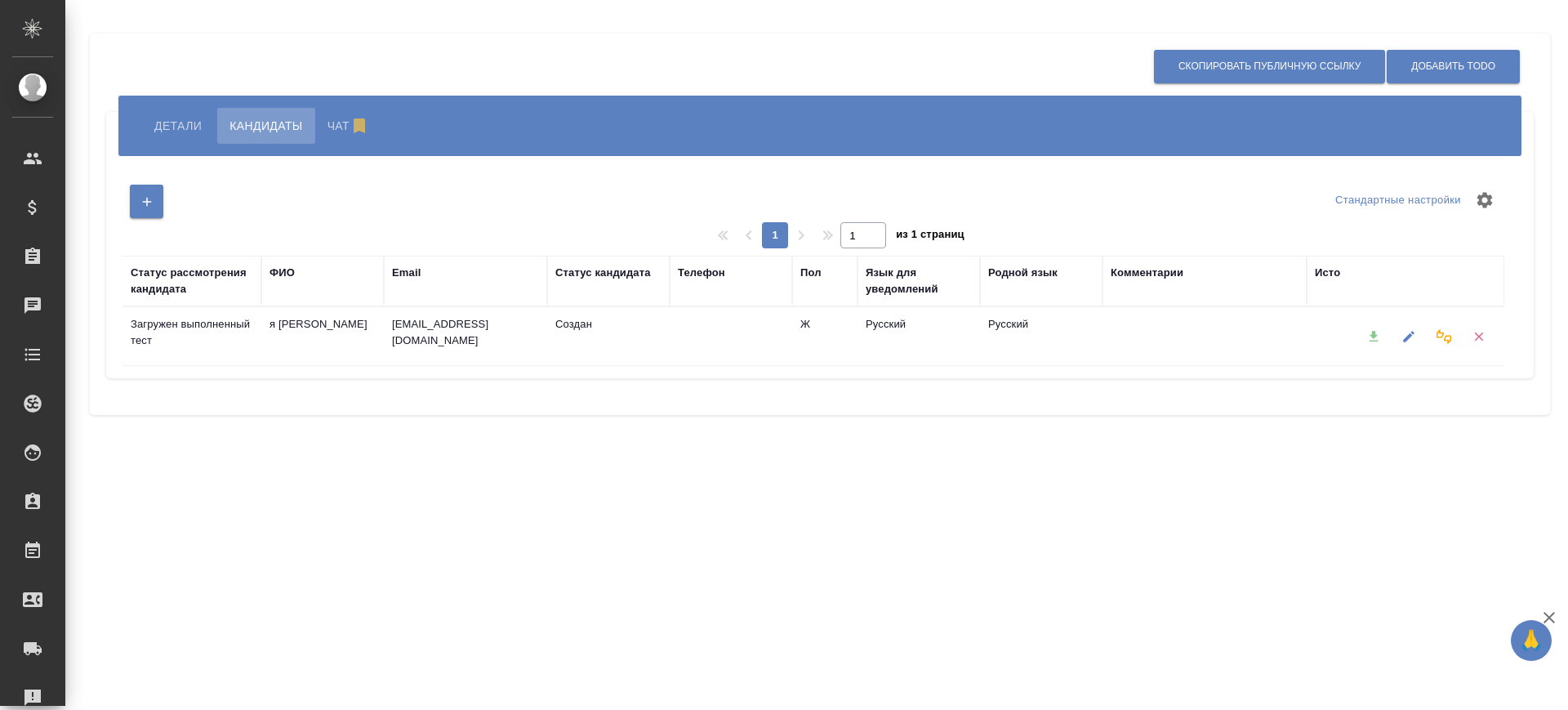
click at [1376, 332] on div at bounding box center [1374, 336] width 35 height 42
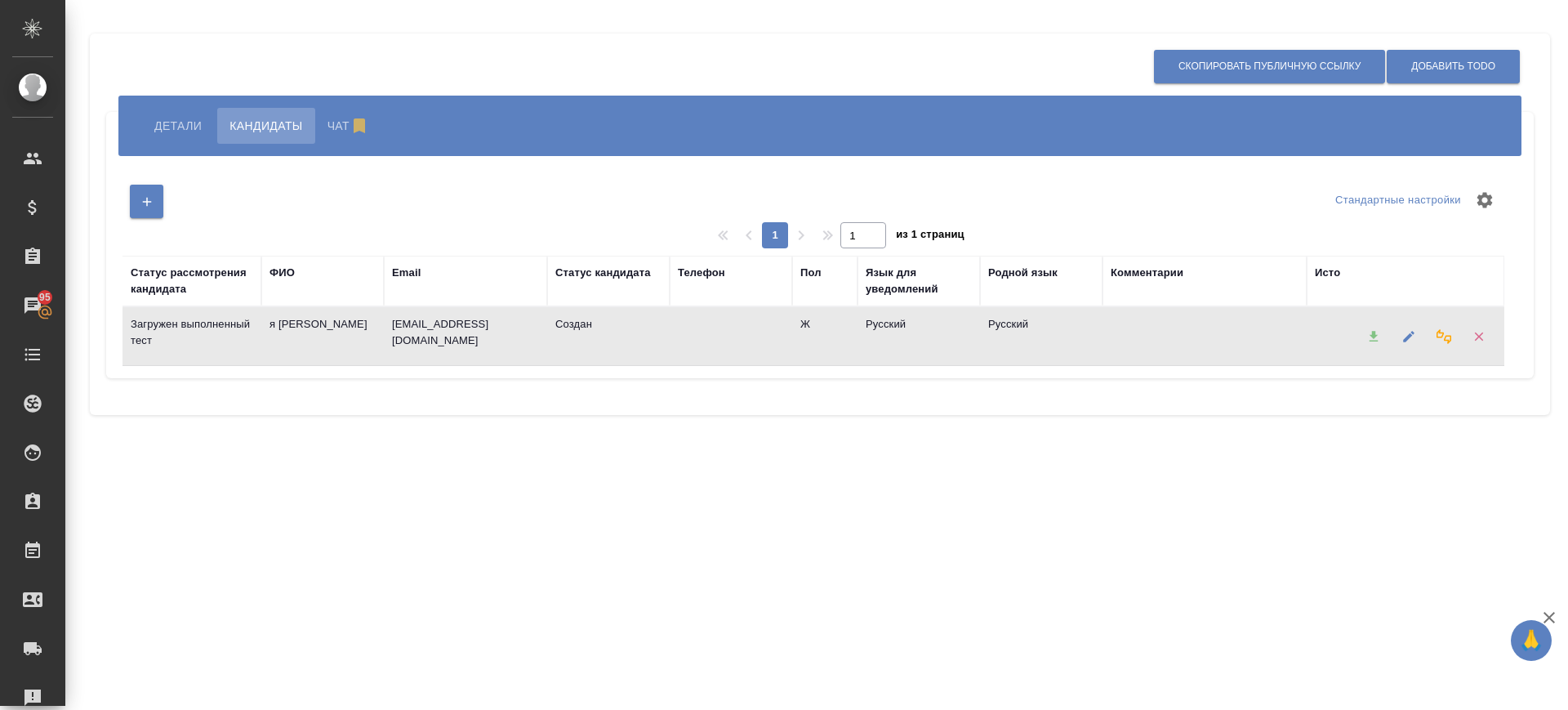
click at [1376, 333] on div at bounding box center [1374, 336] width 35 height 42
drag, startPoint x: 1372, startPoint y: 336, endPoint x: 1343, endPoint y: 406, distance: 75.8
click at [1369, 349] on div at bounding box center [1374, 336] width 35 height 42
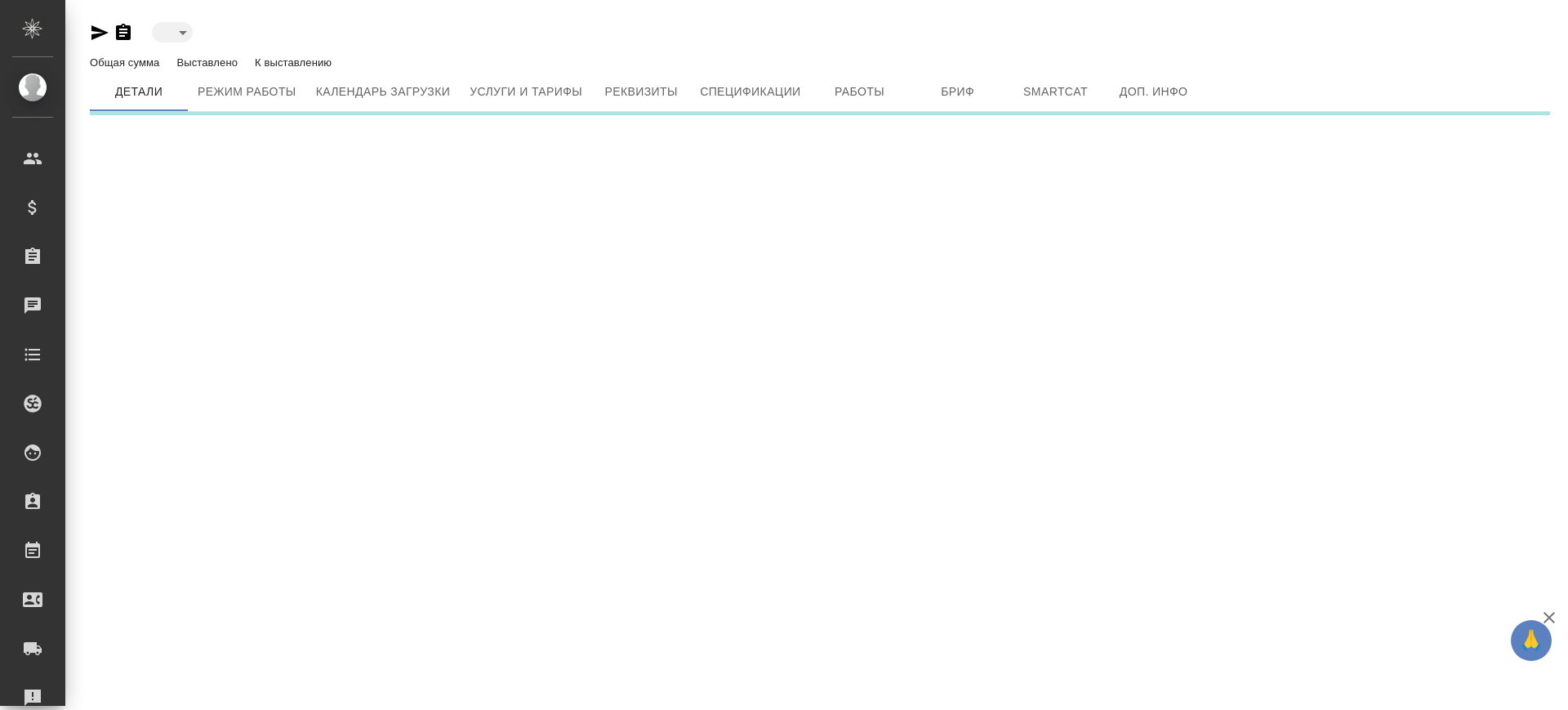
type input "active"
